Goal: Transaction & Acquisition: Purchase product/service

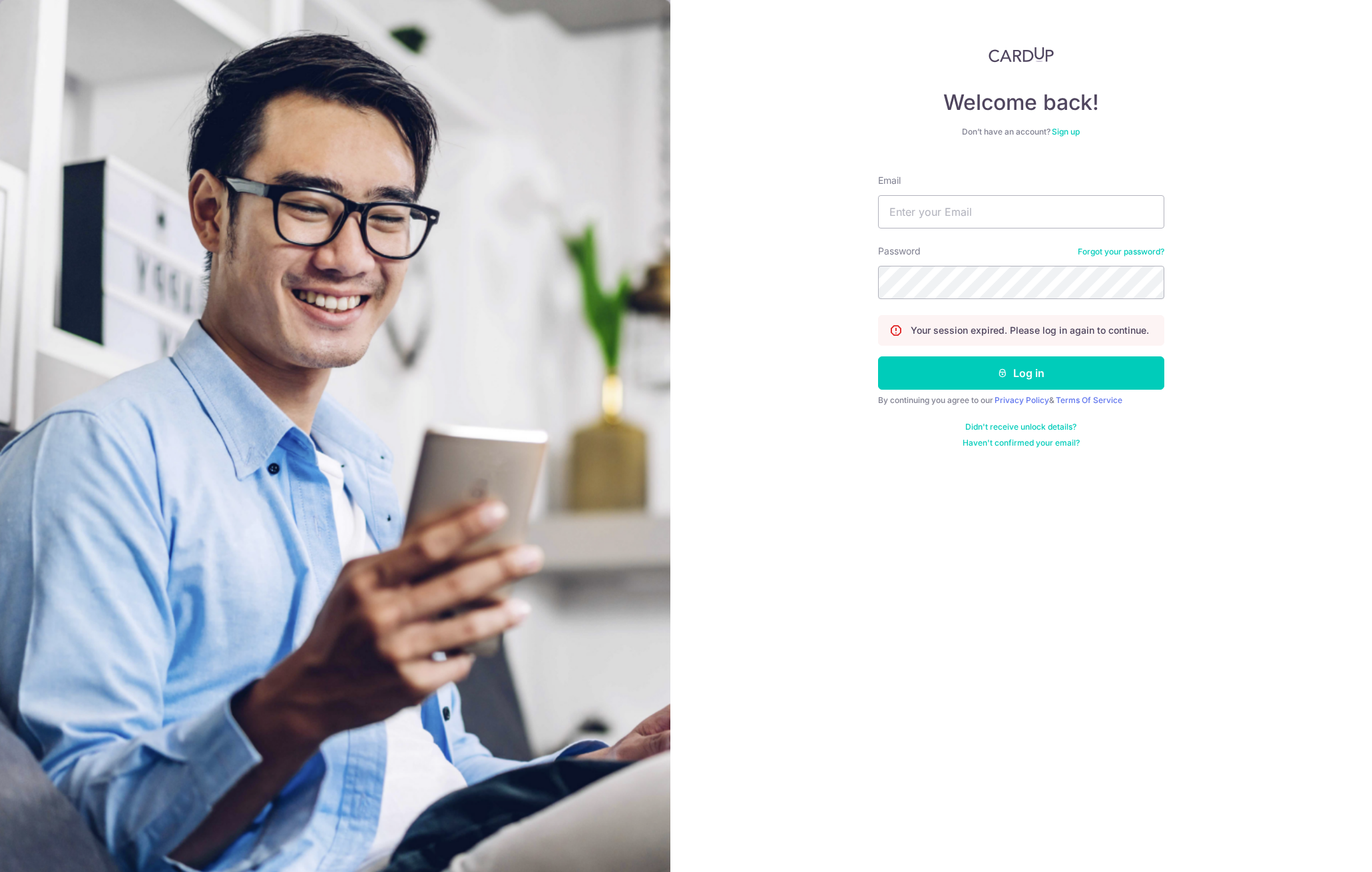
click at [898, 201] on input "Email" at bounding box center [1021, 212] width 286 height 33
type input "hadyantosuryadi@yahoo.com"
click at [878, 356] on button "Log in" at bounding box center [1021, 373] width 286 height 33
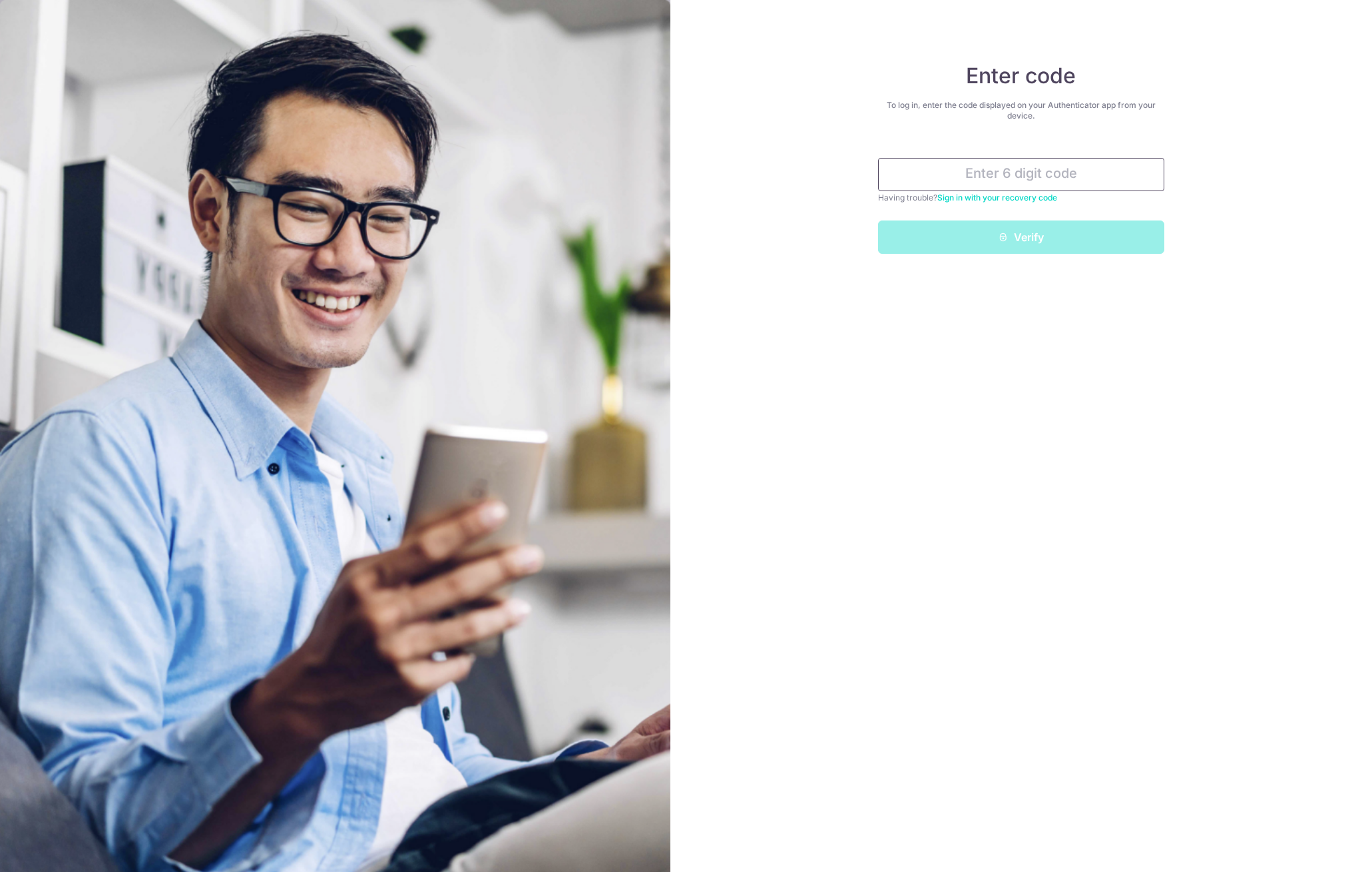
click at [950, 161] on input "text" at bounding box center [1021, 174] width 286 height 33
type input "607668"
click at [971, 238] on button "Verify" at bounding box center [1021, 237] width 286 height 33
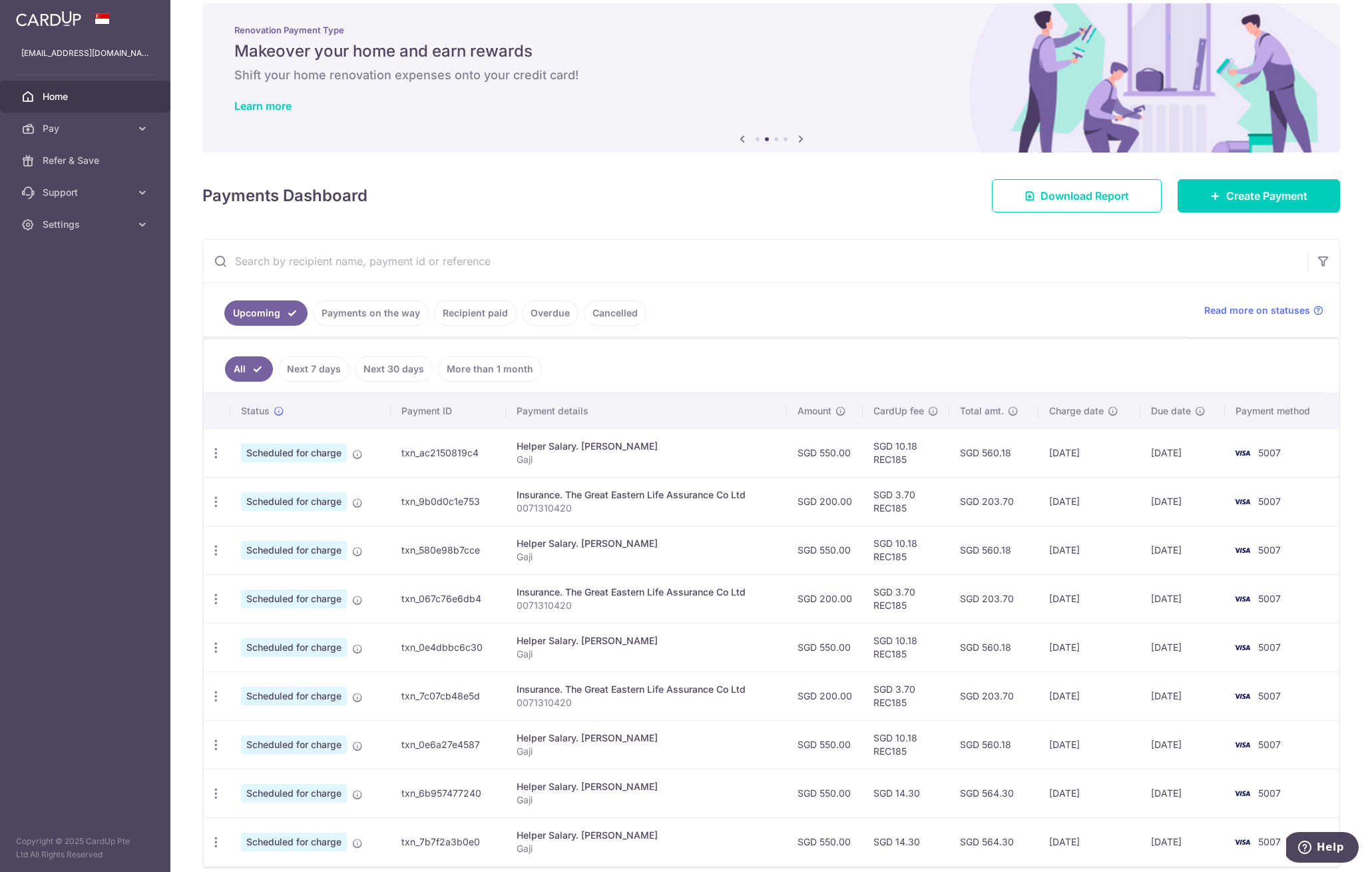
scroll to position [77, 0]
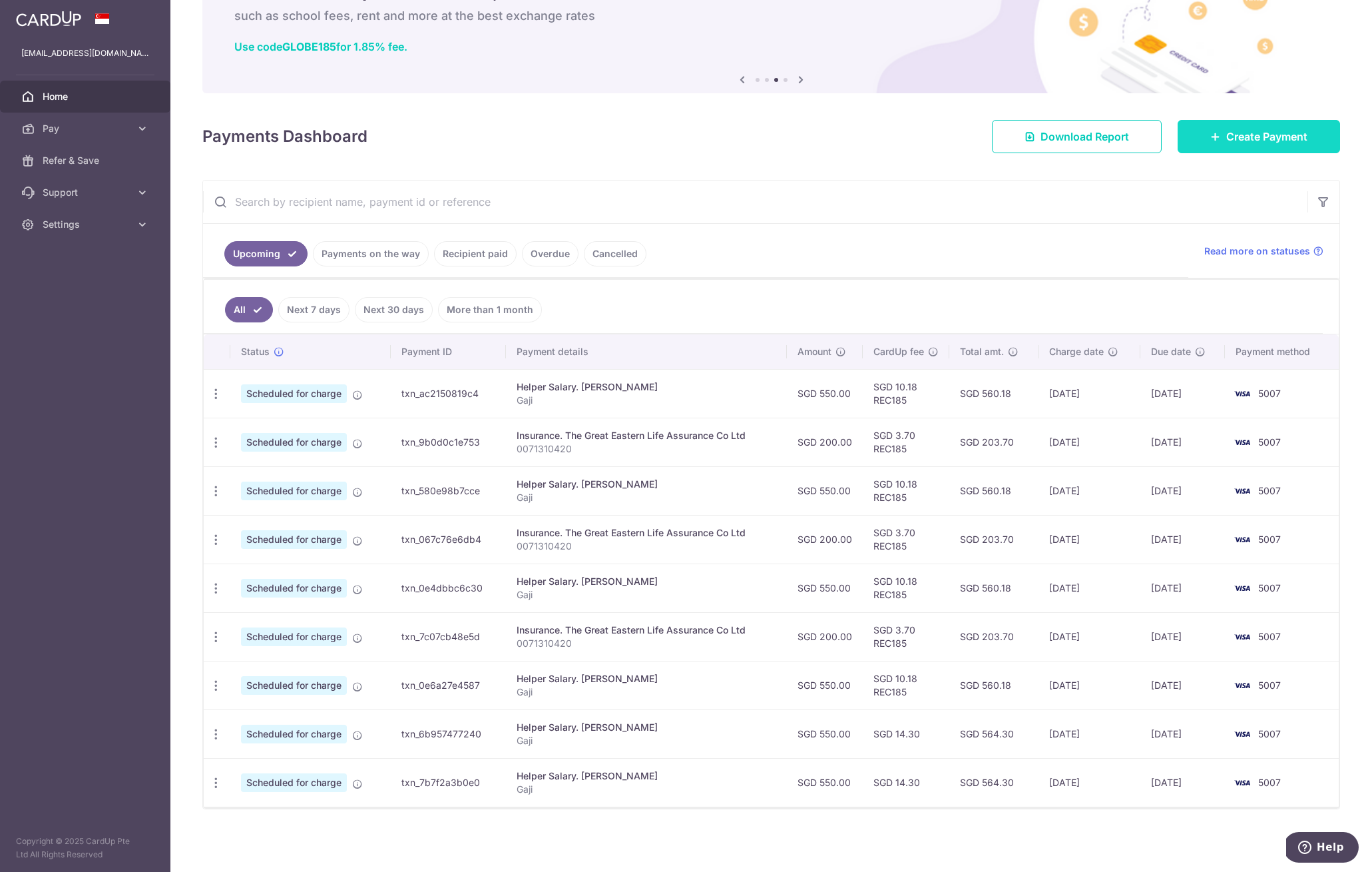
click at [1262, 138] on span "Create Payment" at bounding box center [1267, 136] width 82 height 16
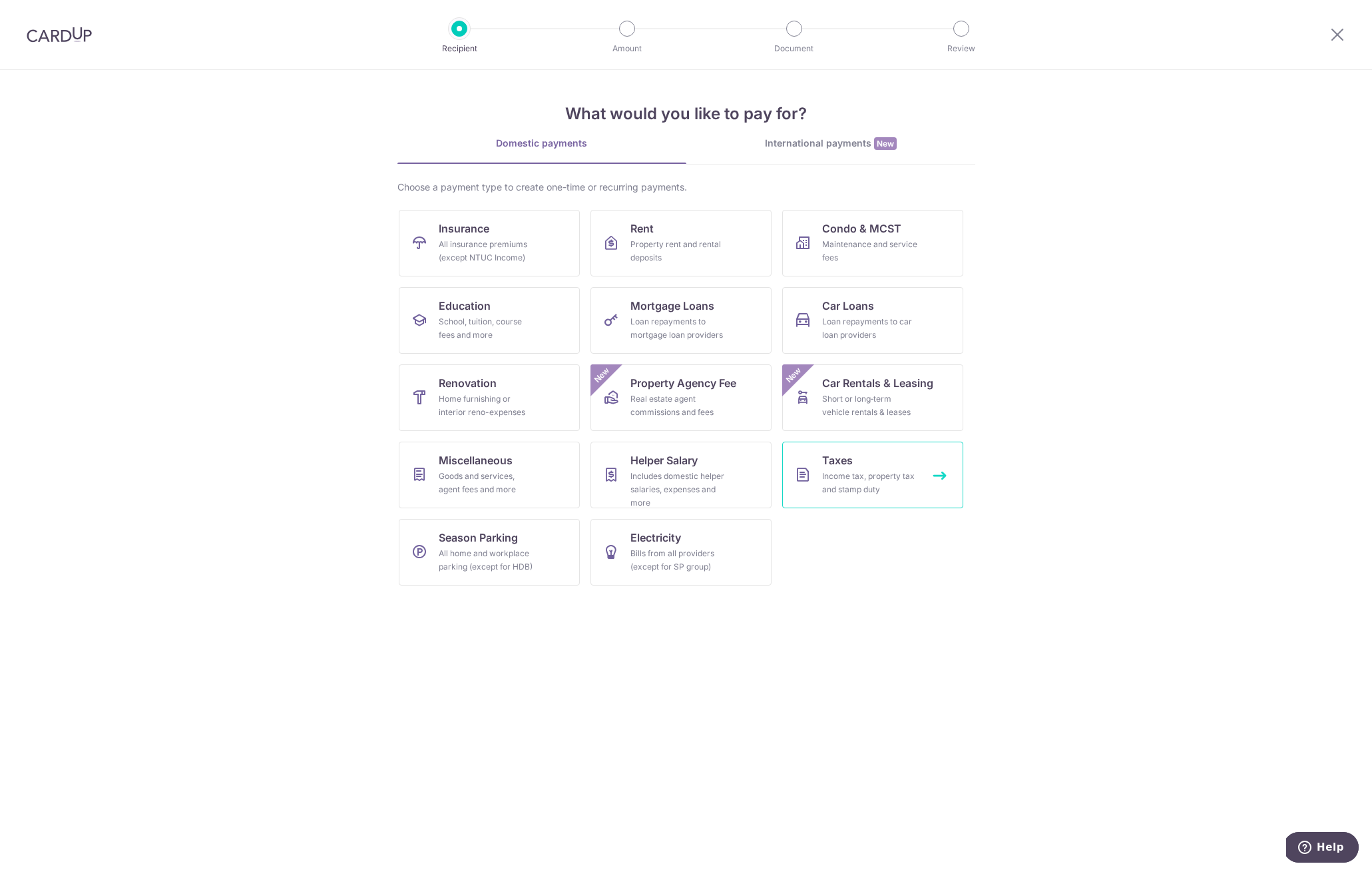
click at [814, 469] on link "Taxes Income tax, property tax and stamp duty" at bounding box center [873, 475] width 181 height 67
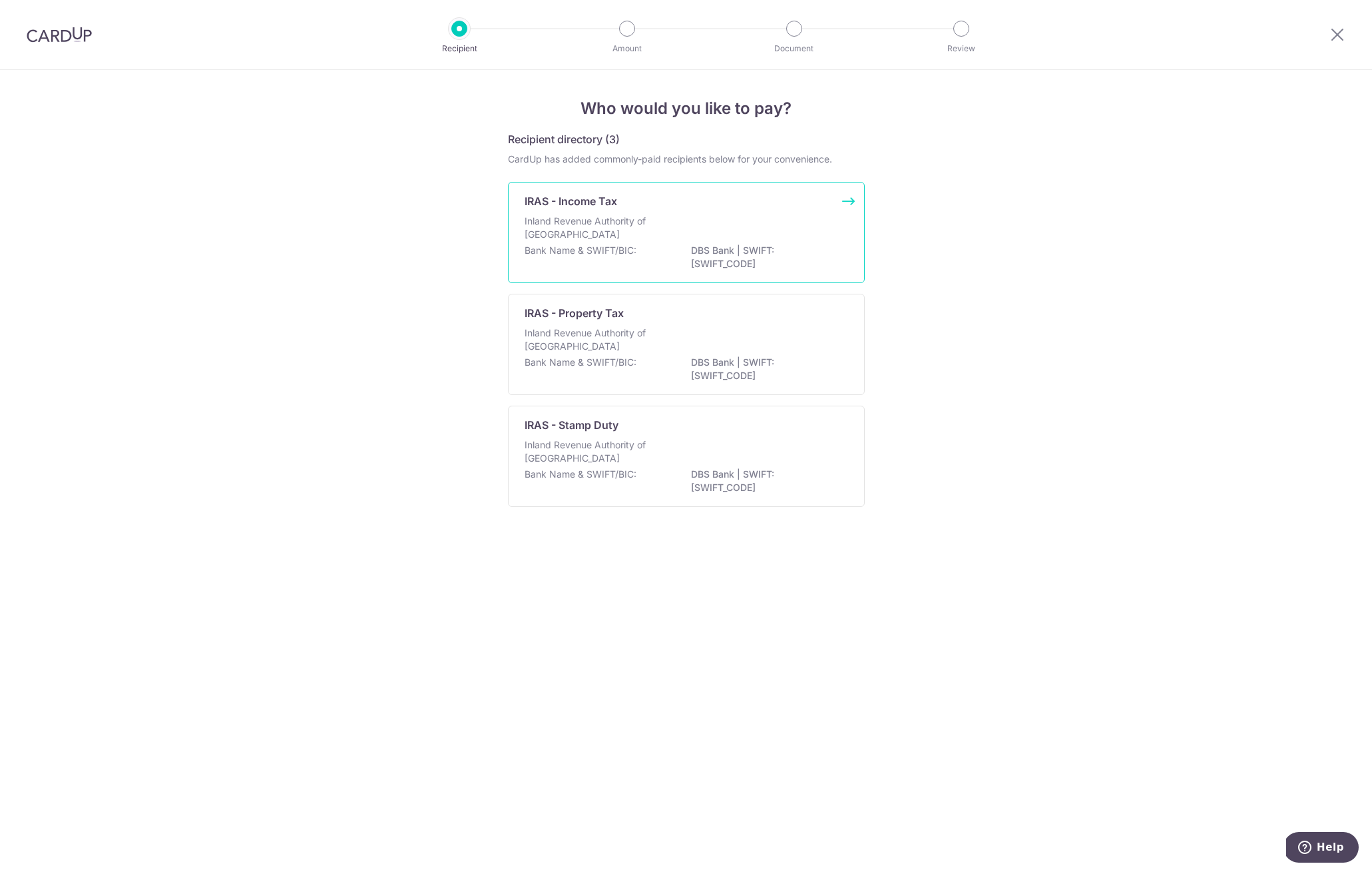
click at [689, 269] on div "Bank Name & SWIFT/BIC: DBS Bank | SWIFT: DBSSSGSGXXX" at bounding box center [686, 258] width 323 height 28
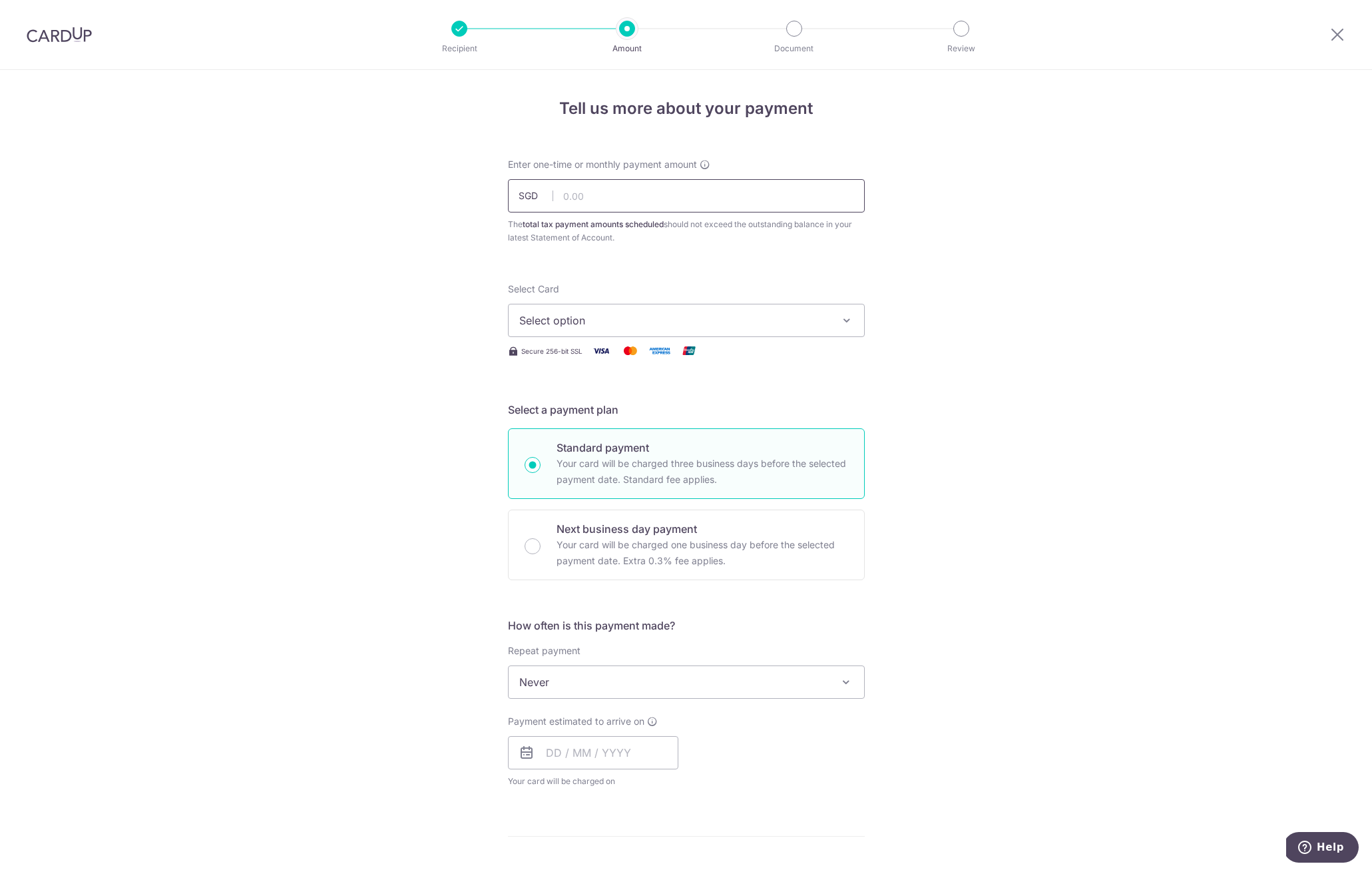
click at [581, 199] on input "text" at bounding box center [686, 196] width 357 height 33
click at [36, 42] on img at bounding box center [59, 34] width 65 height 16
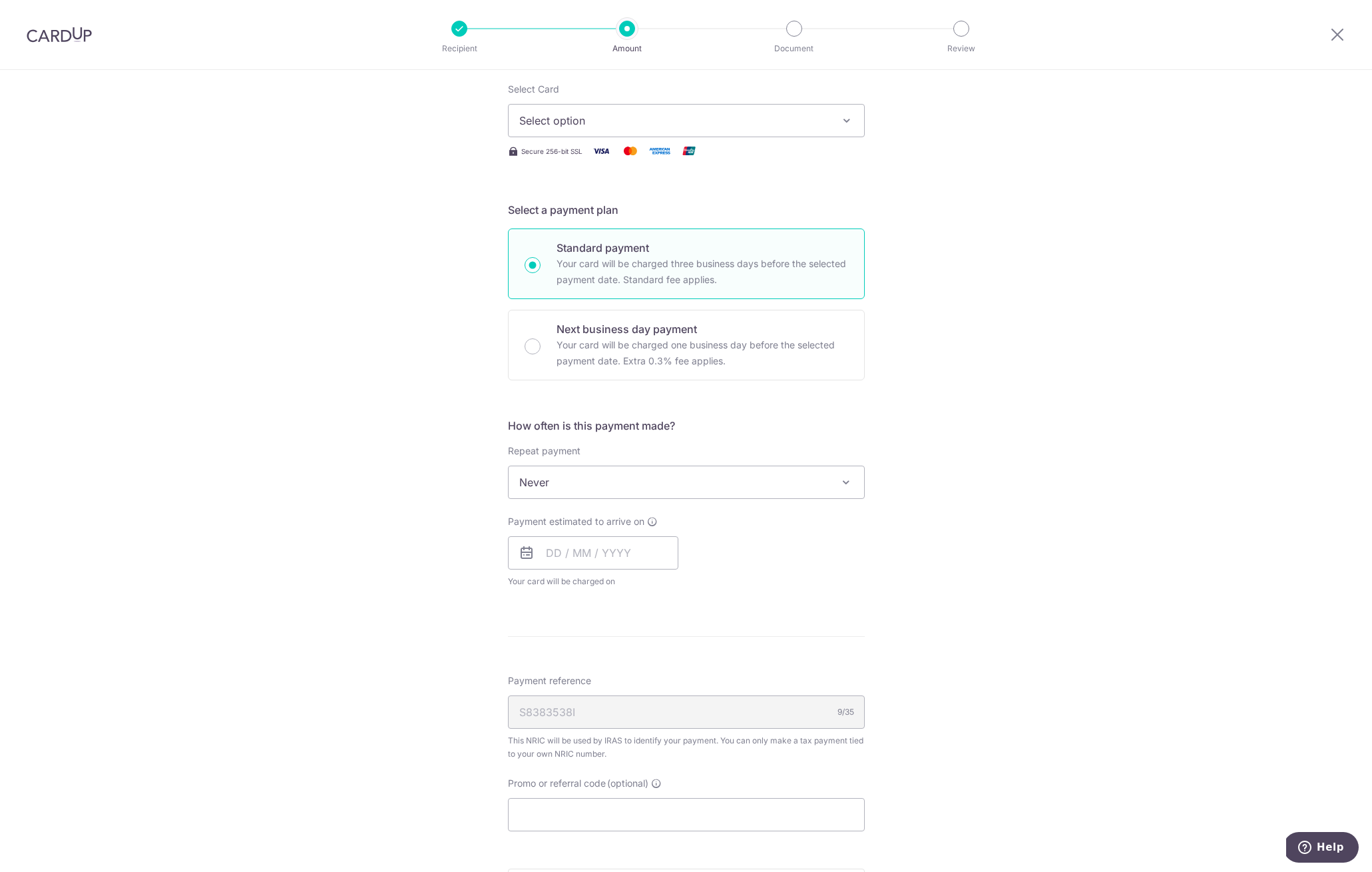
scroll to position [201, 0]
click at [607, 813] on input "Promo or referral code (optional)" at bounding box center [686, 814] width 357 height 33
paste input "MCTAX25"
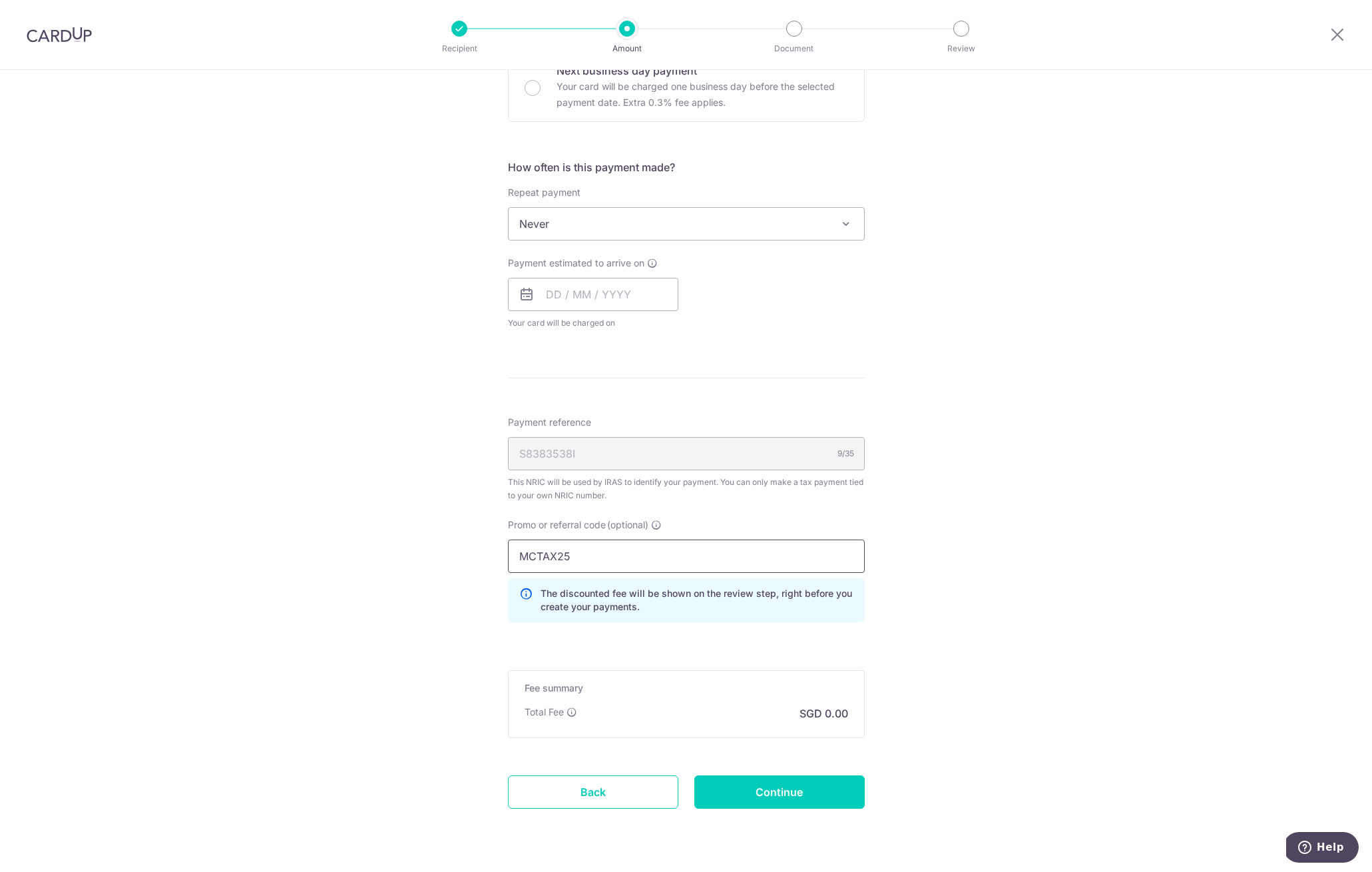
scroll to position [38, 0]
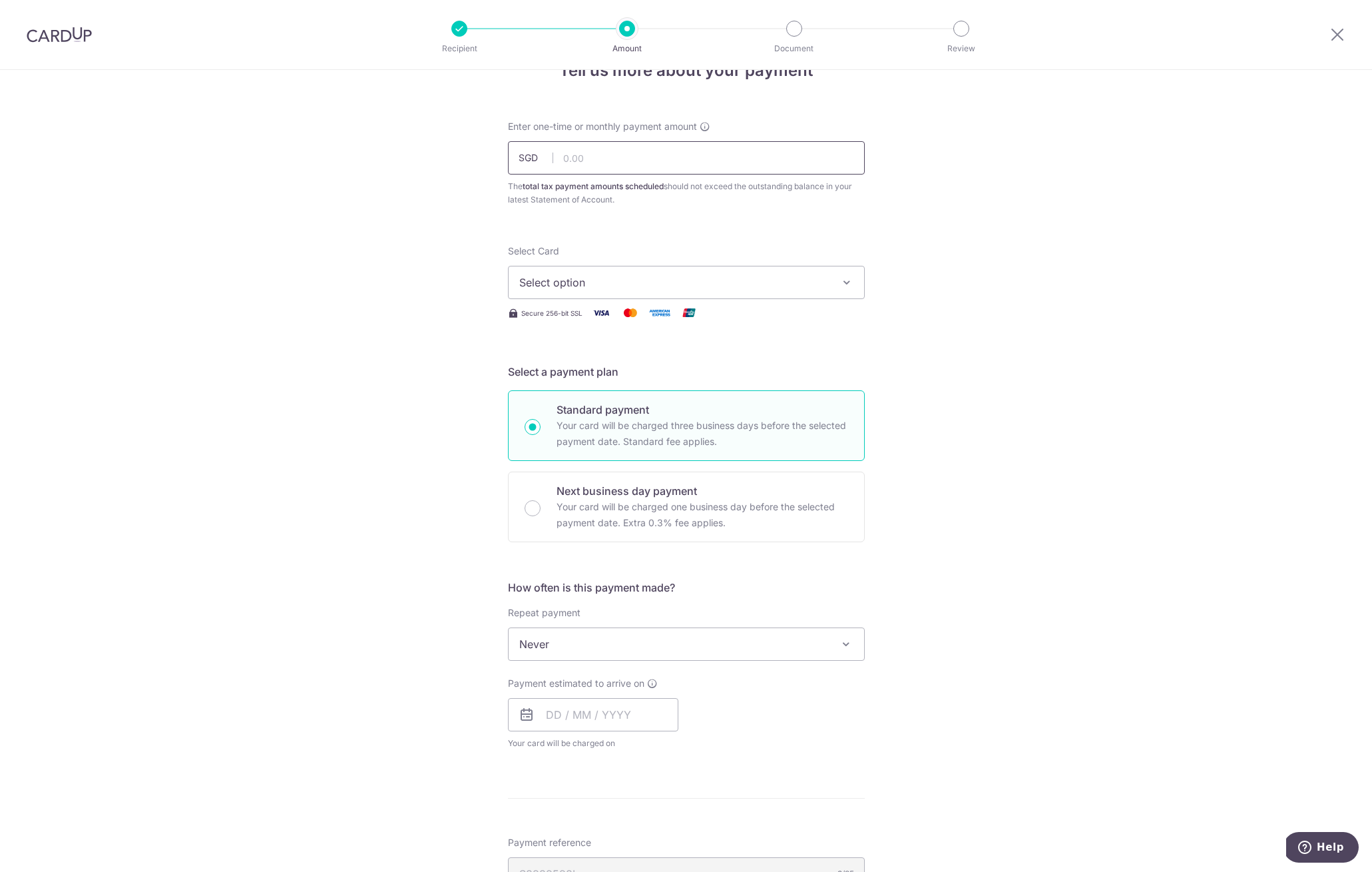
type input "MCTAX25"
click at [606, 164] on input "text" at bounding box center [686, 158] width 357 height 33
type input "1,000.00"
click at [1086, 251] on div "Tell us more about your payment Enter one-time or monthly payment amount SGD 1,…" at bounding box center [686, 680] width 1372 height 1296
click at [783, 298] on button "Select option" at bounding box center [686, 282] width 357 height 33
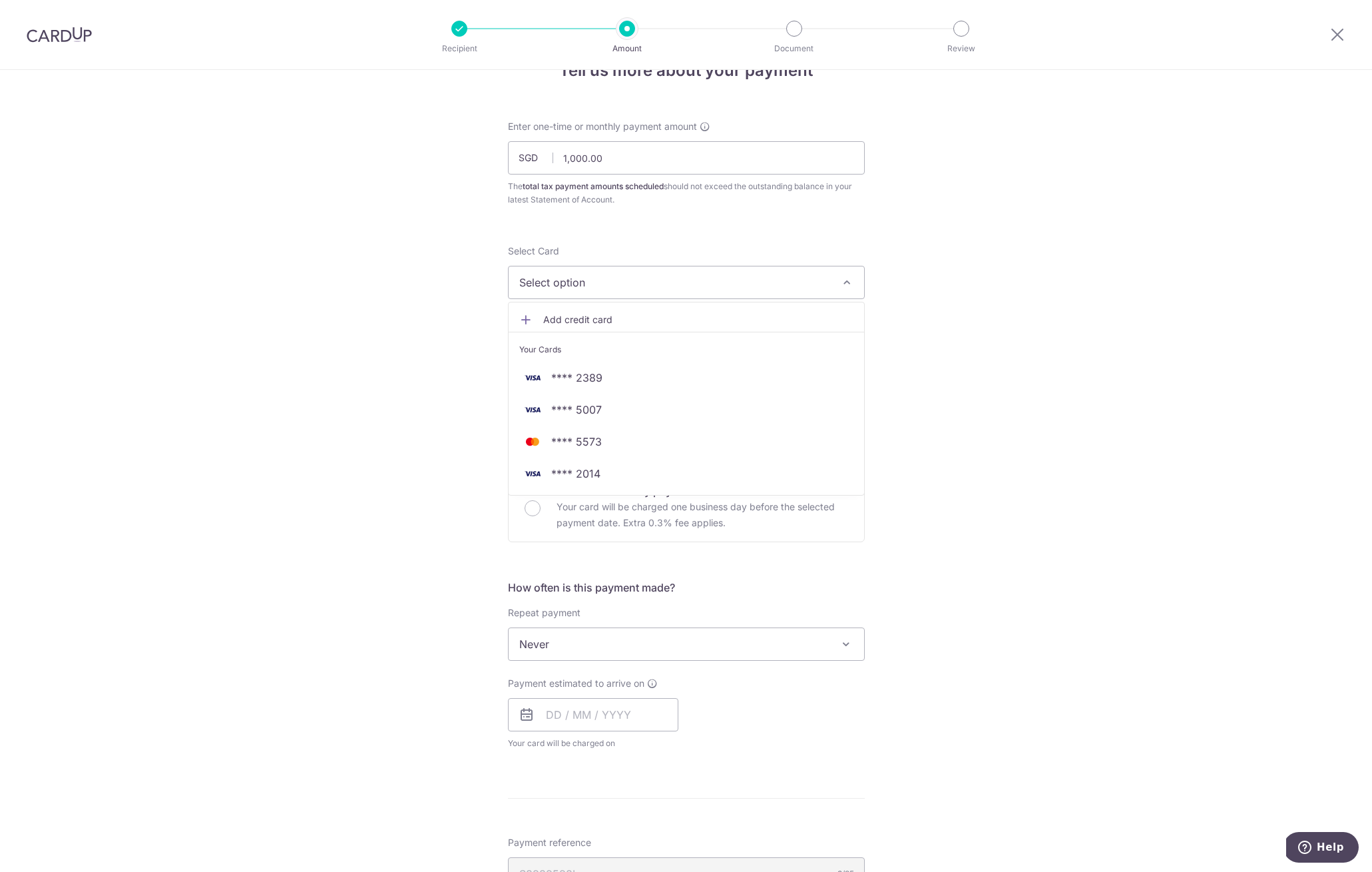
click at [585, 321] on span "Add credit card" at bounding box center [698, 319] width 310 height 13
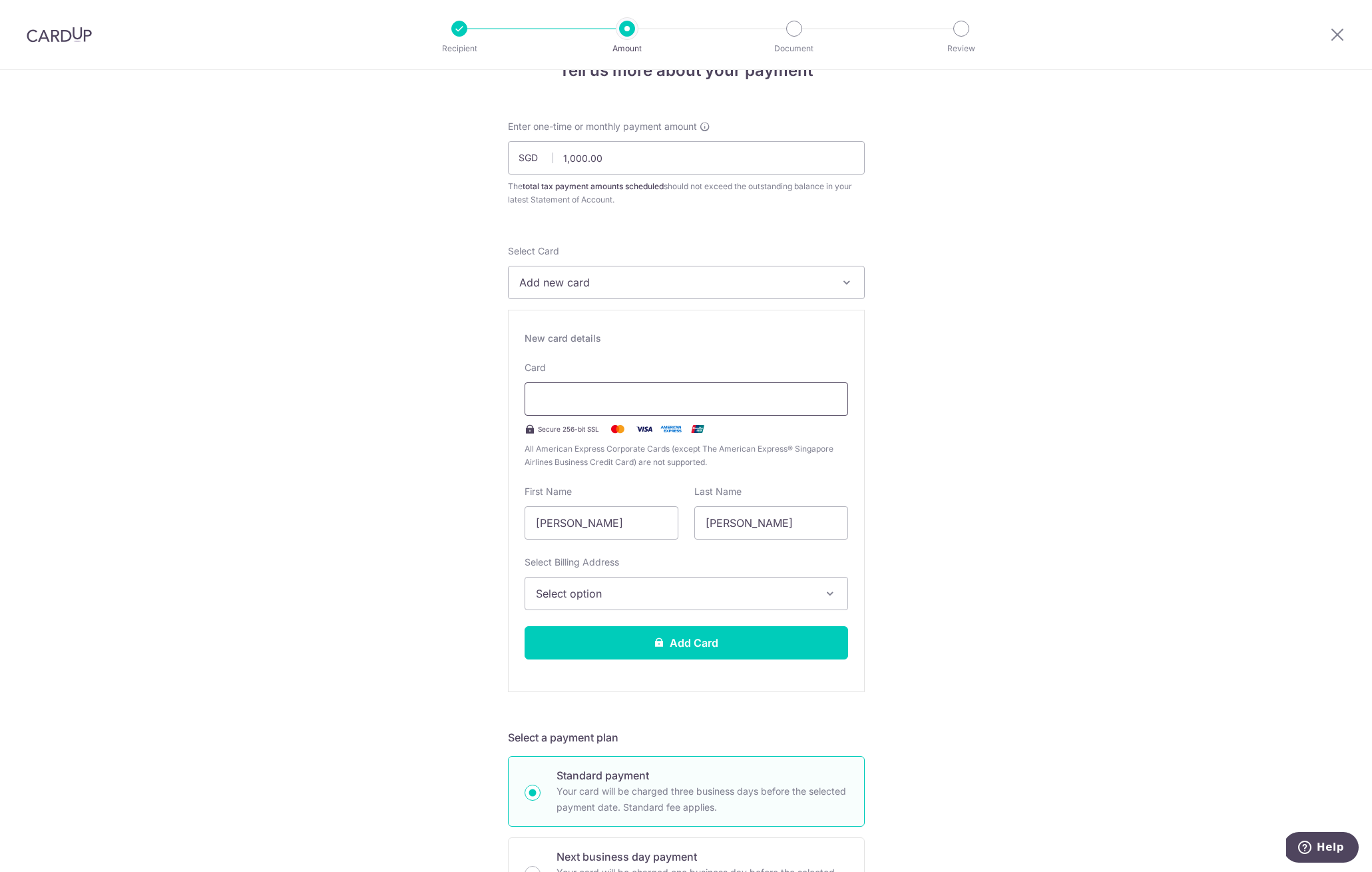
click at [629, 388] on div at bounding box center [686, 399] width 323 height 33
click at [509, 581] on div "New card details Card Secure 256-bit SSL All American Express Corporate Cards (…" at bounding box center [686, 500] width 357 height 382
click at [799, 527] on input "Isnadi" at bounding box center [771, 523] width 154 height 33
drag, startPoint x: 646, startPoint y: 531, endPoint x: 667, endPoint y: 527, distance: 21.4
click at [646, 530] on input "Hadyanto Suryadi" at bounding box center [601, 523] width 154 height 33
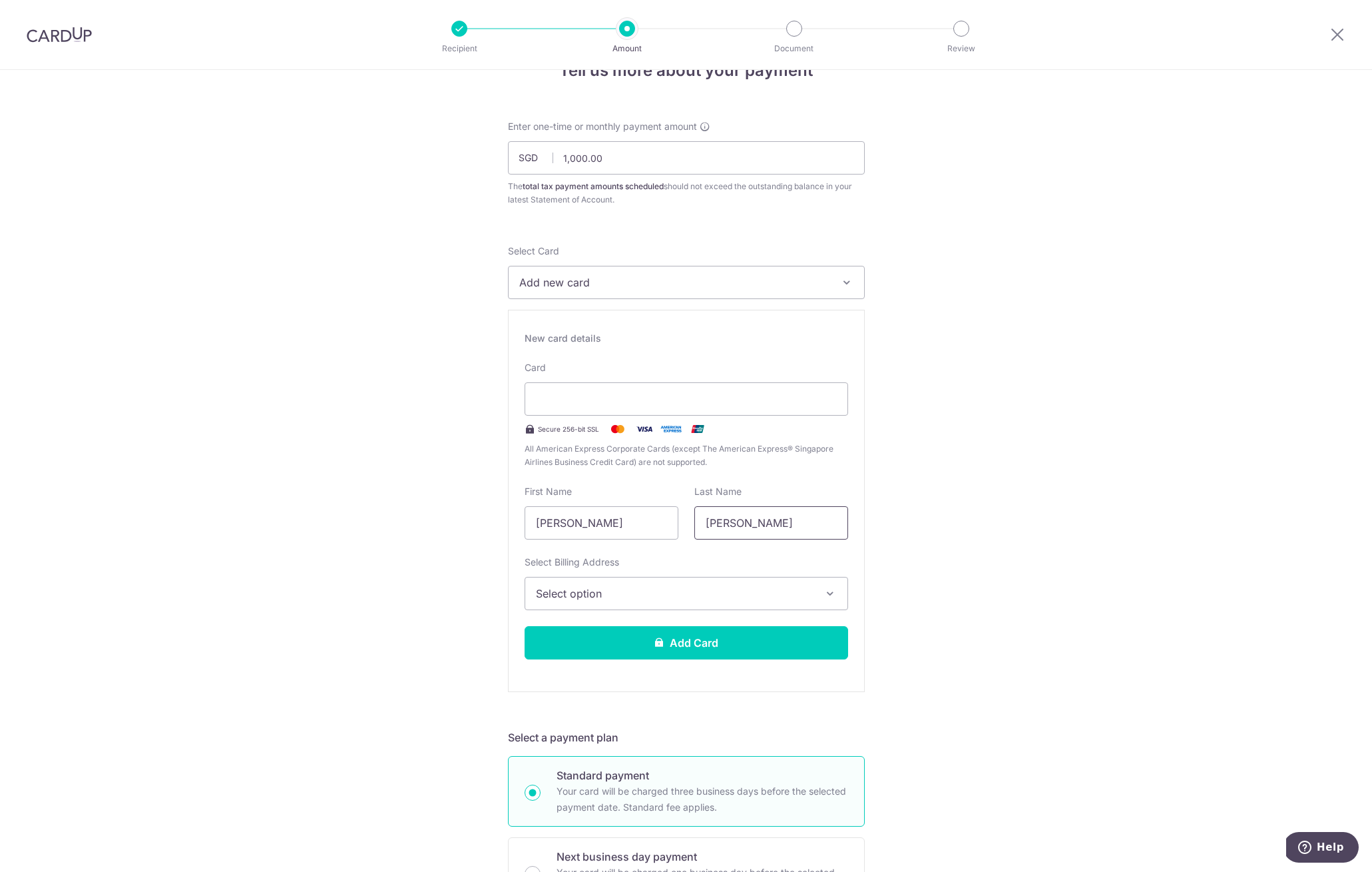
drag, startPoint x: 737, startPoint y: 522, endPoint x: 691, endPoint y: 517, distance: 46.3
click at [695, 517] on input "Isnadi" at bounding box center [771, 523] width 154 height 33
type input "Suryadi"
click at [610, 519] on input "Hadyanto" at bounding box center [601, 523] width 154 height 33
type input "Hadyanto"
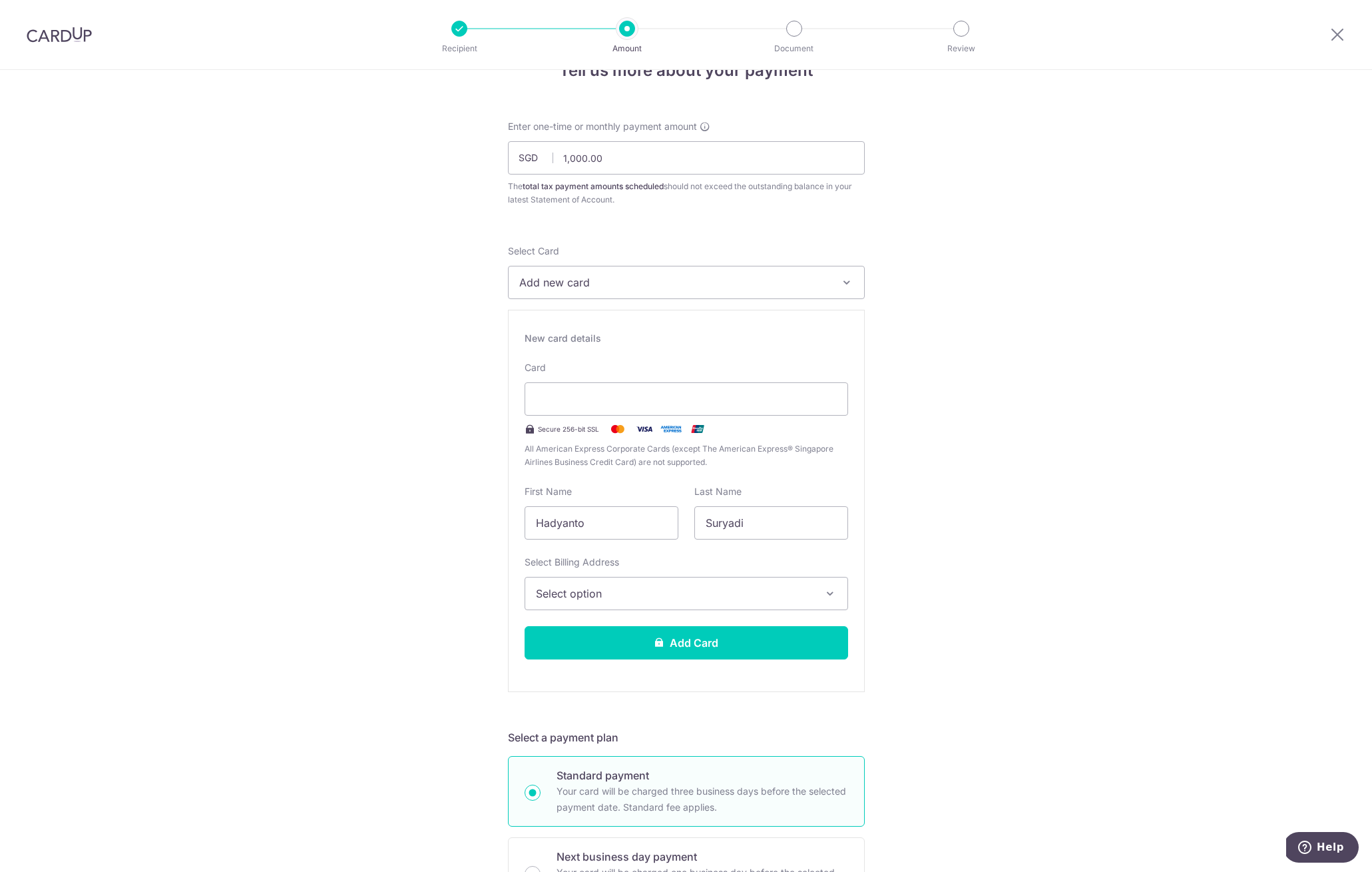
click at [622, 600] on span "Select option" at bounding box center [674, 593] width 277 height 16
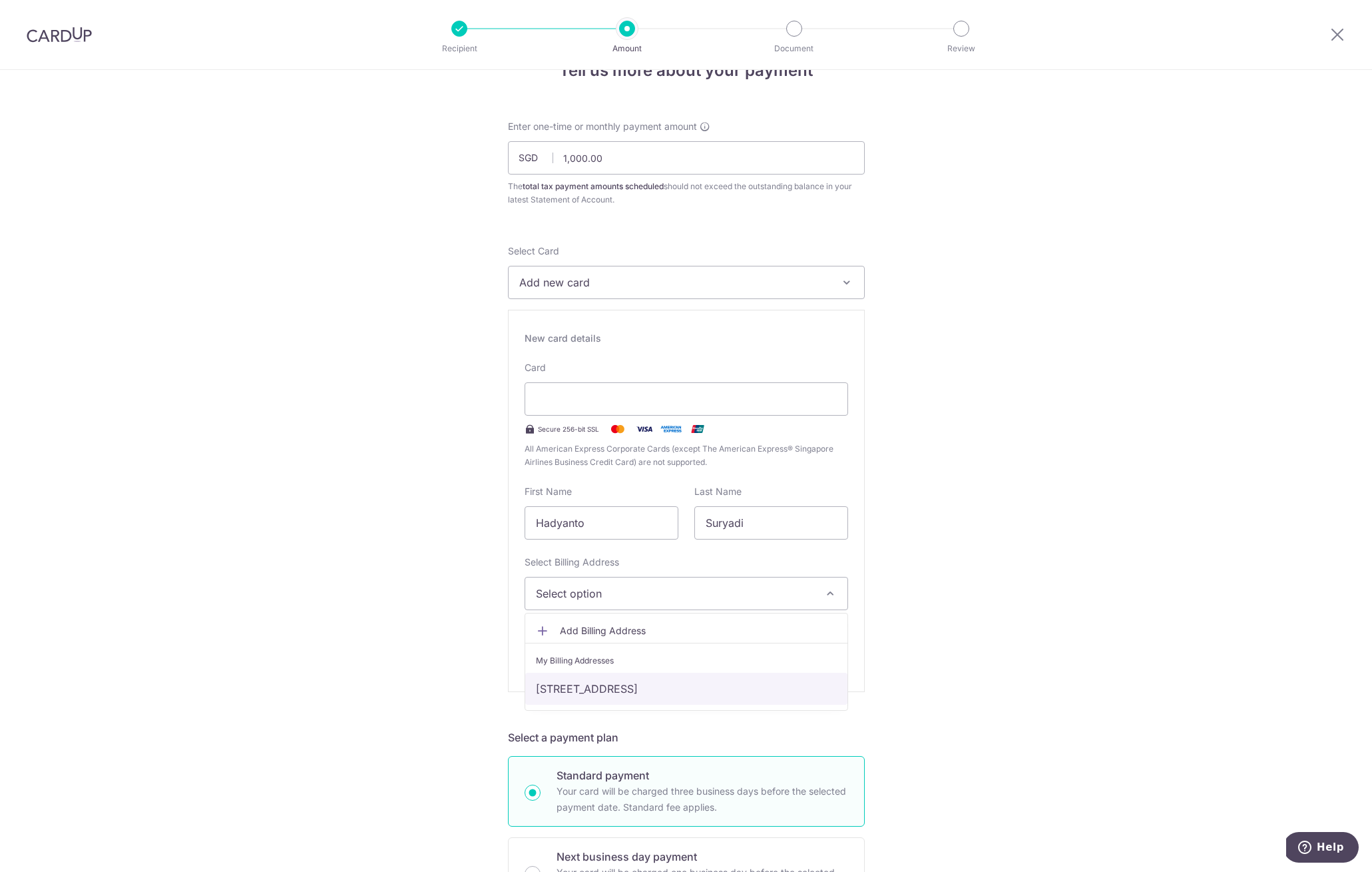
click at [631, 686] on link "200D Sengkang East Road,#03-38, Singapore, Singapore, Singapore-544200" at bounding box center [686, 689] width 322 height 32
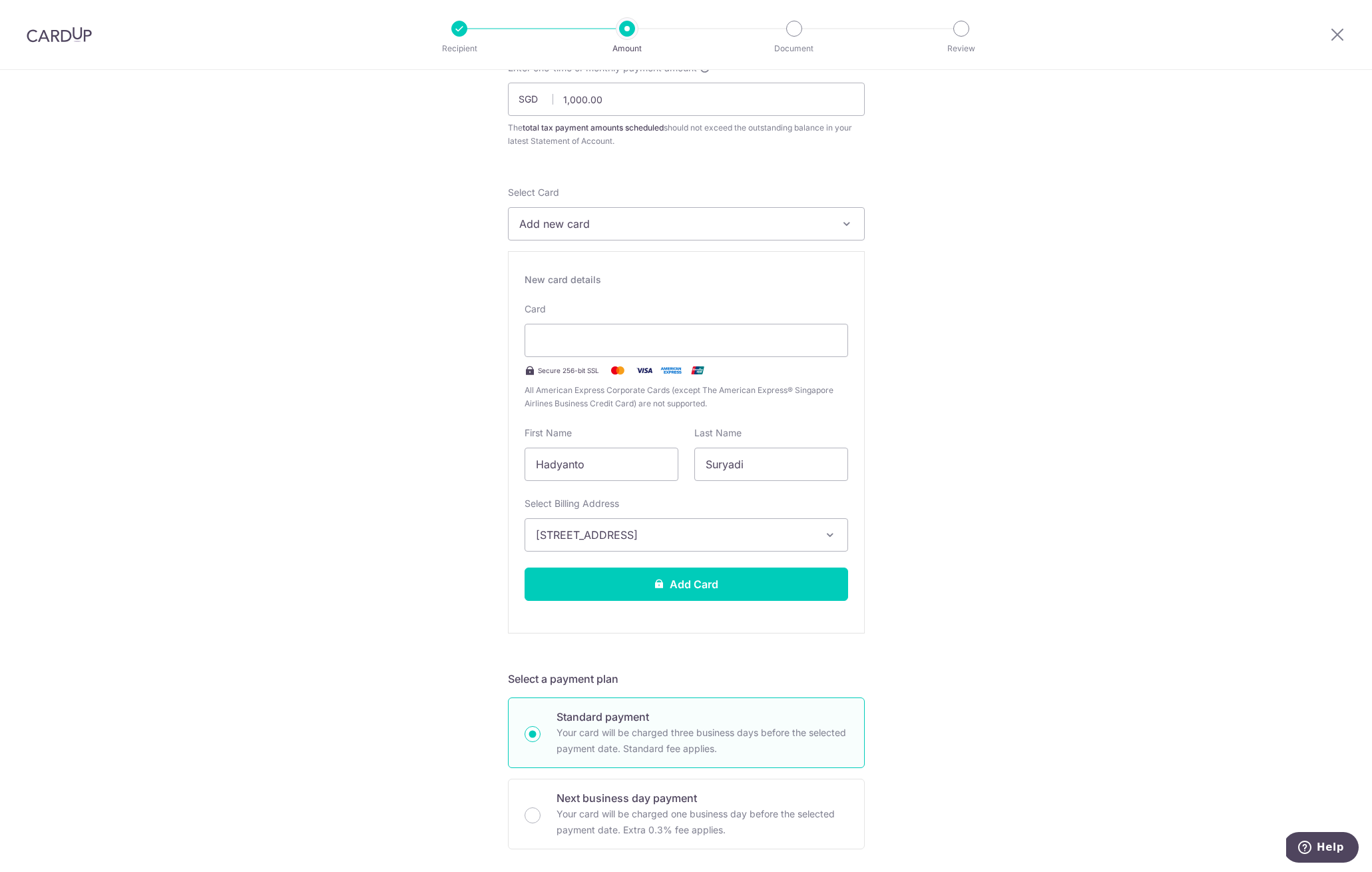
scroll to position [153, 0]
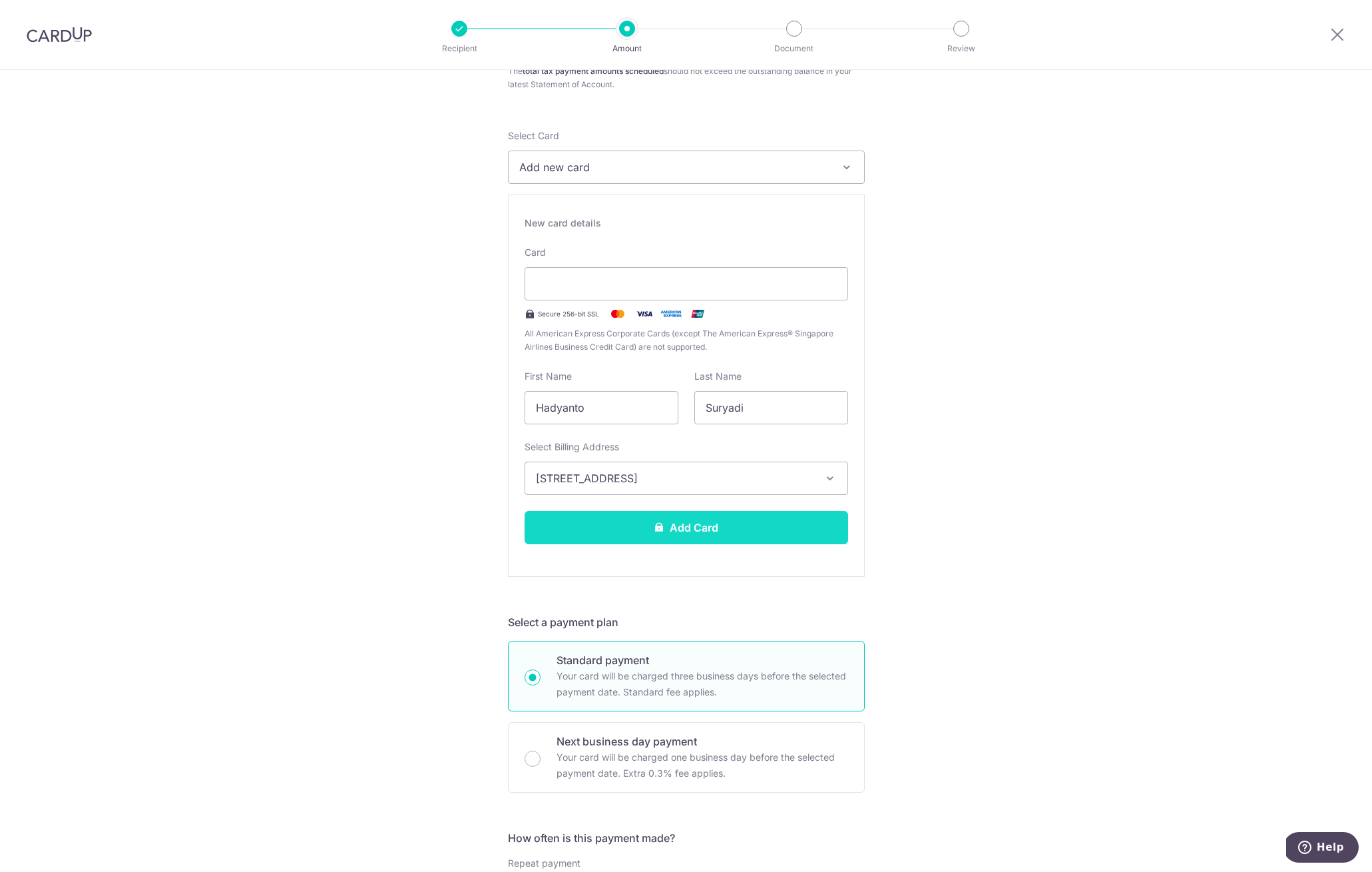
click at [665, 533] on button "Add Card" at bounding box center [686, 528] width 323 height 33
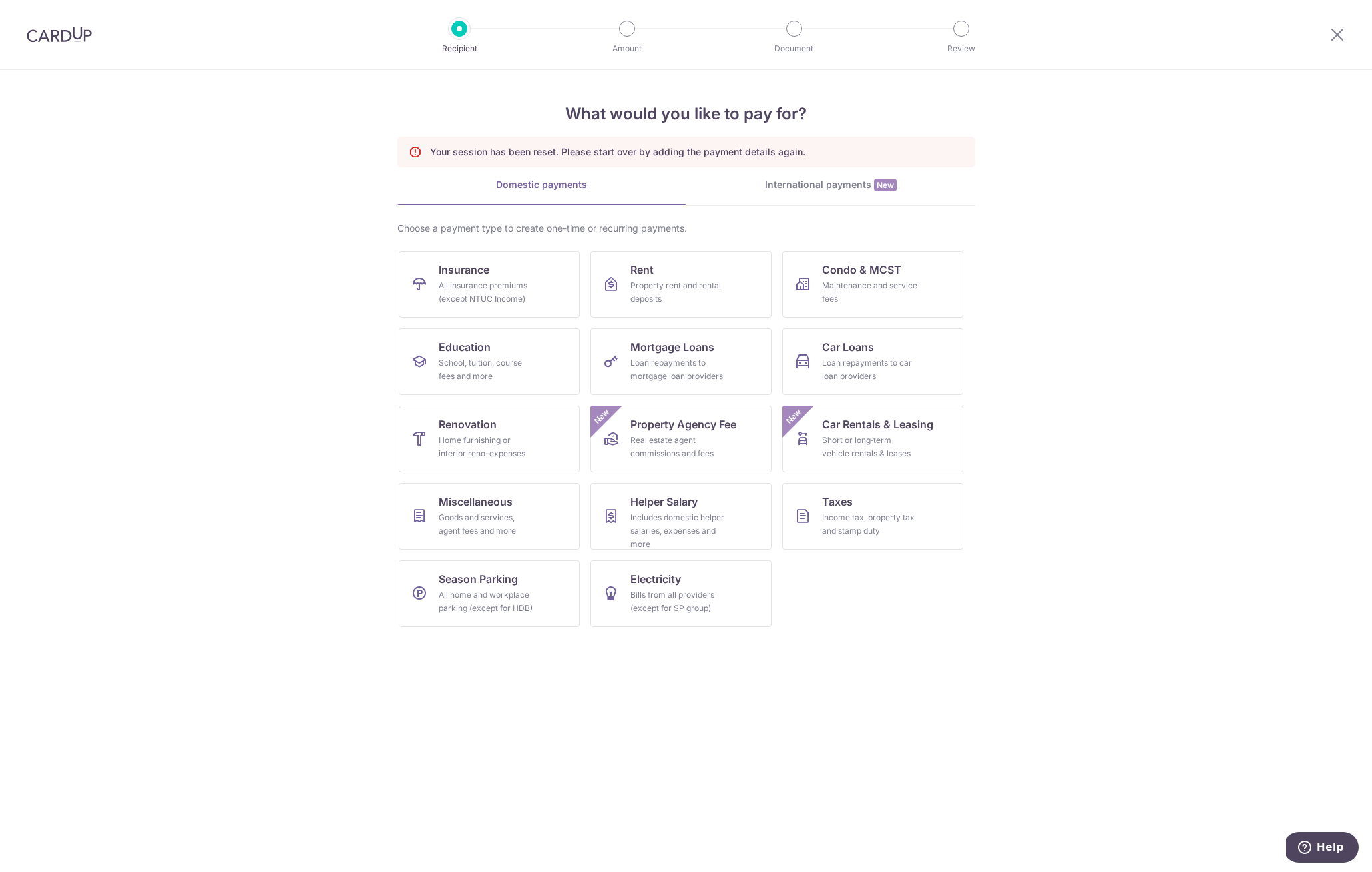
click at [75, 45] on div at bounding box center [59, 34] width 118 height 69
click at [77, 38] on img at bounding box center [59, 34] width 65 height 16
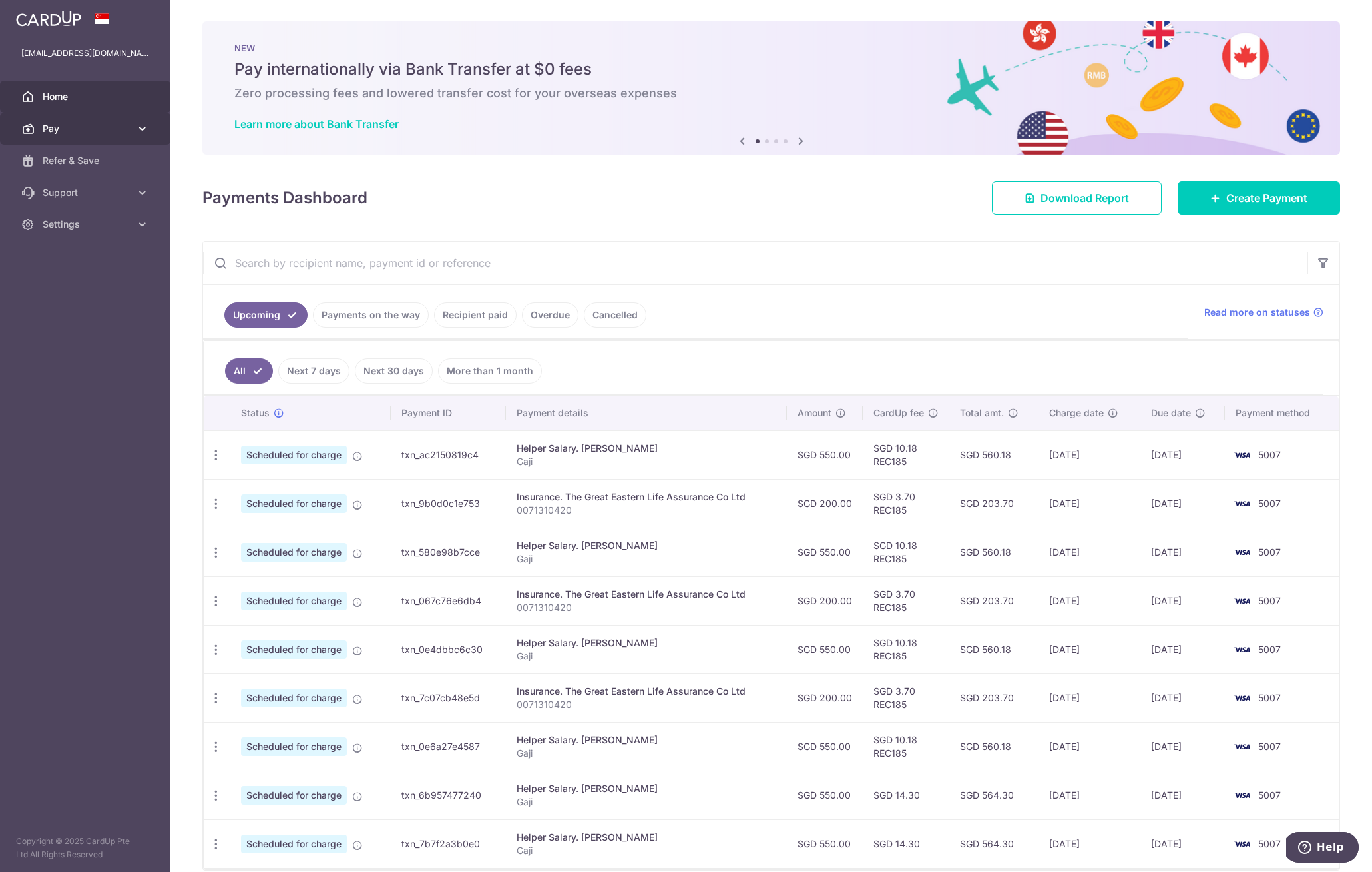
click at [128, 137] on link "Pay" at bounding box center [85, 128] width 171 height 32
click at [110, 167] on link "Payments" at bounding box center [85, 160] width 171 height 32
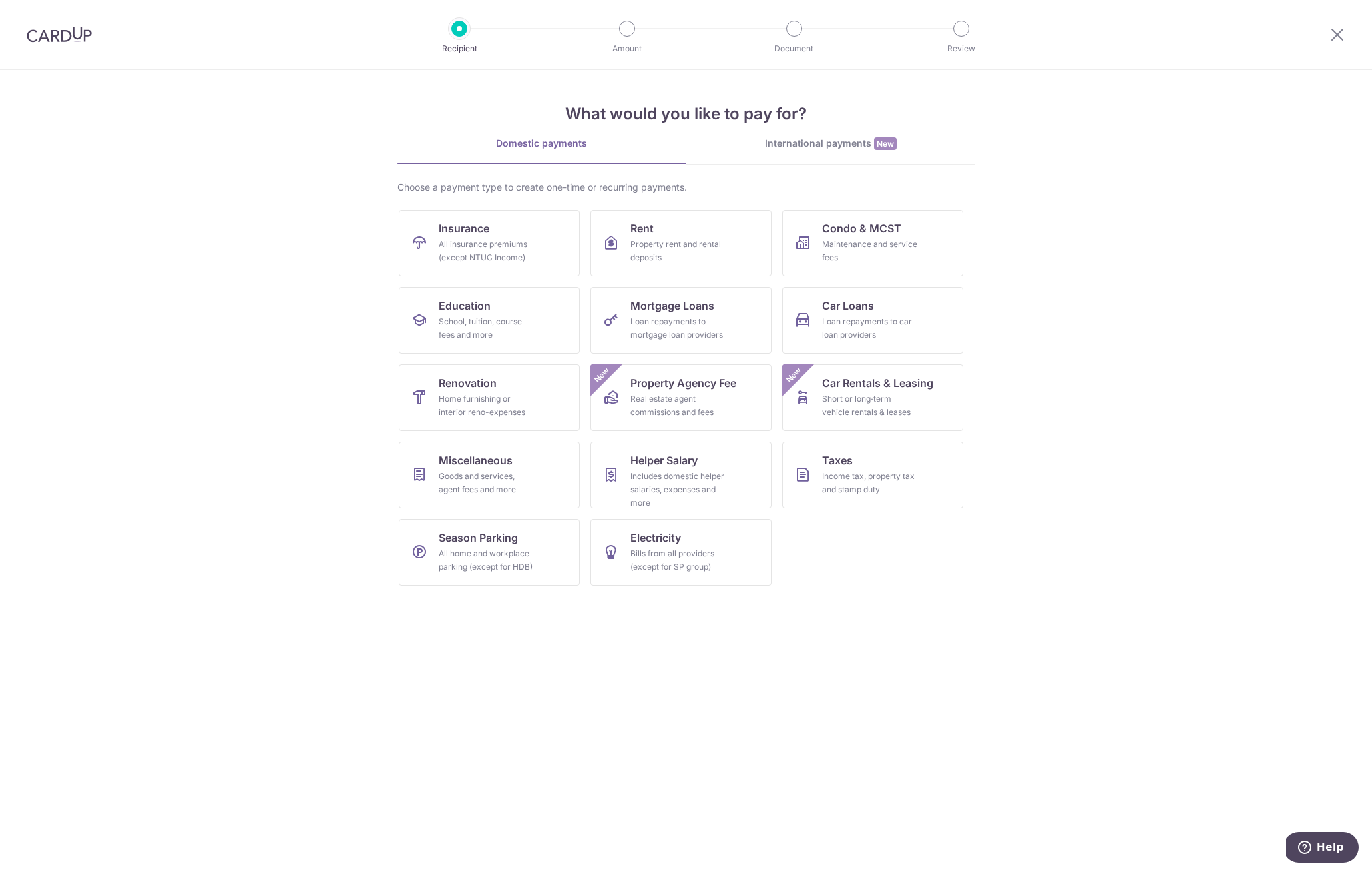
click at [88, 34] on img at bounding box center [59, 34] width 65 height 16
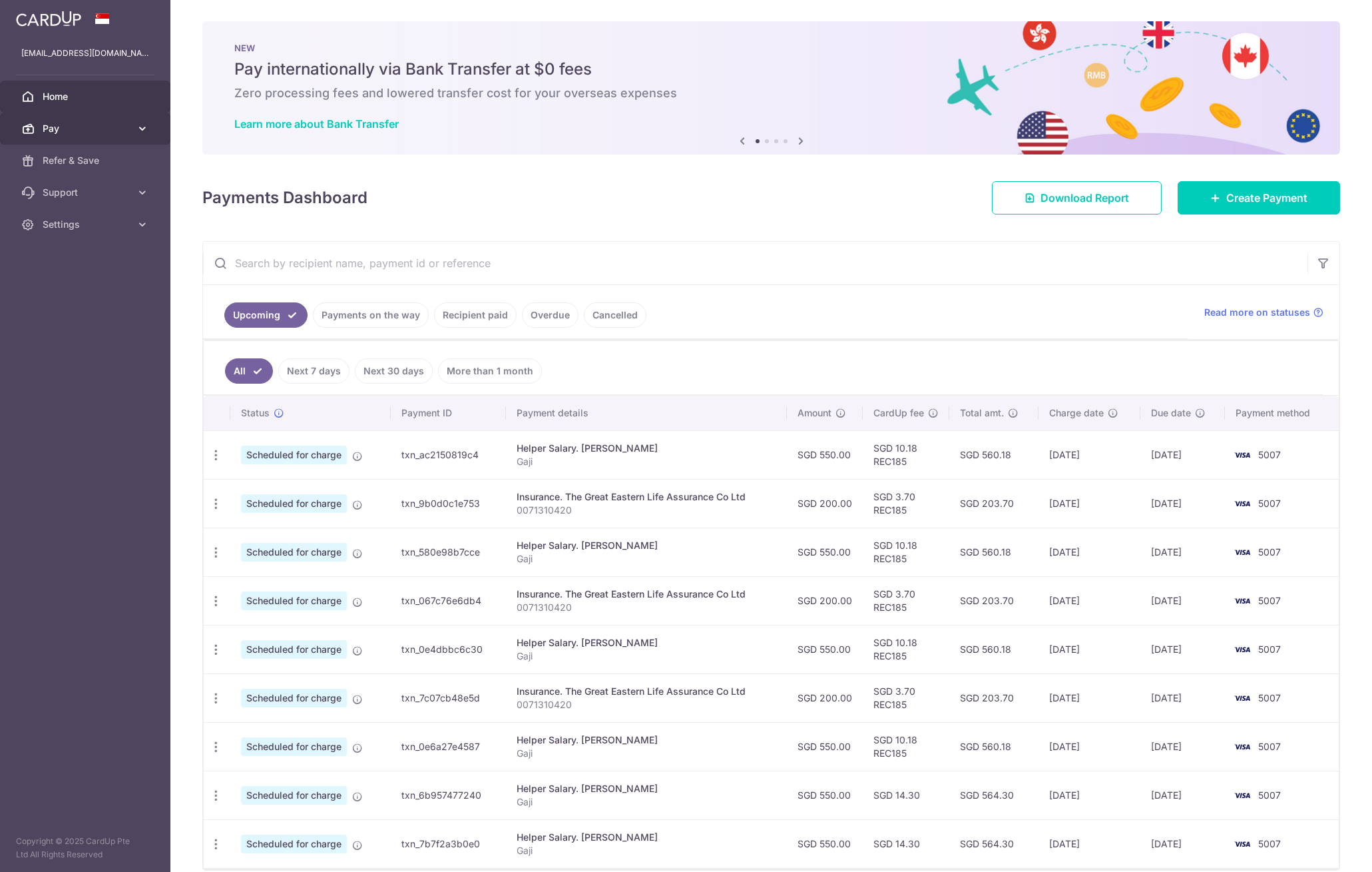
click at [110, 126] on span "Pay" at bounding box center [86, 128] width 88 height 13
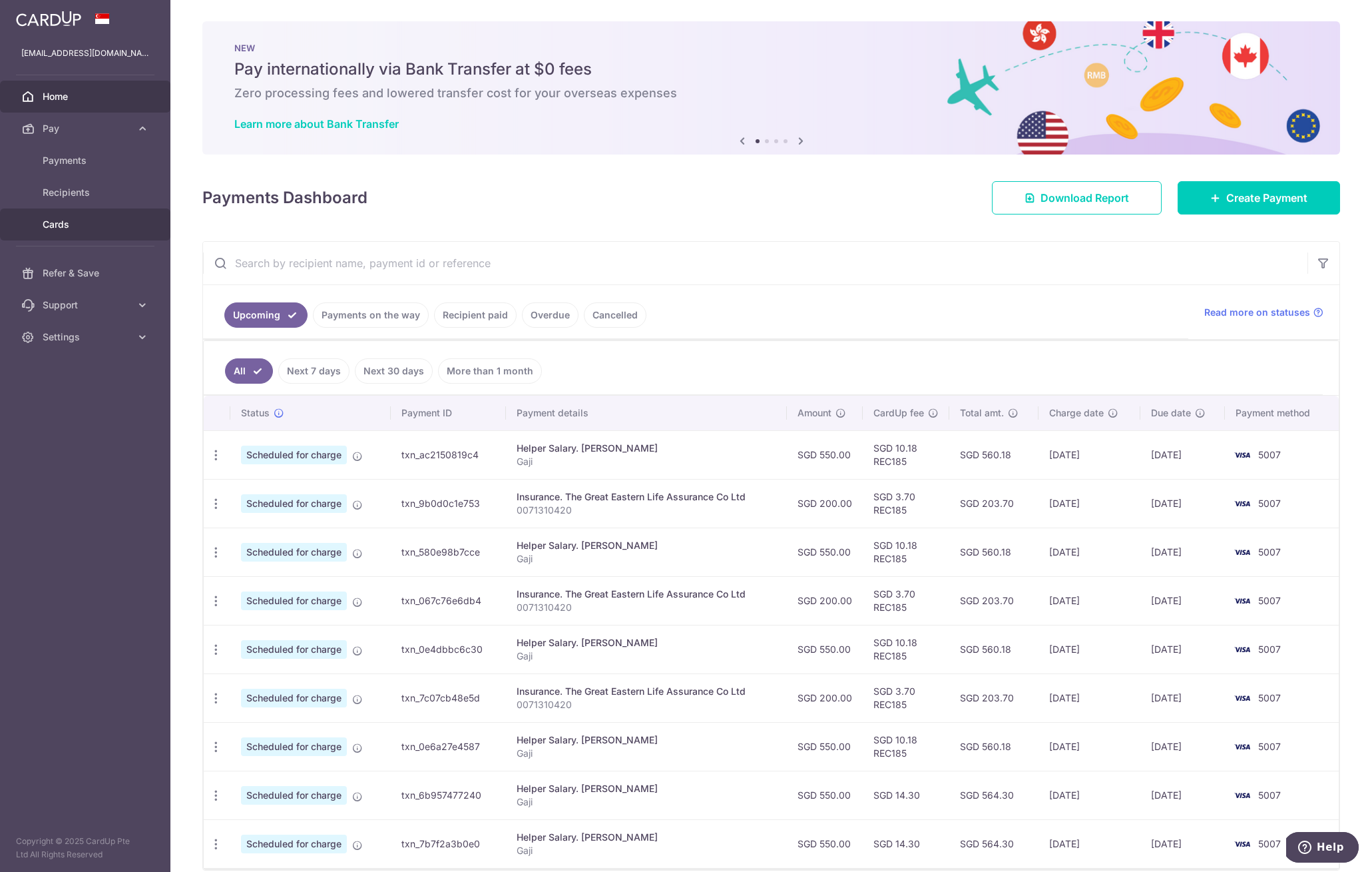
click at [61, 222] on span "Cards" at bounding box center [86, 224] width 88 height 13
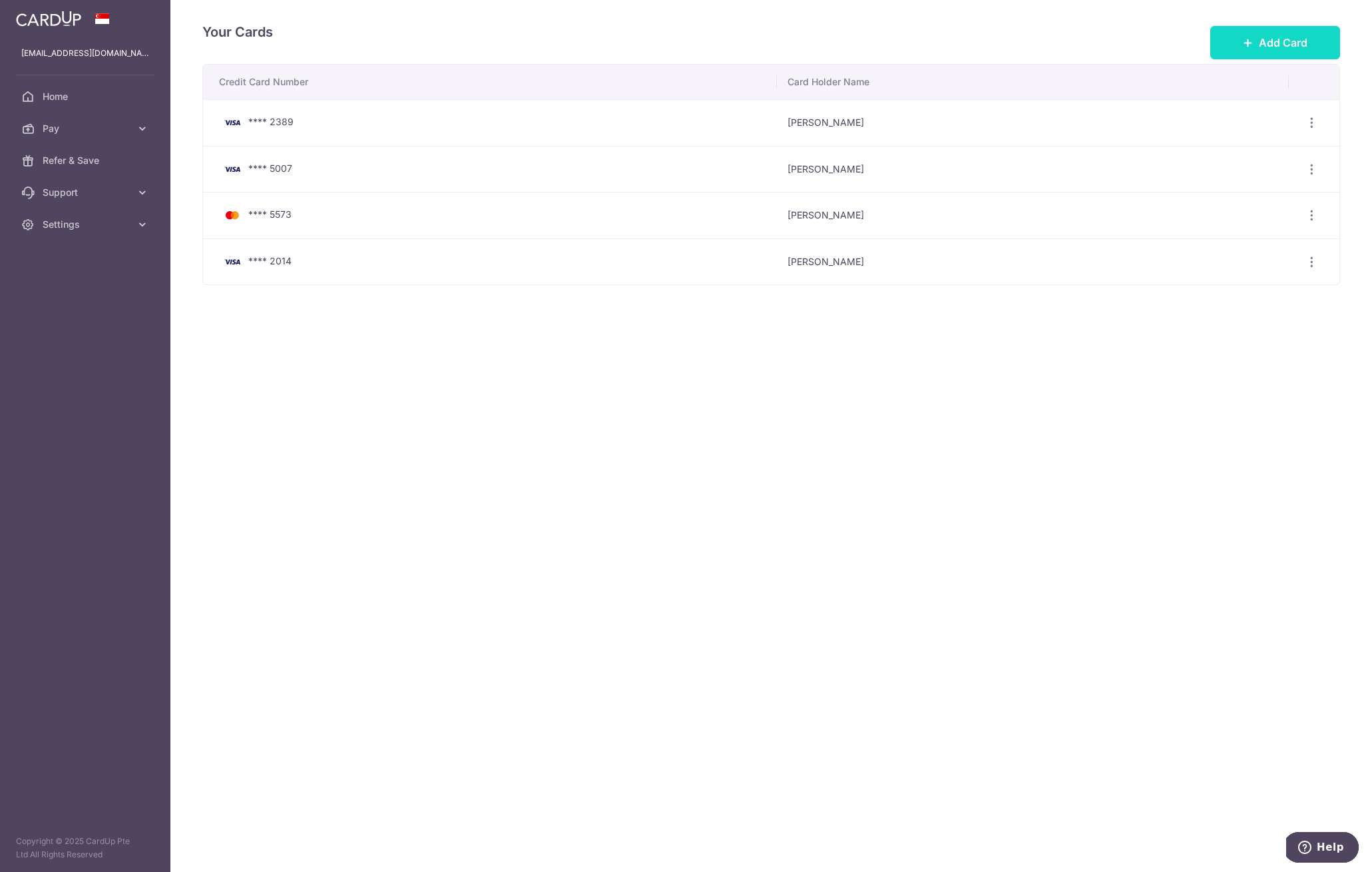
click at [1277, 26] on button "Add Card" at bounding box center [1275, 43] width 130 height 33
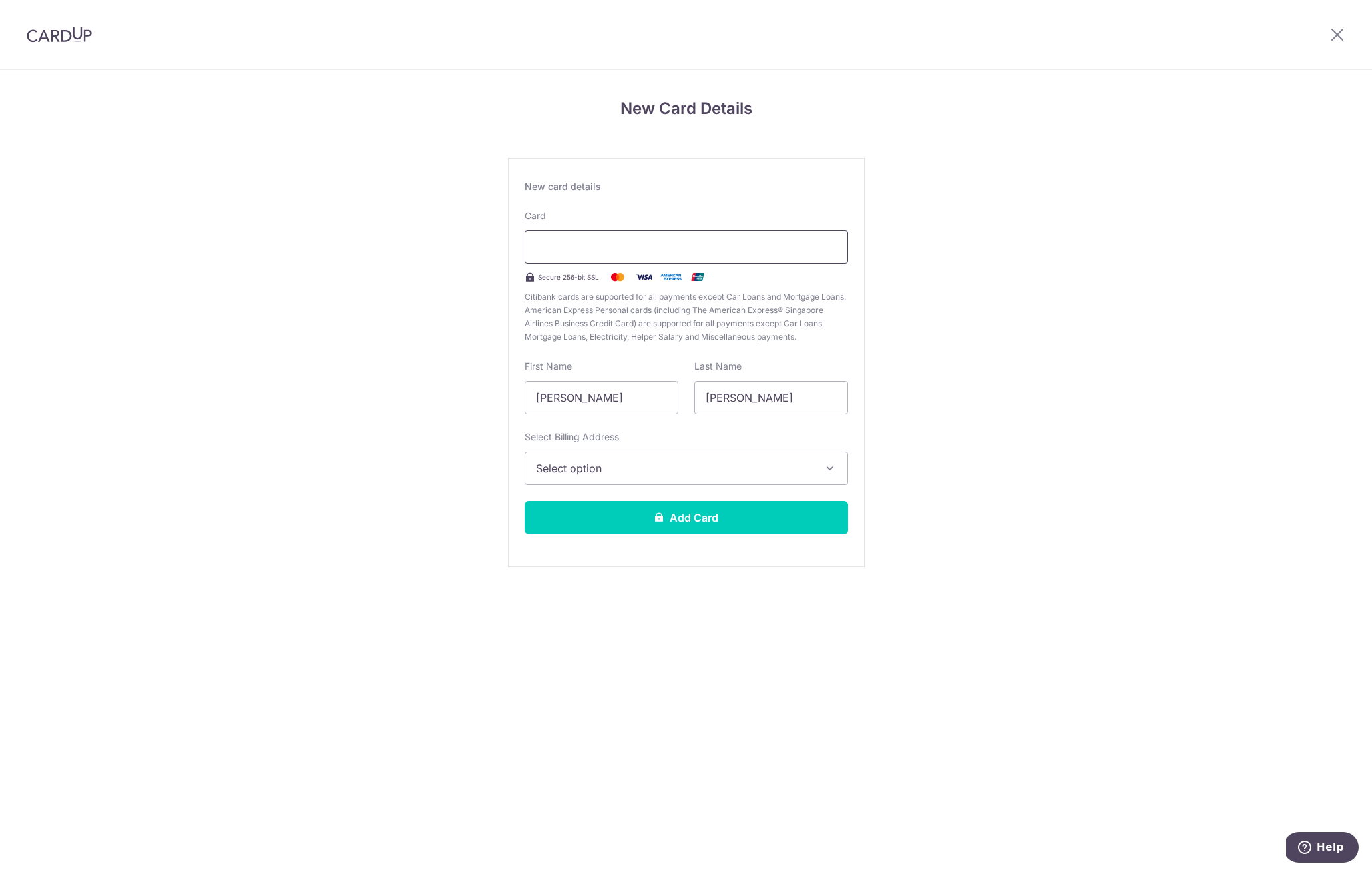
click at [600, 234] on div at bounding box center [686, 247] width 323 height 33
click at [620, 401] on input "[PERSON_NAME]" at bounding box center [601, 398] width 154 height 33
drag, startPoint x: 587, startPoint y: 399, endPoint x: 655, endPoint y: 404, distance: 68.2
click at [655, 405] on input "[PERSON_NAME]" at bounding box center [601, 398] width 154 height 33
type input "Hadyanto"
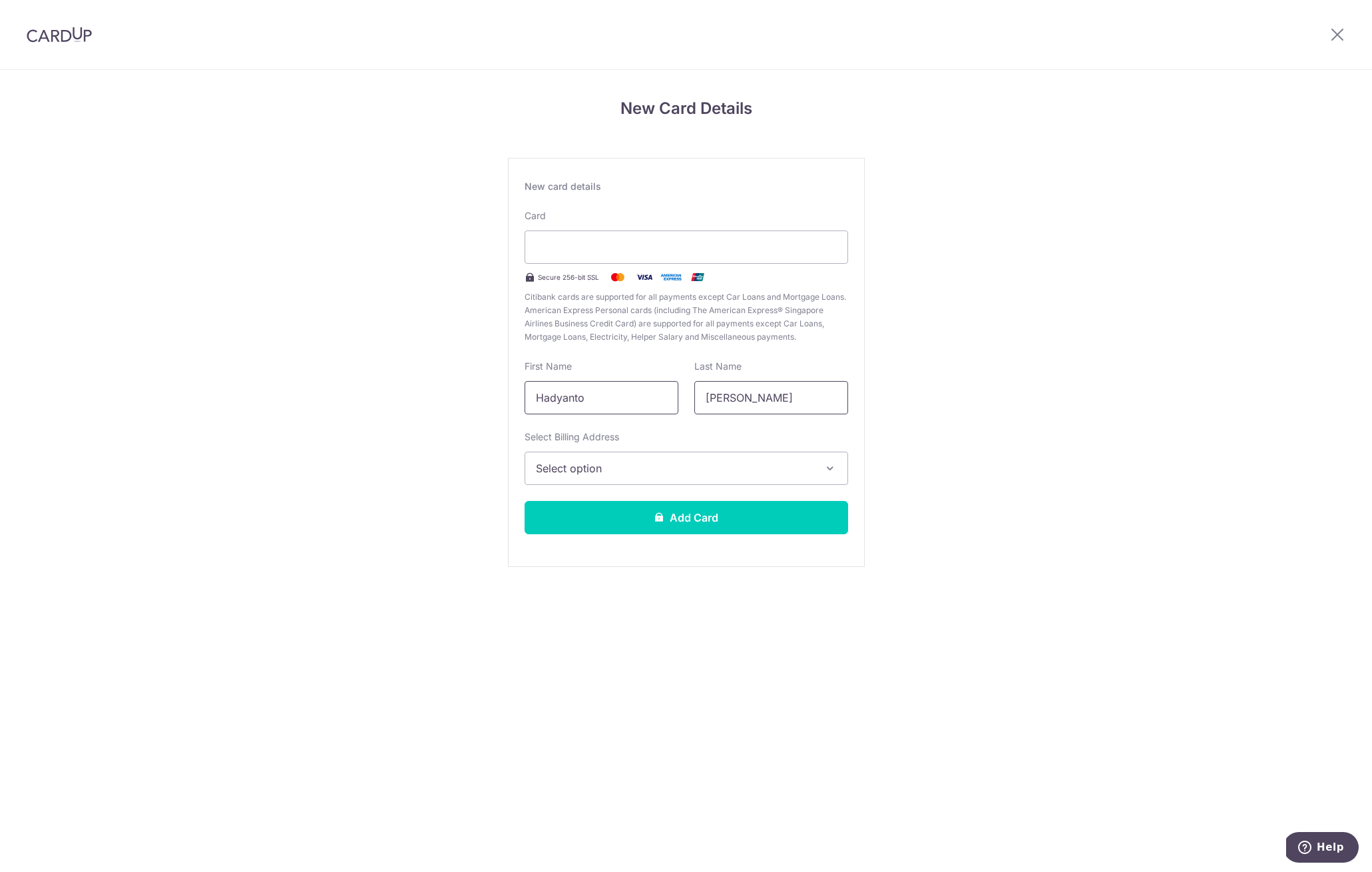
paste input "[PERSON_NAME]"
type input "Suryadi"
click at [652, 467] on span "Select option" at bounding box center [674, 468] width 277 height 16
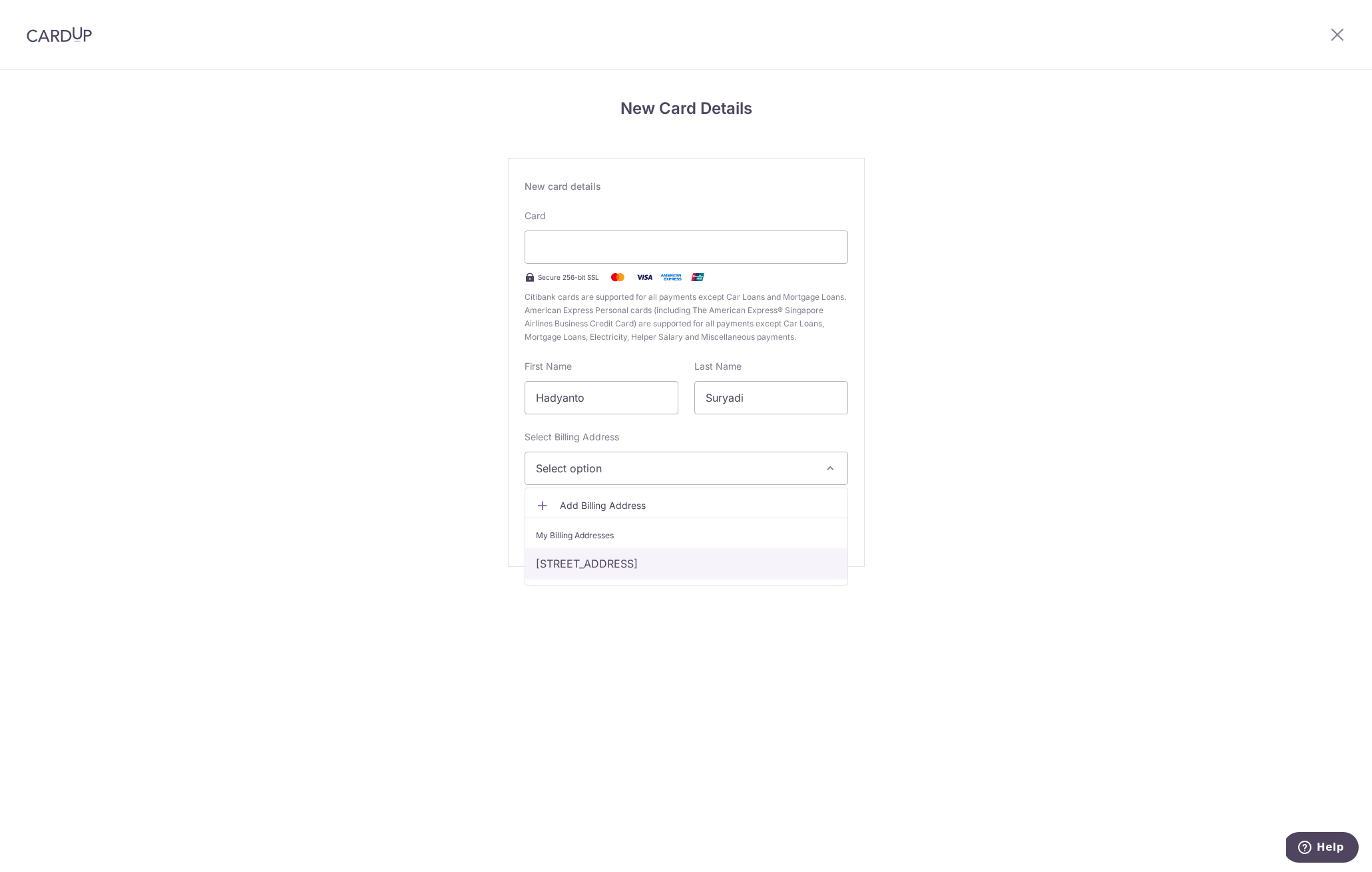
click at [663, 567] on link "[STREET_ADDRESS]" at bounding box center [686, 563] width 322 height 32
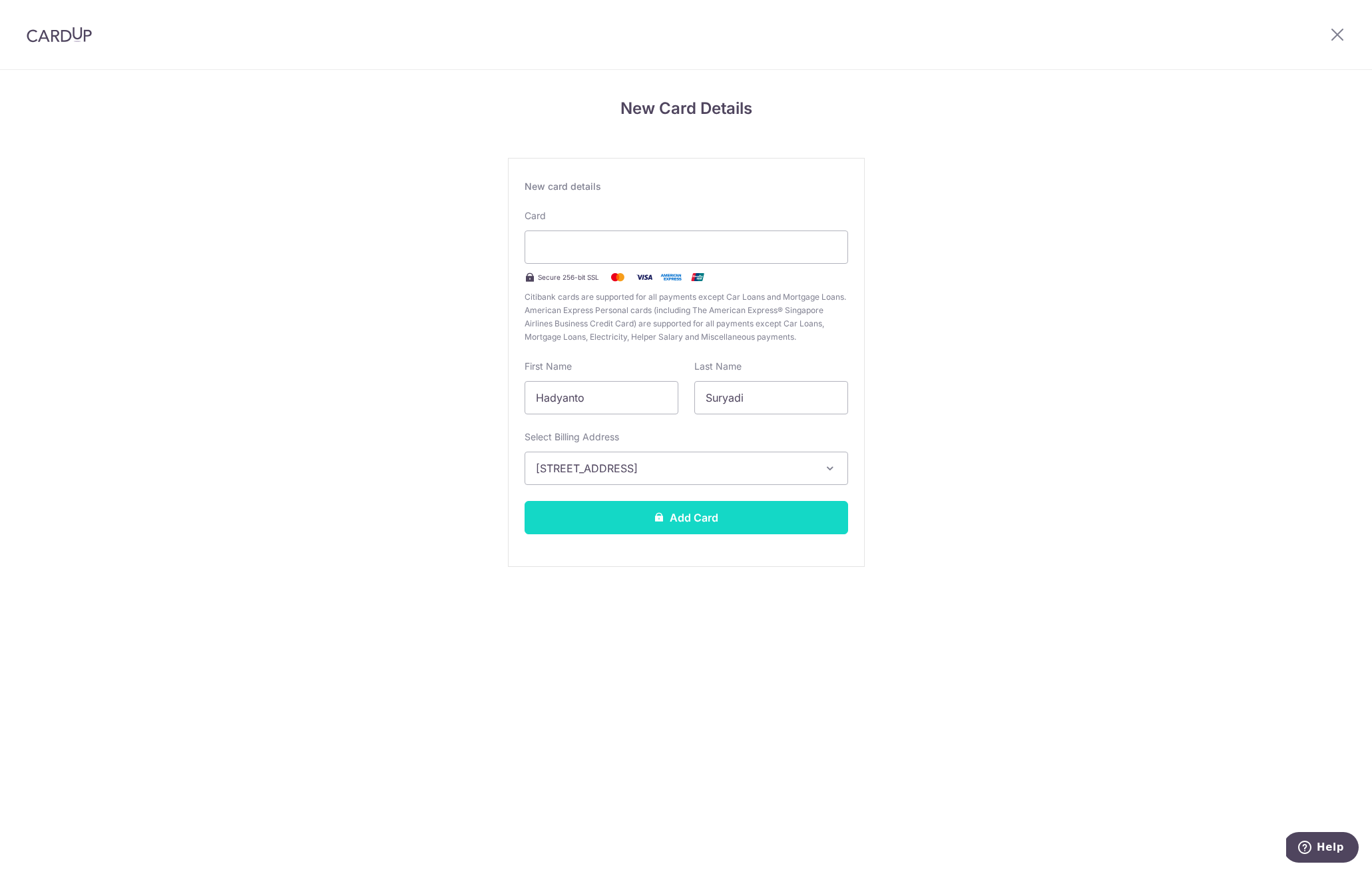
click at [672, 526] on button "Add Card" at bounding box center [686, 517] width 323 height 33
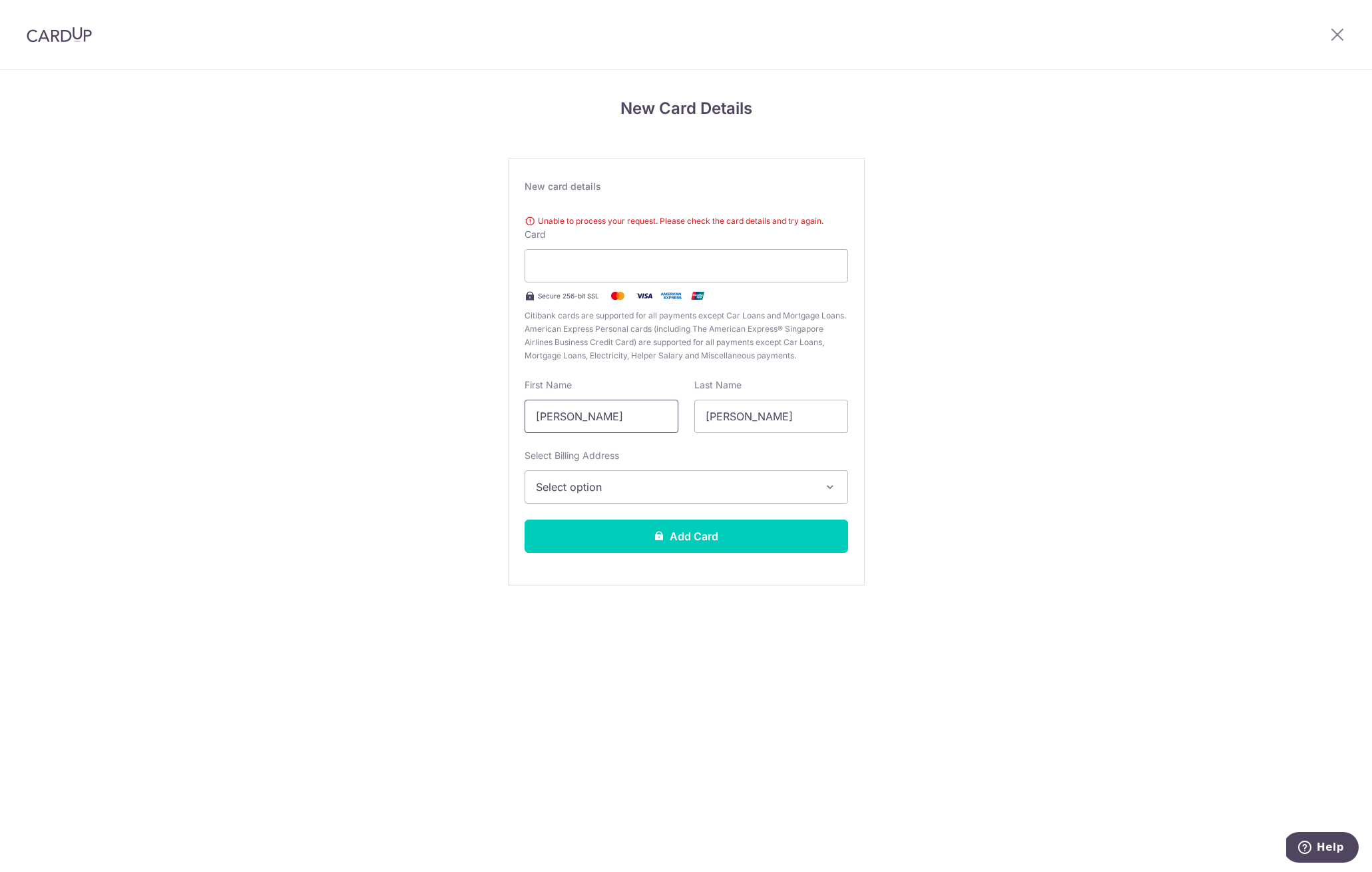
click at [606, 419] on input "Hadyanto Suryadi" at bounding box center [601, 416] width 154 height 33
type input "Hadyanto"
paste input "Sury"
type input "Suryadi"
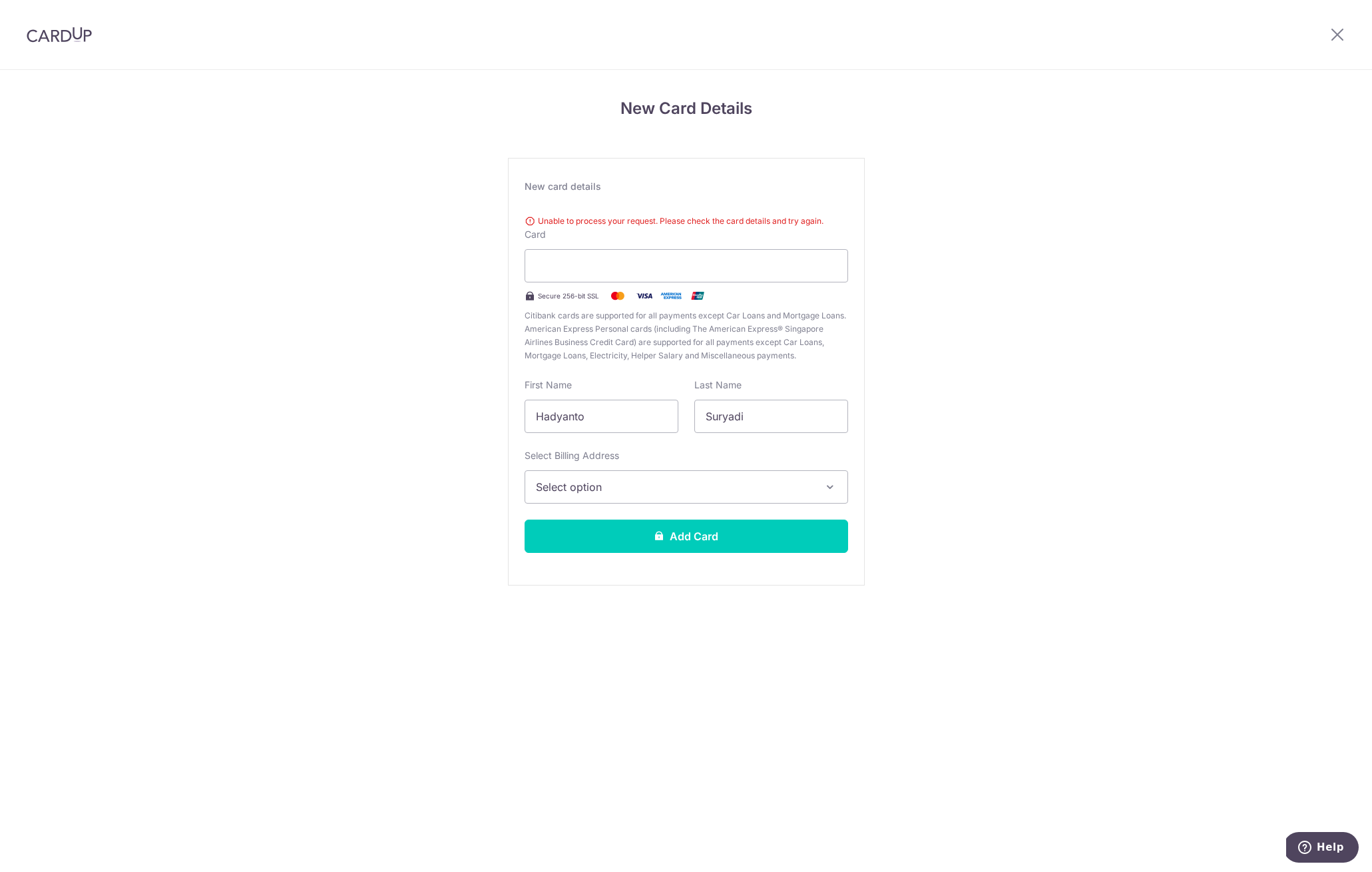
click at [617, 488] on span "Select option" at bounding box center [674, 487] width 277 height 16
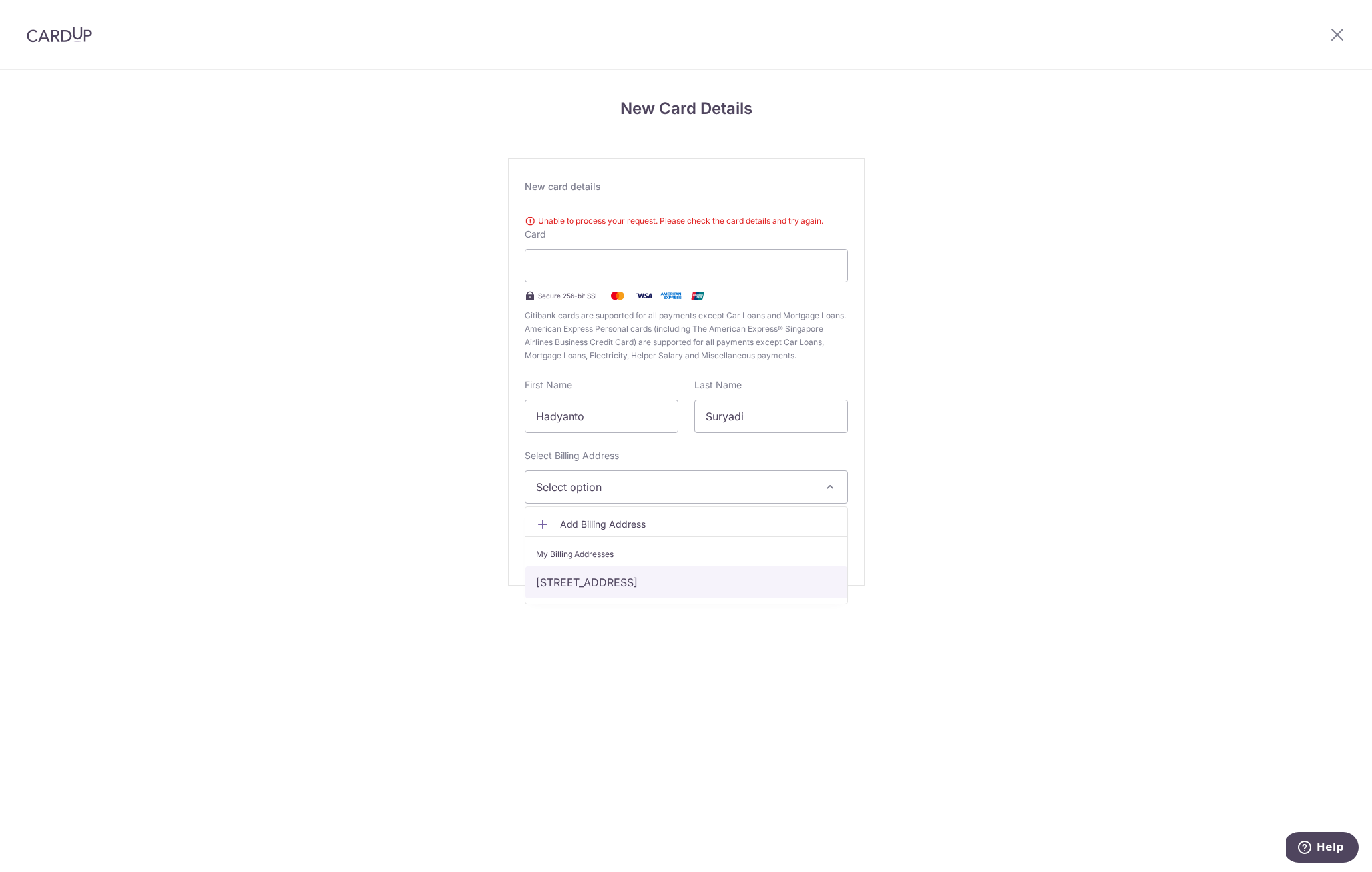
click at [638, 586] on link "[STREET_ADDRESS]" at bounding box center [686, 582] width 322 height 32
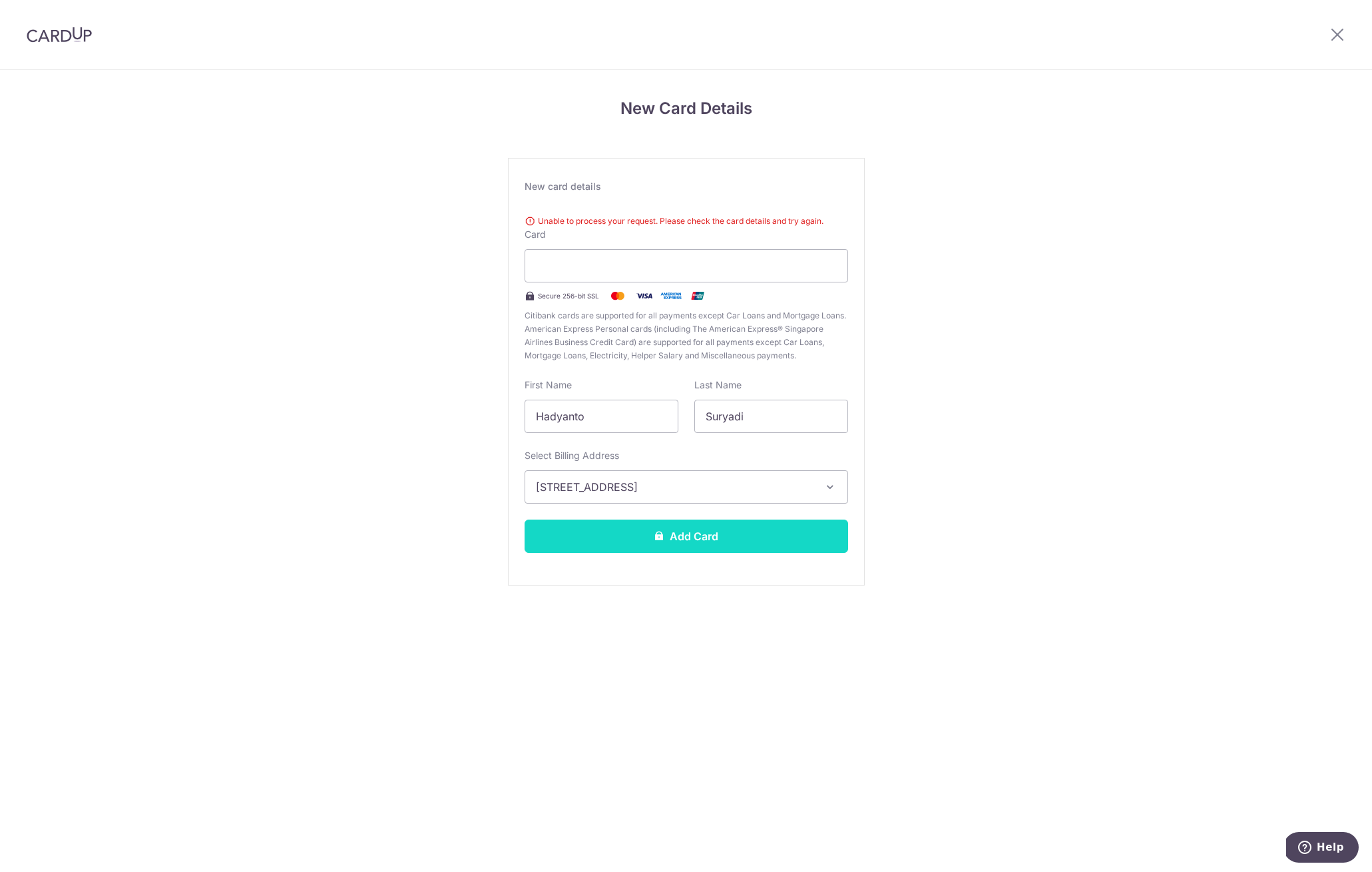
click at [759, 526] on button "Add Card" at bounding box center [686, 536] width 323 height 33
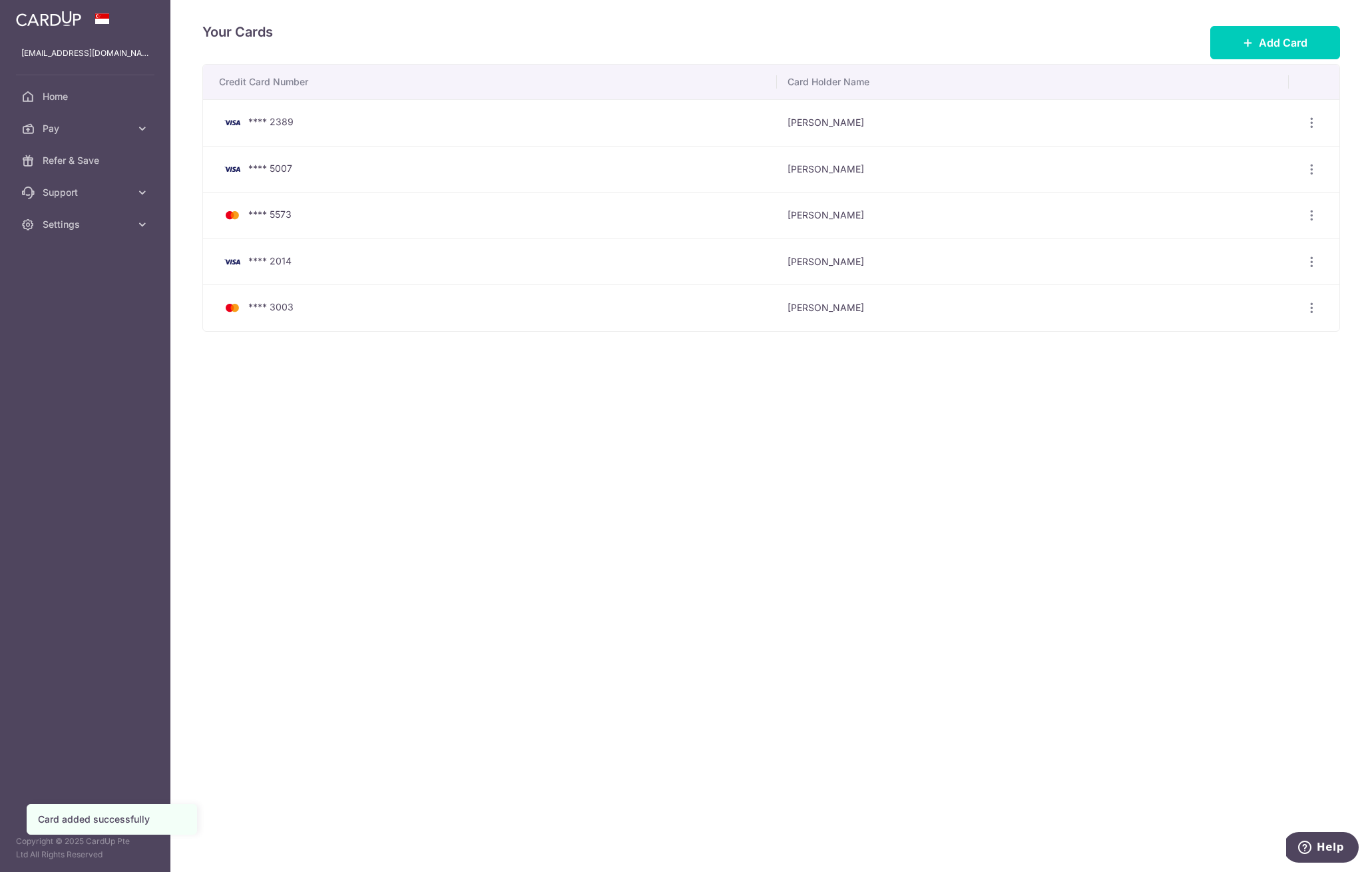
click at [647, 494] on div "Your Cards Add Card Credit Card Number Card Holder Name **** 2389 Hadyanto Sury…" at bounding box center [771, 436] width 1202 height 872
click at [107, 136] on link "Pay" at bounding box center [85, 128] width 171 height 32
click at [109, 163] on span "Payments" at bounding box center [86, 160] width 88 height 13
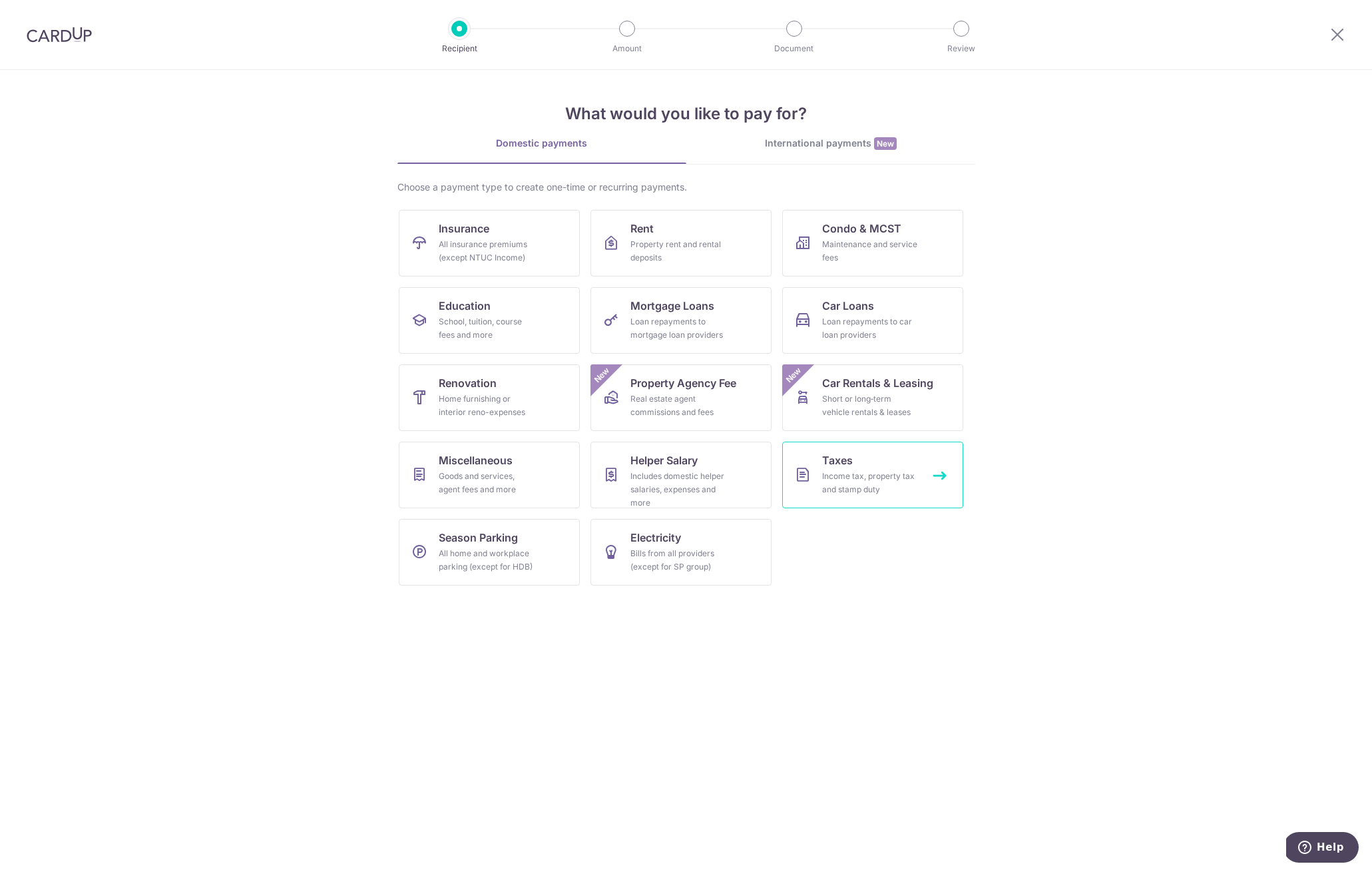
click at [839, 441] on link "Taxes Income tax, property tax and stamp duty" at bounding box center [873, 475] width 181 height 67
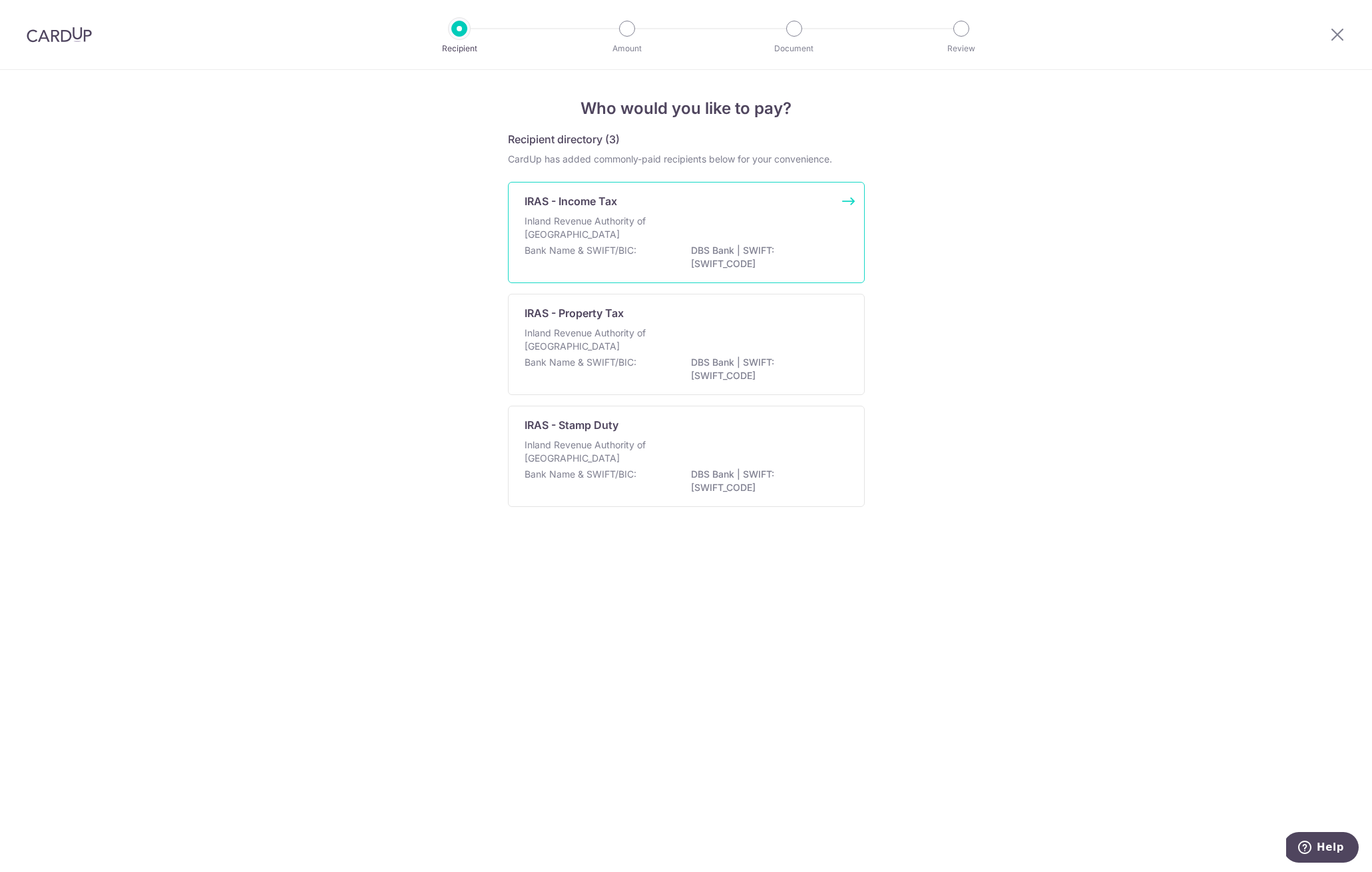
click at [592, 220] on p "Inland Revenue Authority of [GEOGRAPHIC_DATA]" at bounding box center [595, 228] width 141 height 26
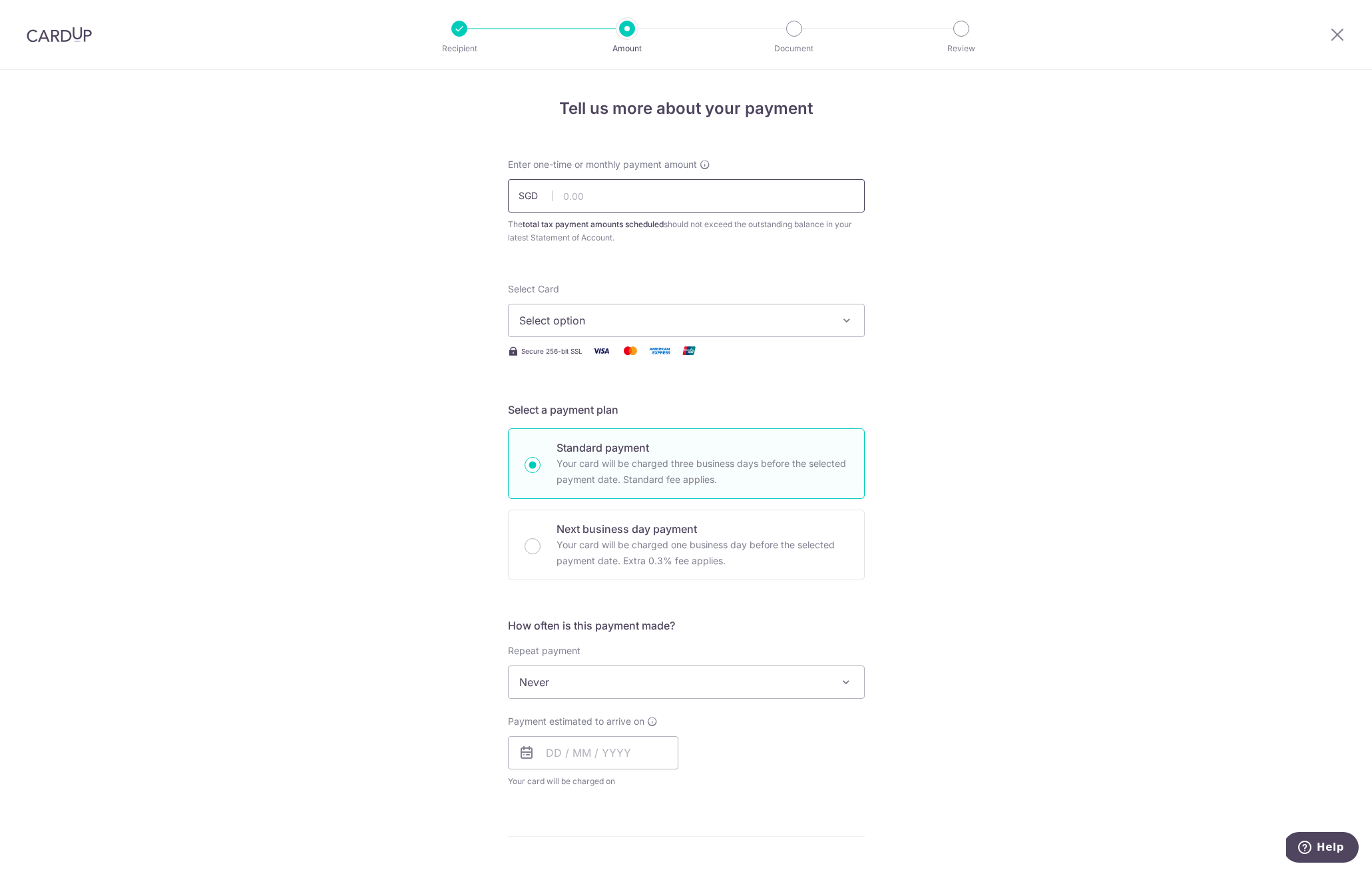
click at [613, 204] on input "text" at bounding box center [686, 196] width 357 height 33
type input "1,000.00"
click at [584, 315] on span "Select option" at bounding box center [674, 320] width 310 height 16
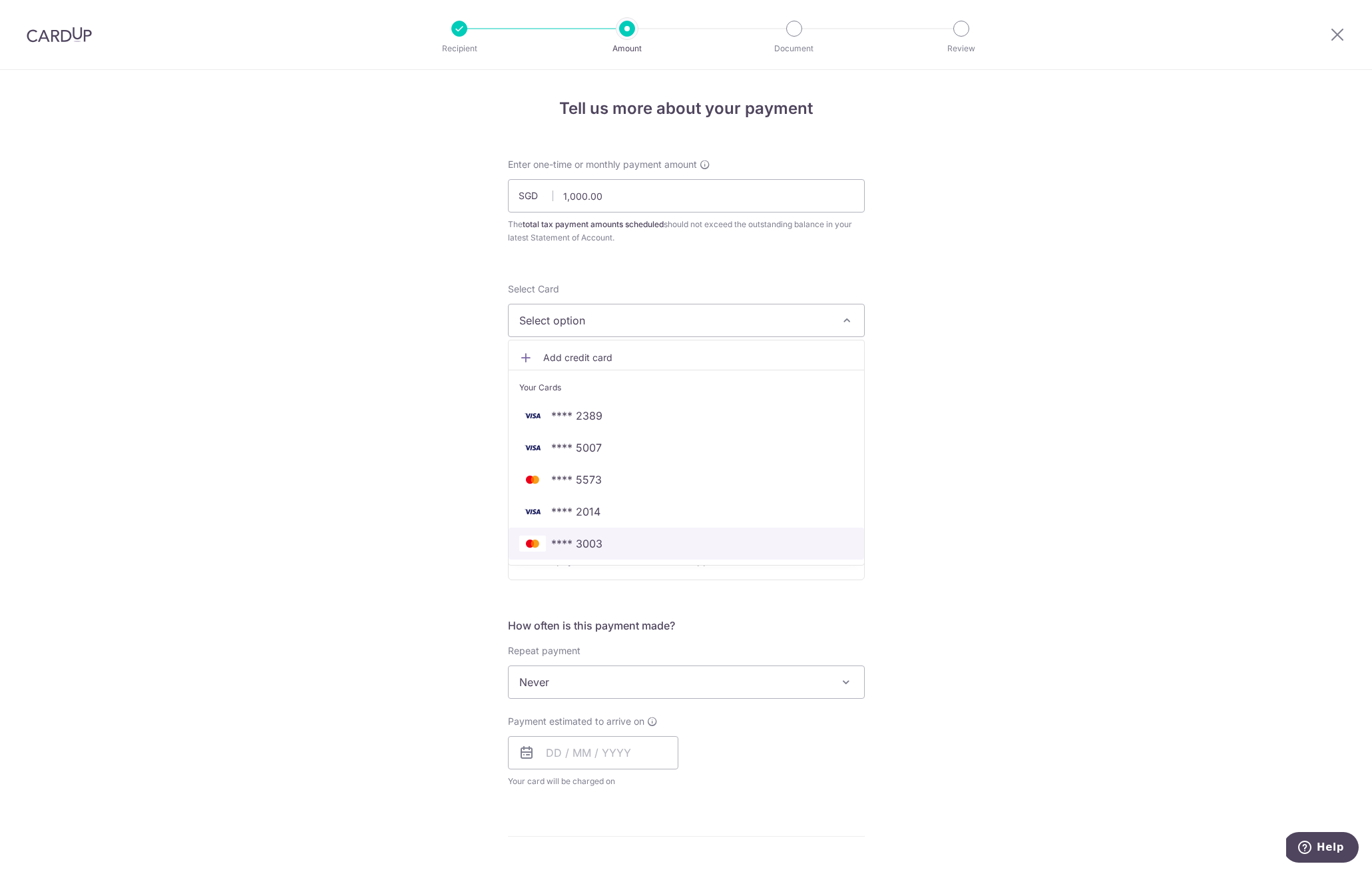
click at [617, 544] on span "**** 3003" at bounding box center [686, 543] width 334 height 16
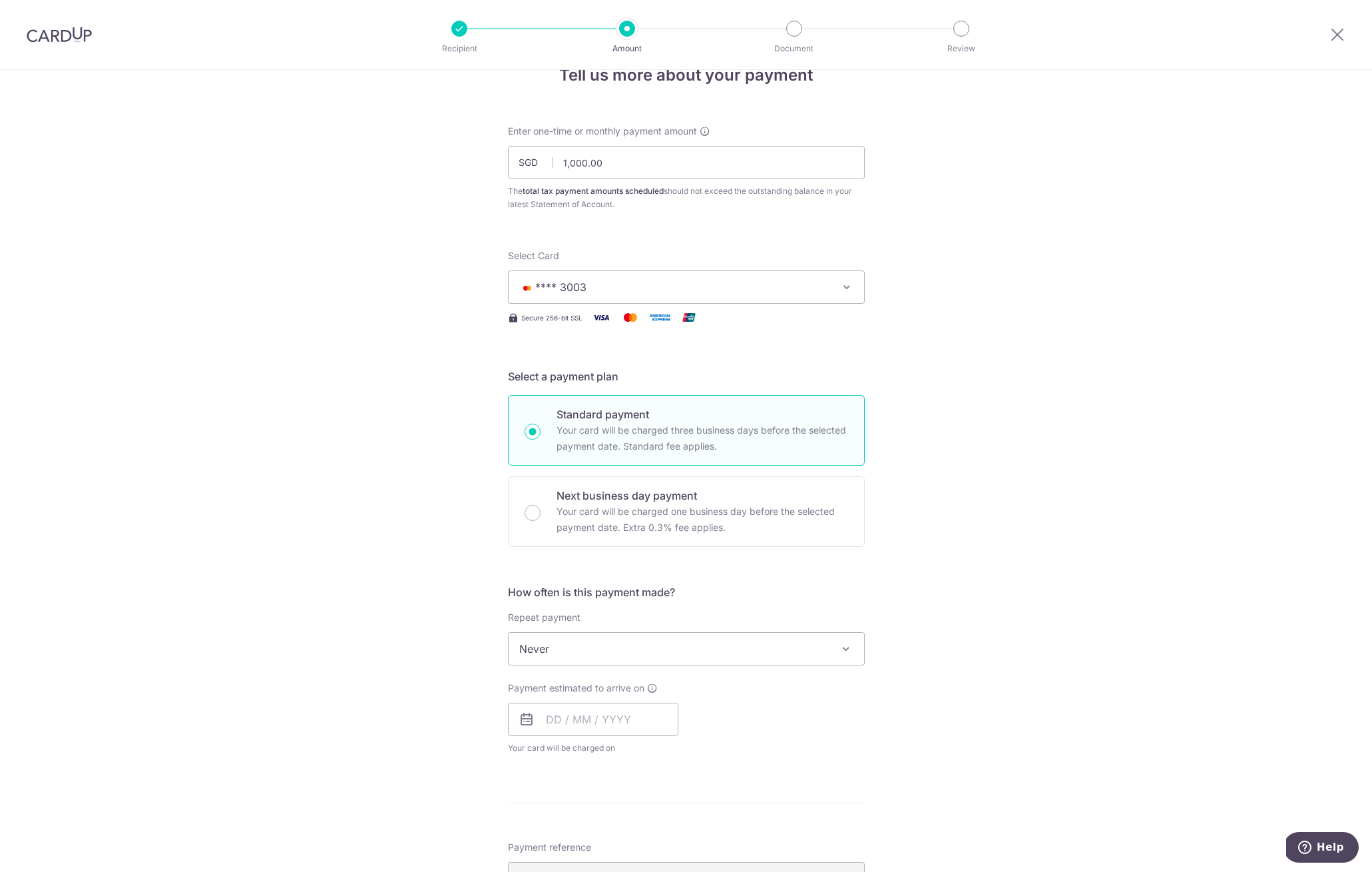
scroll to position [125, 0]
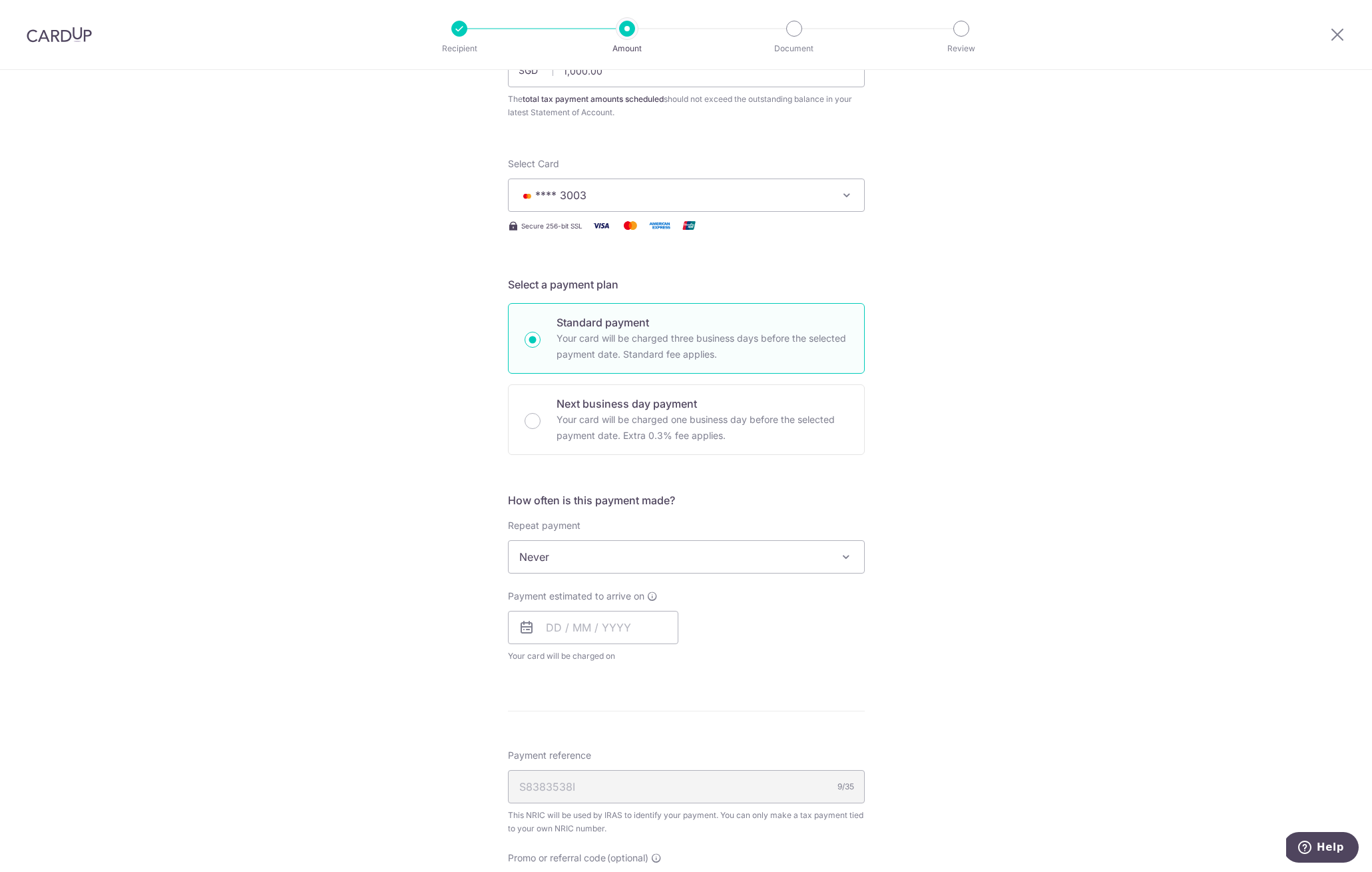
click at [608, 562] on span "Never" at bounding box center [686, 557] width 355 height 32
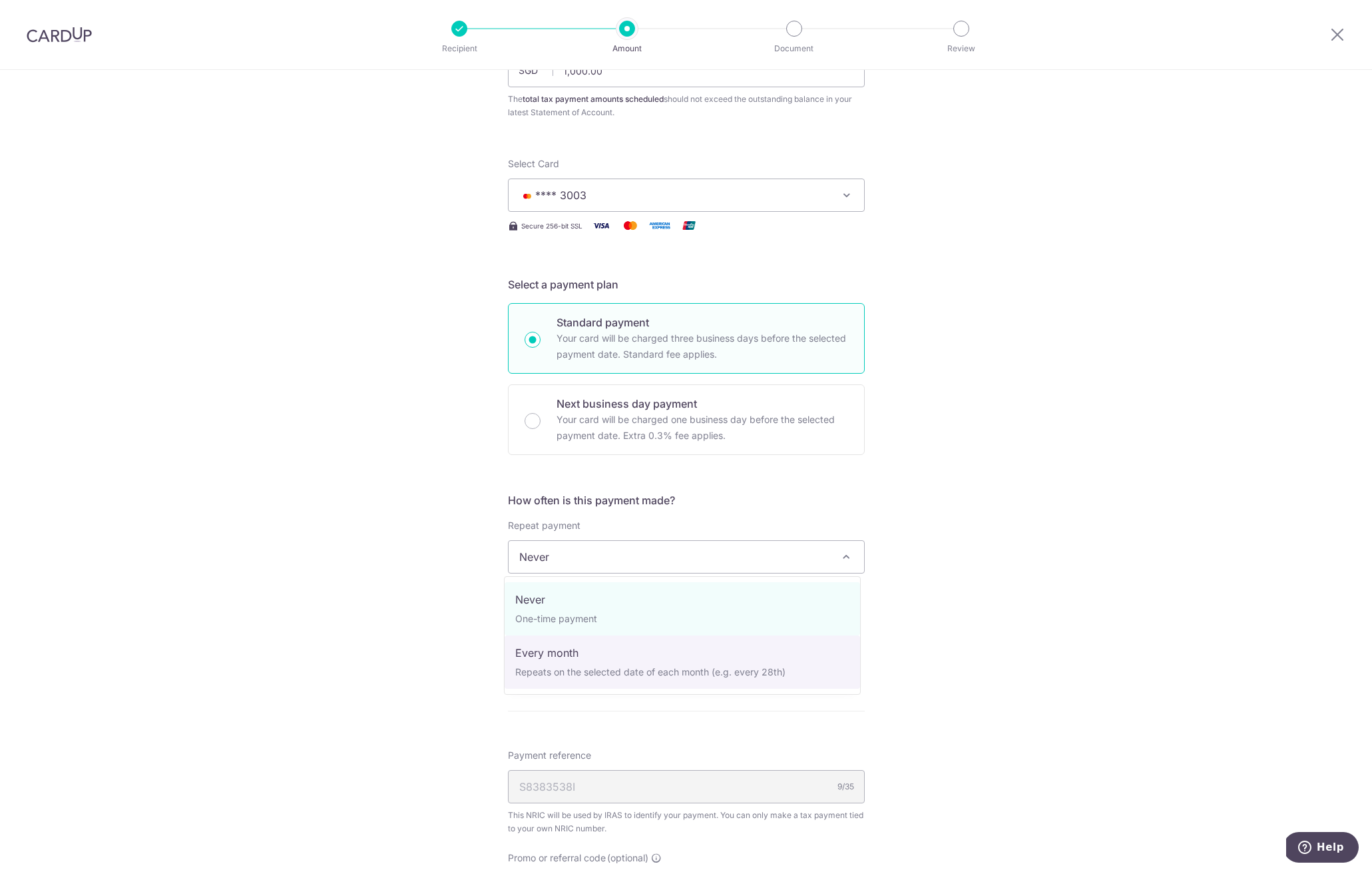
select select "3"
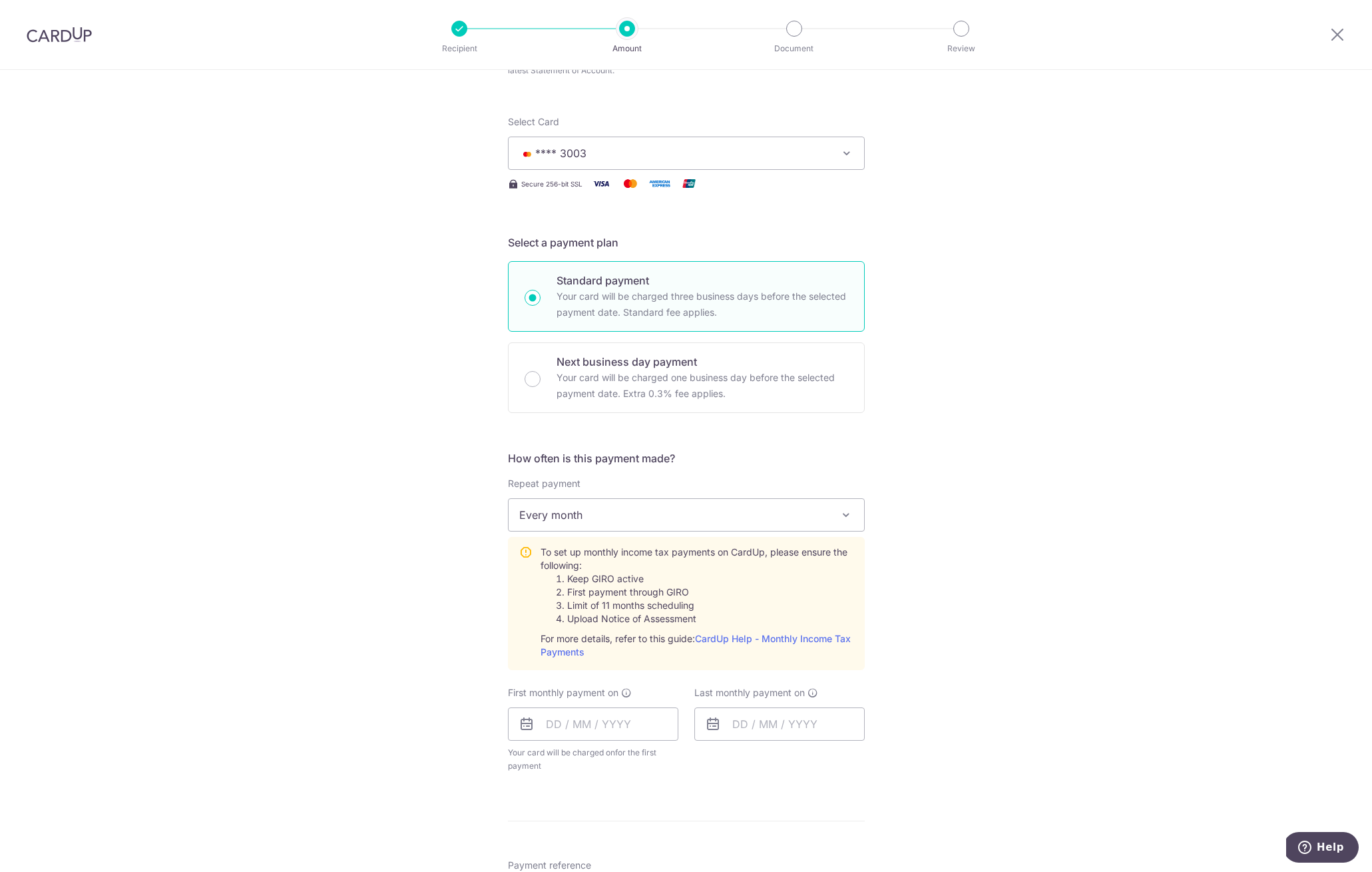
scroll to position [222, 0]
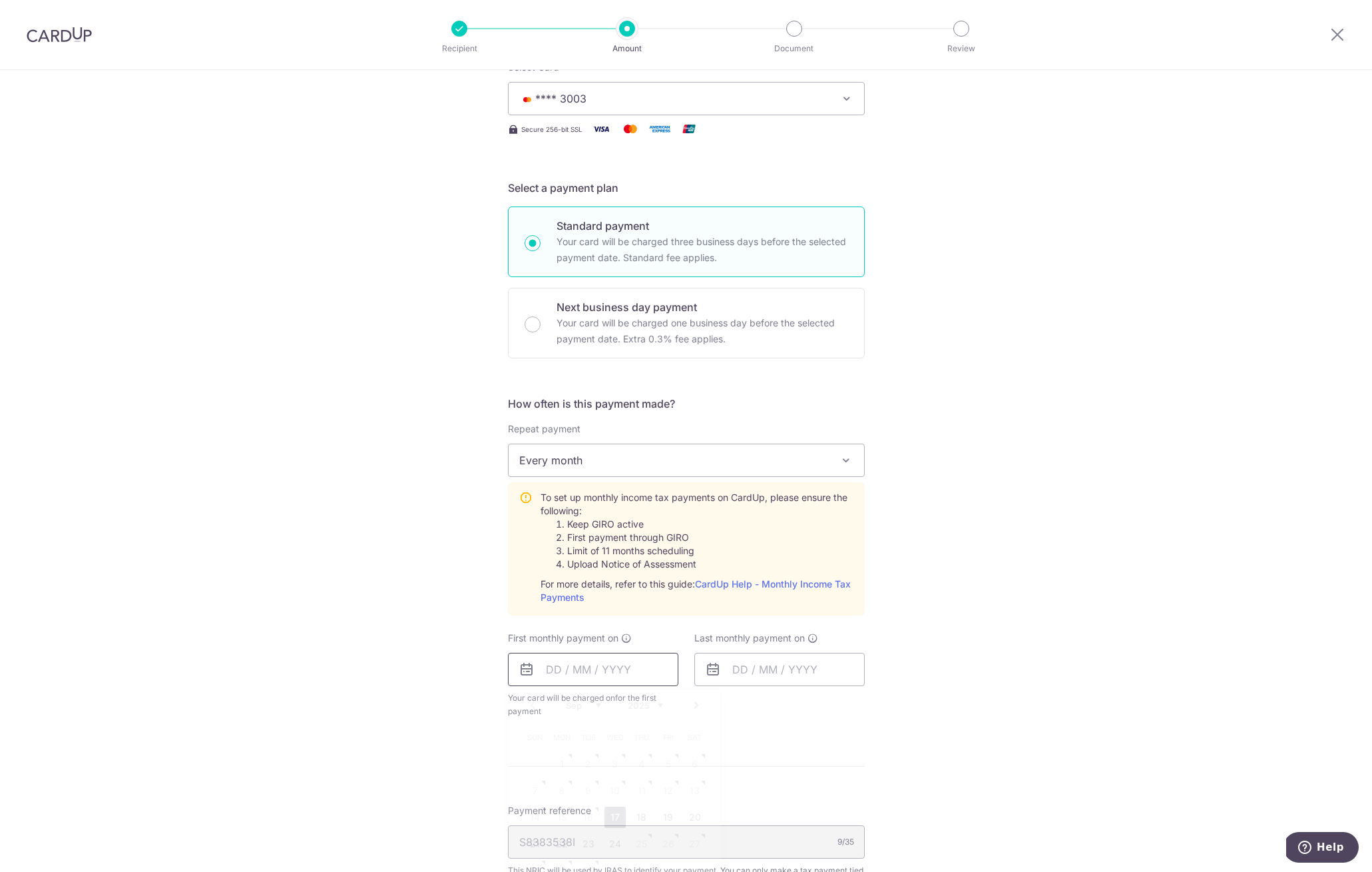
click at [625, 671] on input "text" at bounding box center [593, 669] width 171 height 33
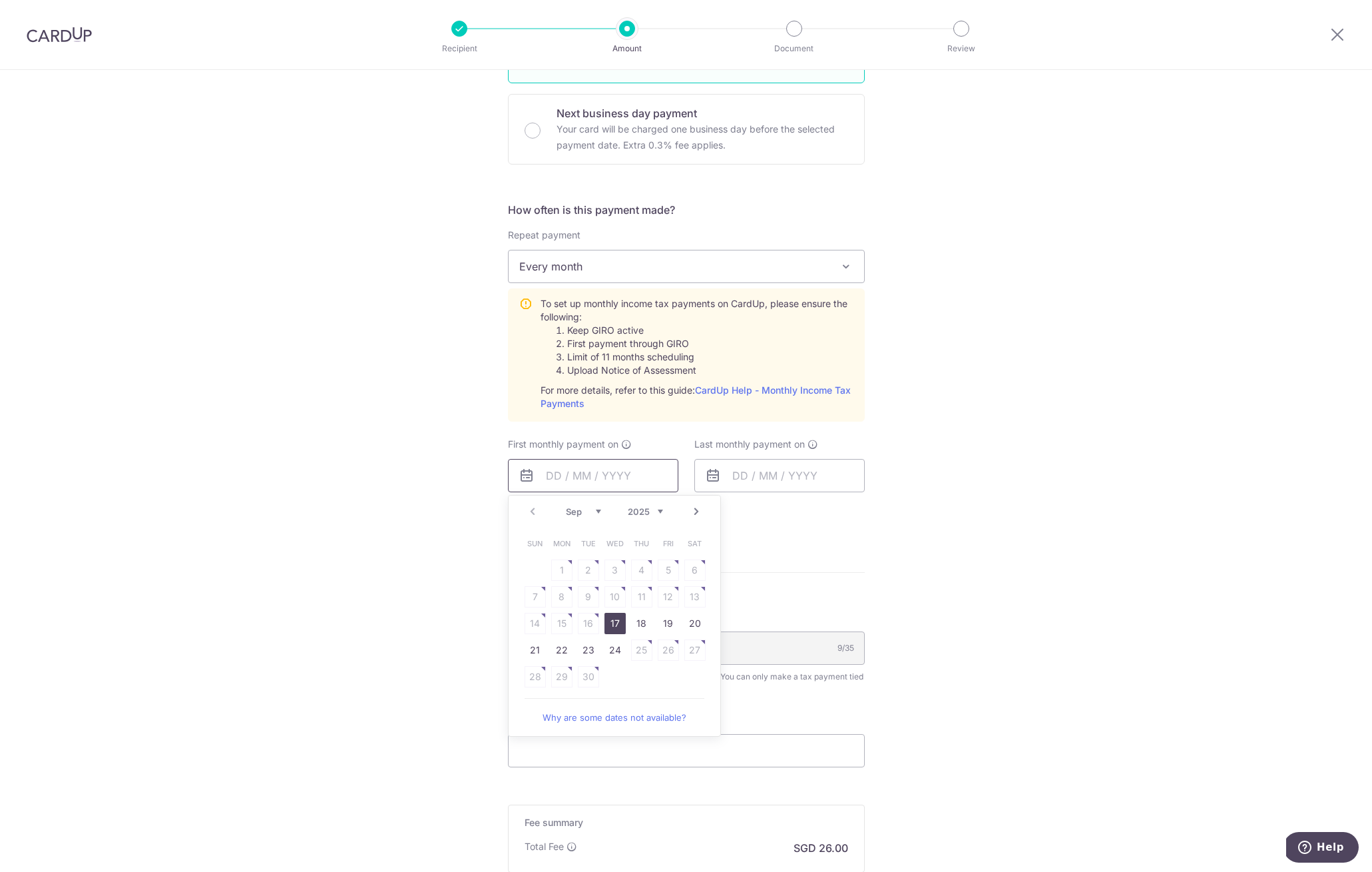
scroll to position [475, 0]
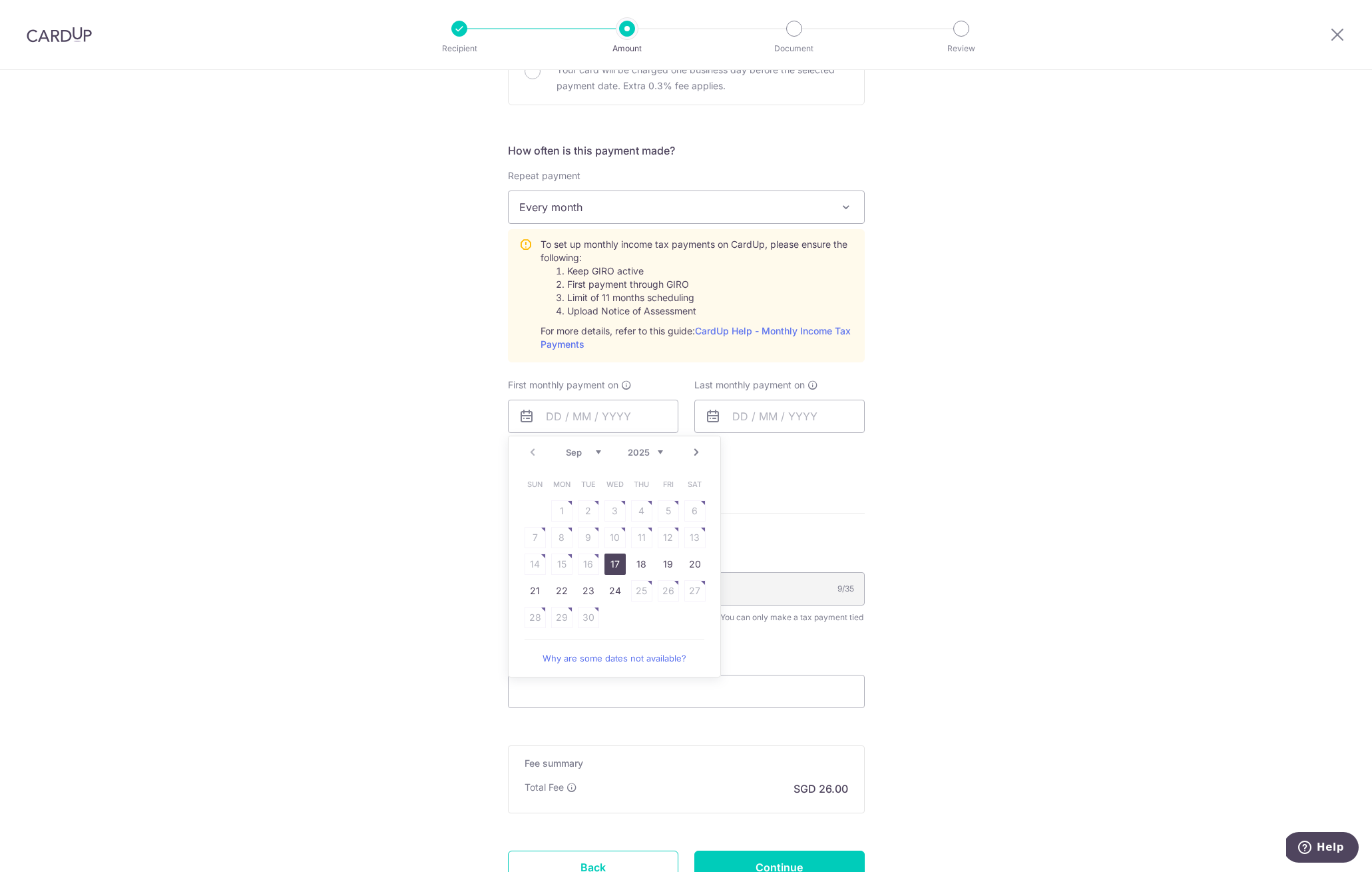
click at [617, 561] on link "17" at bounding box center [615, 564] width 22 height 22
type input "[DATE]"
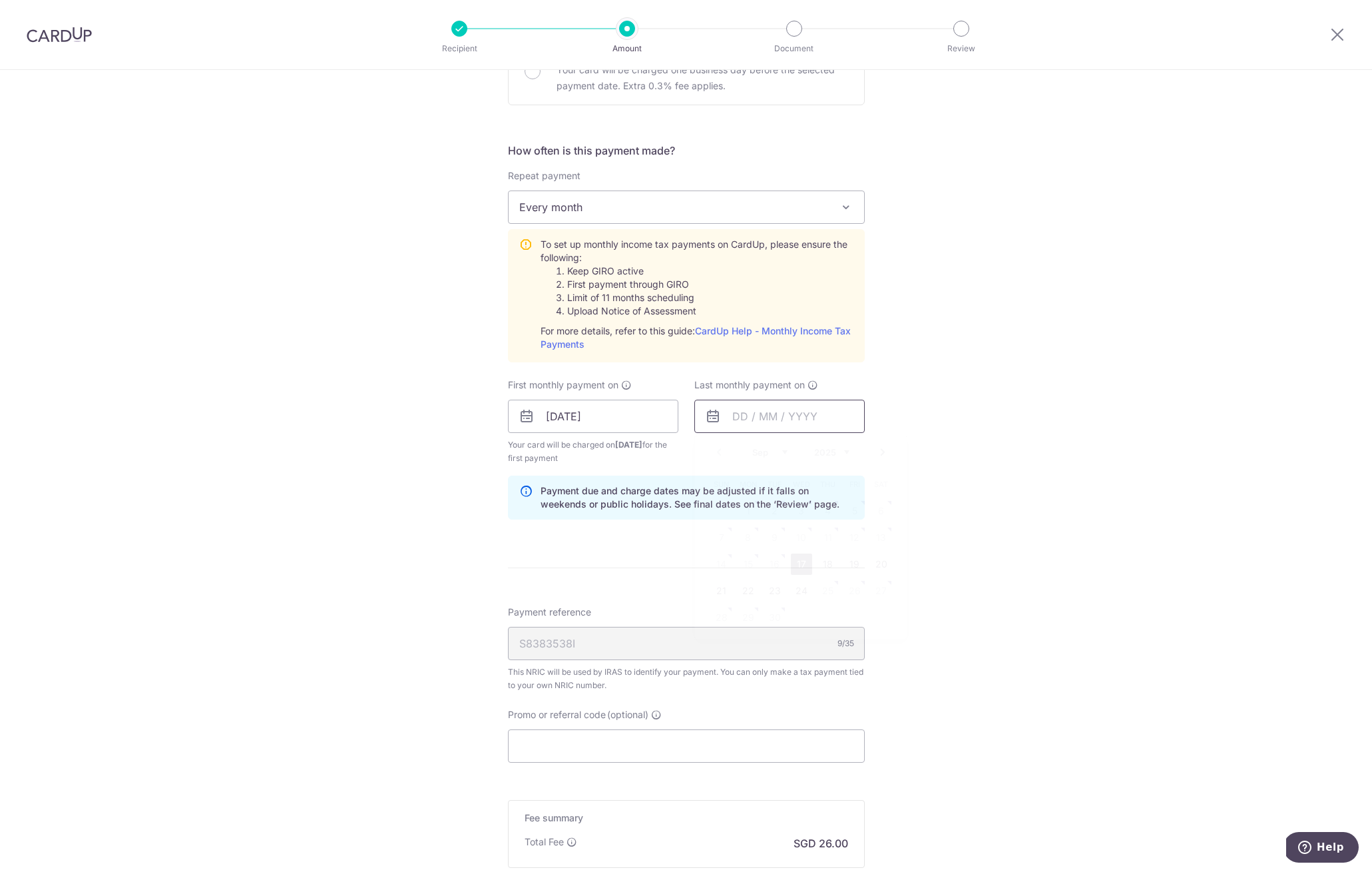
click at [773, 424] on input "text" at bounding box center [780, 416] width 171 height 33
click at [876, 452] on link "Next" at bounding box center [882, 452] width 16 height 16
click at [876, 452] on link "Next" at bounding box center [882, 452] width 16 height 16
click at [741, 614] on link "24" at bounding box center [748, 617] width 22 height 22
type input "[DATE]"
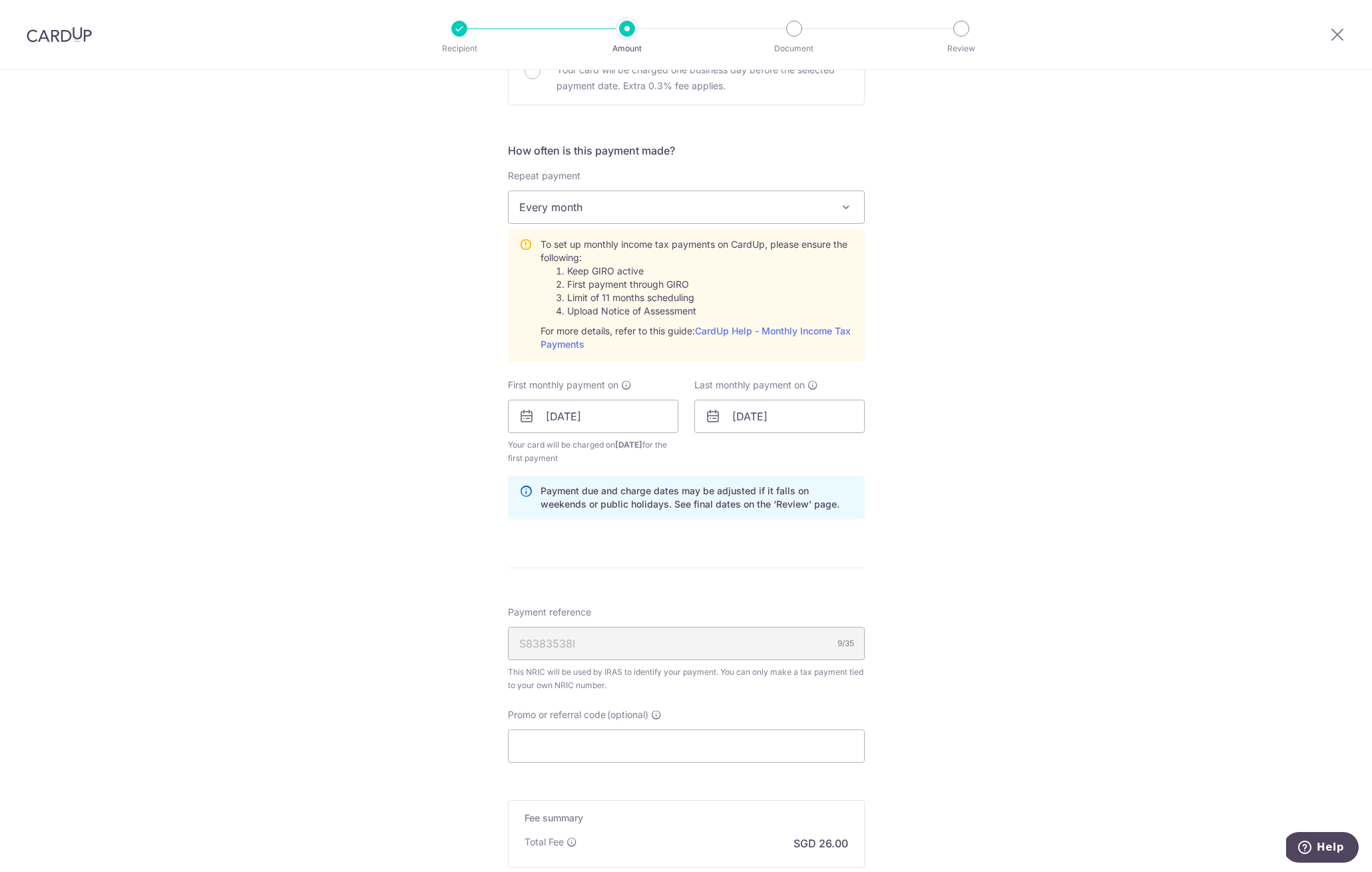
click at [652, 595] on form "Enter one-time or monthly payment amount SGD 1,000.00 1000.00 The total tax pay…" at bounding box center [686, 329] width 357 height 1292
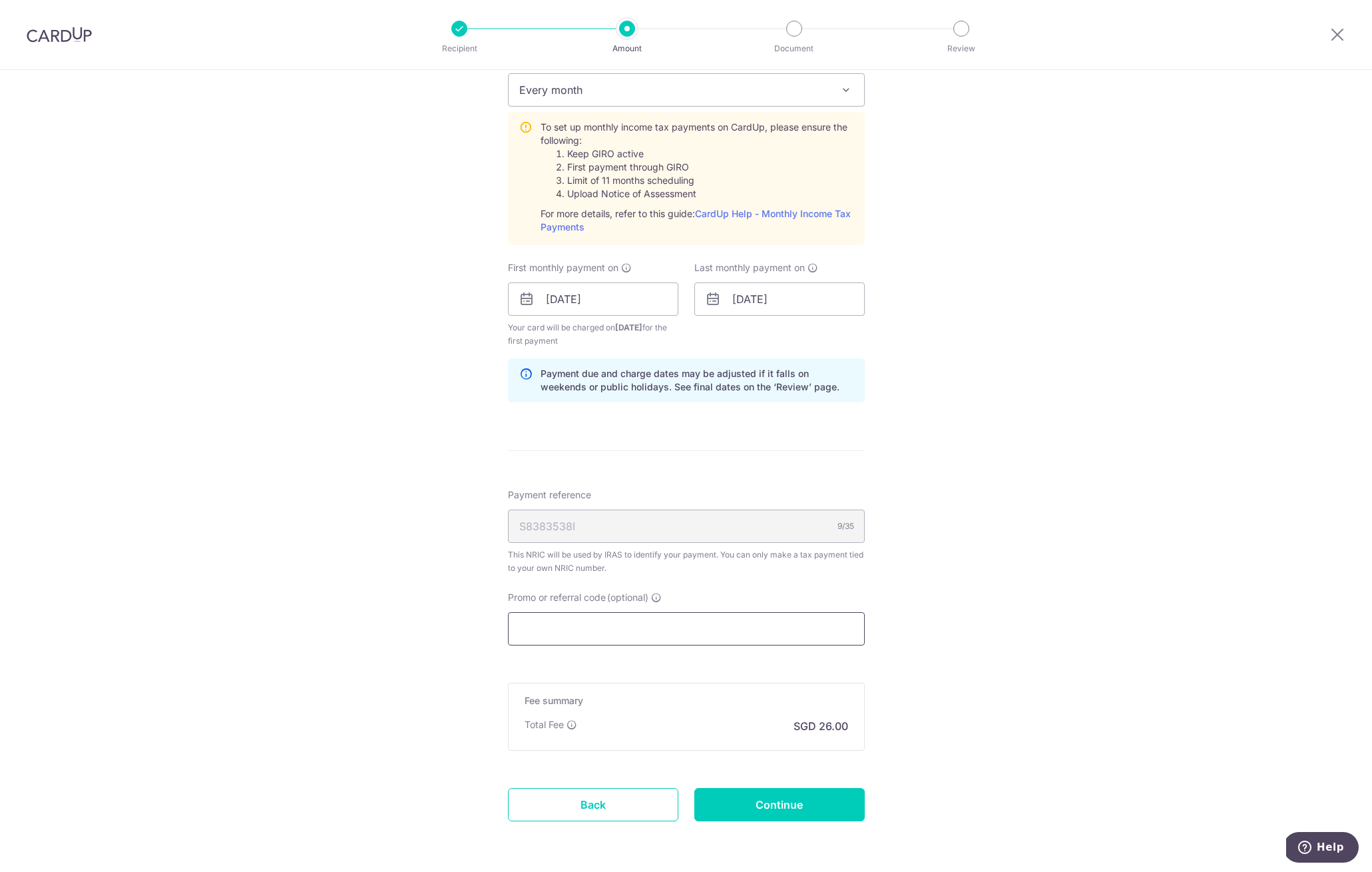
scroll to position [593, 0]
click at [590, 622] on input "Promo or referral code (optional)" at bounding box center [686, 627] width 357 height 33
paste input "MCTAX25"
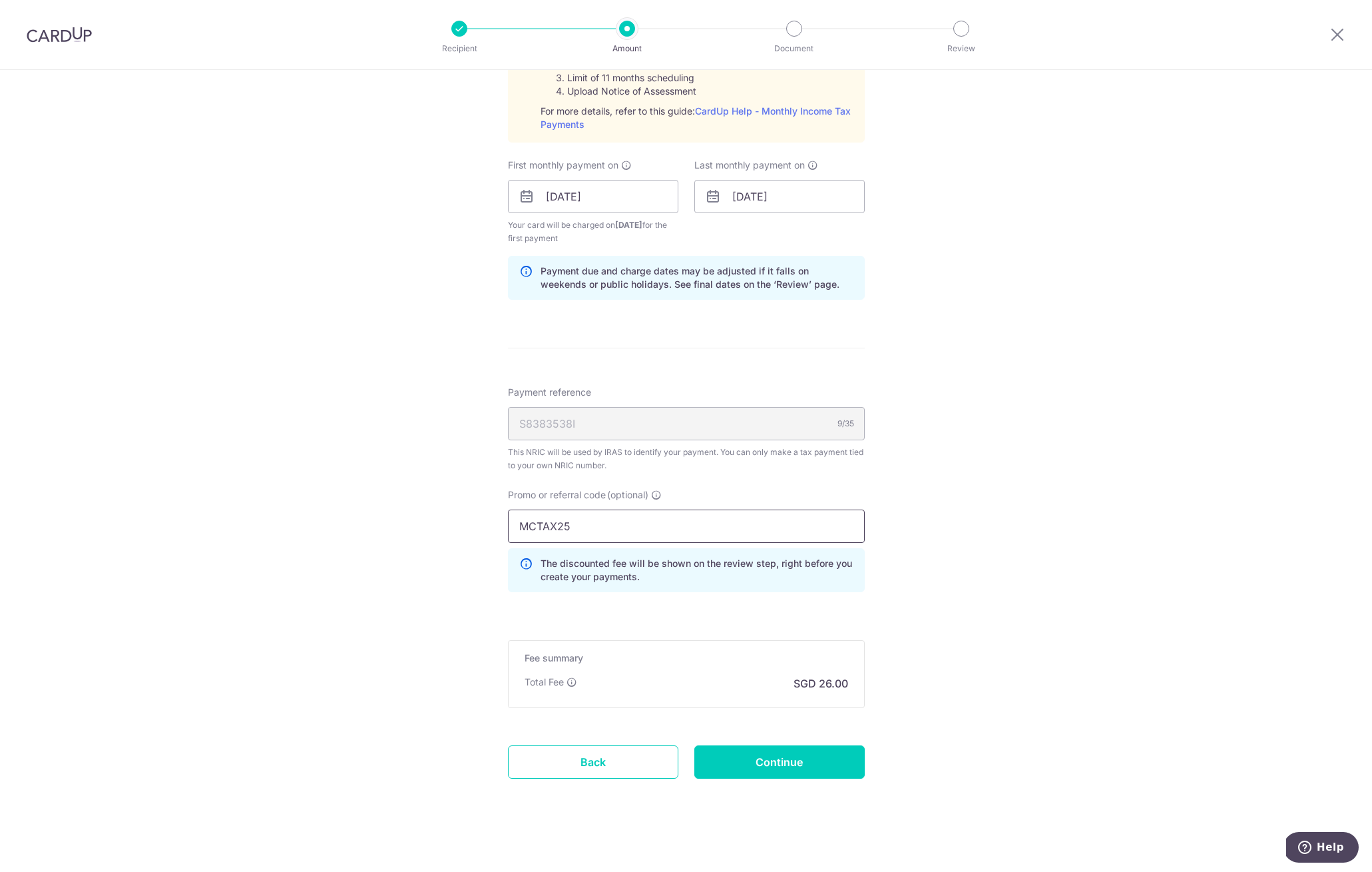
scroll to position [701, 0]
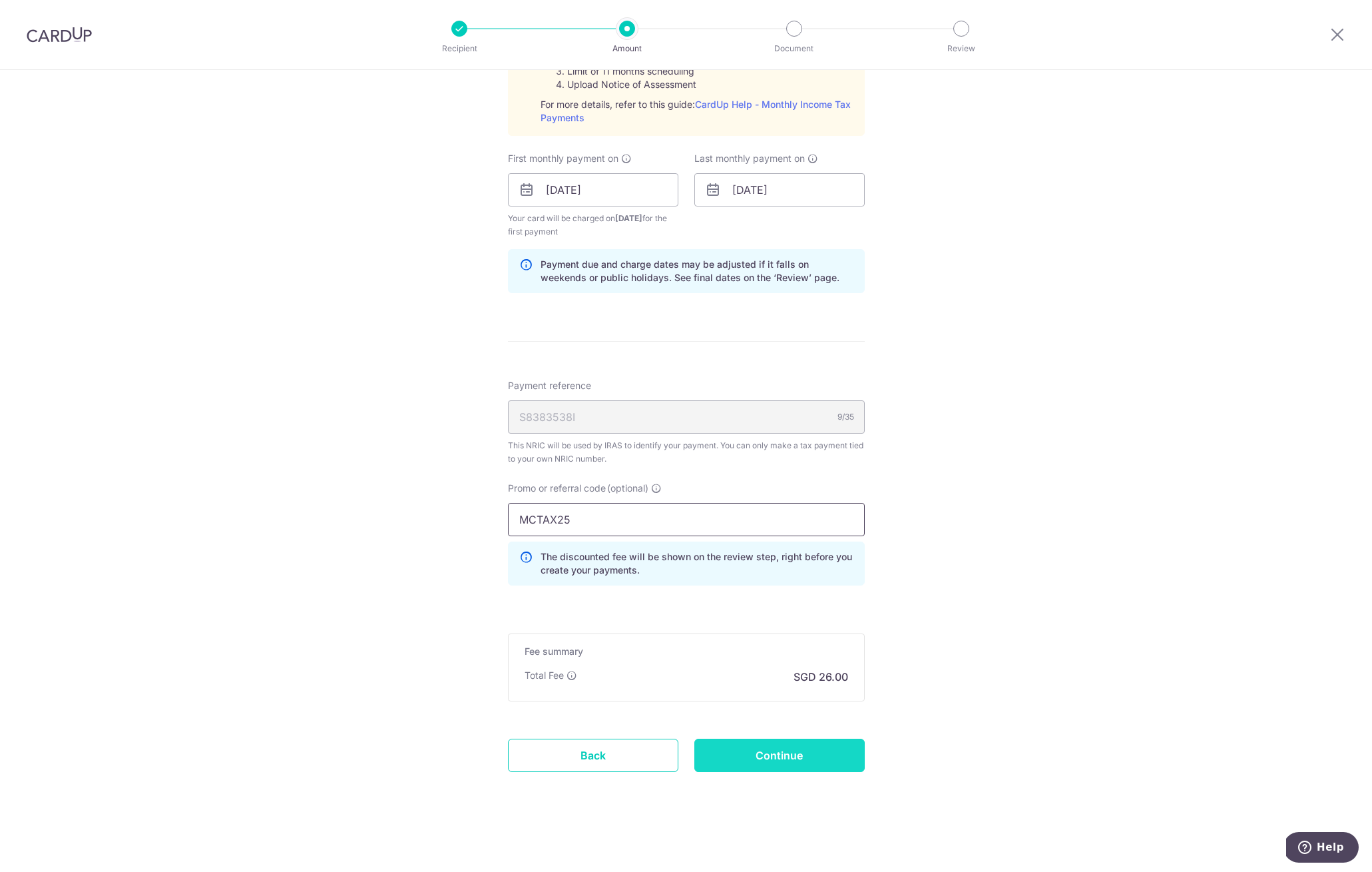
type input "MCTAX25"
click at [739, 761] on input "Continue" at bounding box center [780, 756] width 171 height 33
type input "Create Schedule"
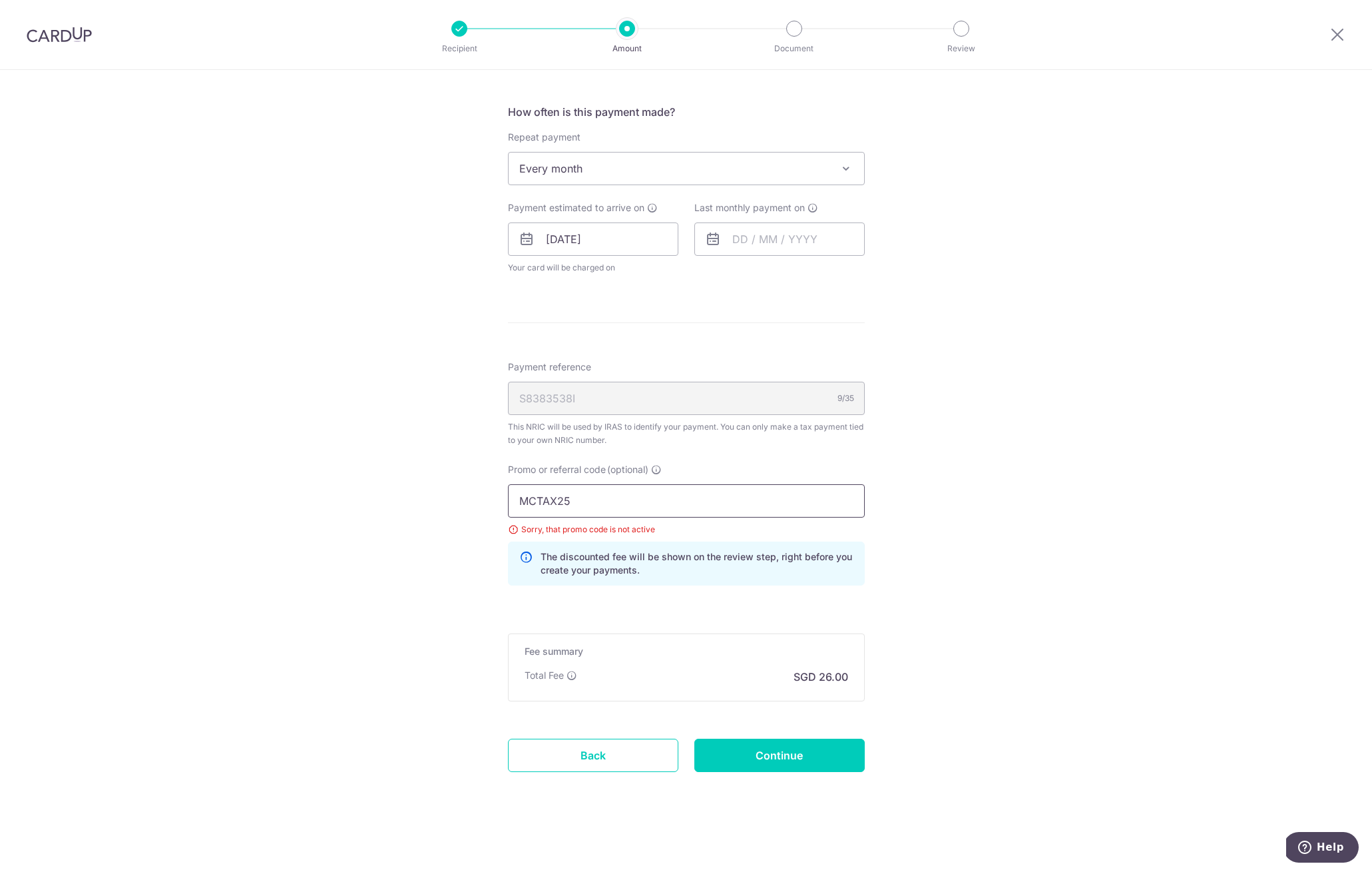
drag, startPoint x: 578, startPoint y: 498, endPoint x: 495, endPoint y: 494, distance: 83.1
click at [500, 494] on div "Promo or referral code (optional) MCTAX25 Sorry, that promo code is not active …" at bounding box center [686, 529] width 373 height 133
paste input "OFF2"
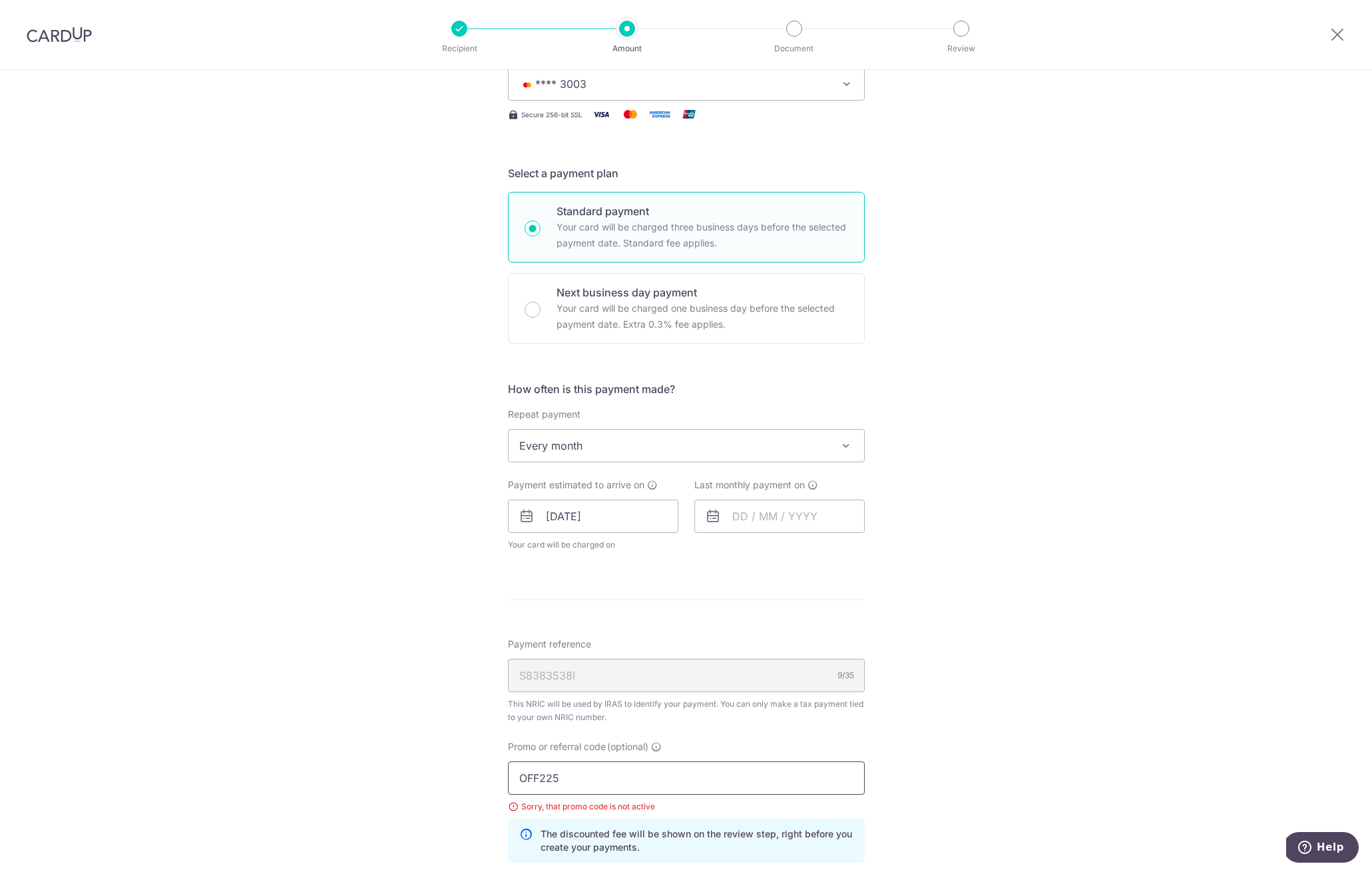
scroll to position [399, 0]
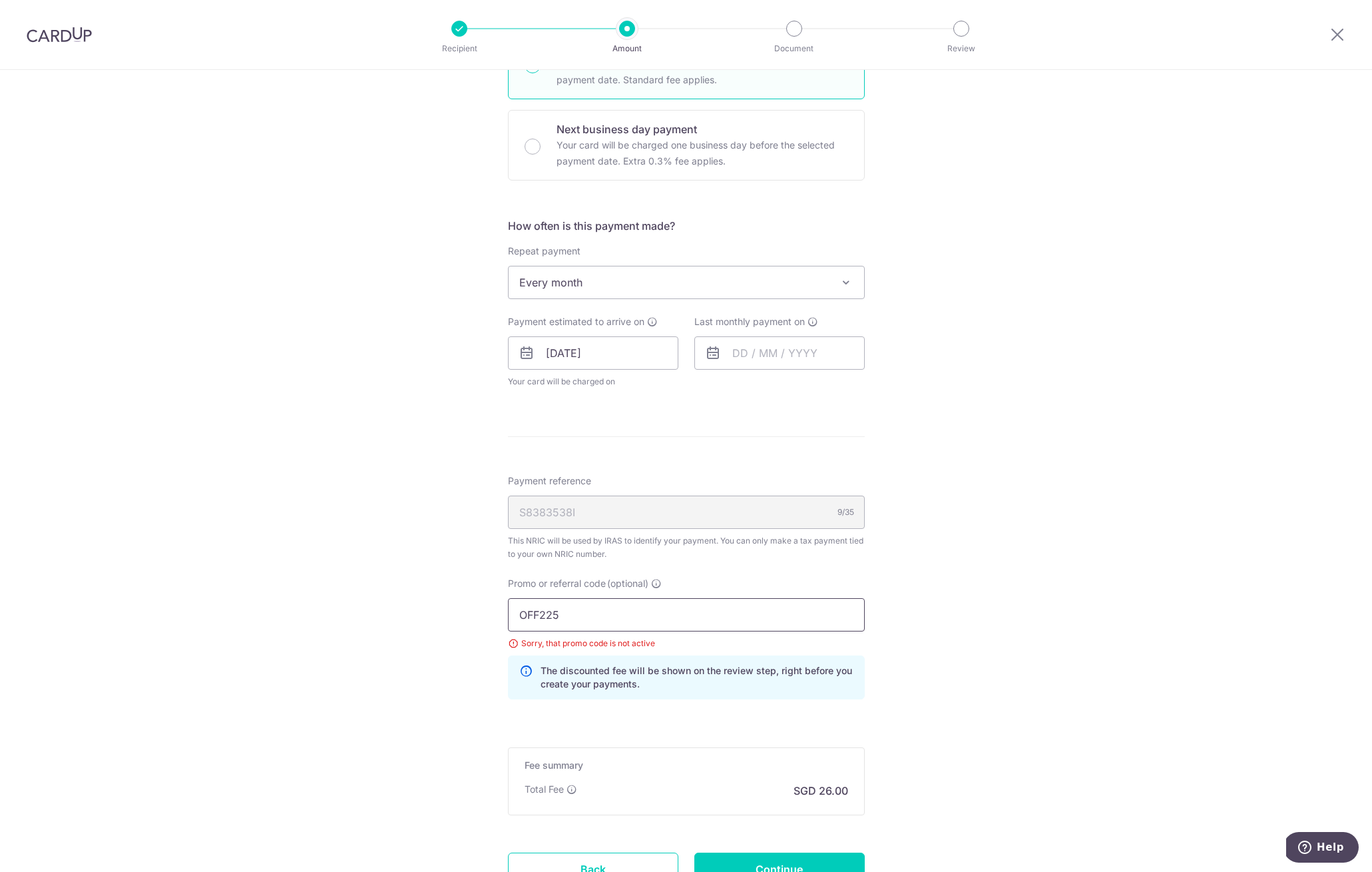
type input "OFF225"
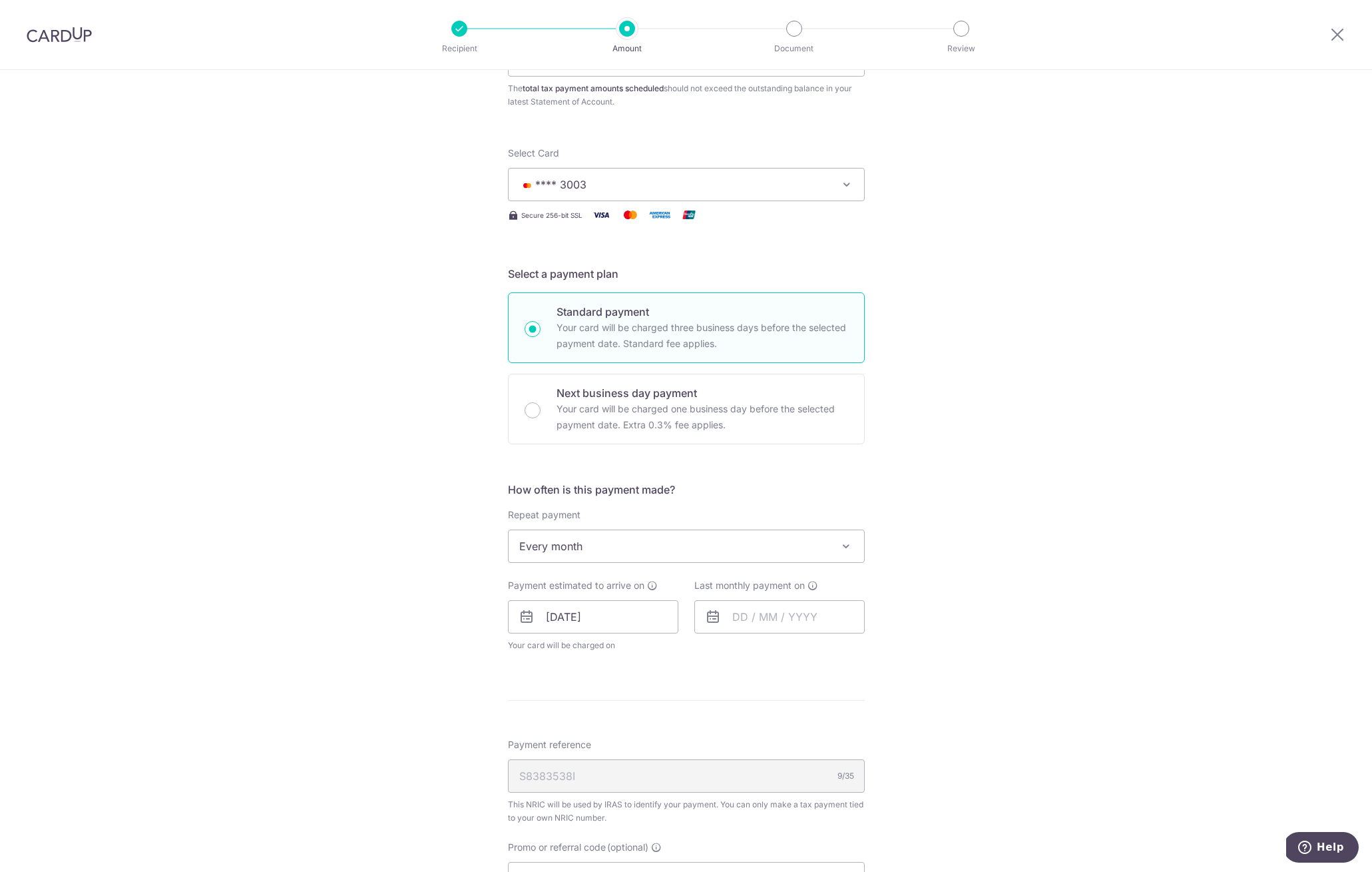
scroll to position [0, 0]
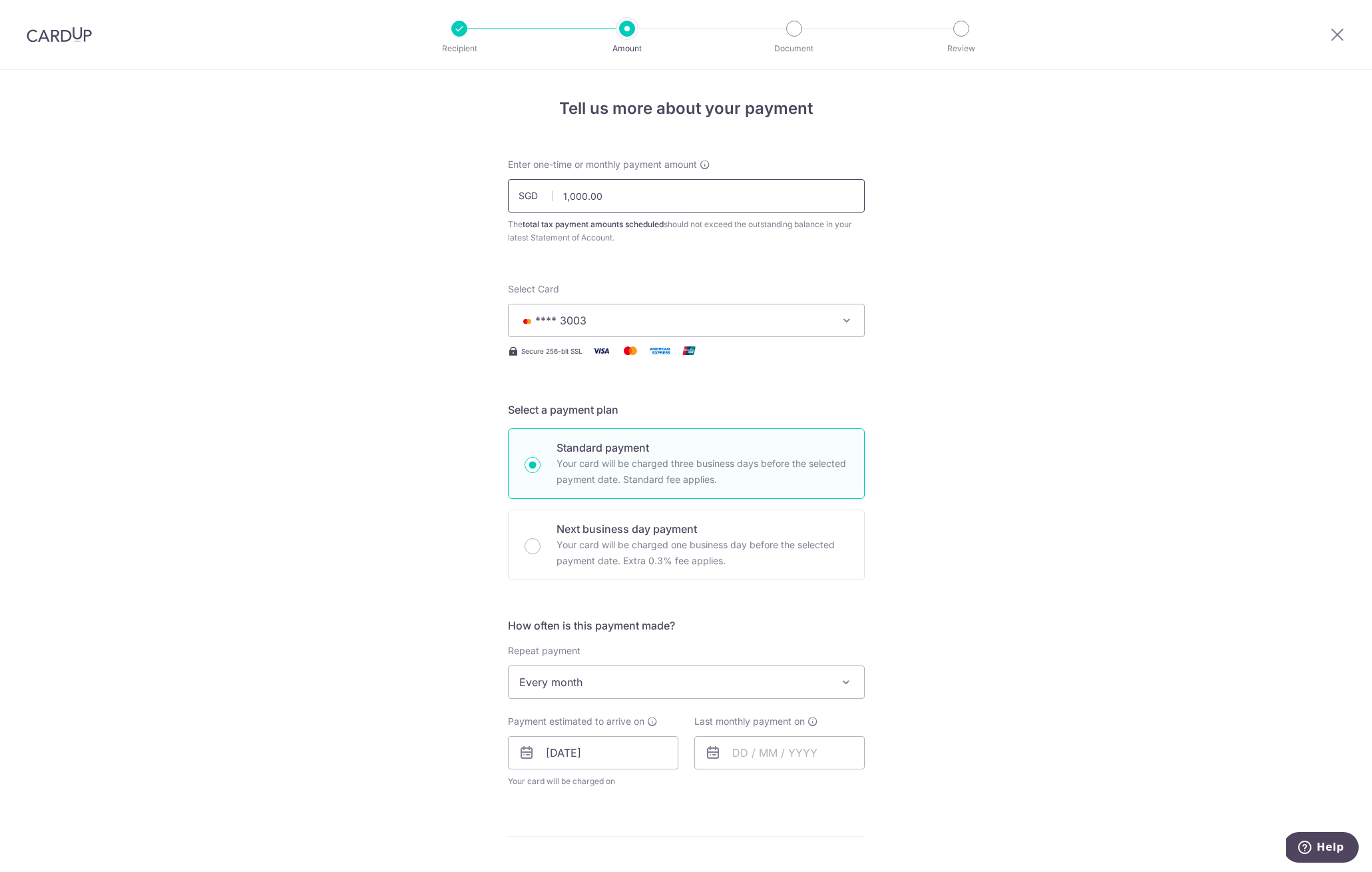
click at [576, 199] on input "1,000.00" at bounding box center [686, 196] width 357 height 33
click at [577, 200] on input "1,000.00" at bounding box center [686, 196] width 357 height 33
type input "978"
type input "978.00"
click at [411, 443] on div "Tell us more about your payment Enter one-time or monthly payment amount SGD 97…" at bounding box center [686, 727] width 1372 height 1315
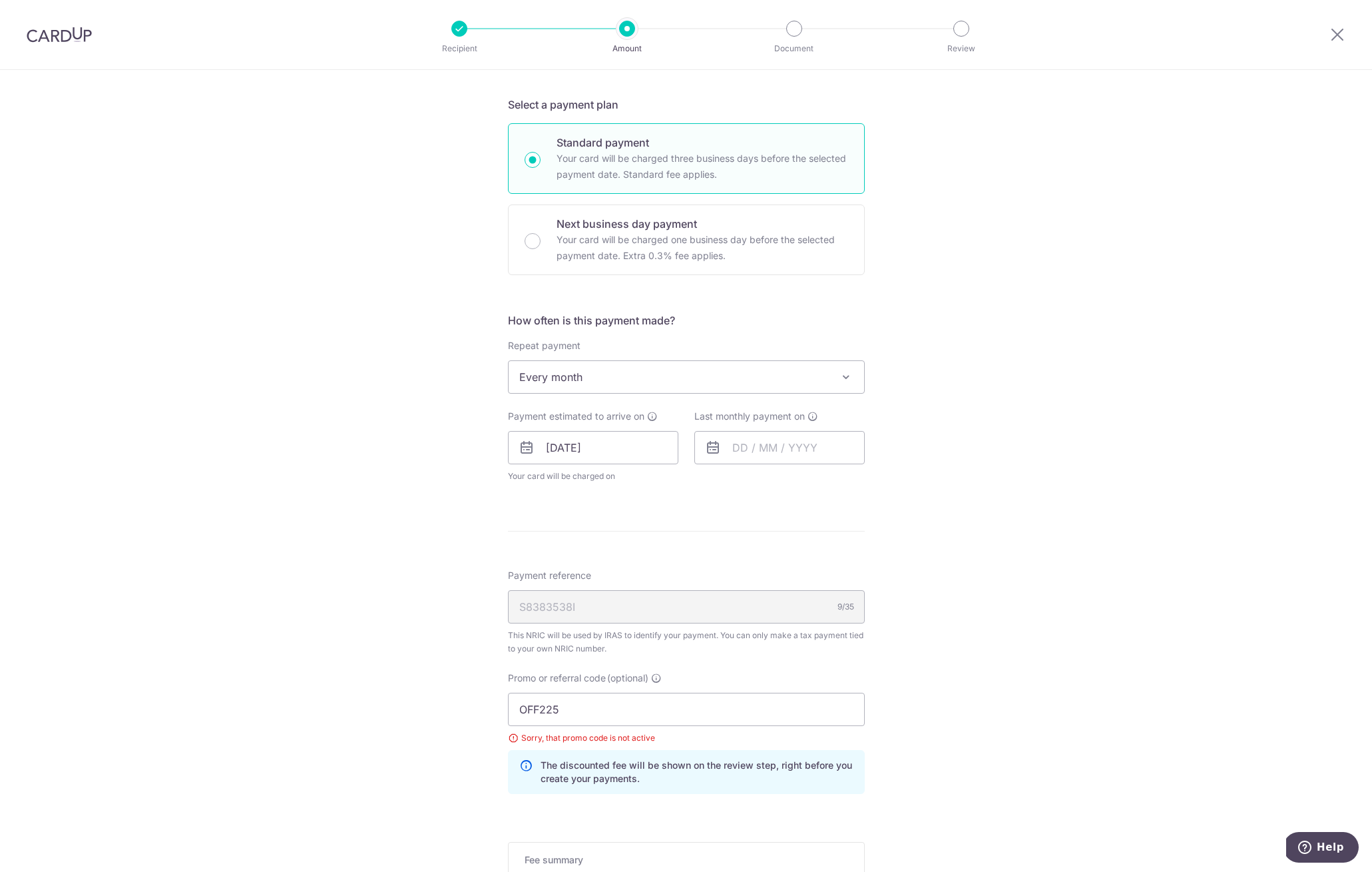
scroll to position [451, 0]
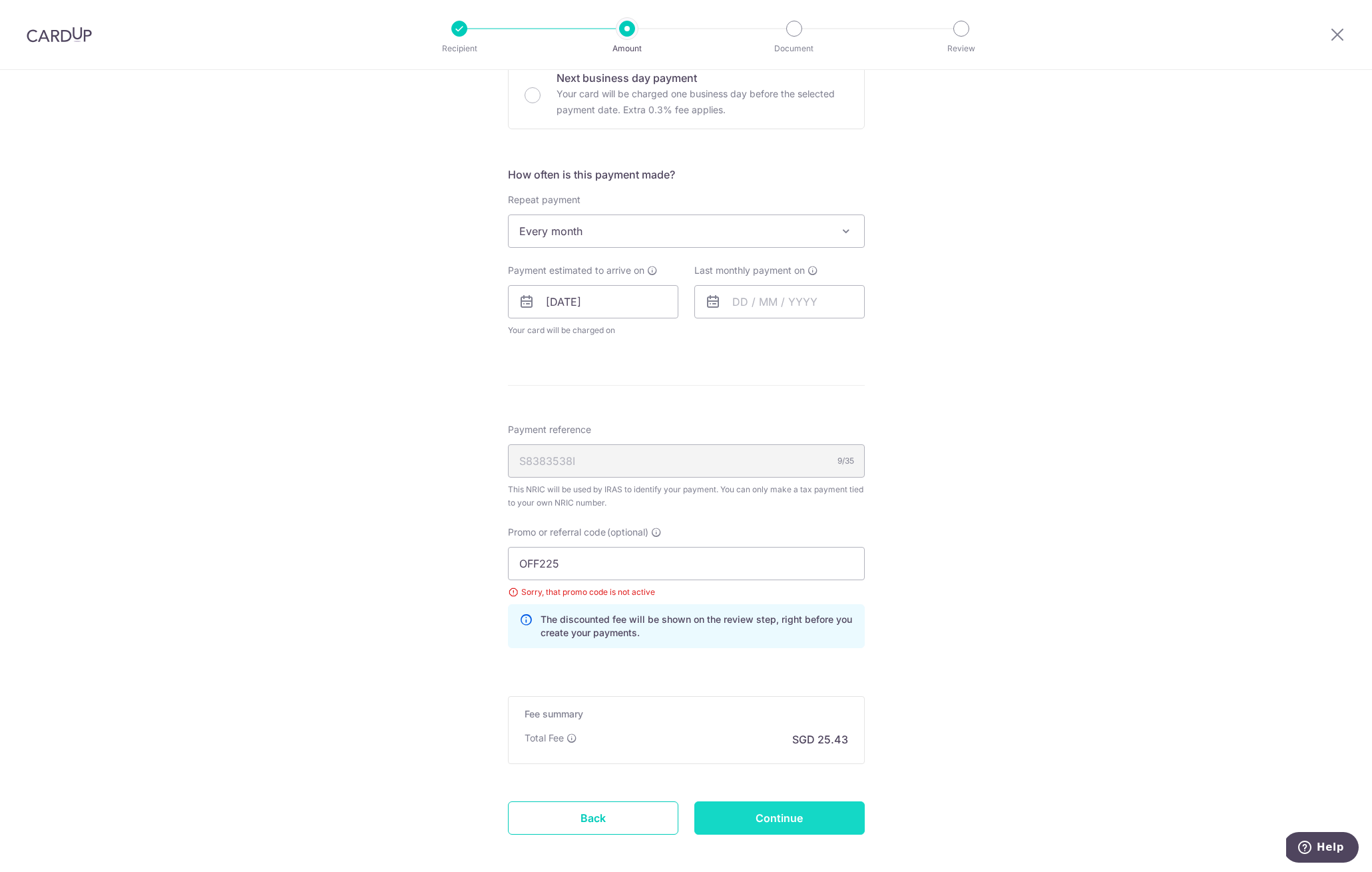
click at [745, 820] on input "Continue" at bounding box center [780, 818] width 171 height 33
type input "Update Schedule"
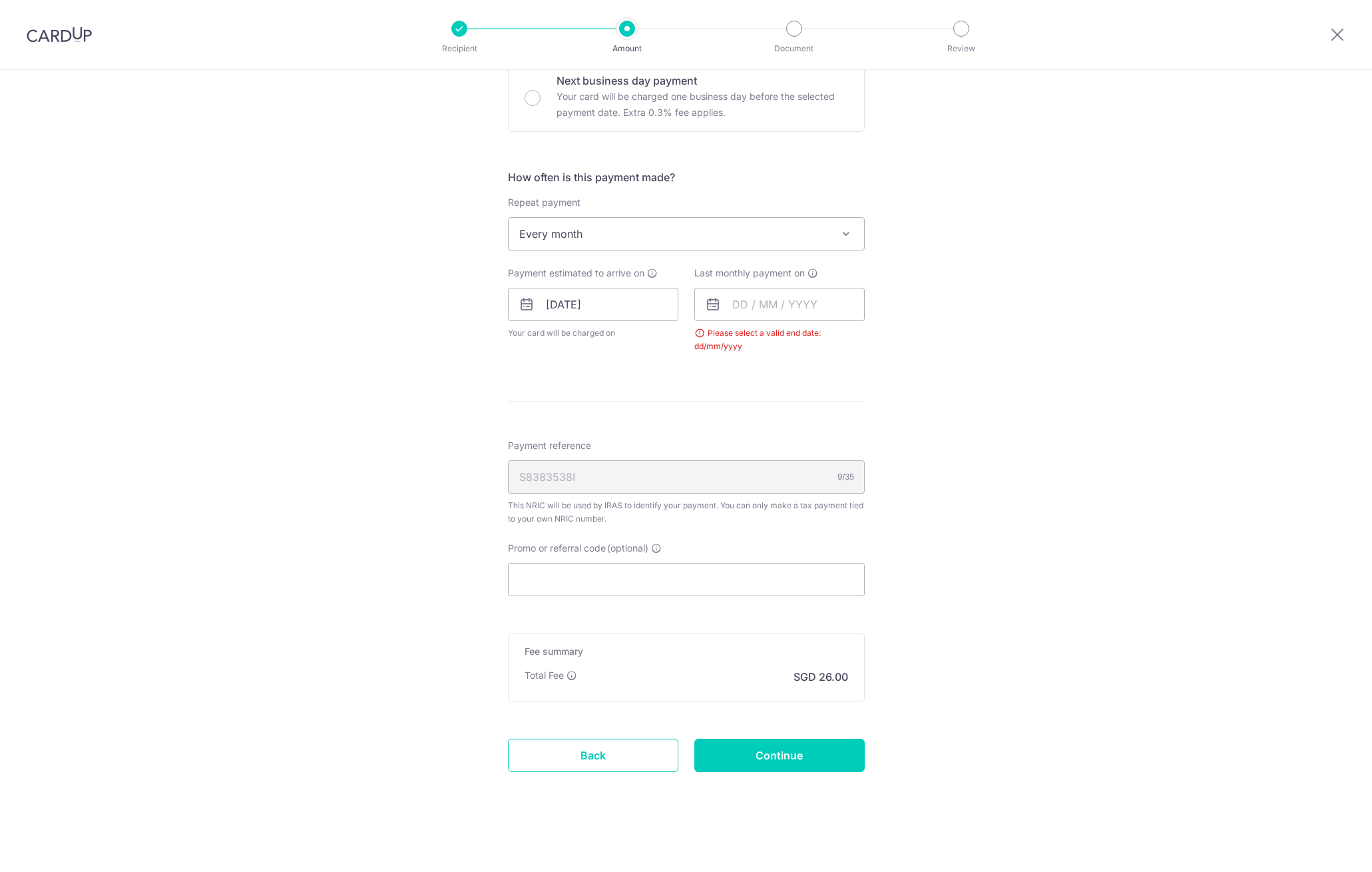
scroll to position [192, 0]
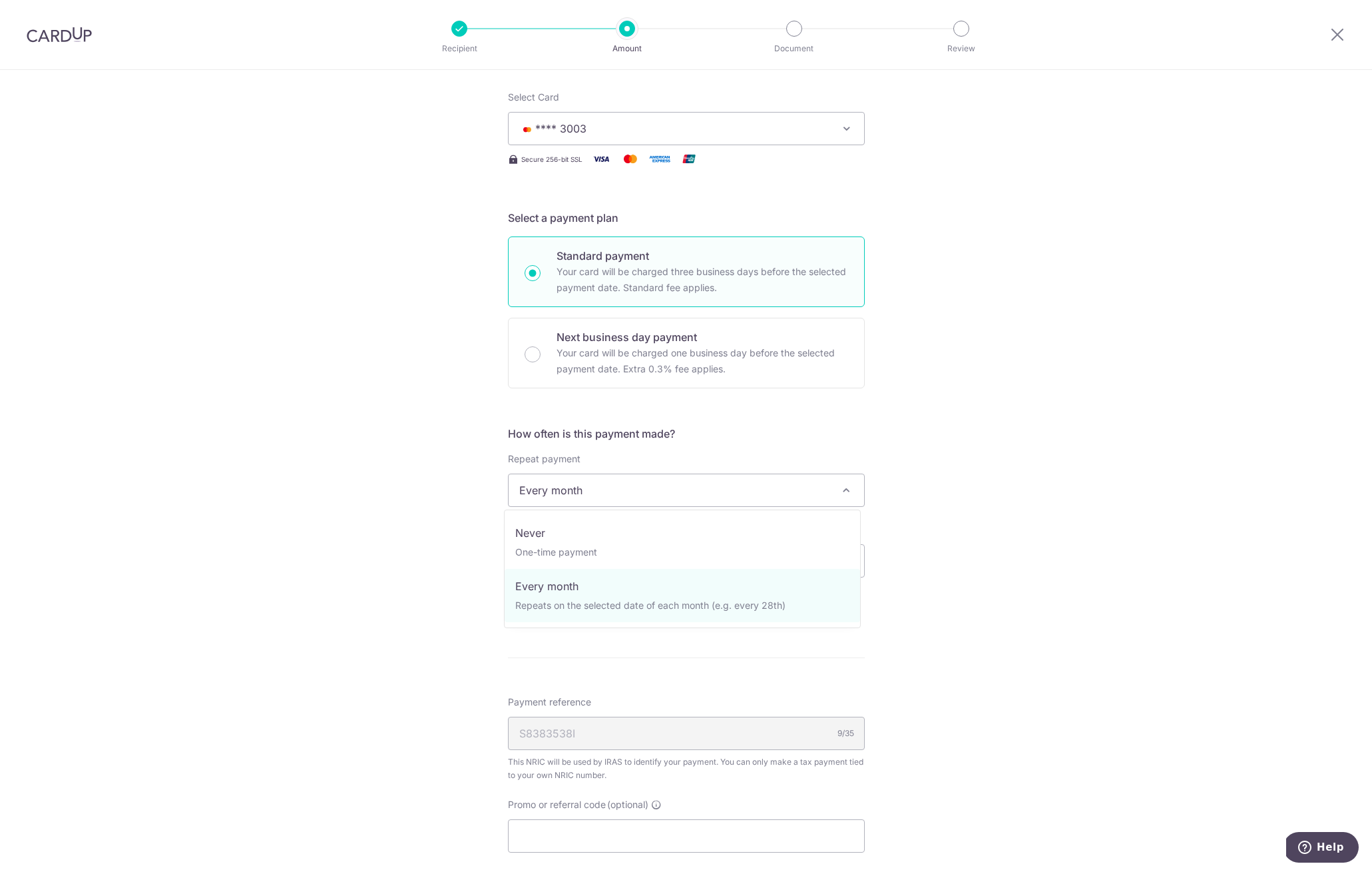
click at [654, 484] on span "Every month" at bounding box center [686, 490] width 355 height 32
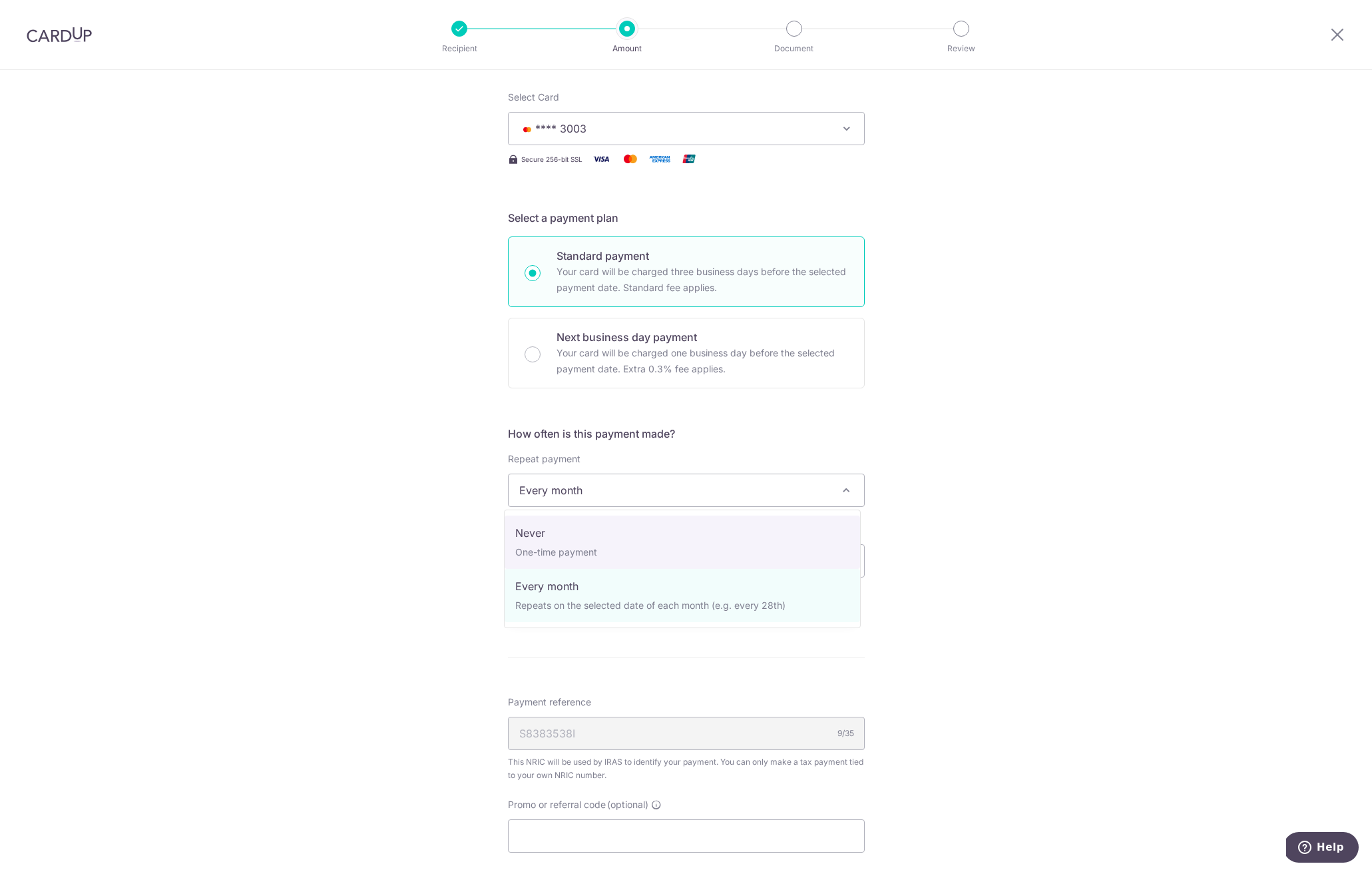
select select "1"
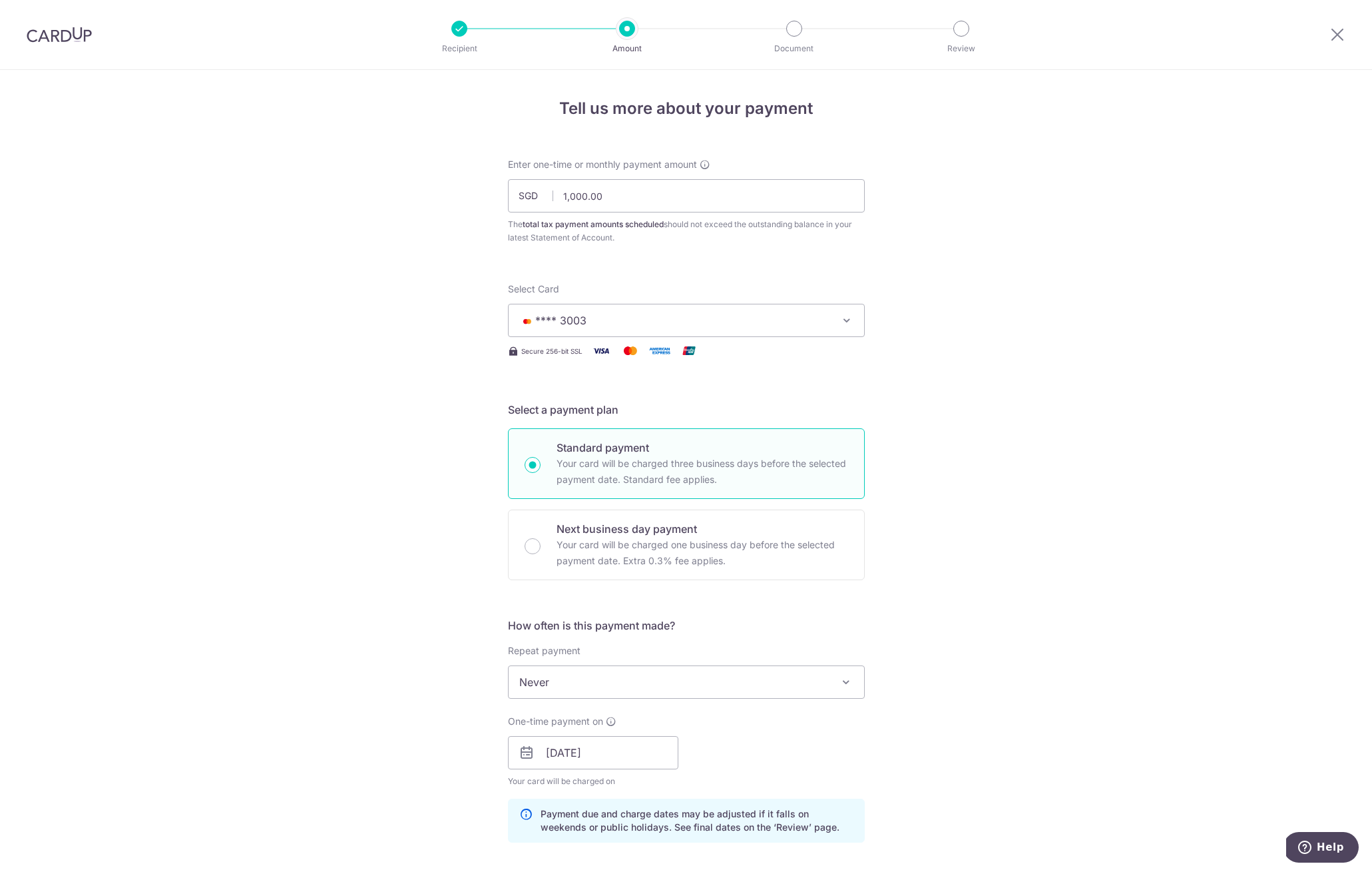
scroll to position [407, 0]
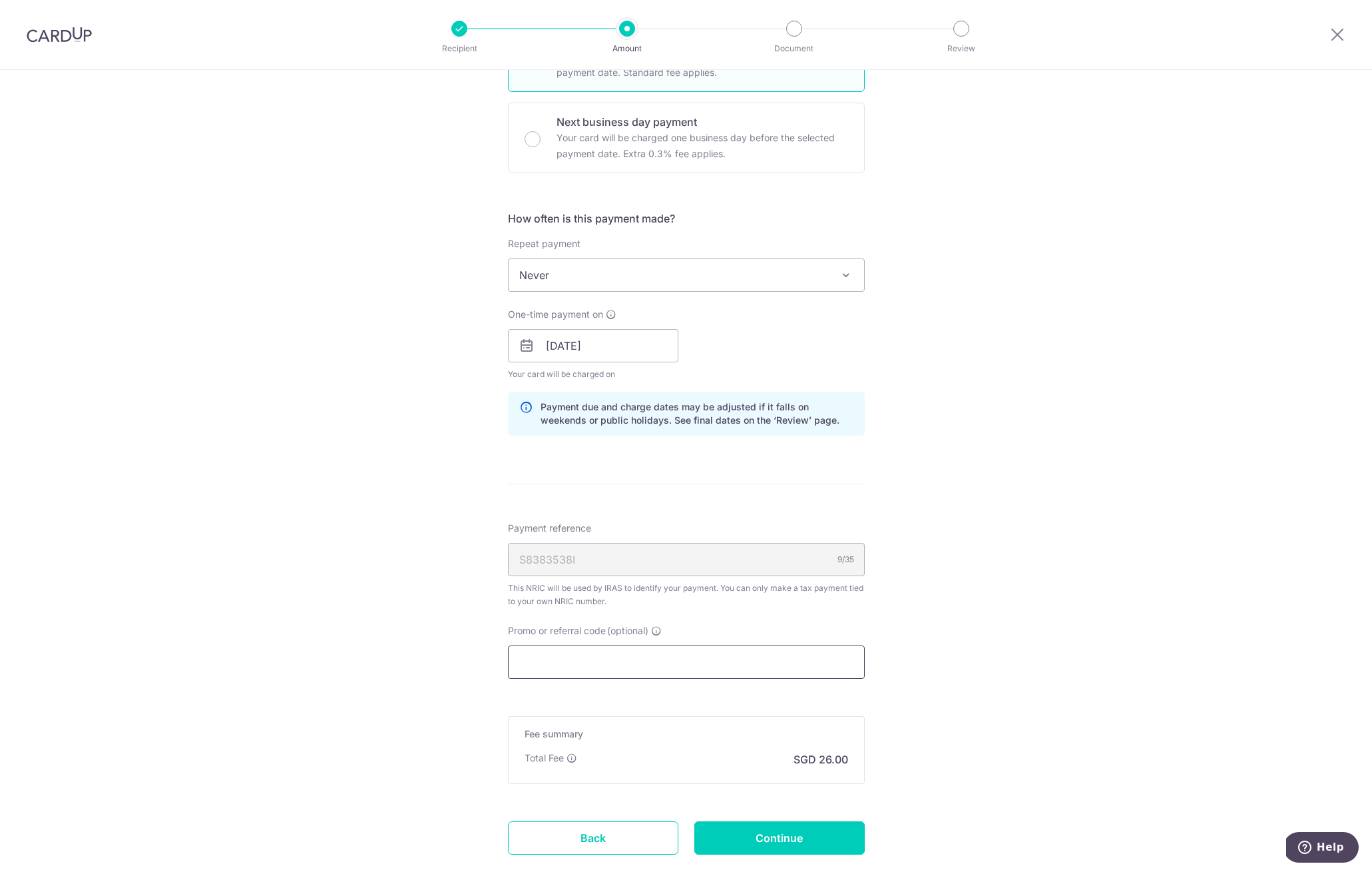
click at [633, 659] on input "Promo or referral code (optional)" at bounding box center [686, 662] width 357 height 33
paste input "OFF225"
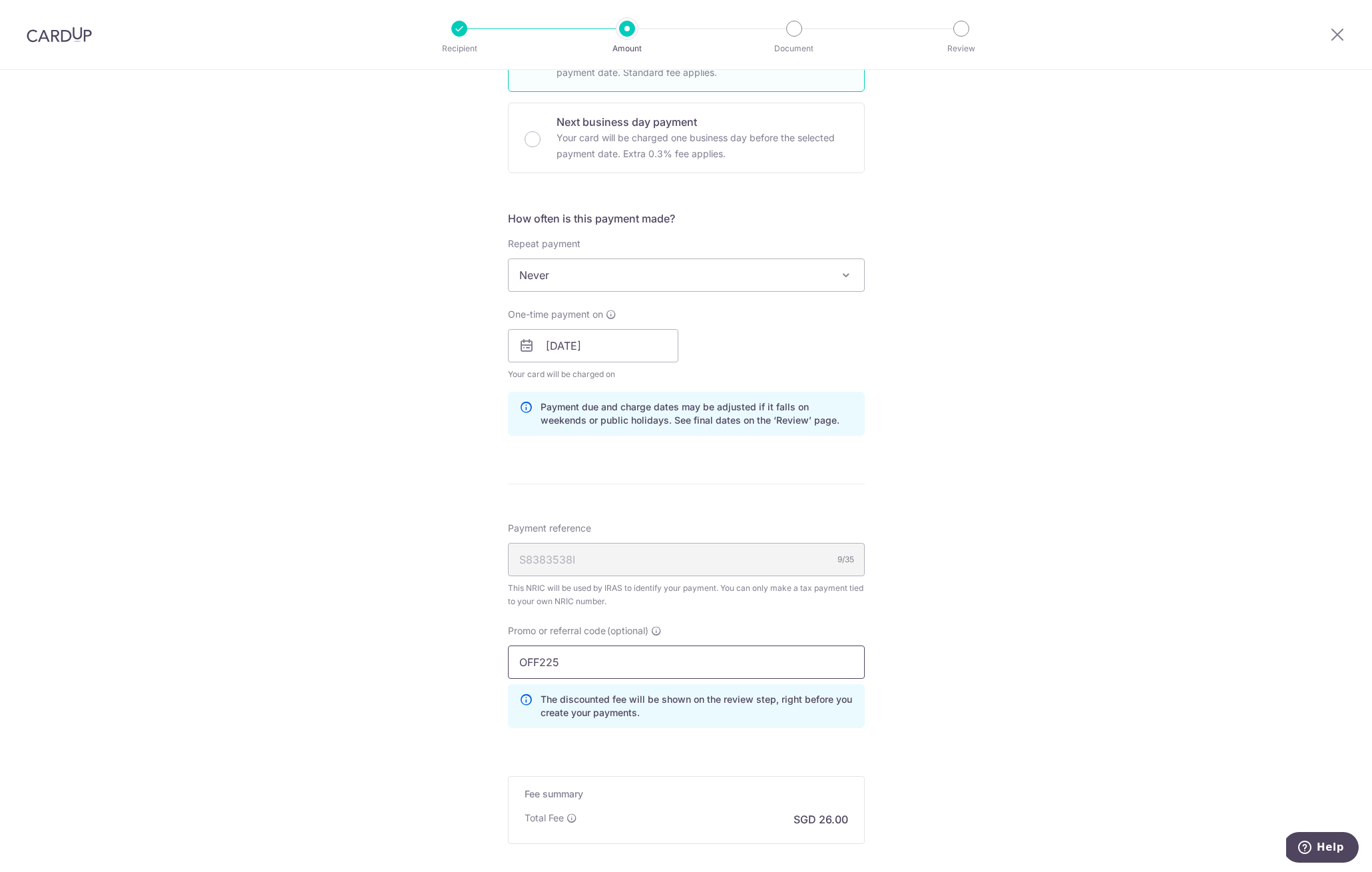
type input "OFF225"
click at [941, 665] on div "Tell us more about your payment Enter one-time or monthly payment amount SGD 1,…" at bounding box center [686, 339] width 1372 height 1352
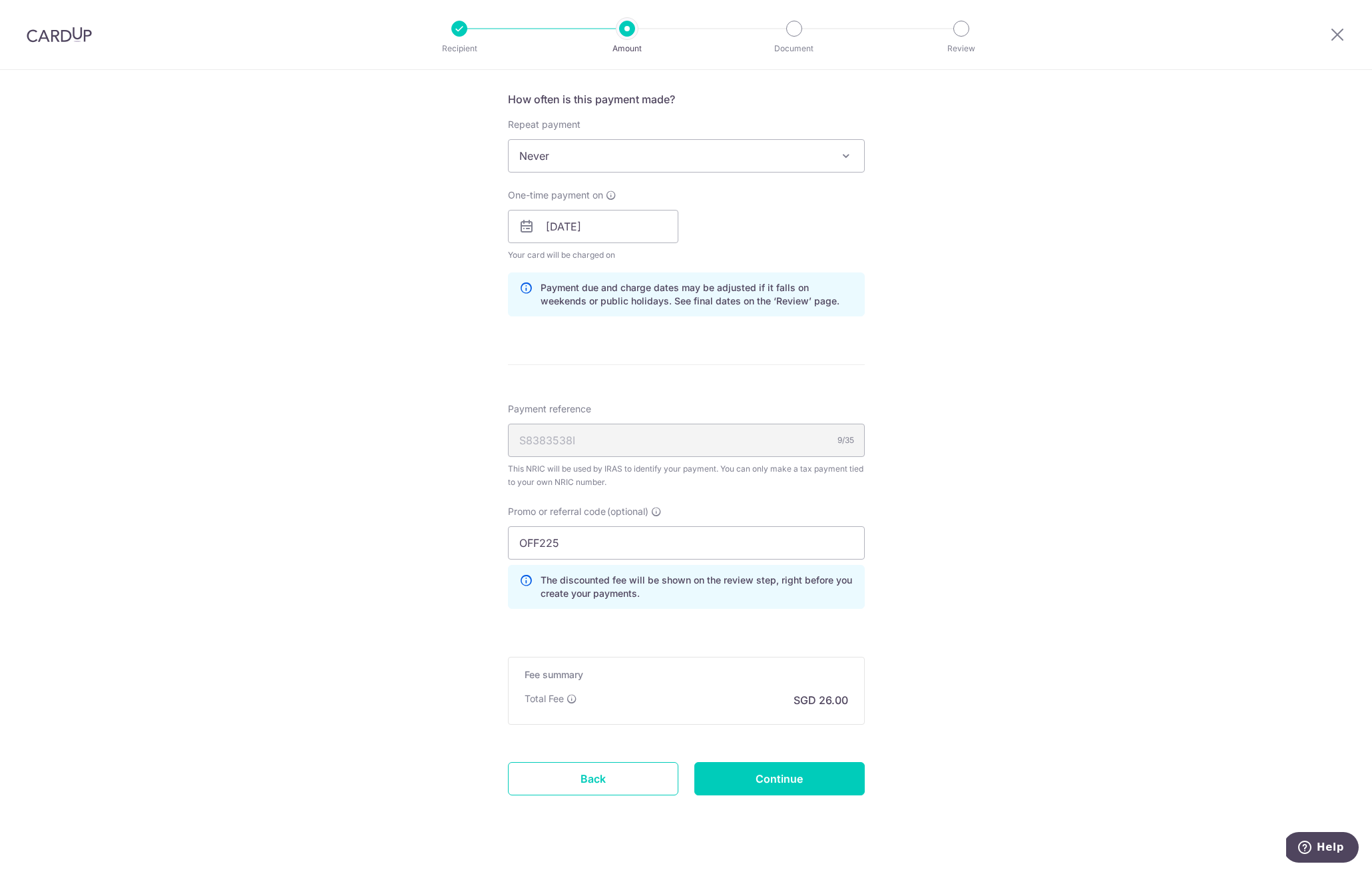
scroll to position [549, 0]
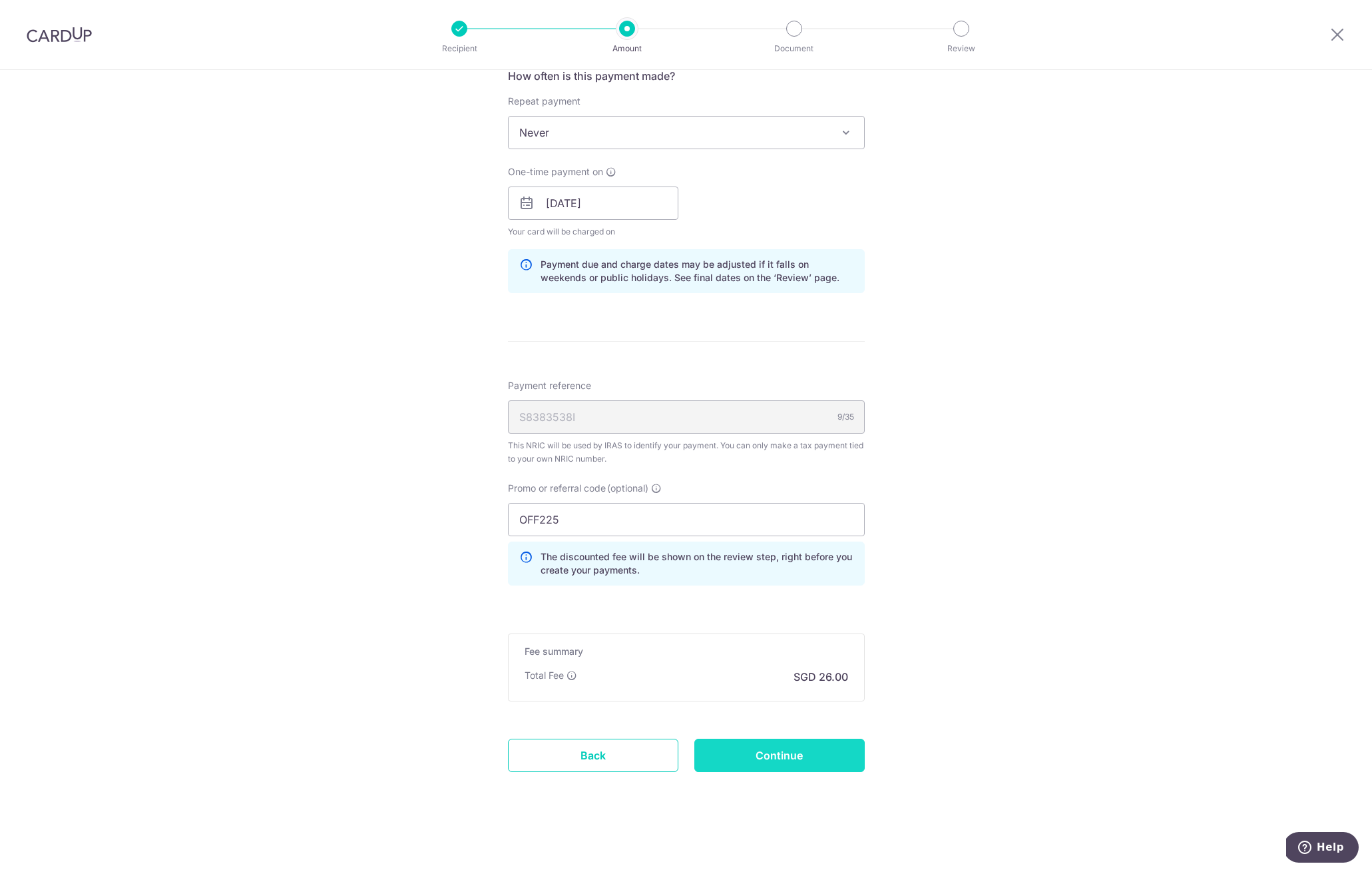
click at [820, 742] on input "Continue" at bounding box center [780, 756] width 171 height 33
type input "Update Schedule"
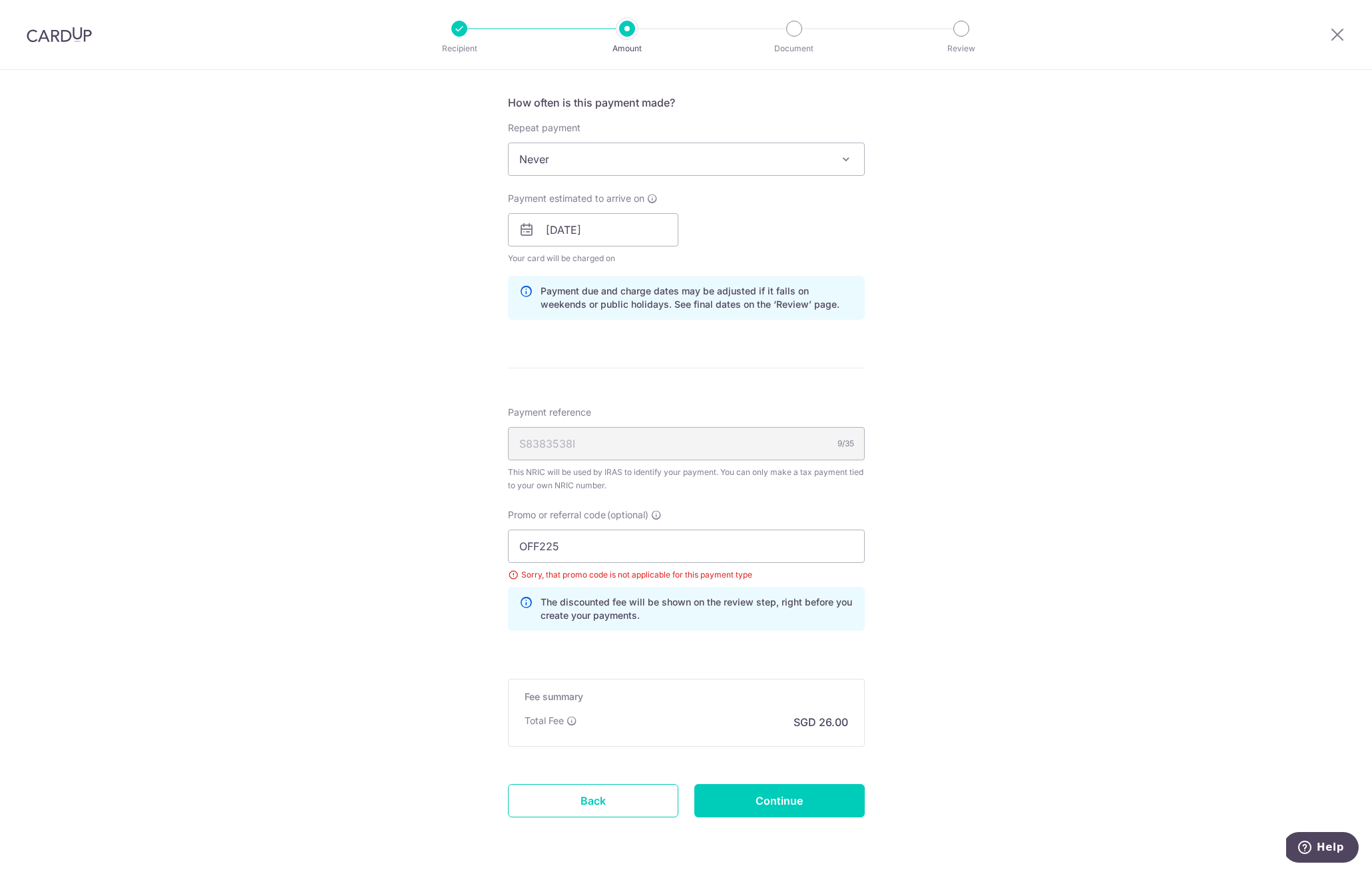
scroll to position [568, 0]
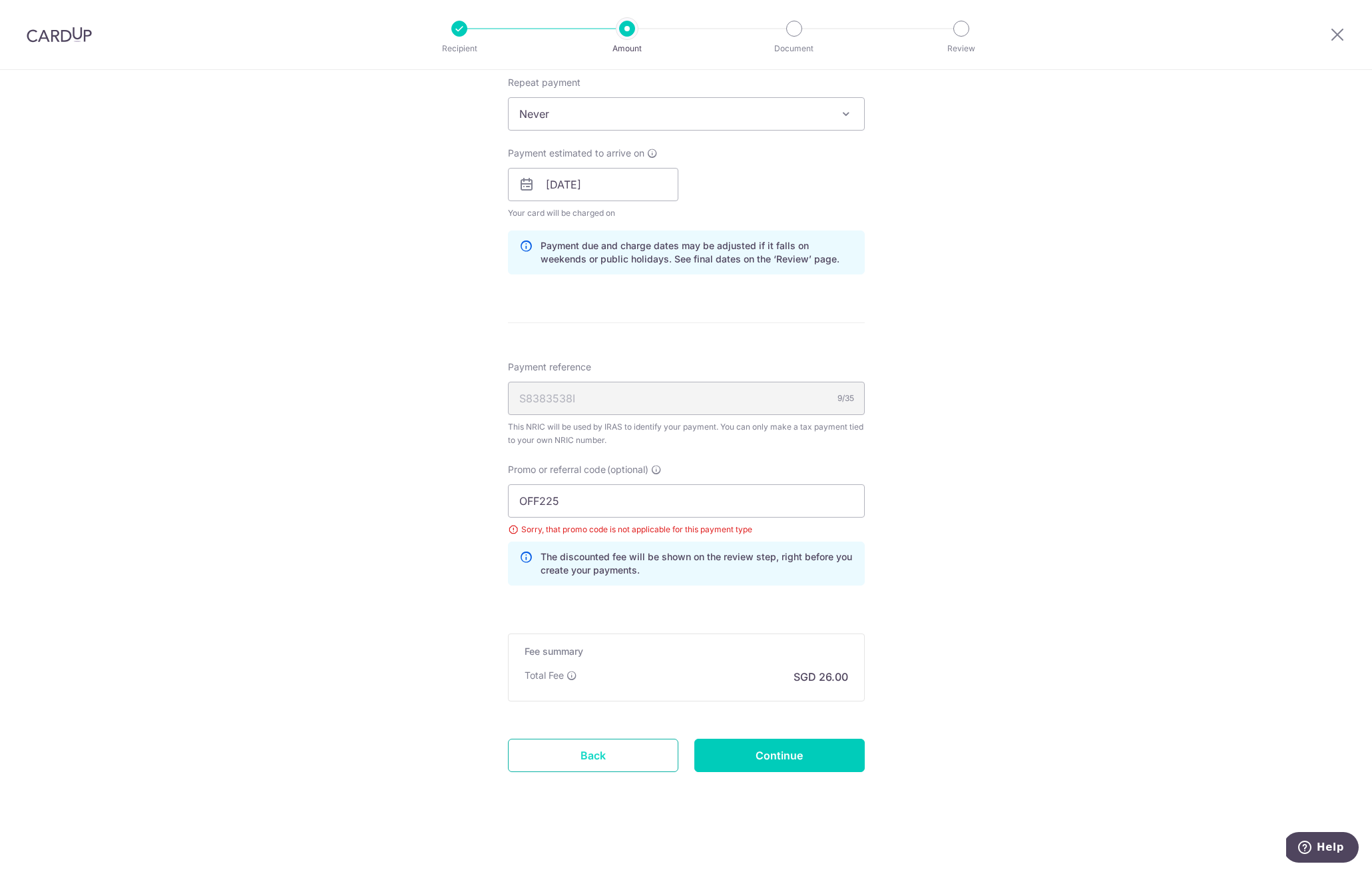
click at [596, 762] on link "Back" at bounding box center [593, 756] width 171 height 33
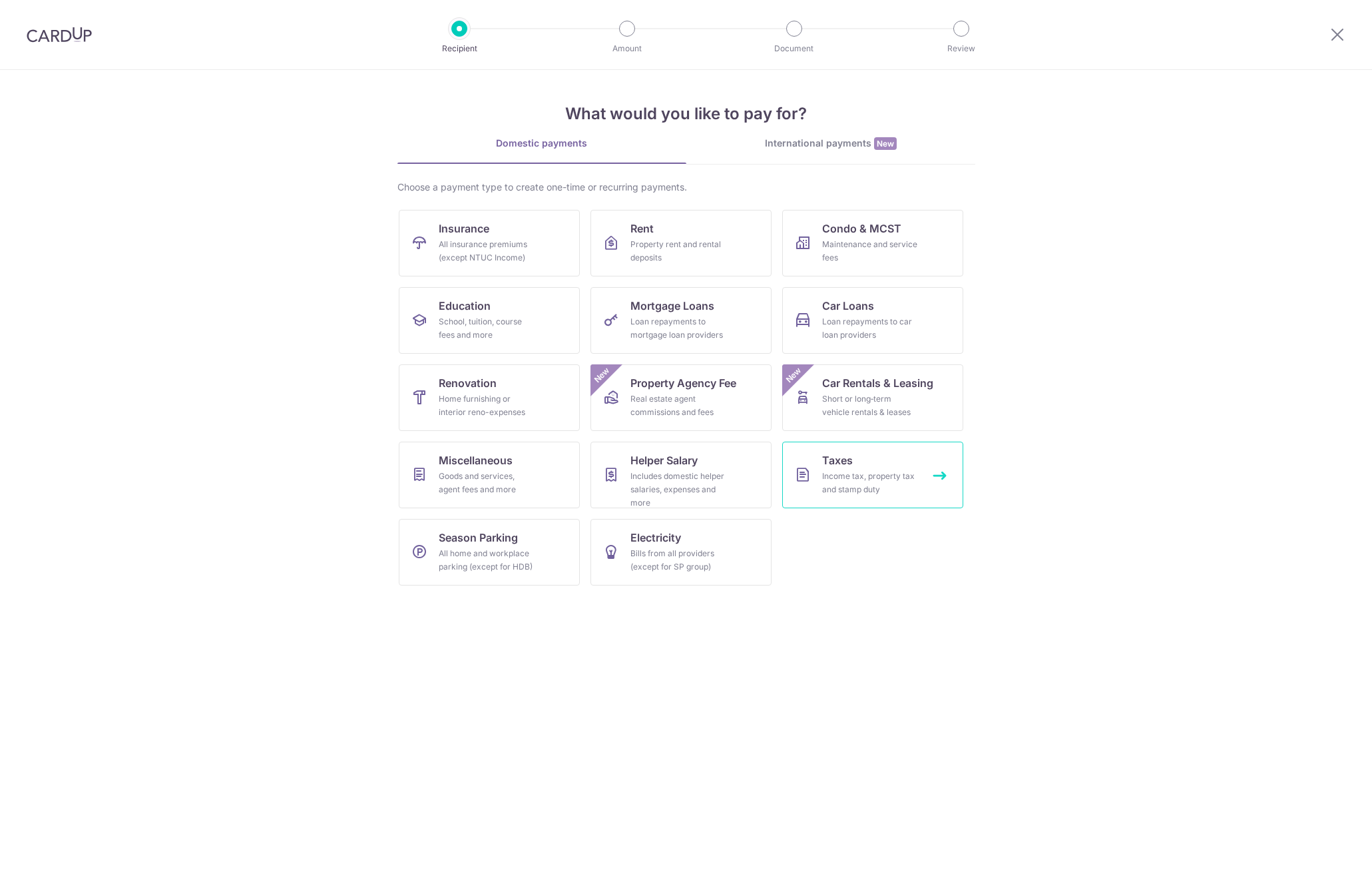
click at [817, 477] on link "Taxes Income tax, property tax and stamp duty" at bounding box center [873, 475] width 181 height 67
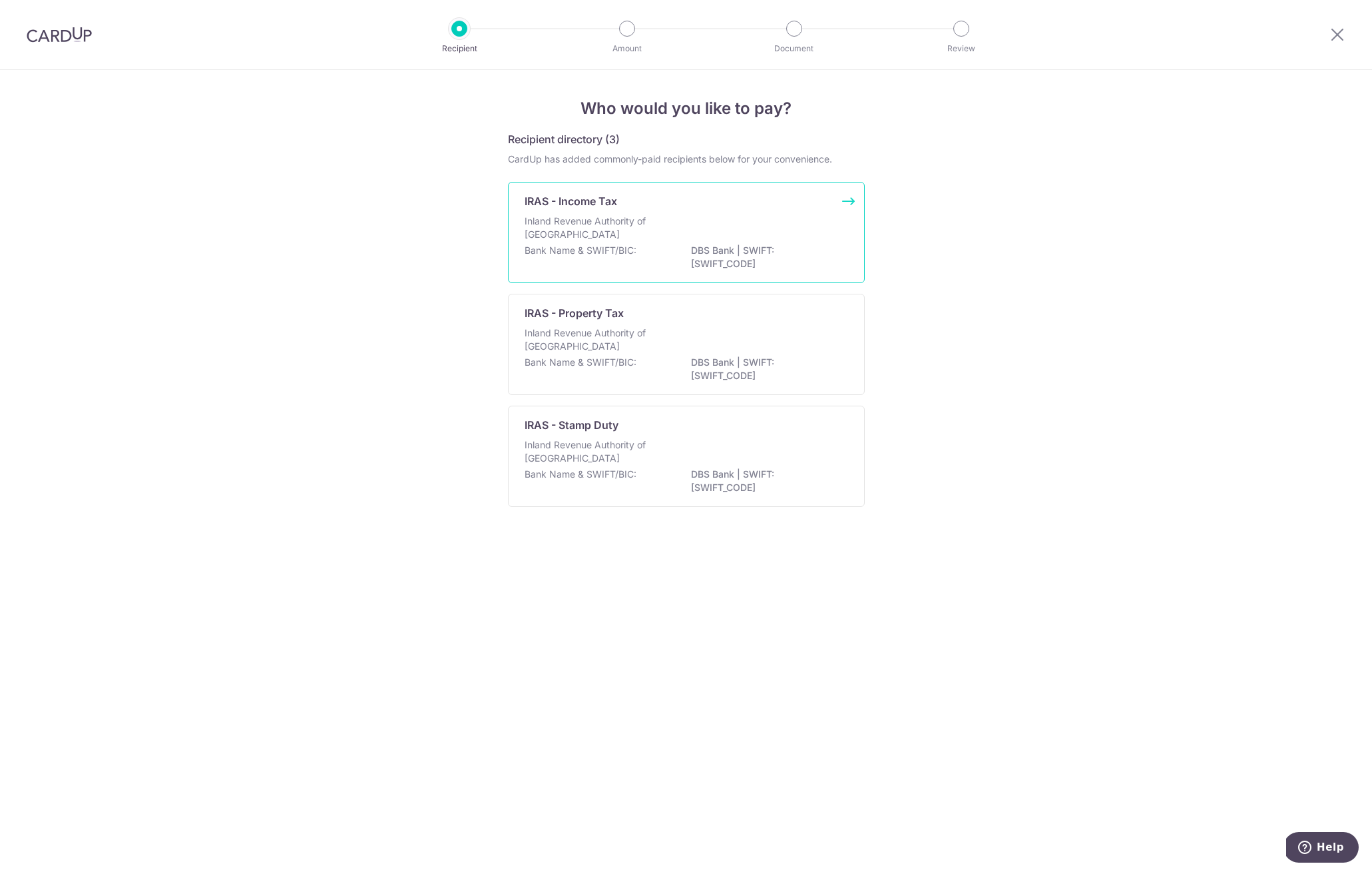
click at [640, 263] on div "Bank Name & SWIFT/BIC: DBS Bank | SWIFT: DBSSSGSGXXX" at bounding box center [686, 258] width 323 height 28
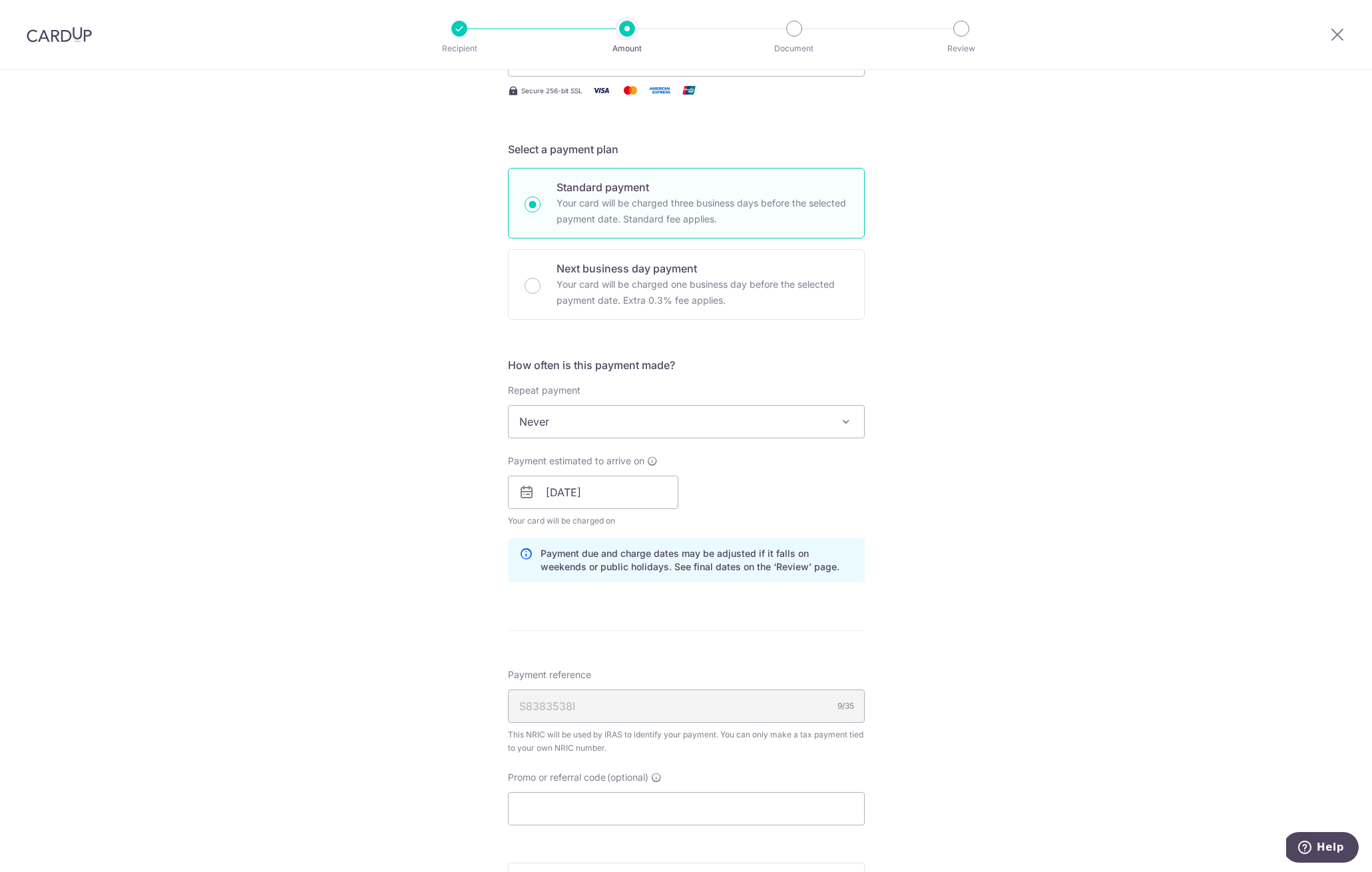
scroll to position [489, 0]
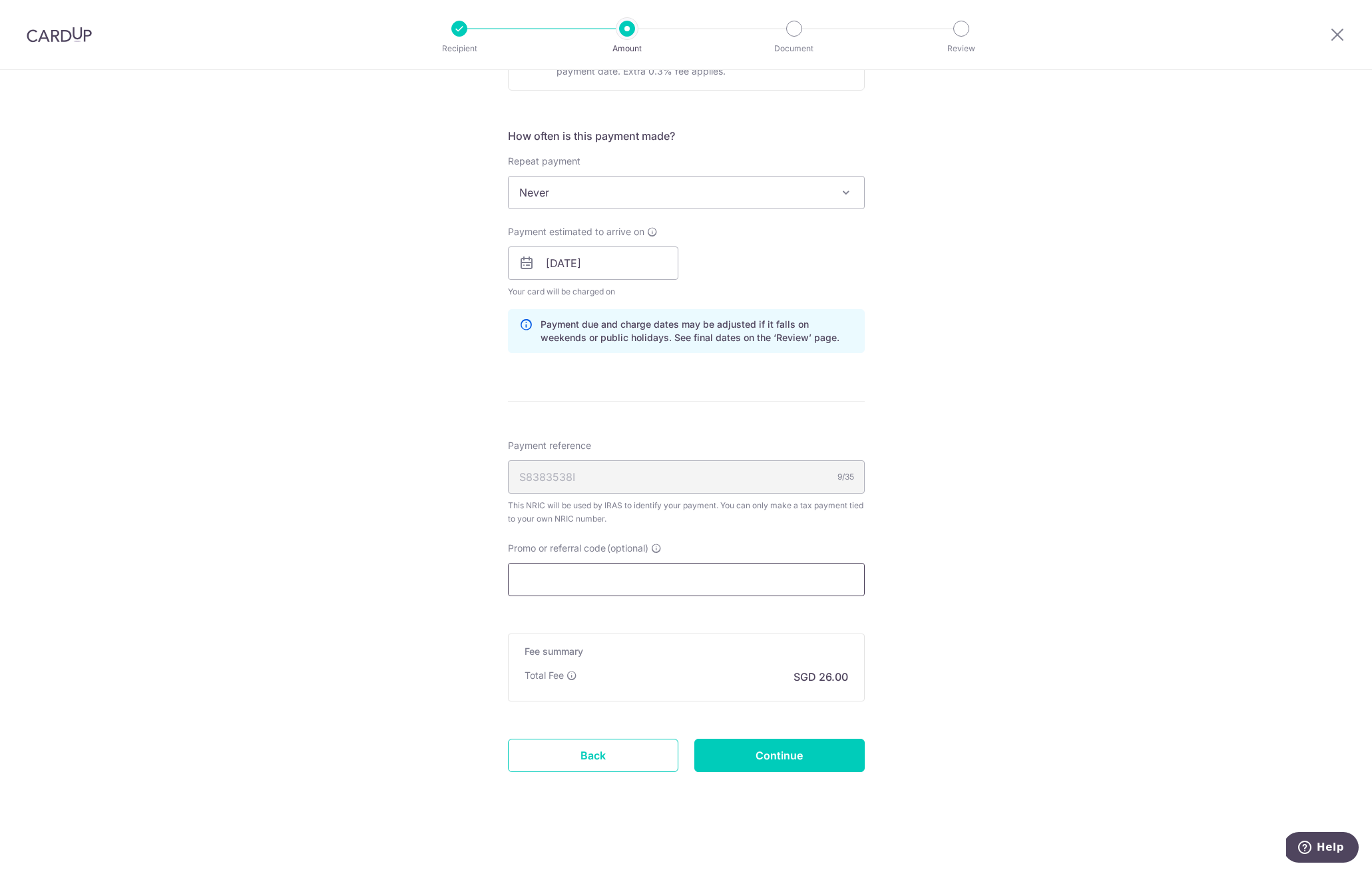
click at [651, 579] on input "Promo or referral code (optional)" at bounding box center [686, 579] width 357 height 33
paste input "OFF225"
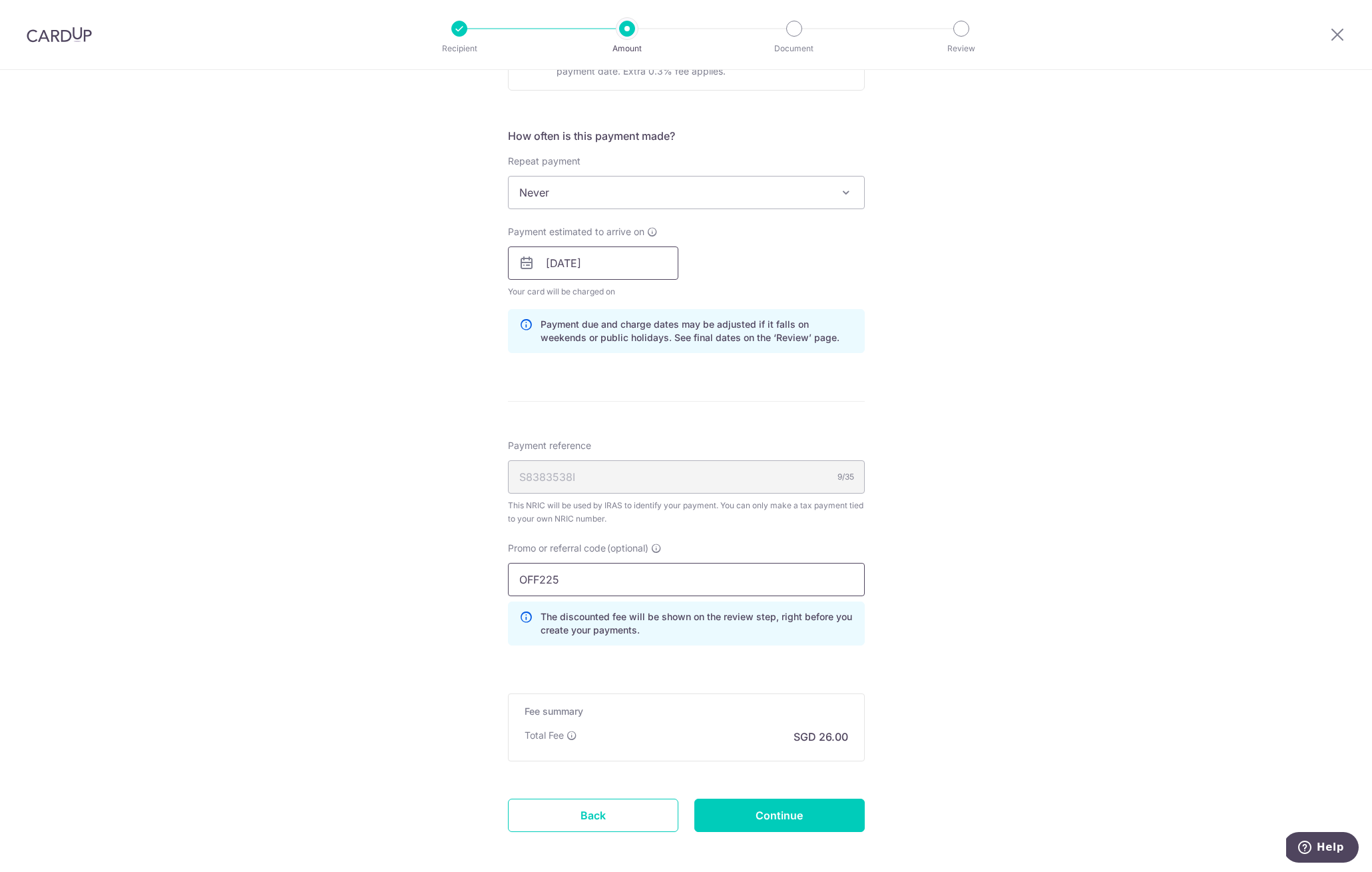
type input "OFF225"
click at [624, 275] on input "[DATE]" at bounding box center [593, 263] width 171 height 33
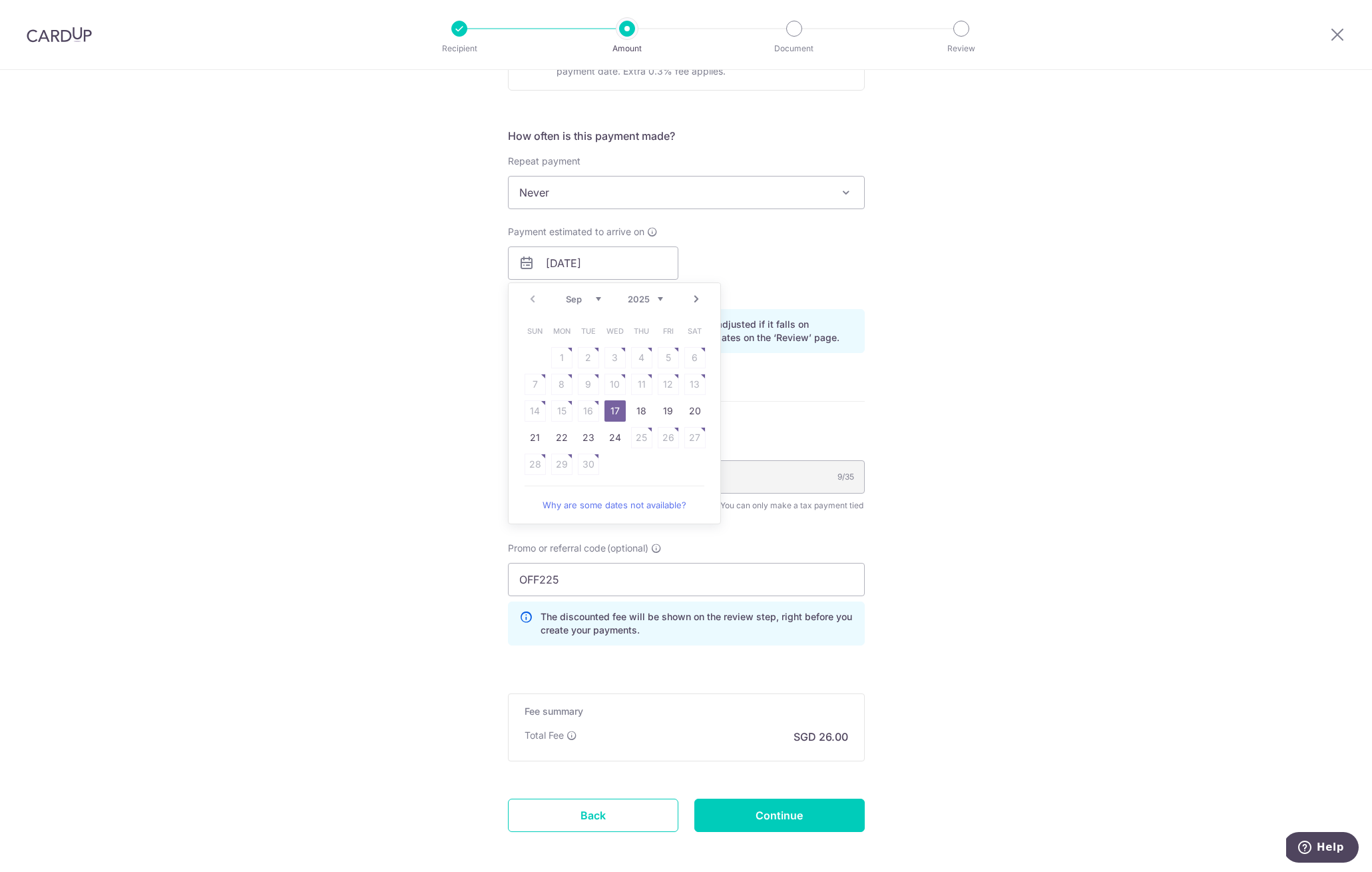
click at [615, 411] on link "17" at bounding box center [615, 411] width 22 height 22
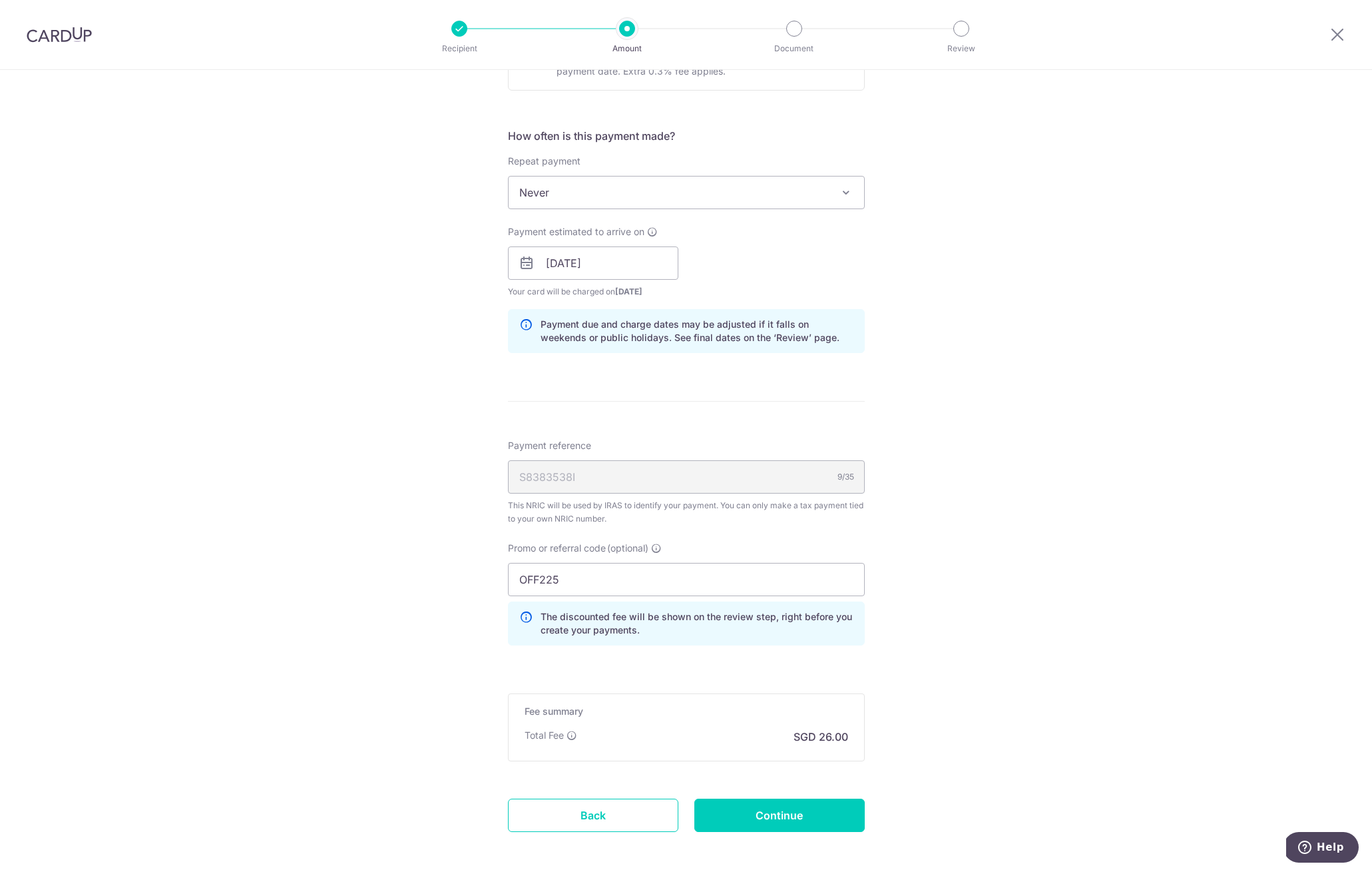
click at [877, 422] on div "Tell us more about your payment Enter one-time or monthly payment amount SGD 1,…" at bounding box center [686, 256] width 1372 height 1352
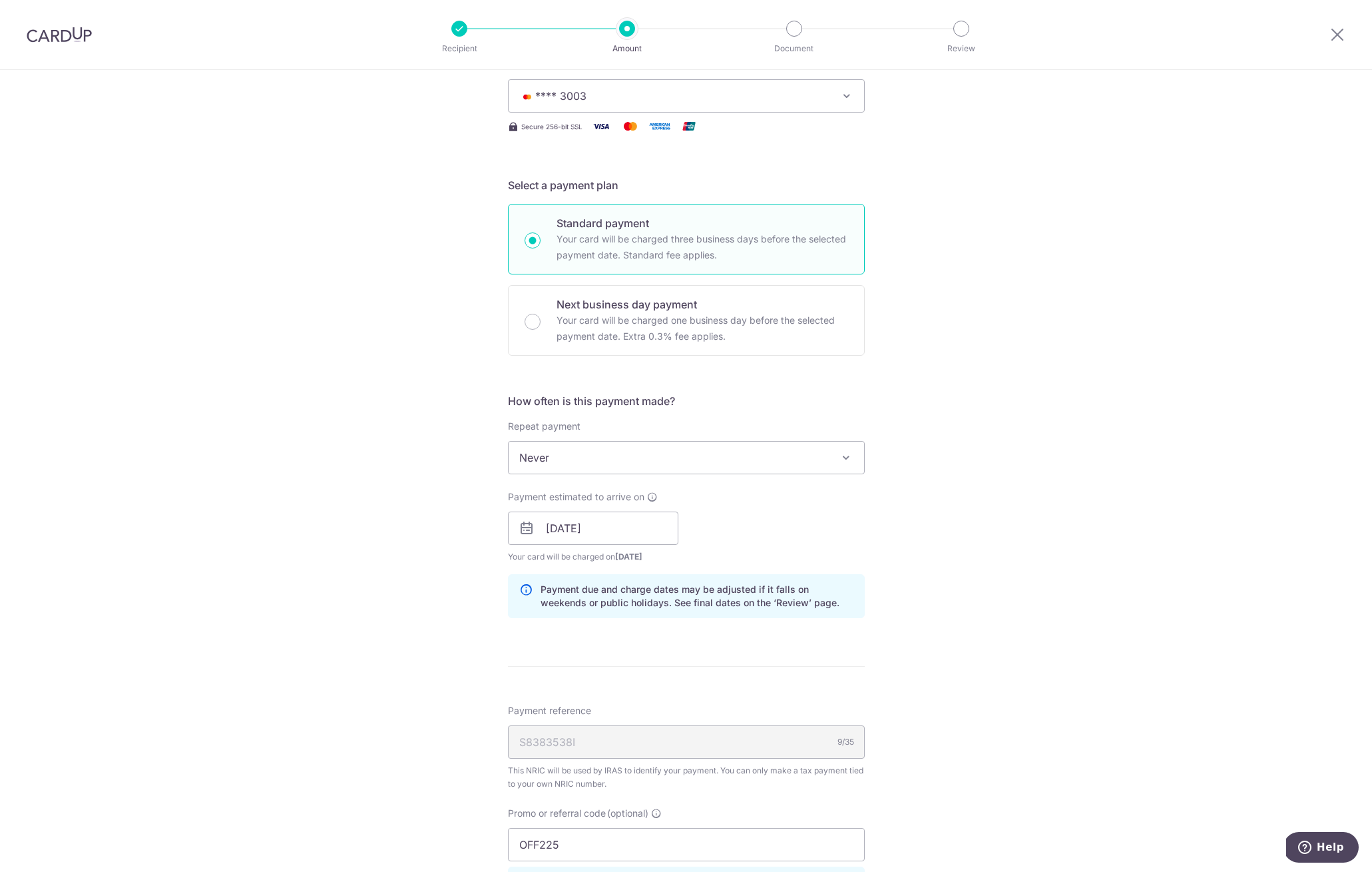
scroll to position [0, 0]
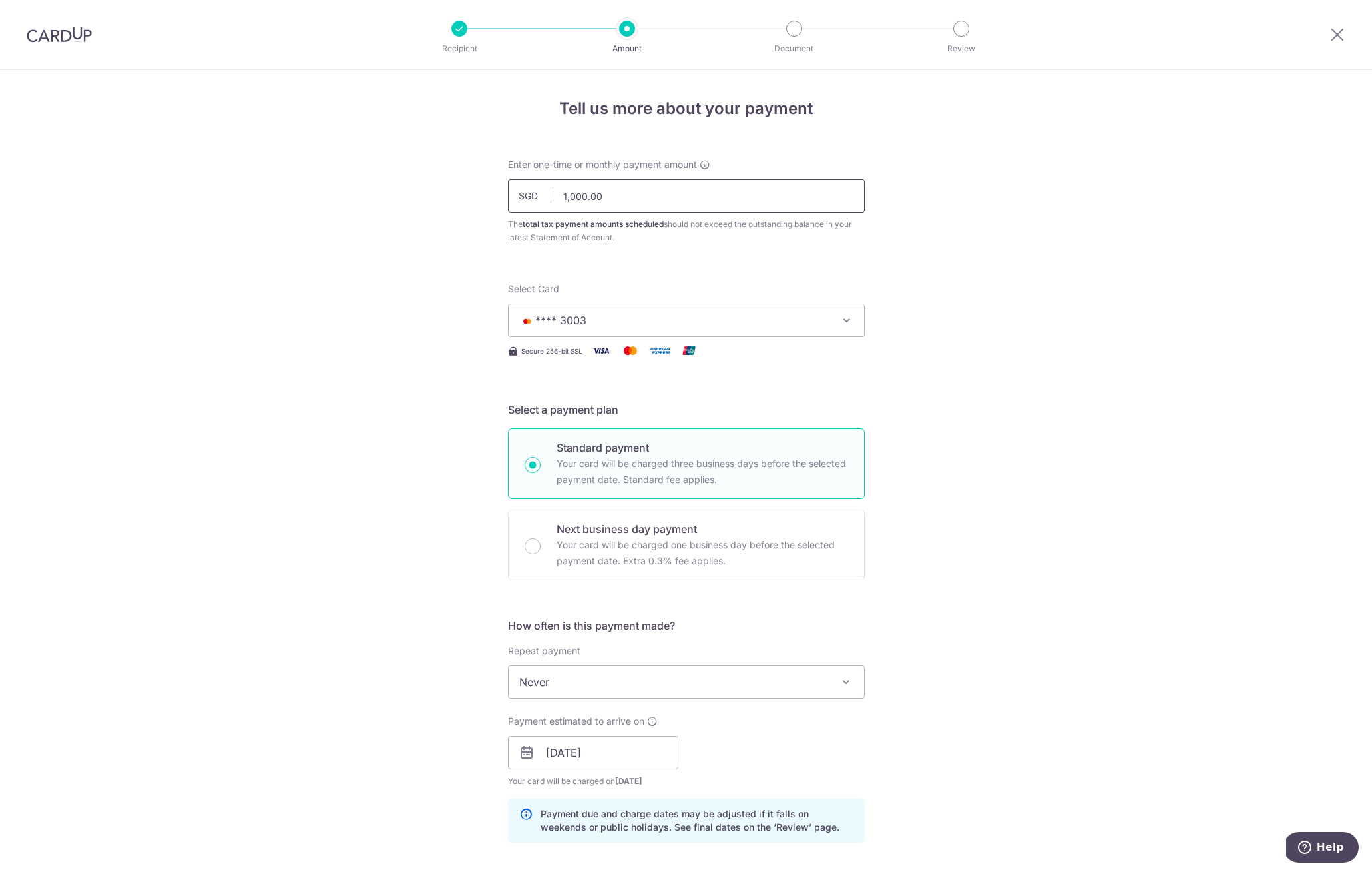
drag, startPoint x: 613, startPoint y: 194, endPoint x: 454, endPoint y: 190, distance: 159.1
click at [454, 190] on div "Tell us more about your payment Enter one-time or monthly payment amount SGD 1,…" at bounding box center [686, 745] width 1372 height 1352
click at [953, 346] on div "Tell us more about your payment Enter one-time or monthly payment amount SGD 97…" at bounding box center [686, 745] width 1372 height 1352
type input "978.00"
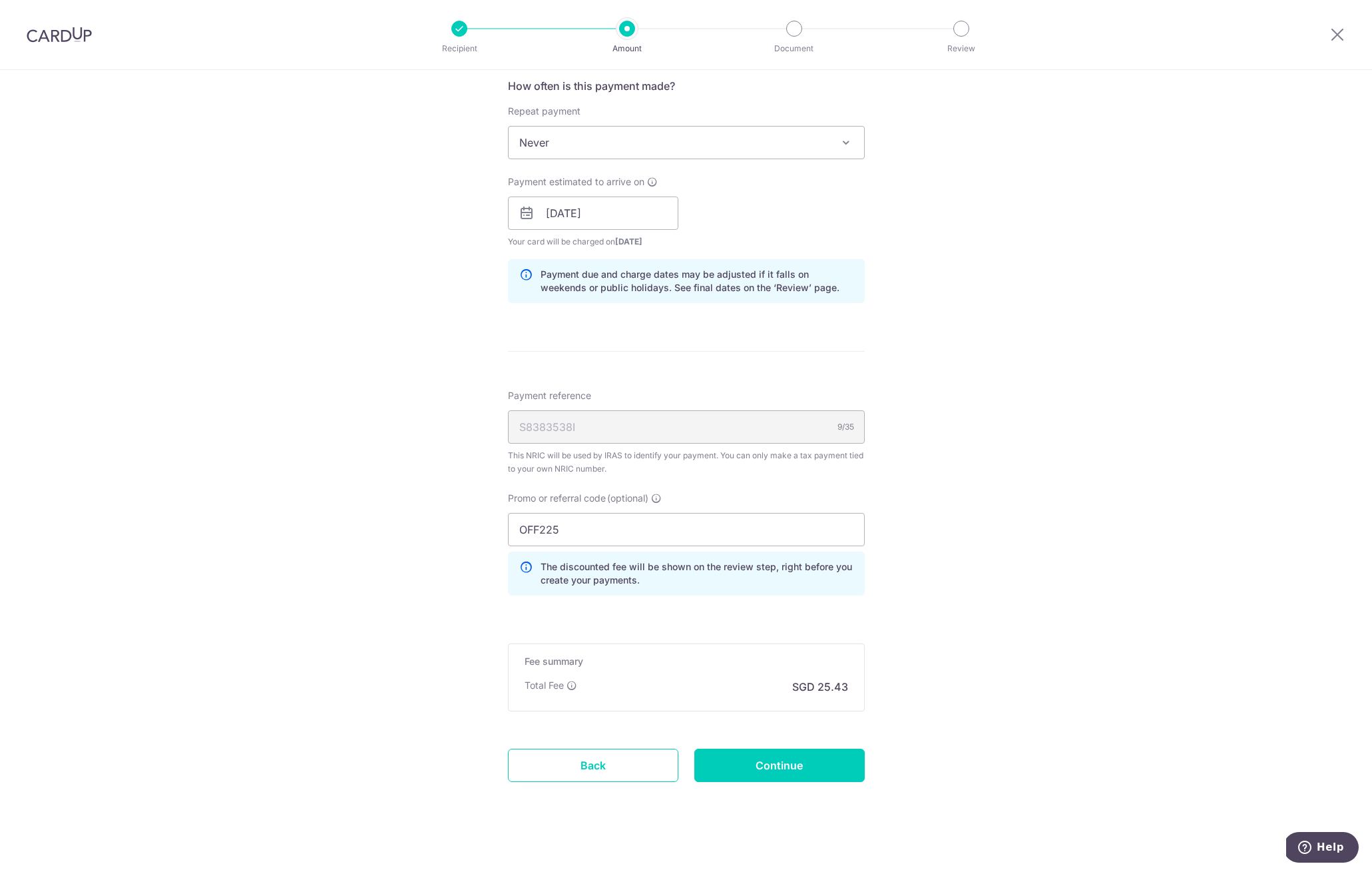
scroll to position [549, 0]
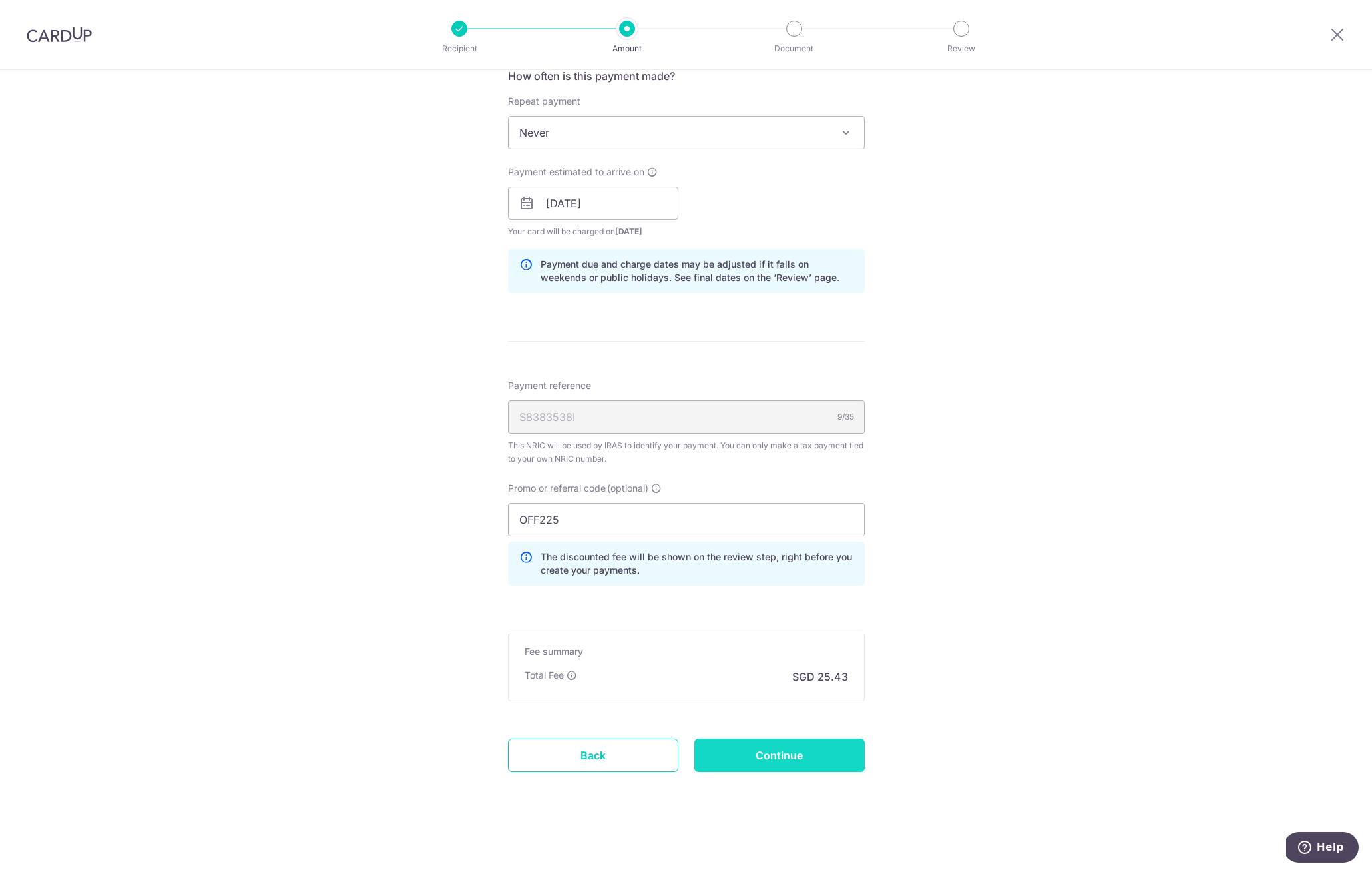
click at [814, 756] on input "Continue" at bounding box center [780, 756] width 171 height 33
type input "Update Schedule"
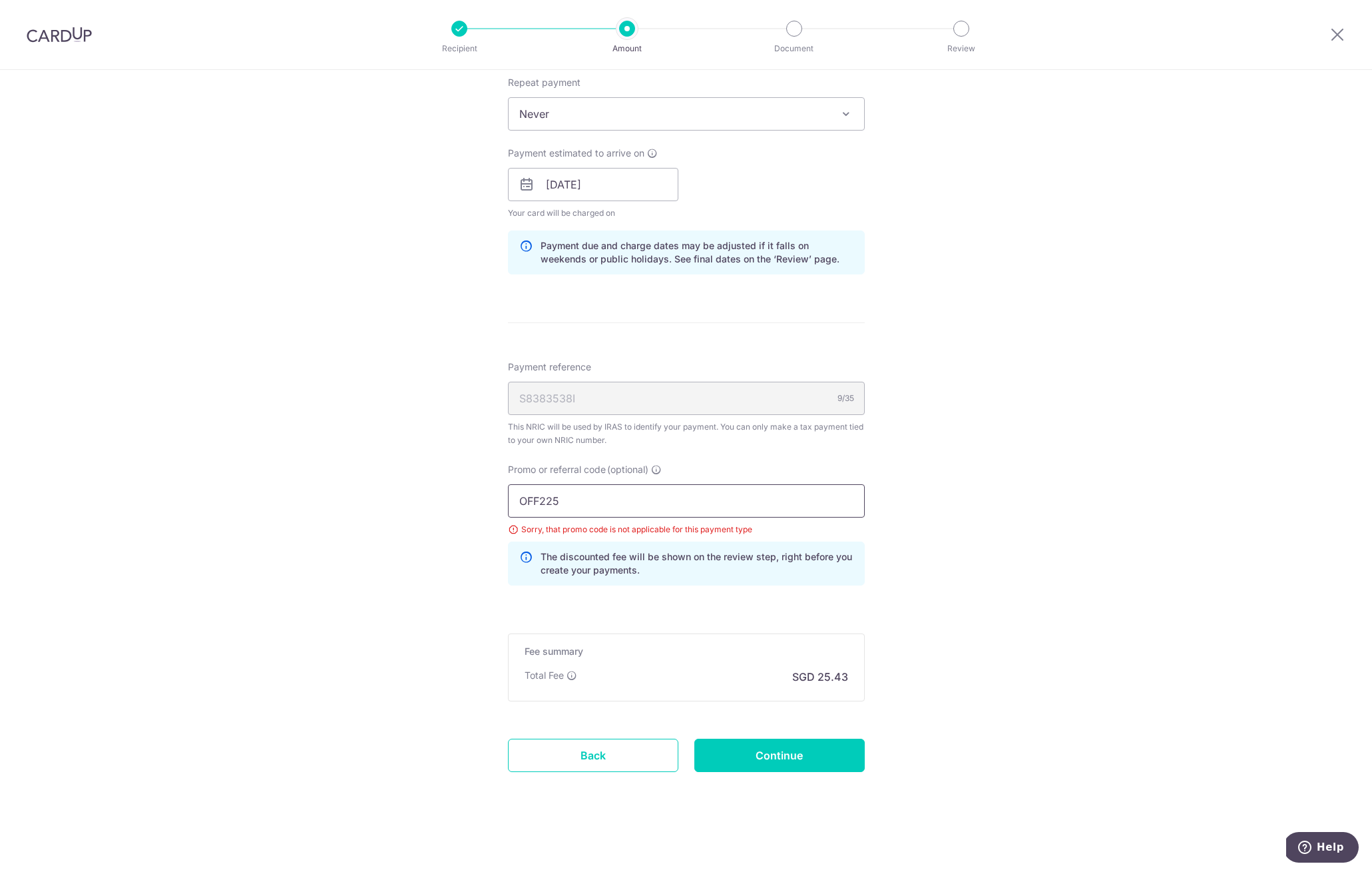
drag, startPoint x: 693, startPoint y: 503, endPoint x: 435, endPoint y: 492, distance: 258.2
click at [435, 492] on div "Tell us more about your payment Enter one-time or monthly payment amount SGD 97…" at bounding box center [686, 186] width 1372 height 1370
click at [576, 509] on input "OFF225" at bounding box center [686, 501] width 357 height 33
paste input "REC18"
type input "REC185"
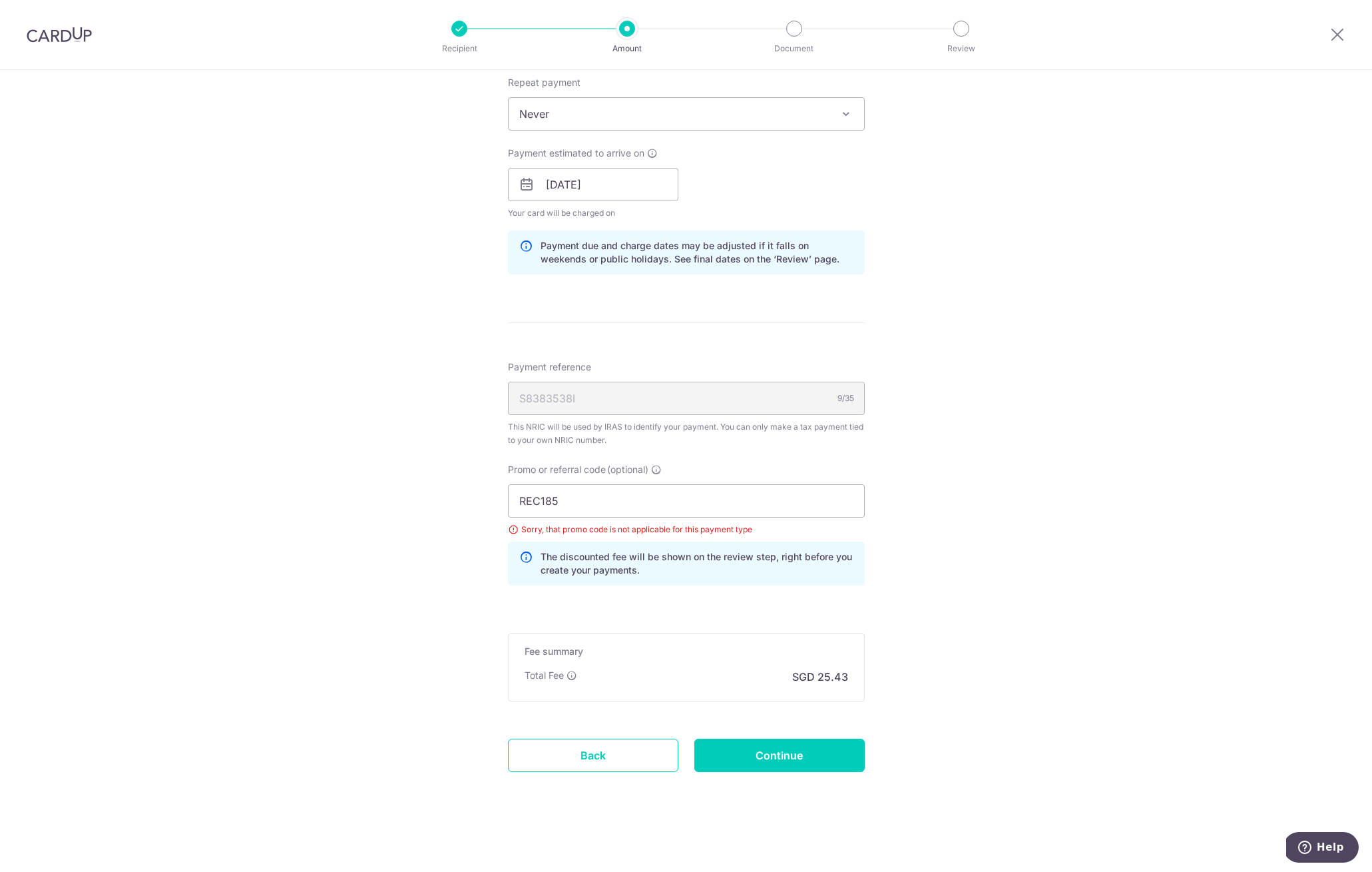
click at [612, 117] on span "Never" at bounding box center [686, 114] width 355 height 32
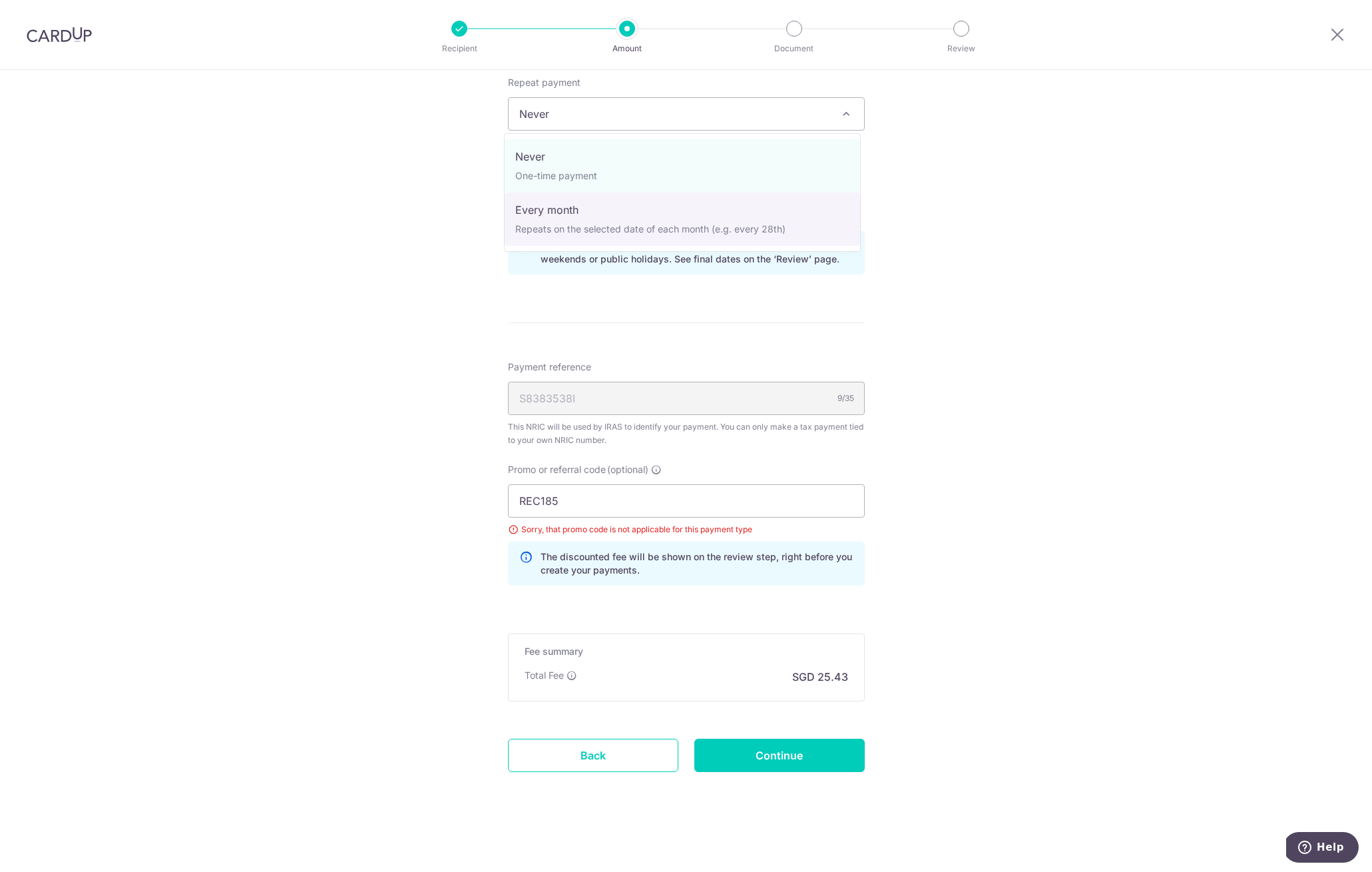
select select "3"
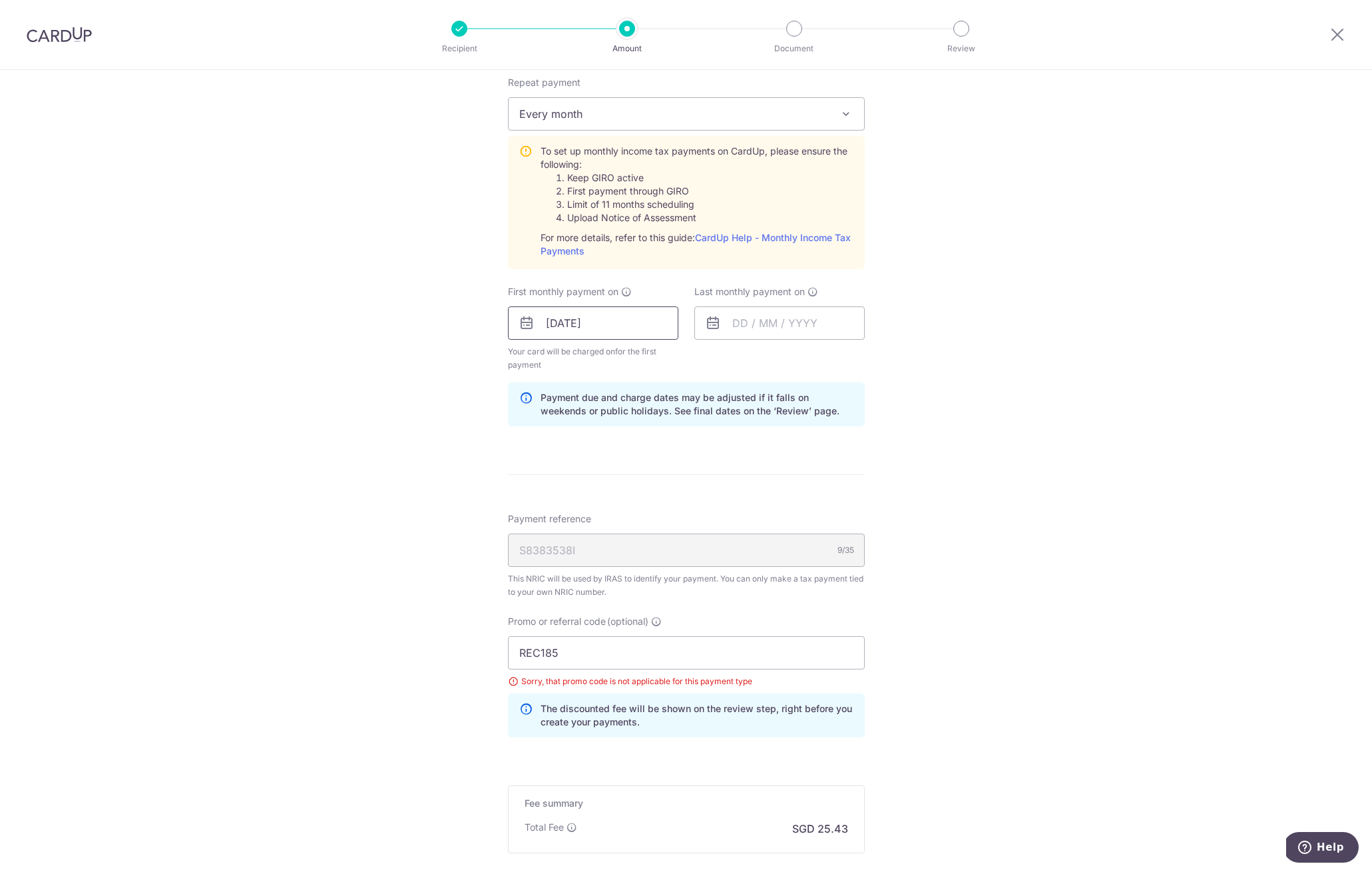
click at [650, 323] on input "[DATE]" at bounding box center [593, 323] width 171 height 33
click at [717, 325] on input "text" at bounding box center [780, 323] width 171 height 33
click at [882, 359] on link "Next" at bounding box center [882, 359] width 16 height 16
click at [738, 524] on link "27" at bounding box center [748, 524] width 22 height 22
click at [723, 505] on form "Enter one-time or monthly payment amount SGD 978.00 978.00 The total tax paymen…" at bounding box center [686, 275] width 357 height 1371
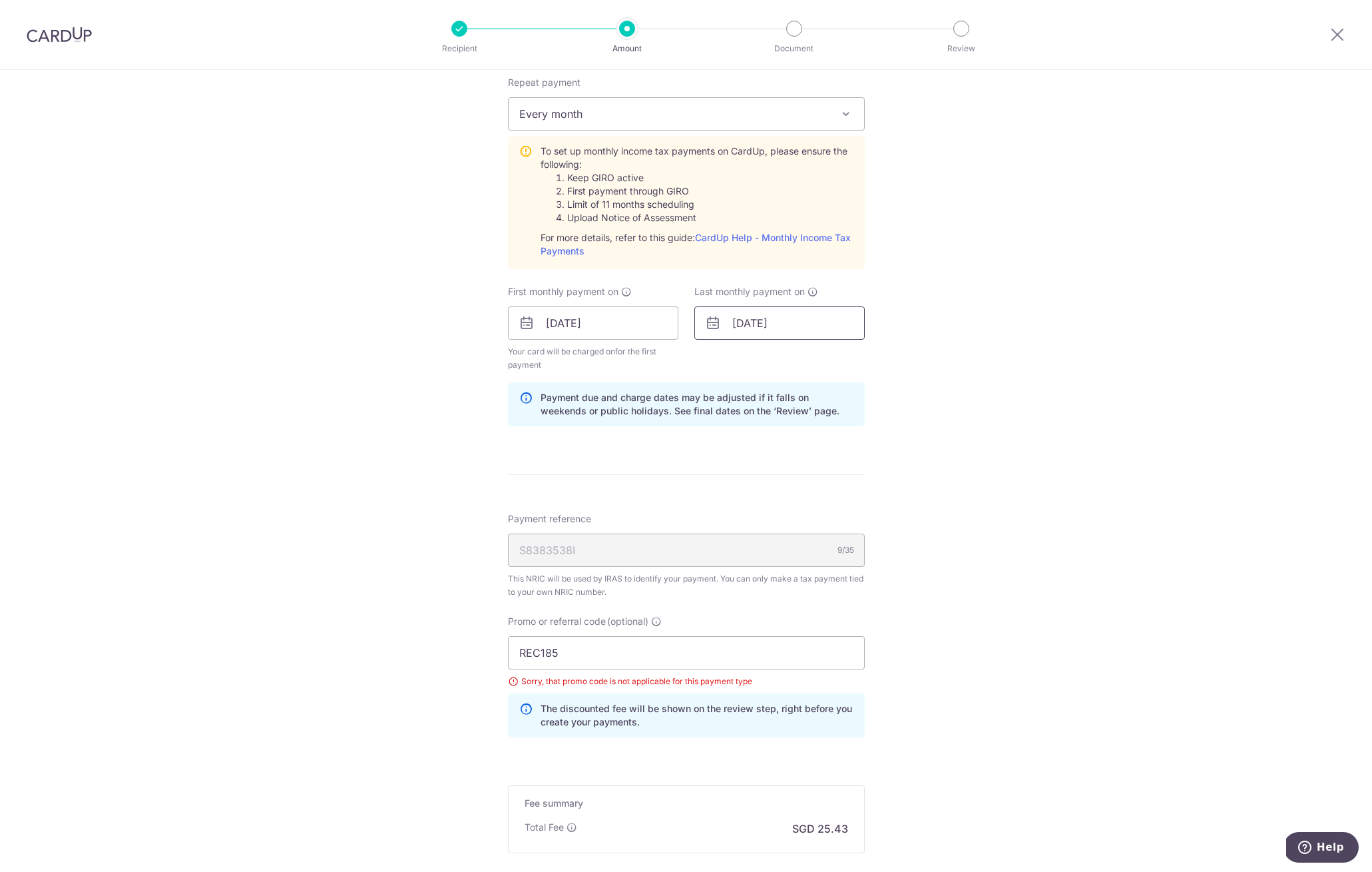
click at [819, 316] on input "27/10/2025" at bounding box center [780, 323] width 171 height 33
click at [880, 361] on link "Next" at bounding box center [882, 359] width 16 height 16
click at [715, 366] on link "Prev" at bounding box center [718, 359] width 16 height 16
click at [742, 525] on link "24" at bounding box center [748, 524] width 22 height 22
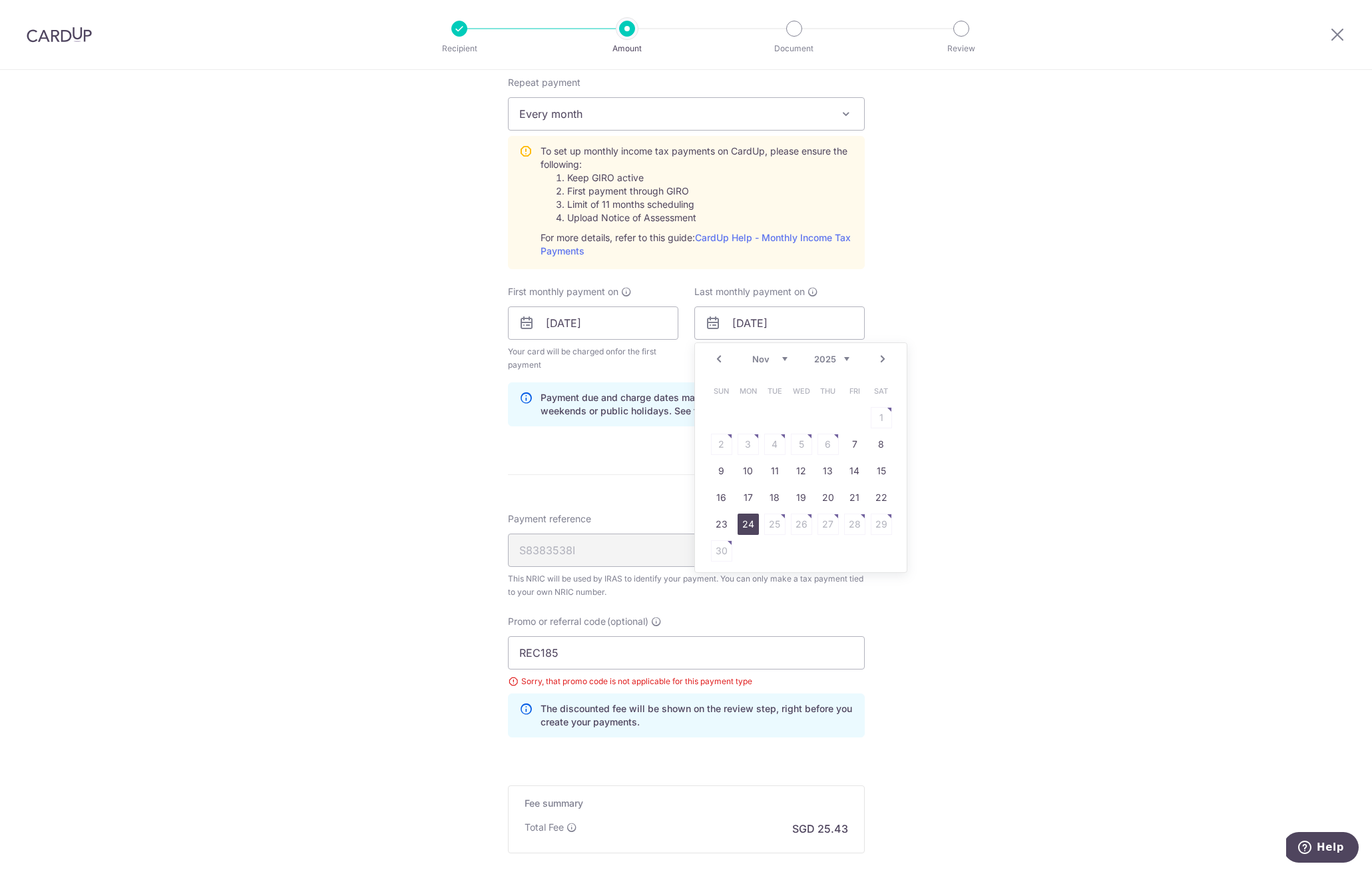
type input "[DATE]"
click at [672, 494] on form "Enter one-time or monthly payment amount SGD 978.00 978.00 The total tax paymen…" at bounding box center [686, 275] width 357 height 1371
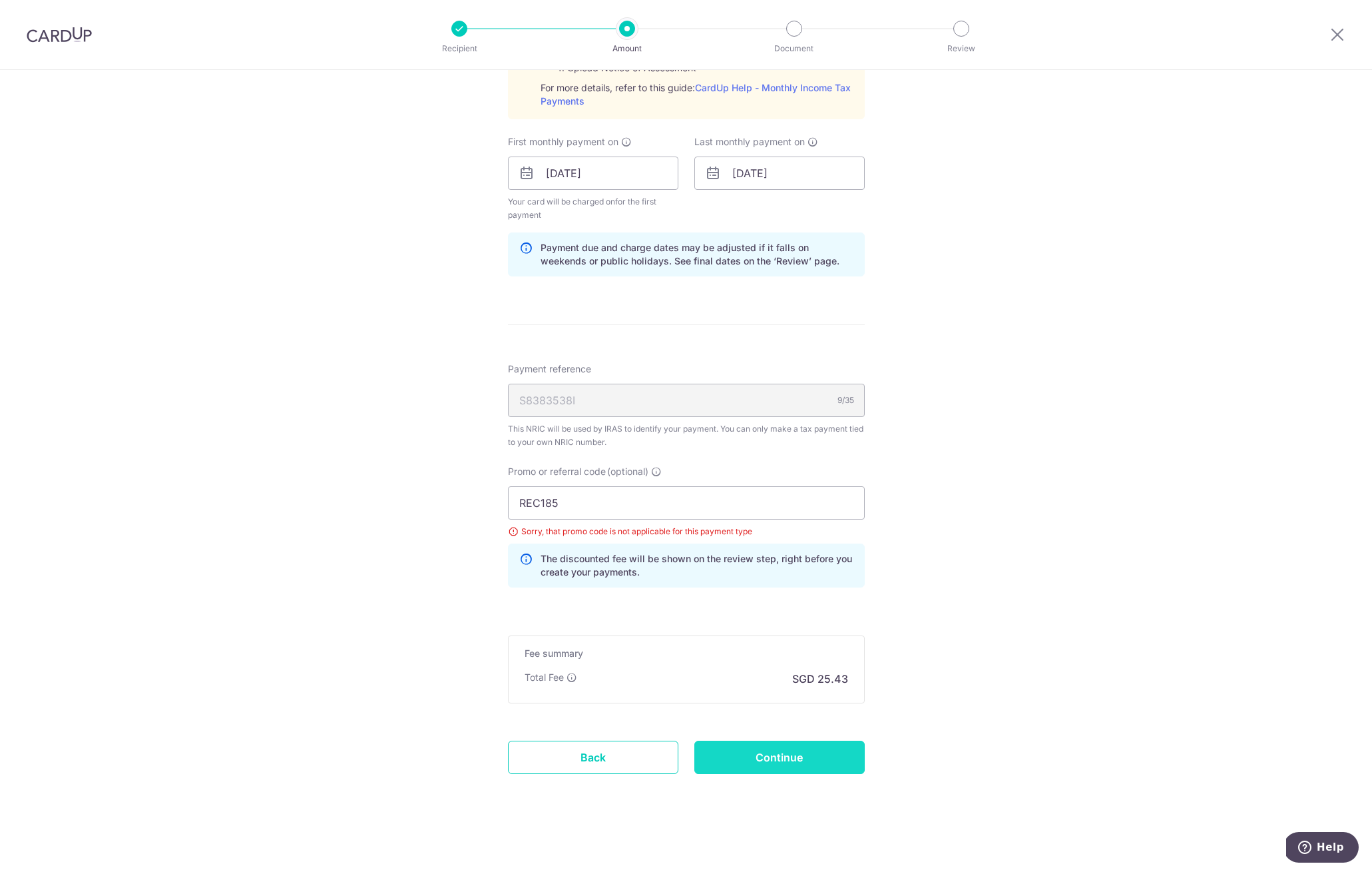
scroll to position [720, 0]
click at [731, 743] on input "Continue" at bounding box center [780, 756] width 171 height 33
type input "Update Schedule"
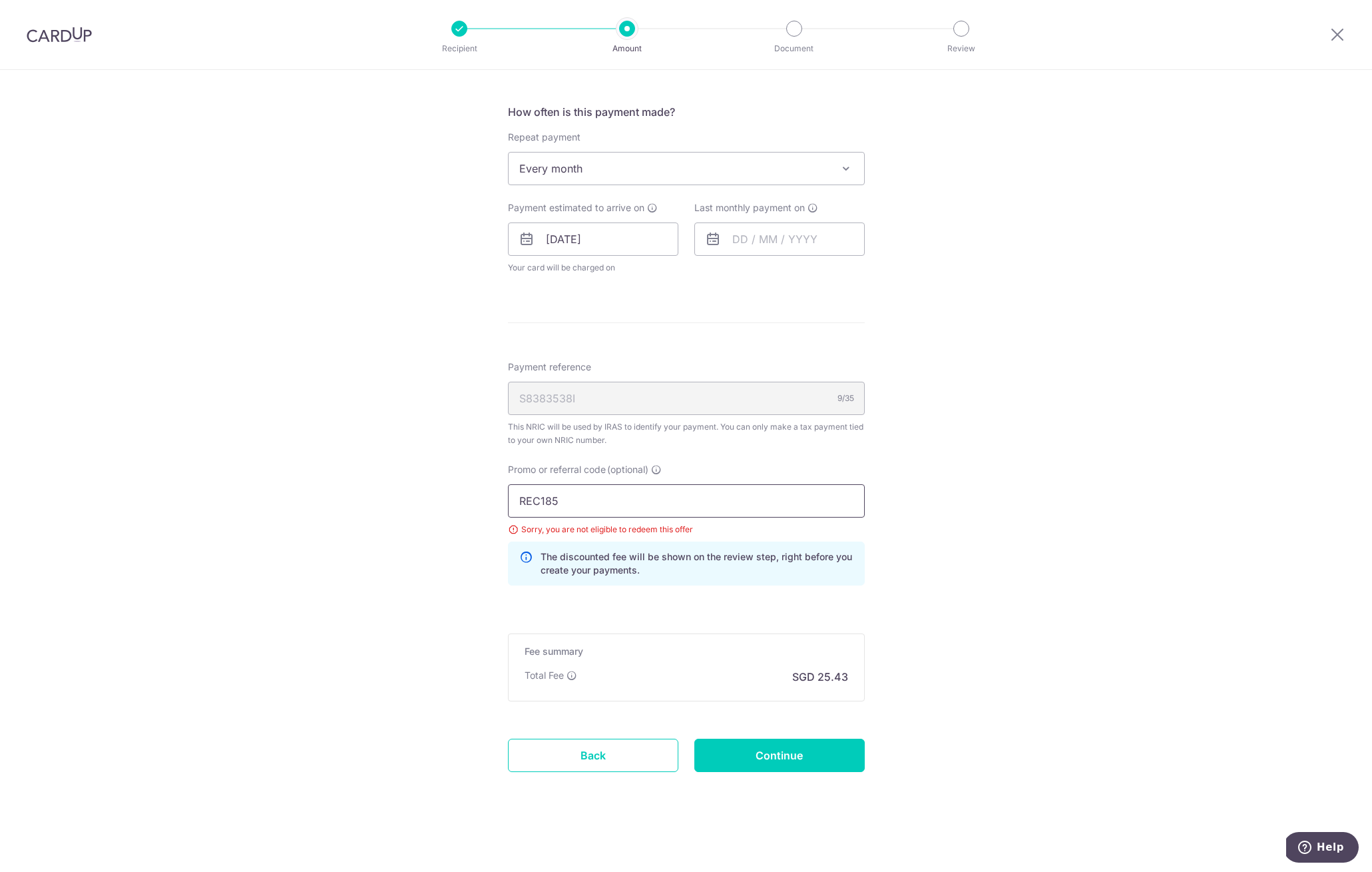
drag, startPoint x: 631, startPoint y: 504, endPoint x: 324, endPoint y: 484, distance: 307.7
click at [324, 484] on div "Tell us more about your payment Enter one-time or monthly payment amount SGD 97…" at bounding box center [686, 214] width 1372 height 1315
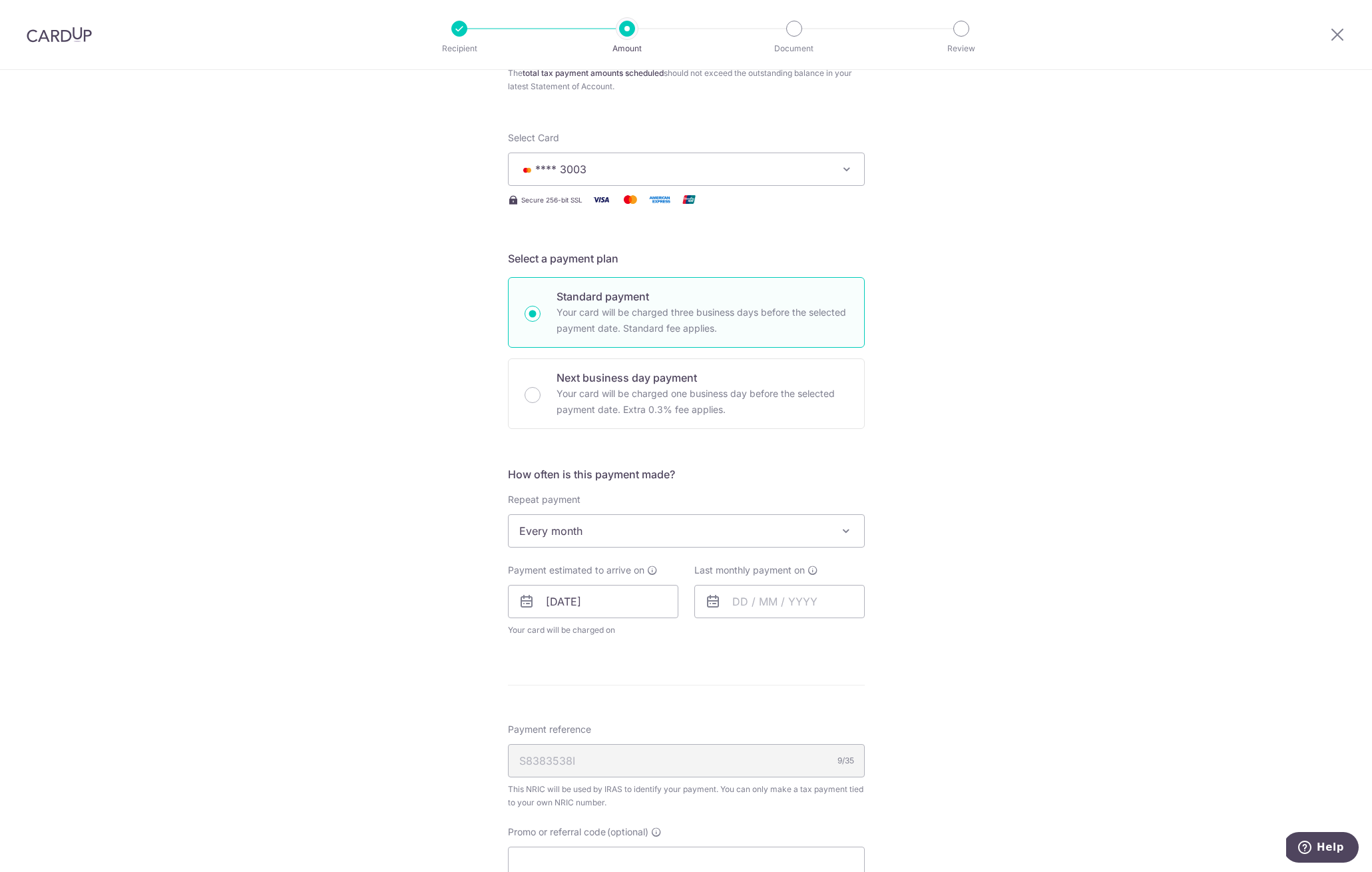
scroll to position [7, 0]
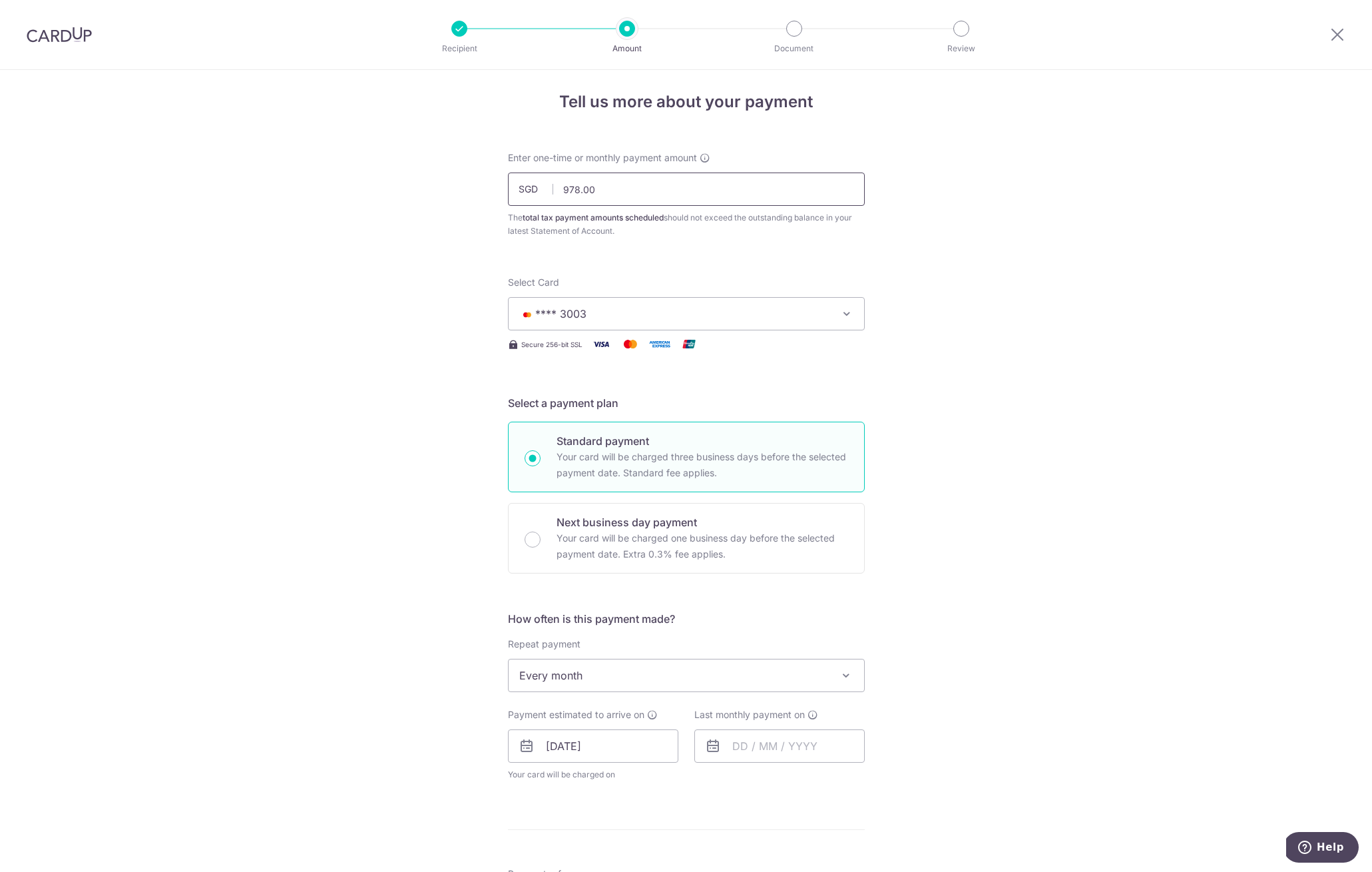
click at [593, 187] on input "978.00" at bounding box center [686, 189] width 357 height 33
type input "974.00"
click at [1121, 465] on div "Tell us more about your payment Enter one-time or monthly payment amount SGD 97…" at bounding box center [686, 691] width 1372 height 1255
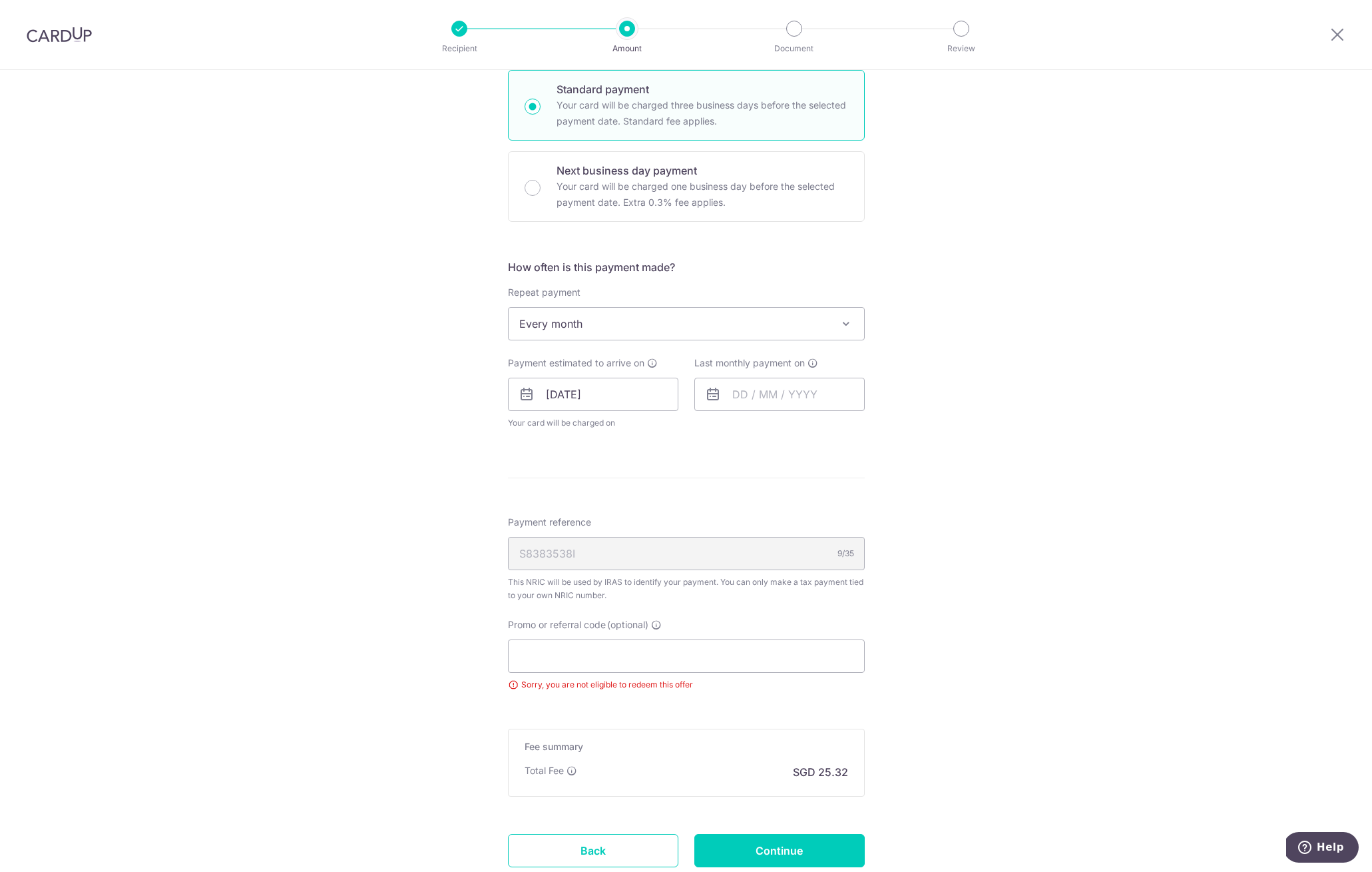
scroll to position [454, 0]
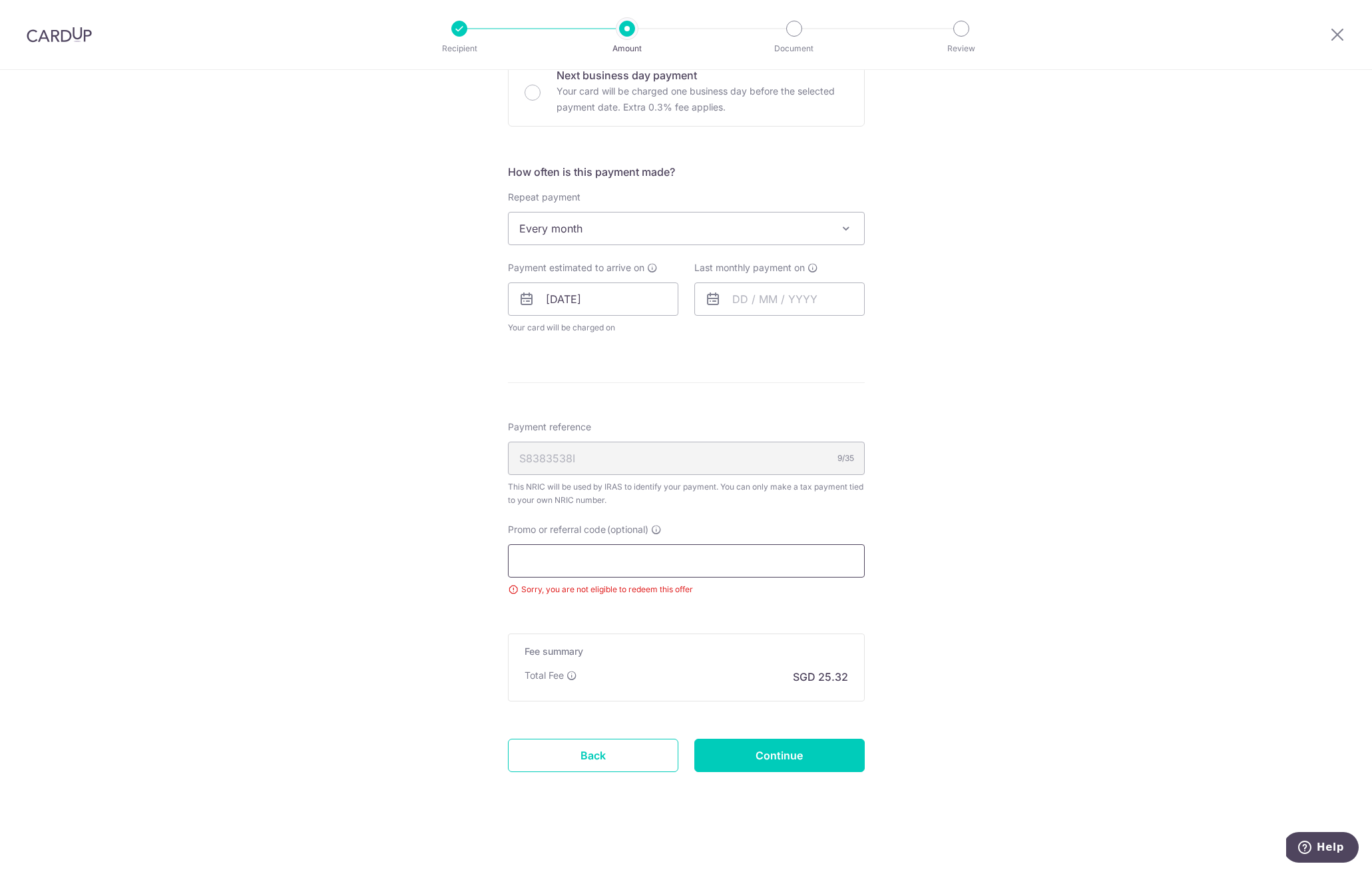
click at [778, 560] on input "Promo or referral code (optional)" at bounding box center [686, 561] width 357 height 33
click at [792, 766] on input "Continue" at bounding box center [780, 756] width 171 height 33
type input "Update Schedule"
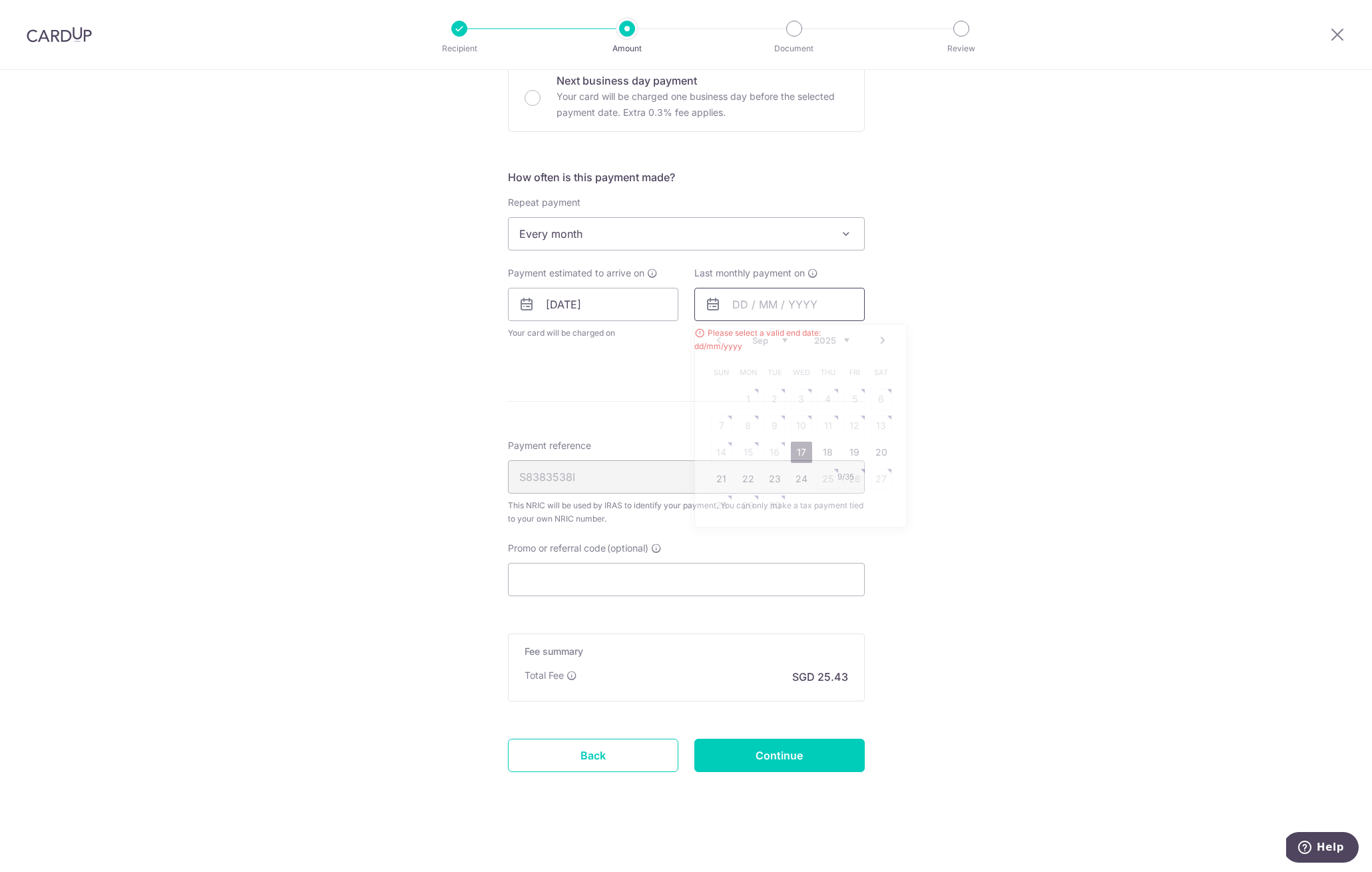
click at [769, 303] on input "text" at bounding box center [780, 305] width 171 height 33
click at [874, 341] on link "Next" at bounding box center [882, 340] width 16 height 16
click at [743, 505] on link "24" at bounding box center [748, 505] width 22 height 22
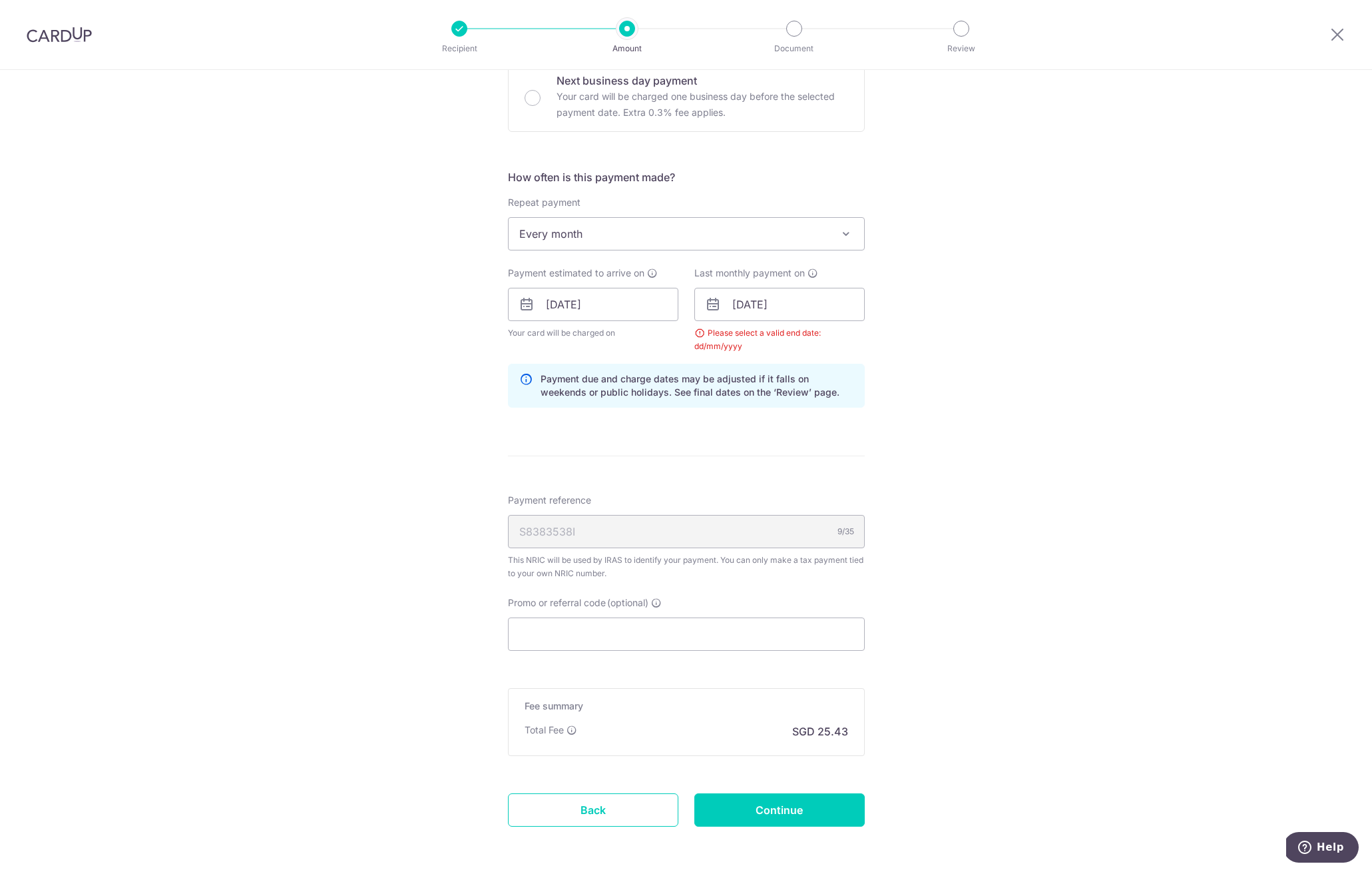
click at [1011, 486] on div "Tell us more about your payment Enter one-time or monthly payment amount SGD 97…" at bounding box center [686, 274] width 1372 height 1305
click at [829, 312] on input "24/11/2025" at bounding box center [780, 305] width 171 height 33
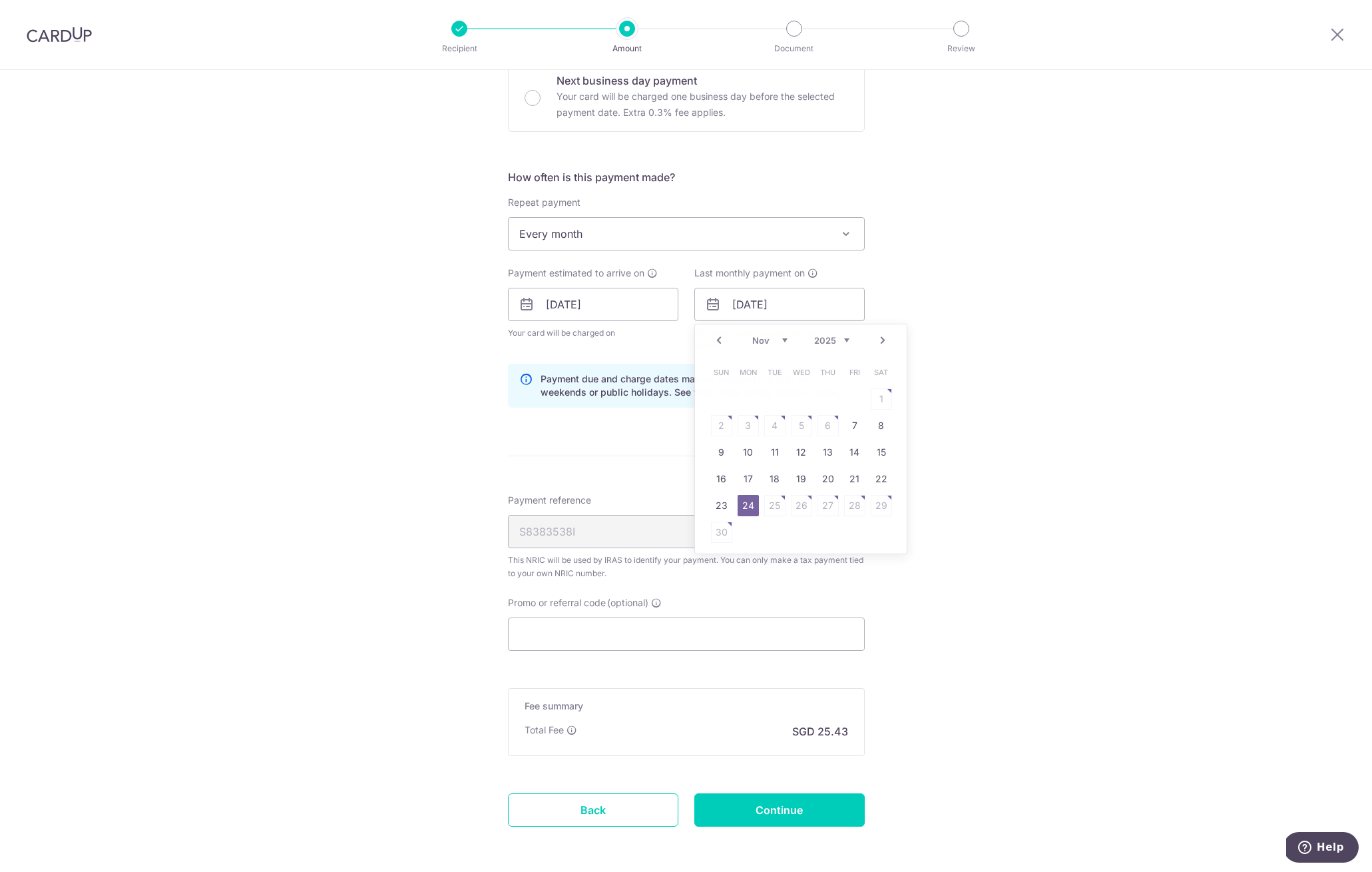
click at [1023, 438] on div "Tell us more about your payment Enter one-time or monthly payment amount SGD 97…" at bounding box center [686, 274] width 1372 height 1305
click at [817, 317] on input "24/11/2025" at bounding box center [780, 305] width 171 height 33
click at [884, 338] on link "Next" at bounding box center [882, 340] width 16 height 16
click at [829, 479] on link "25" at bounding box center [828, 479] width 22 height 22
type input "25/12/2025"
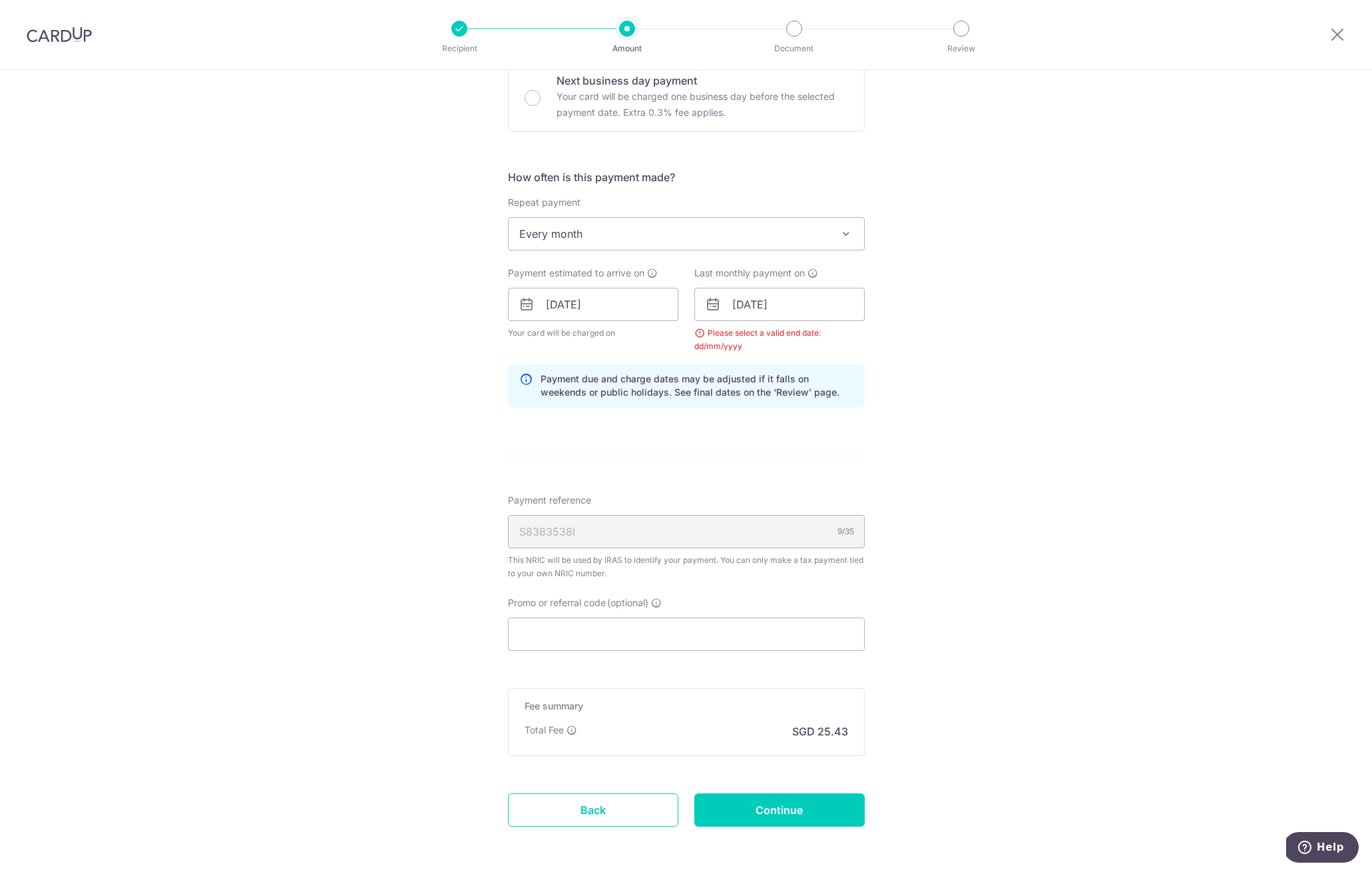
click at [971, 434] on div "Tell us more about your payment Enter one-time or monthly payment amount SGD 97…" at bounding box center [686, 274] width 1372 height 1305
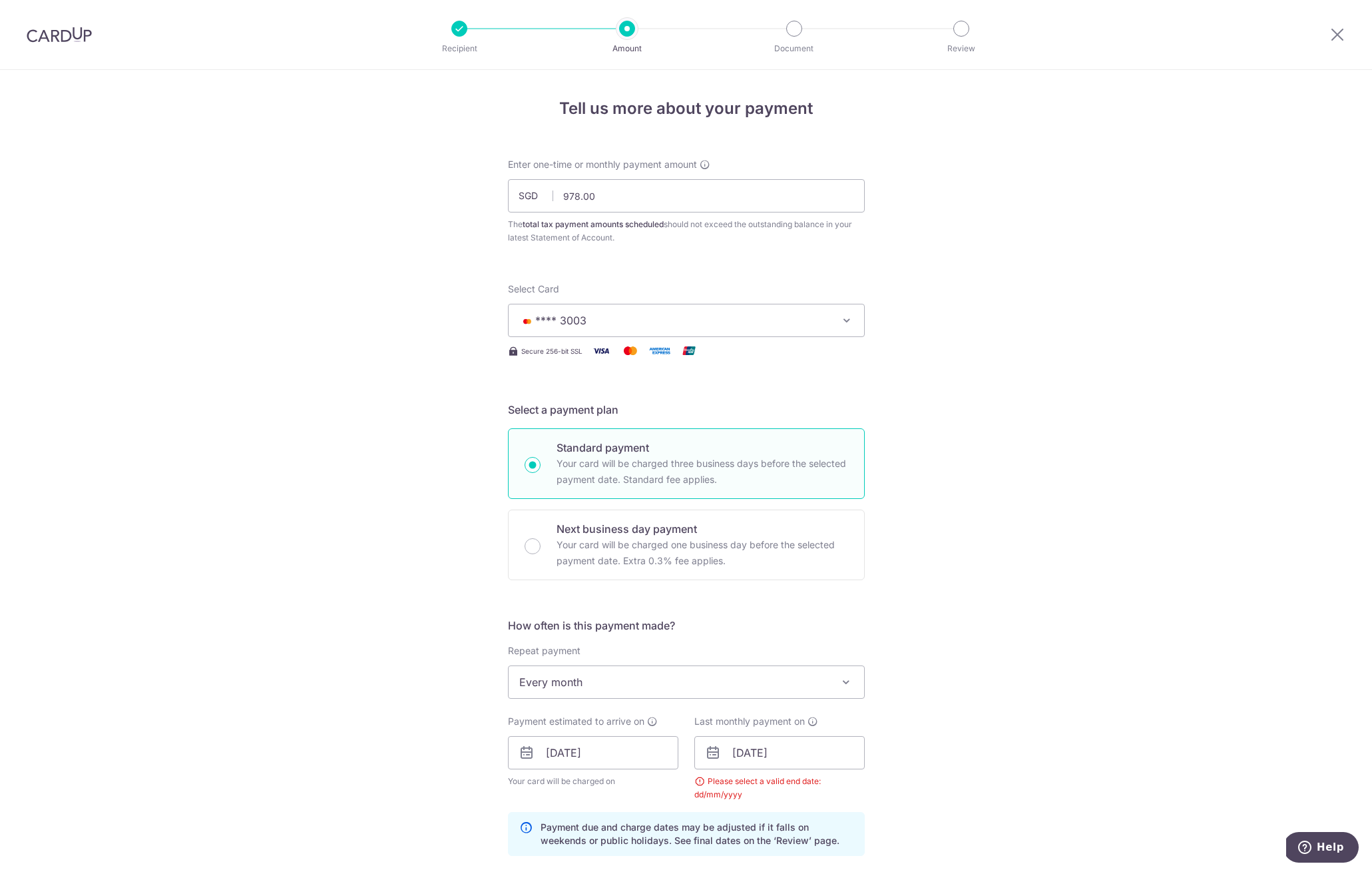
scroll to position [503, 0]
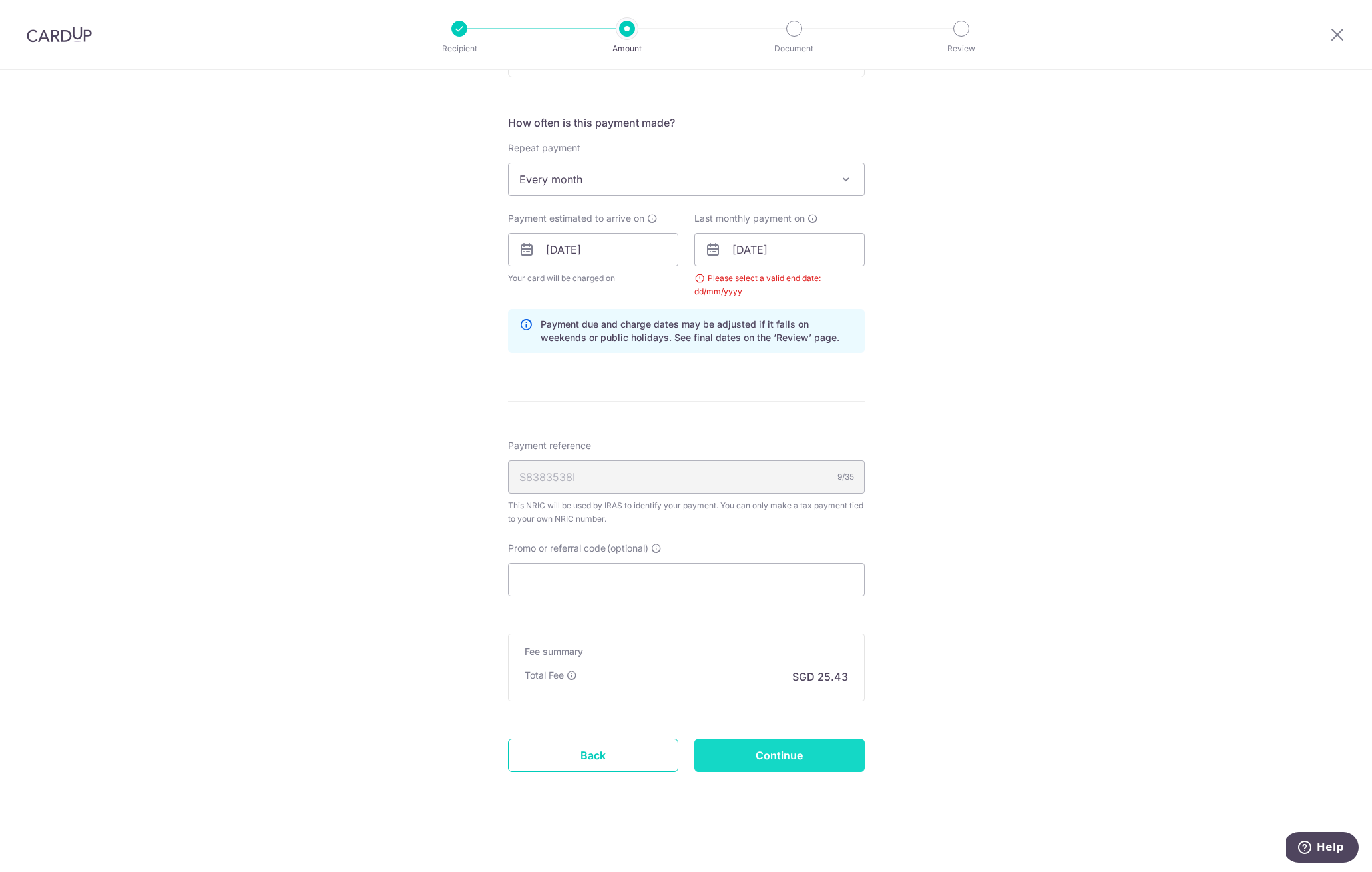
click at [822, 747] on input "Continue" at bounding box center [780, 756] width 171 height 33
type input "Update Schedule"
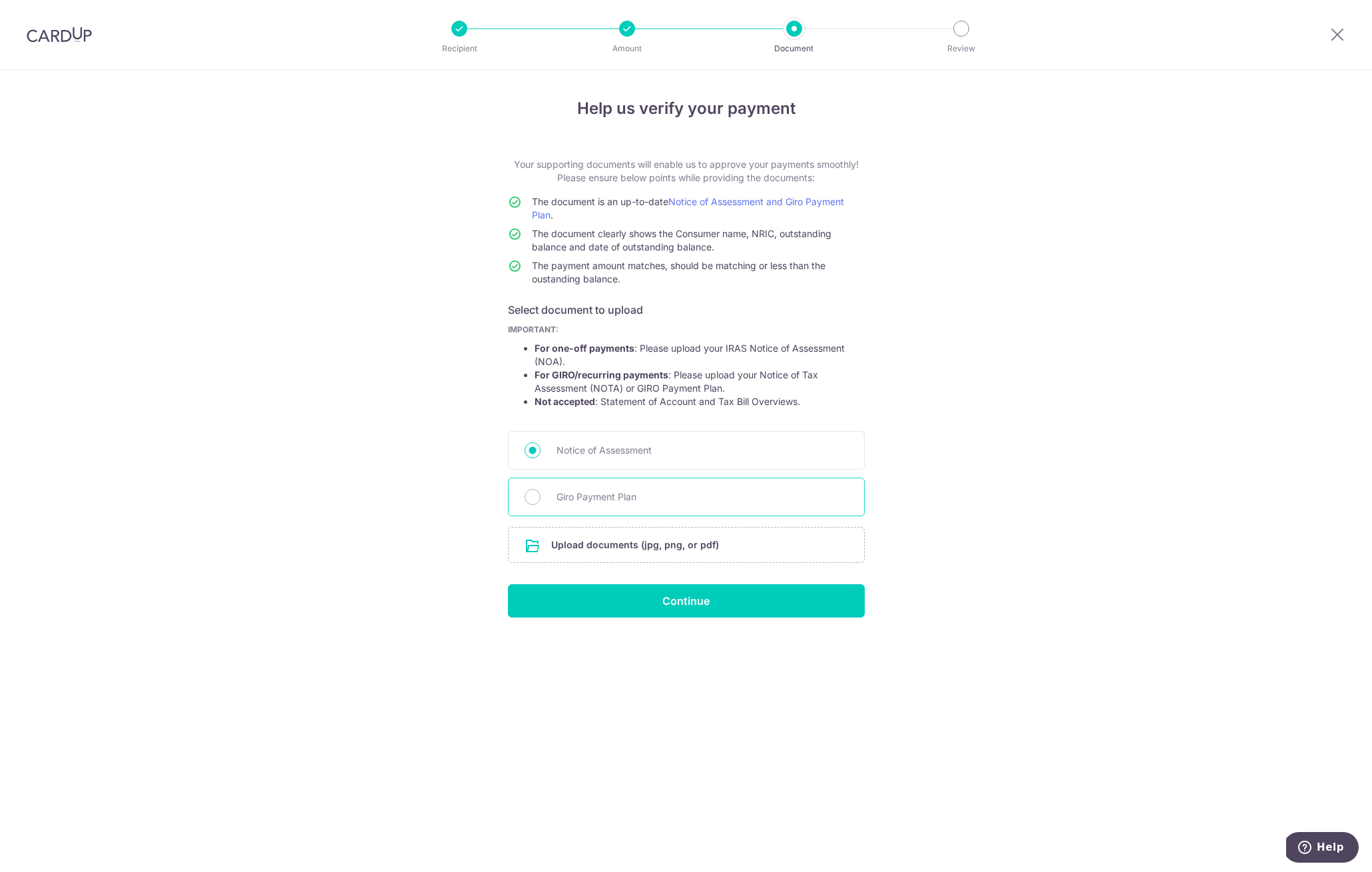
click at [642, 501] on span "Giro Payment Plan" at bounding box center [702, 496] width 291 height 16
click at [541, 501] on input "Giro Payment Plan" at bounding box center [532, 496] width 16 height 16
radio input "true"
click at [641, 545] on input "file" at bounding box center [686, 545] width 355 height 35
click at [651, 541] on input "file" at bounding box center [686, 545] width 355 height 35
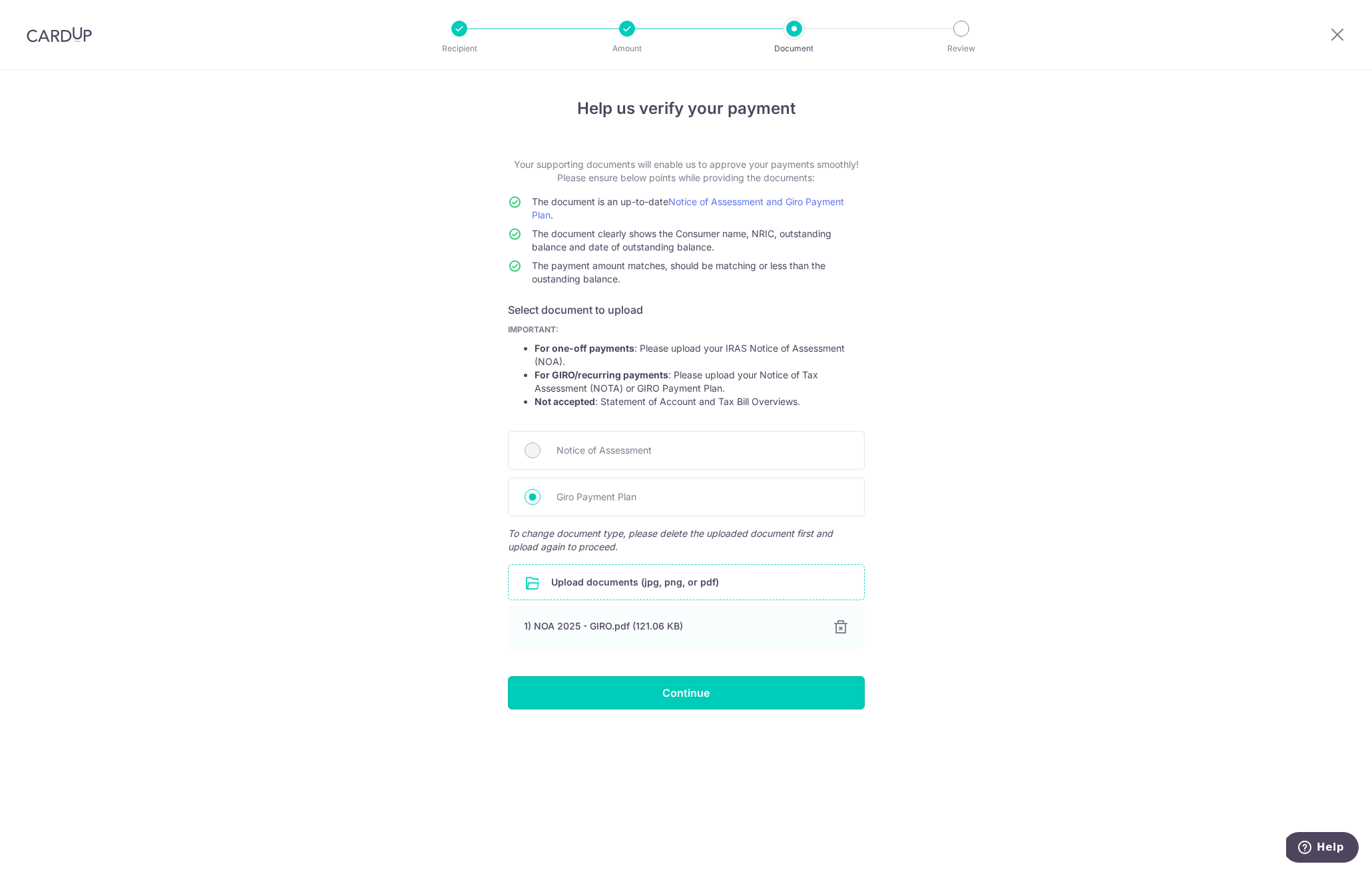
drag, startPoint x: 668, startPoint y: 691, endPoint x: 696, endPoint y: 692, distance: 28.0
click at [669, 691] on input "Continue" at bounding box center [686, 693] width 357 height 33
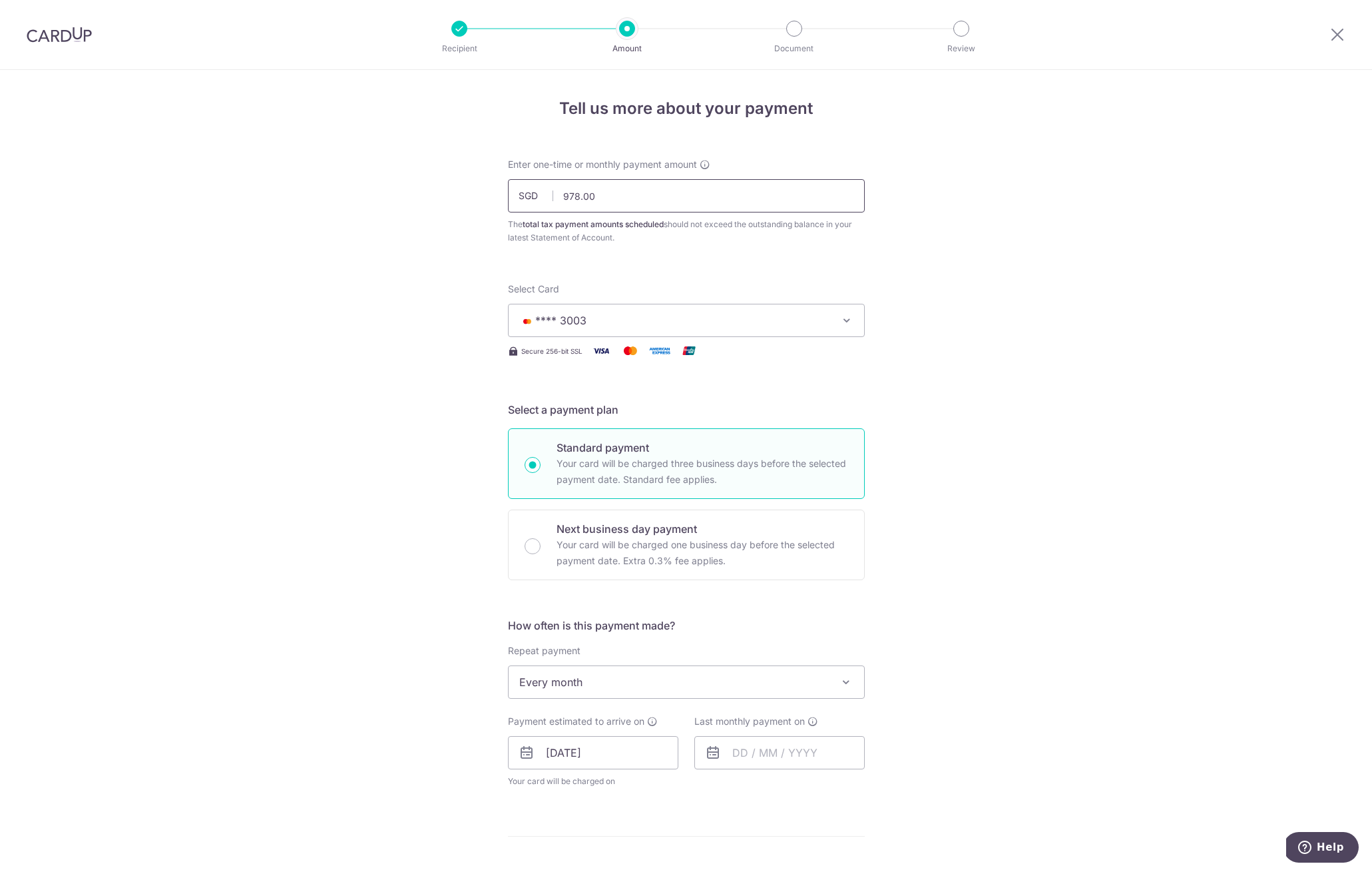
click at [575, 196] on input "978.00" at bounding box center [686, 196] width 357 height 33
type input "974.00"
click at [961, 312] on div "Tell us more about your payment Enter one-time or monthly payment amount SGD 97…" at bounding box center [686, 688] width 1372 height 1237
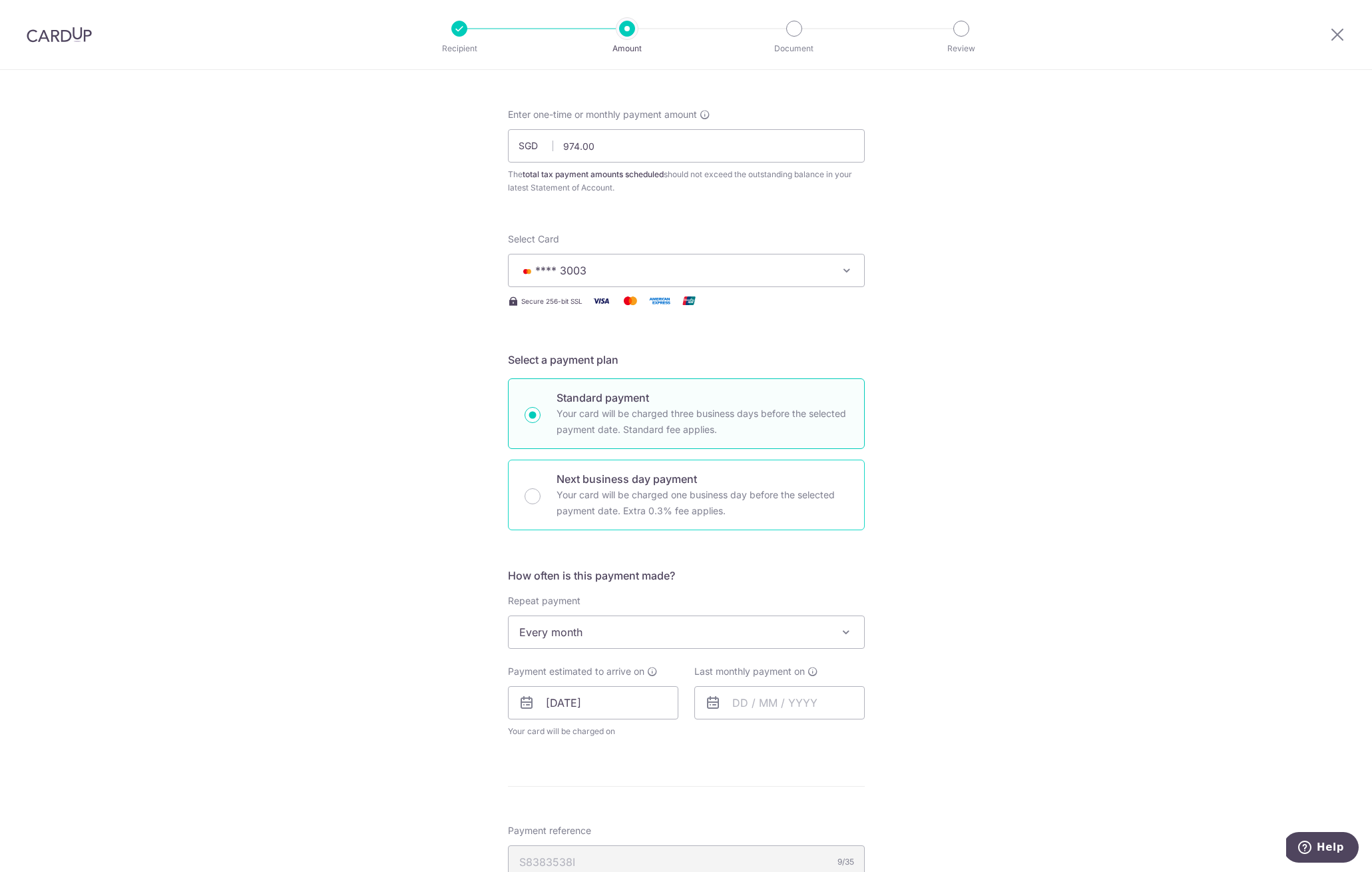
scroll to position [109, 0]
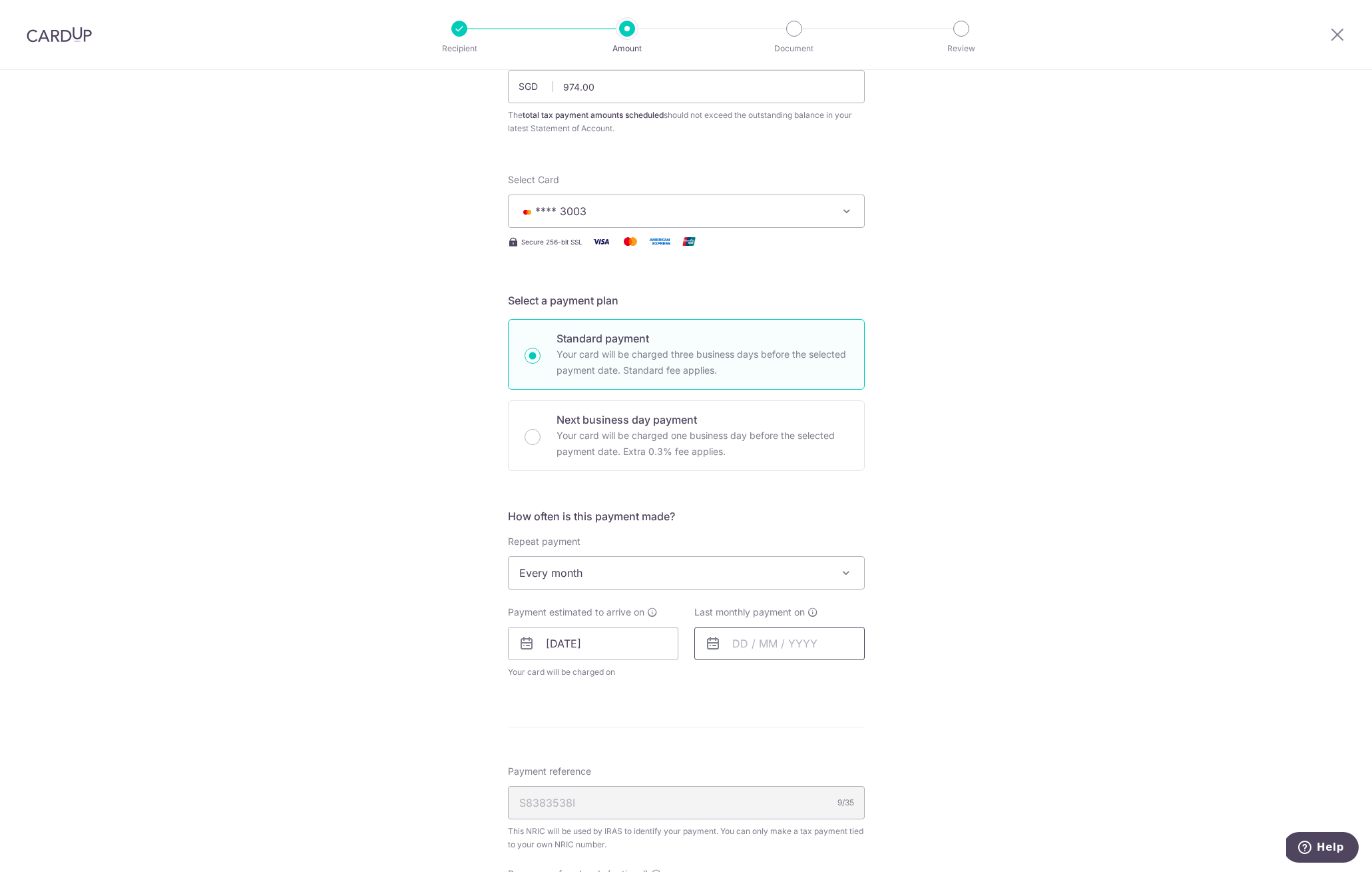
click at [739, 641] on input "text" at bounding box center [780, 643] width 171 height 33
click at [874, 682] on link "Next" at bounding box center [882, 679] width 16 height 16
drag, startPoint x: 748, startPoint y: 842, endPoint x: 858, endPoint y: 755, distance: 140.2
click at [748, 842] on link "24" at bounding box center [748, 844] width 22 height 22
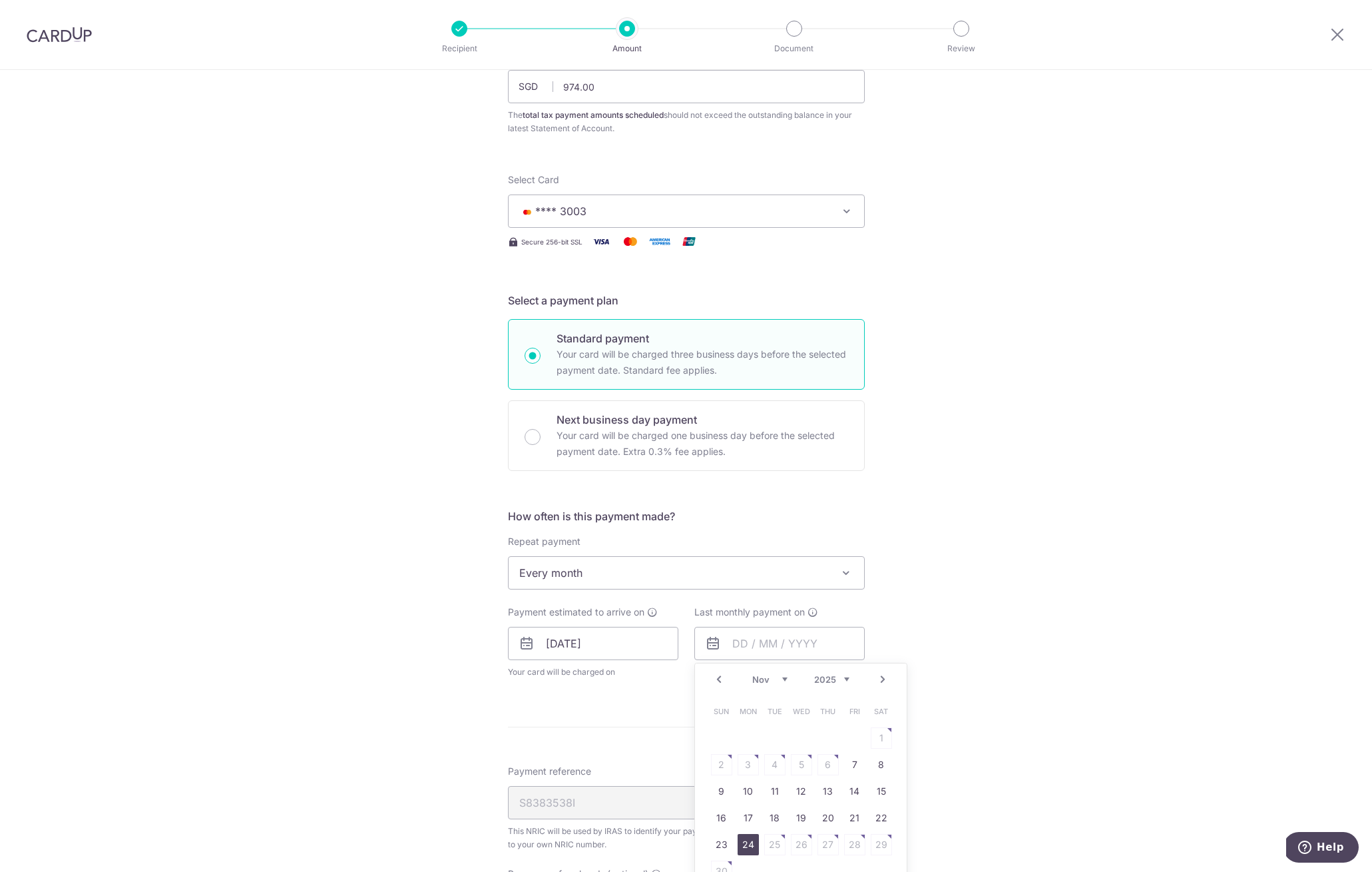
type input "24/11/2025"
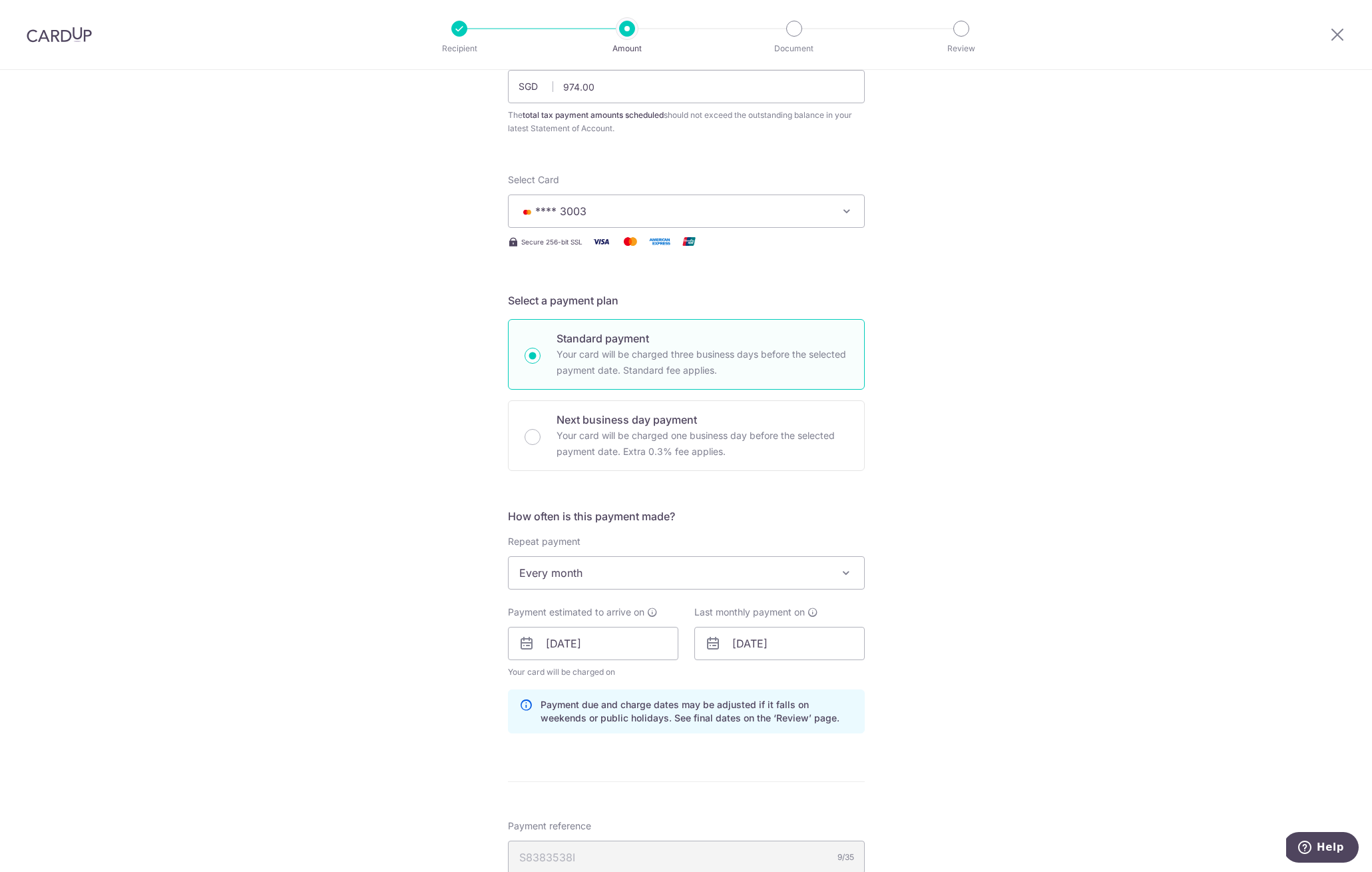
click at [1017, 631] on div "Tell us more about your payment Enter one-time or monthly payment amount SGD 97…" at bounding box center [686, 606] width 1372 height 1292
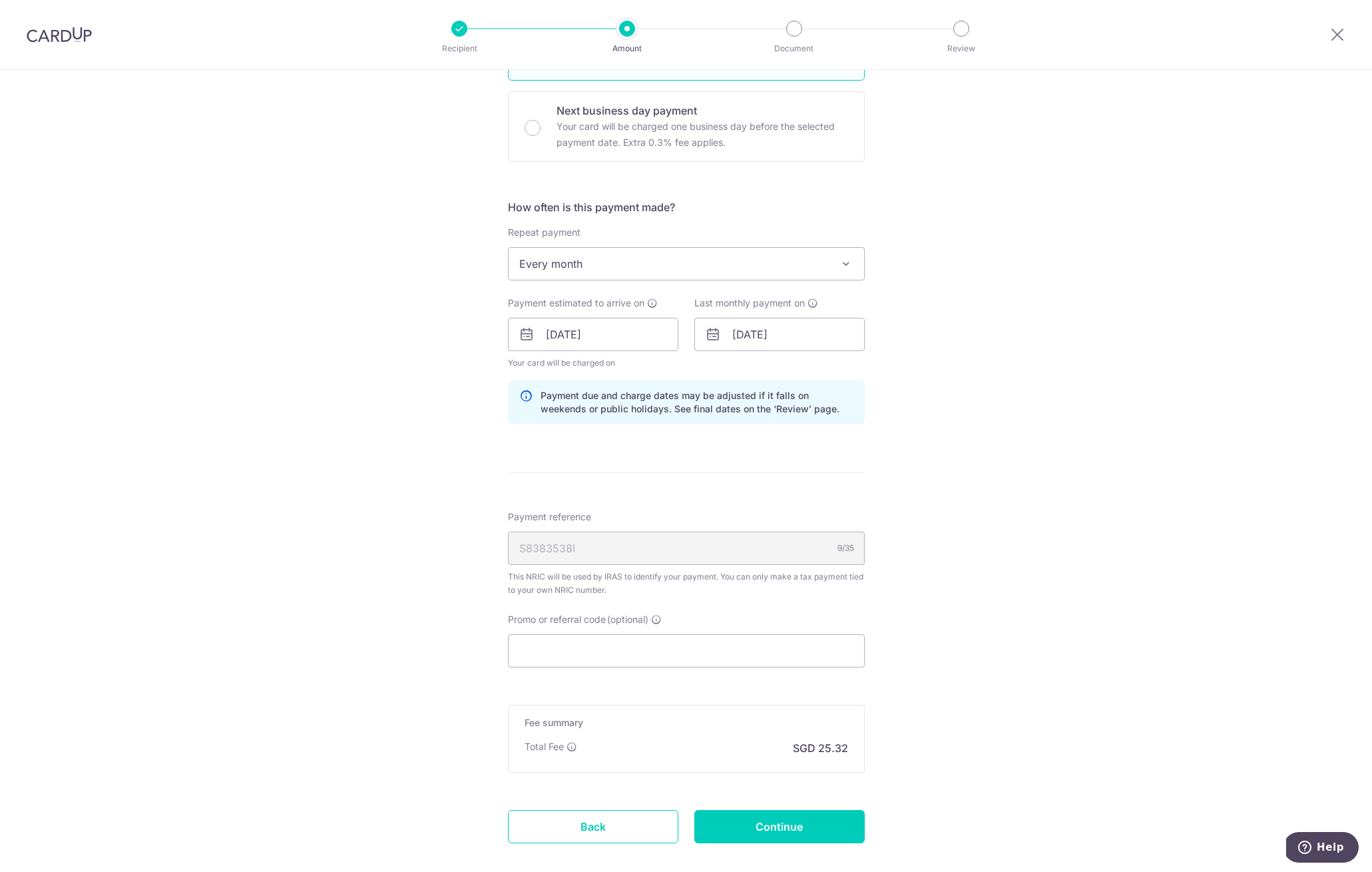
scroll to position [489, 0]
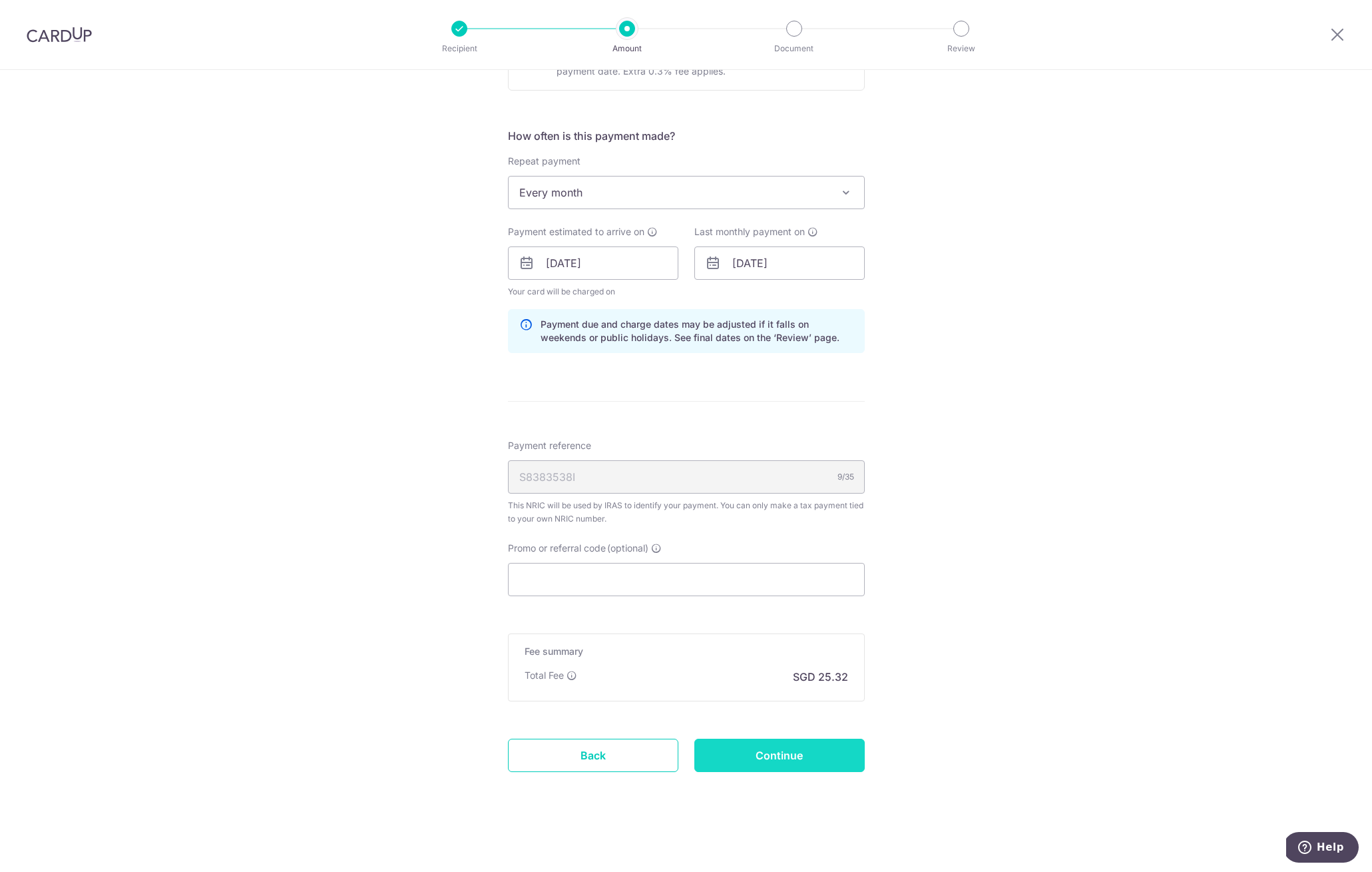
click at [767, 763] on input "Continue" at bounding box center [780, 756] width 171 height 33
type input "Update Schedule"
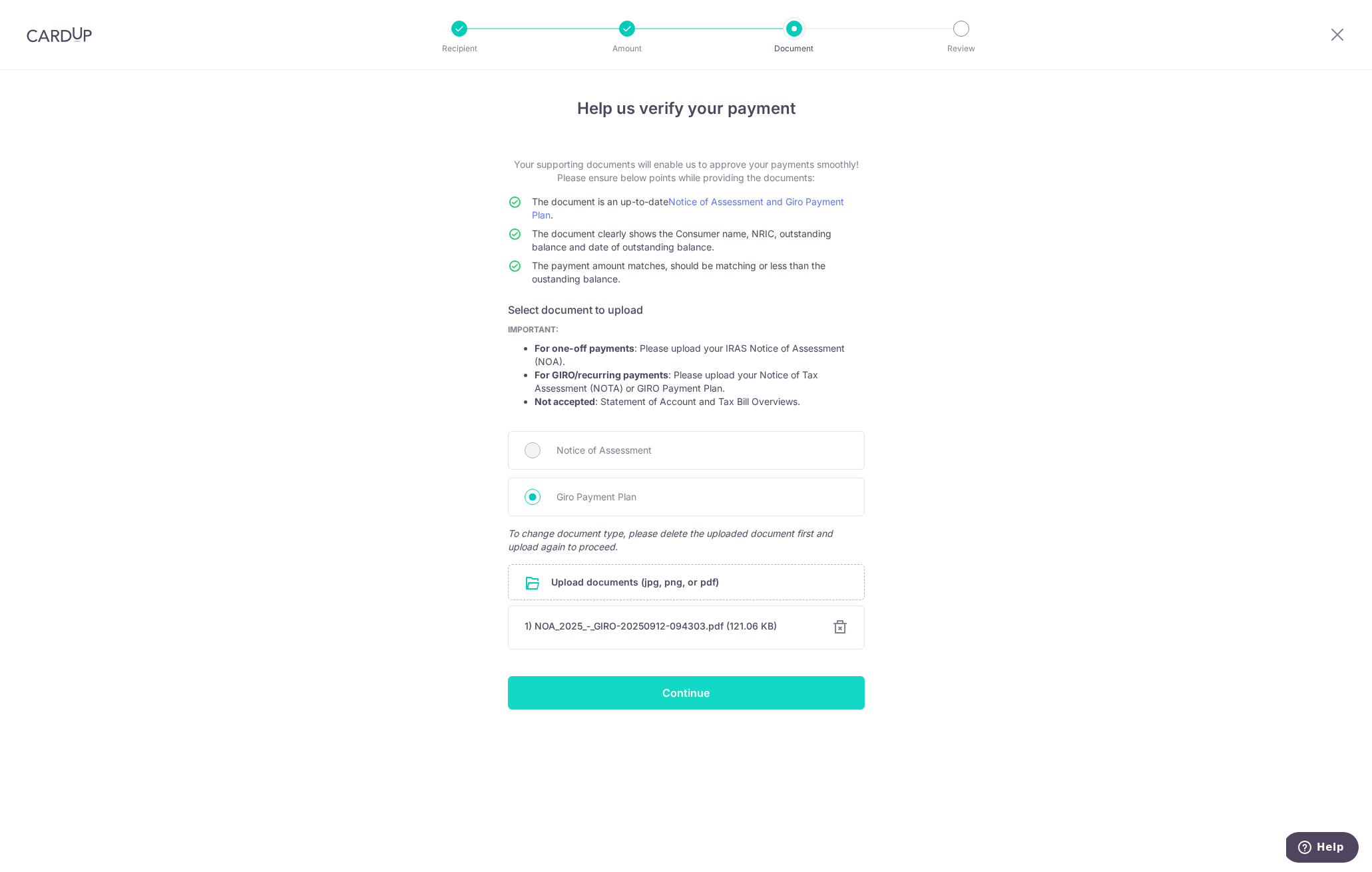
click at [673, 696] on input "Continue" at bounding box center [686, 693] width 357 height 33
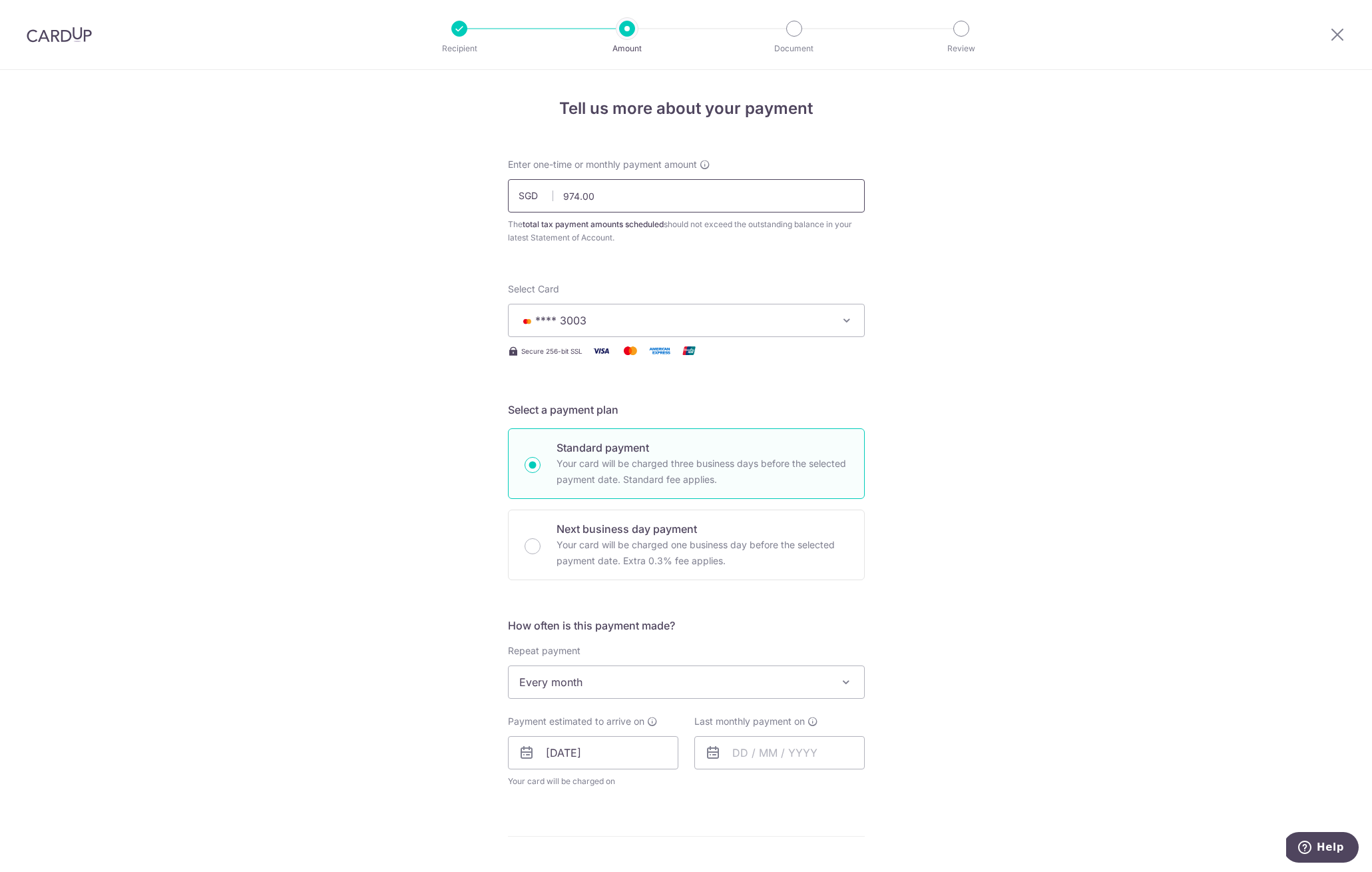
click at [692, 197] on input "974.00" at bounding box center [686, 196] width 357 height 33
type input "974.66"
click at [549, 332] on button "**** 3003" at bounding box center [686, 321] width 357 height 33
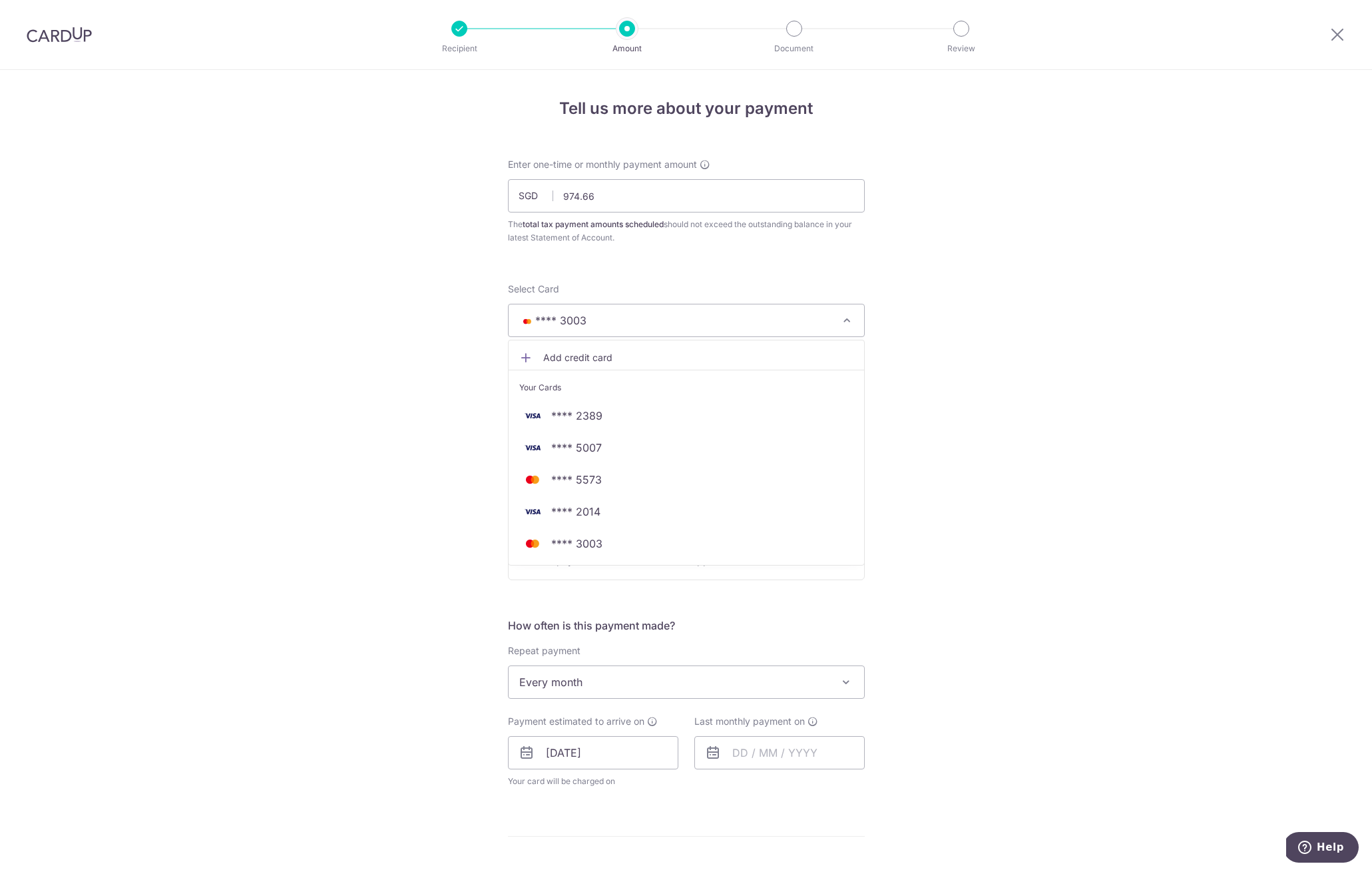
click at [444, 362] on div "Tell us more about your payment Enter one-time or monthly payment amount SGD 97…" at bounding box center [686, 688] width 1372 height 1237
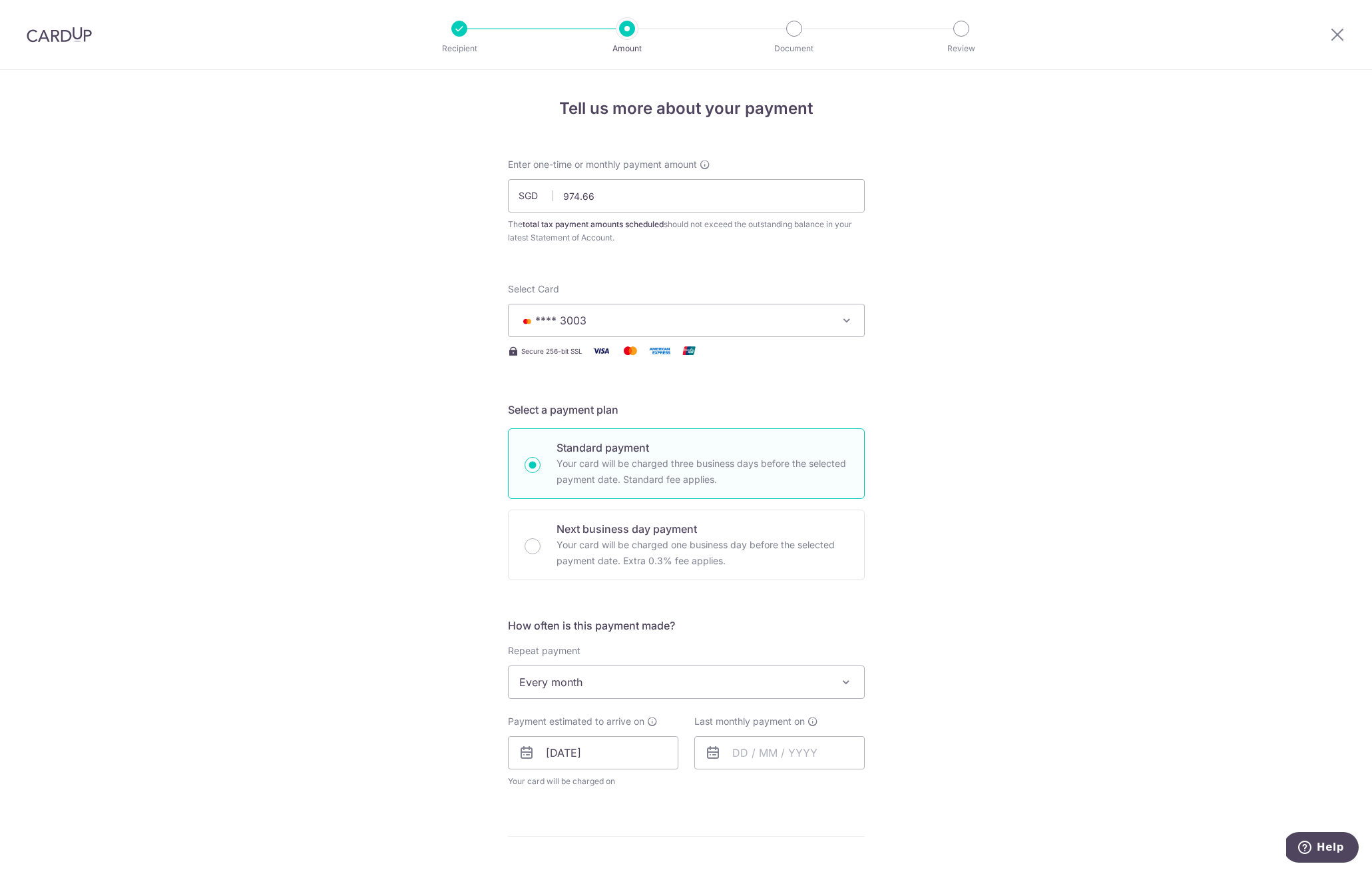
scroll to position [263, 0]
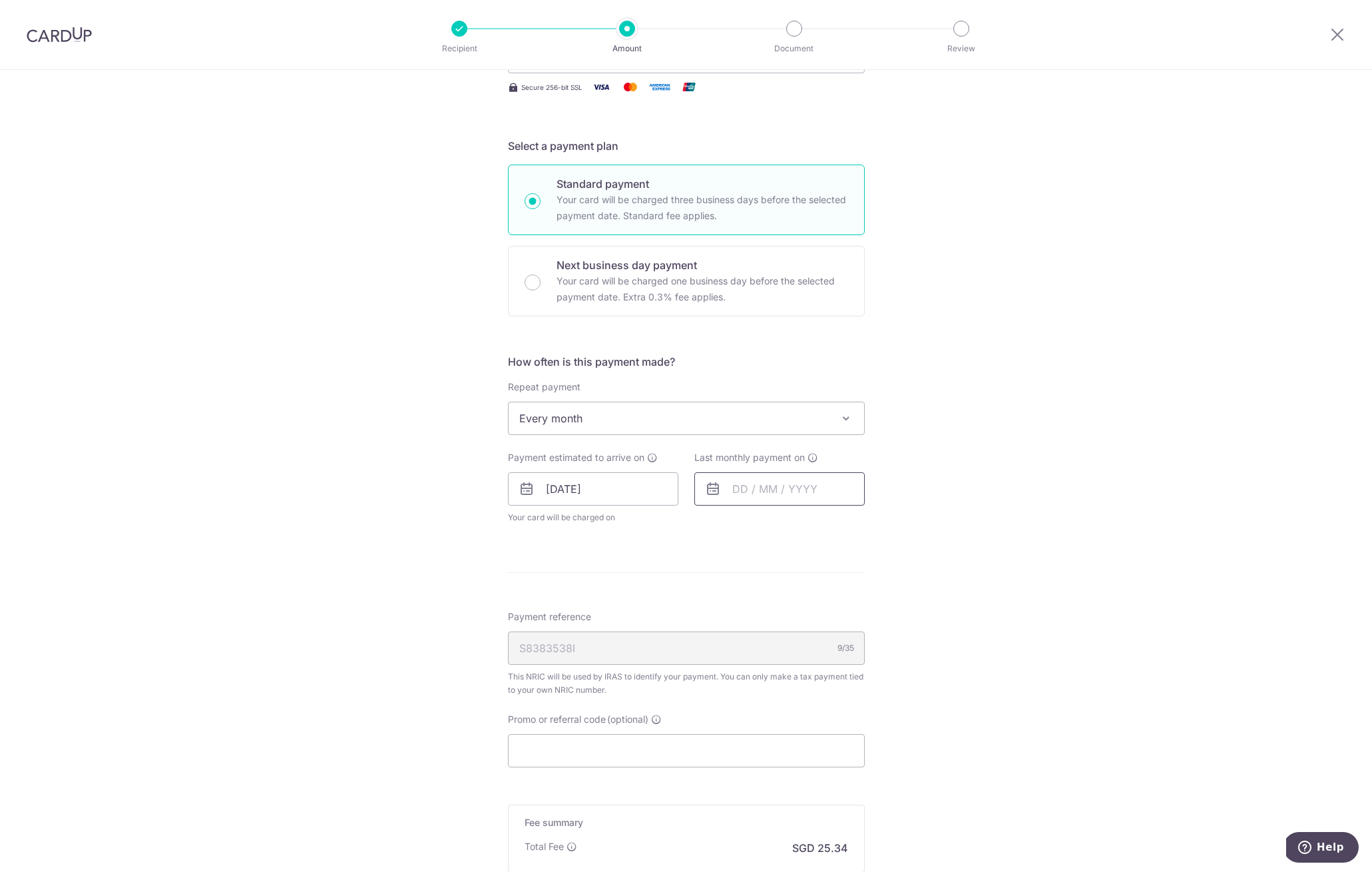
click at [766, 486] on input "text" at bounding box center [780, 489] width 171 height 33
click at [881, 523] on link "Next" at bounding box center [882, 524] width 16 height 16
click at [748, 694] on link "24" at bounding box center [748, 690] width 22 height 22
type input "24/11/2025"
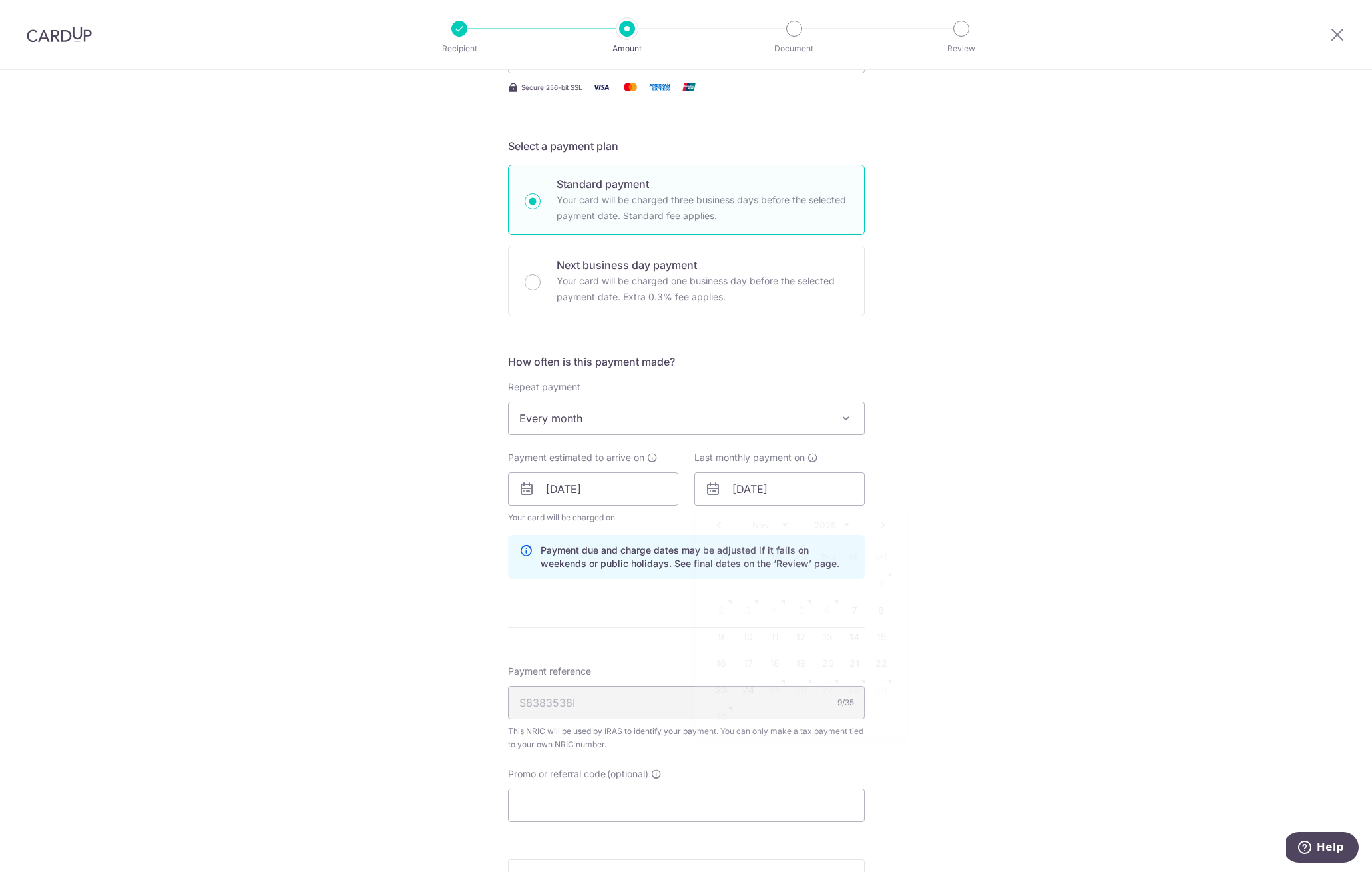
click at [1017, 654] on div "Tell us more about your payment Enter one-time or monthly payment amount SGD 97…" at bounding box center [686, 452] width 1372 height 1292
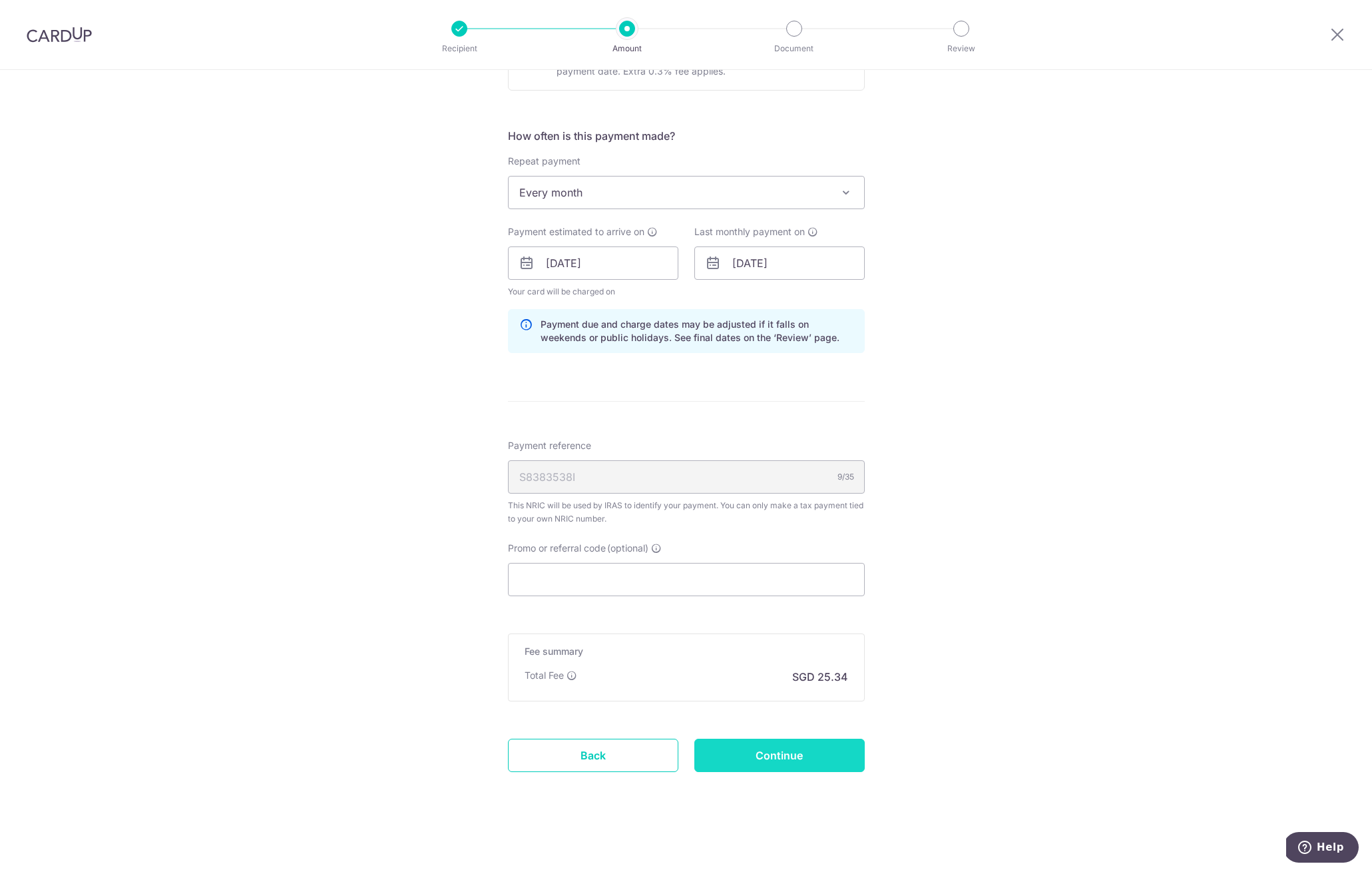
click at [783, 754] on input "Continue" at bounding box center [780, 756] width 171 height 33
type input "Update Schedule"
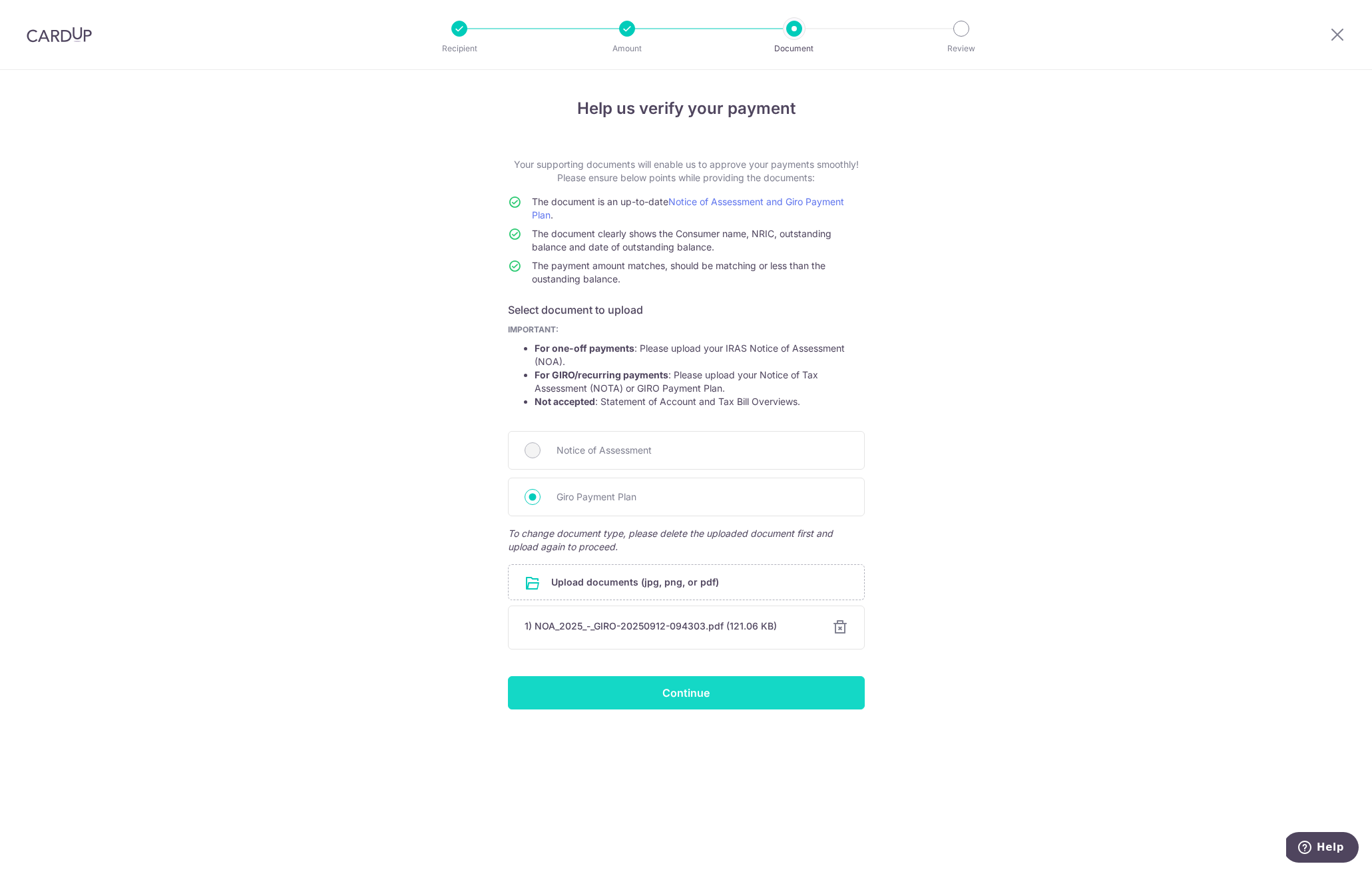
click at [785, 691] on input "Continue" at bounding box center [686, 693] width 357 height 33
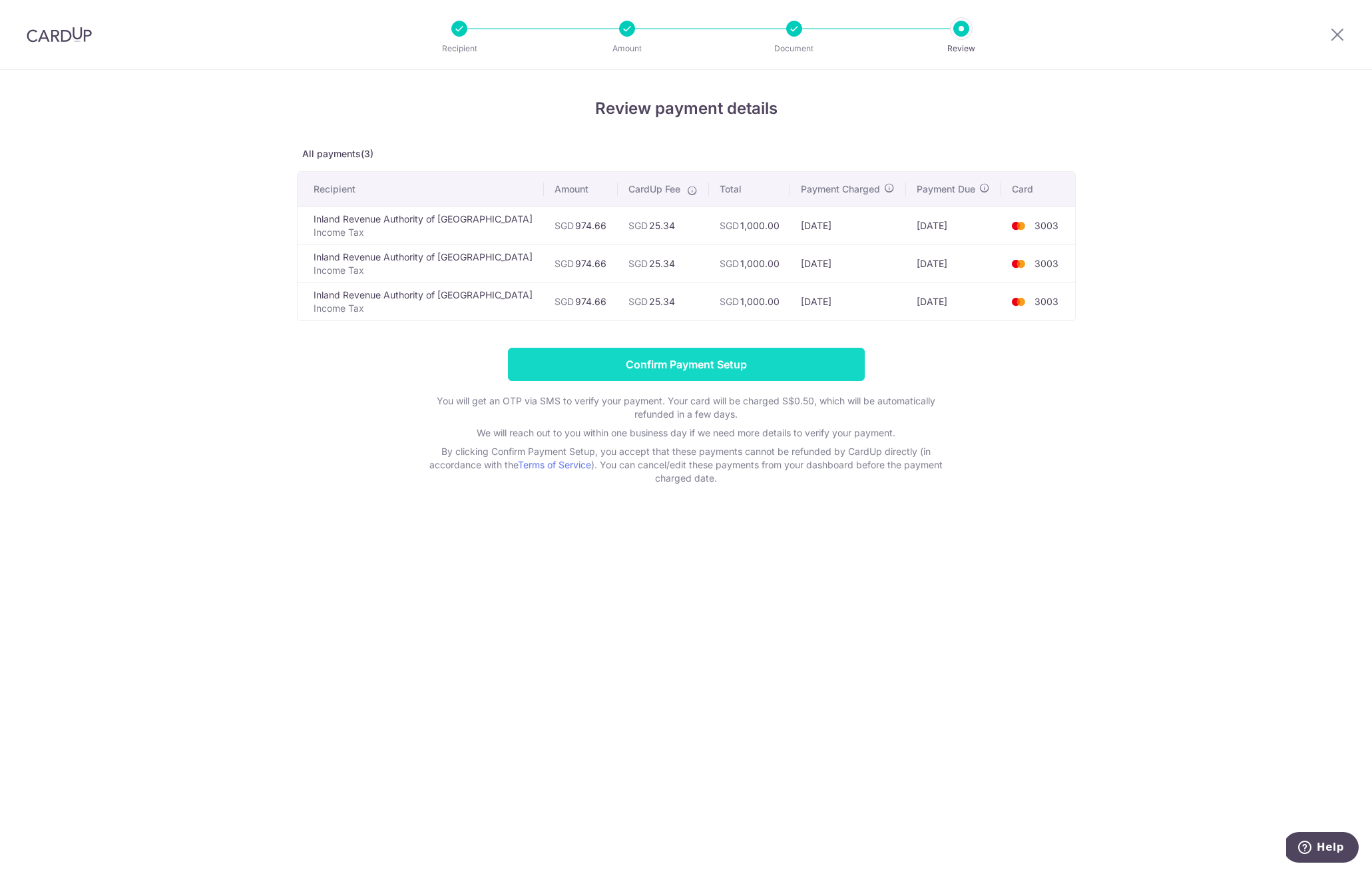
click at [691, 355] on input "Confirm Payment Setup" at bounding box center [686, 365] width 357 height 33
drag, startPoint x: 1028, startPoint y: 406, endPoint x: 776, endPoint y: 396, distance: 252.2
click at [1028, 406] on form "Confirm Payment Setup You will get an OTP via SMS to verify your payment. Your …" at bounding box center [686, 416] width 779 height 137
click at [634, 360] on form "Confirm Payment Setup You will get an OTP via SMS to verify your payment. Your …" at bounding box center [686, 416] width 779 height 137
click at [638, 362] on form "Confirm Payment Setup You will get an OTP via SMS to verify your payment. Your …" at bounding box center [686, 416] width 779 height 137
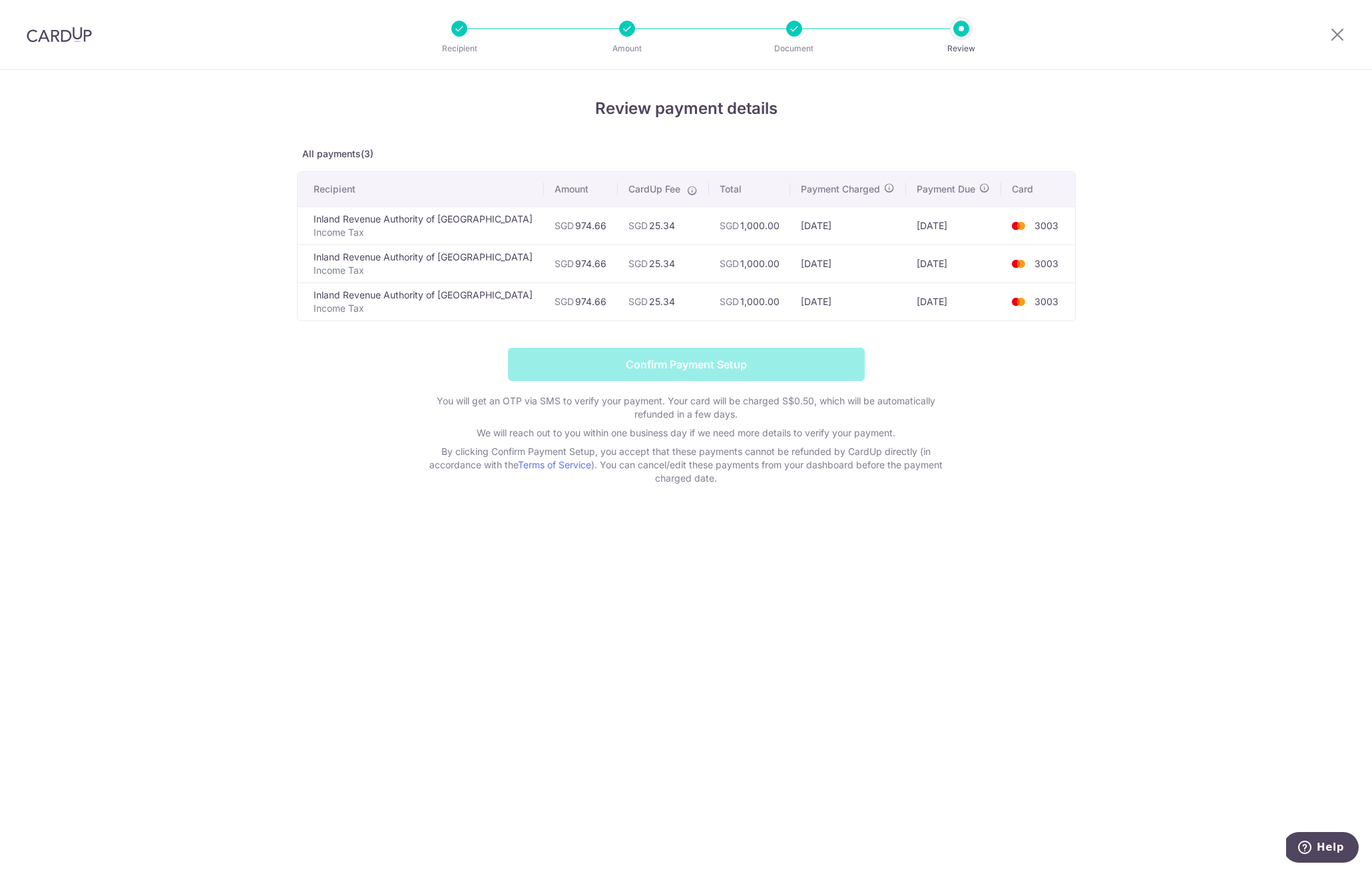
click at [529, 580] on div "Review payment details All payments(3) Recipient Amount CardUp Fee Total Paymen…" at bounding box center [686, 471] width 1372 height 802
drag, startPoint x: 691, startPoint y: 443, endPoint x: 697, endPoint y: 434, distance: 10.8
click at [693, 441] on div "You will get an OTP via SMS to verify your payment. Your card will be charged S…" at bounding box center [686, 440] width 532 height 91
click at [1339, 31] on icon at bounding box center [1337, 34] width 16 height 17
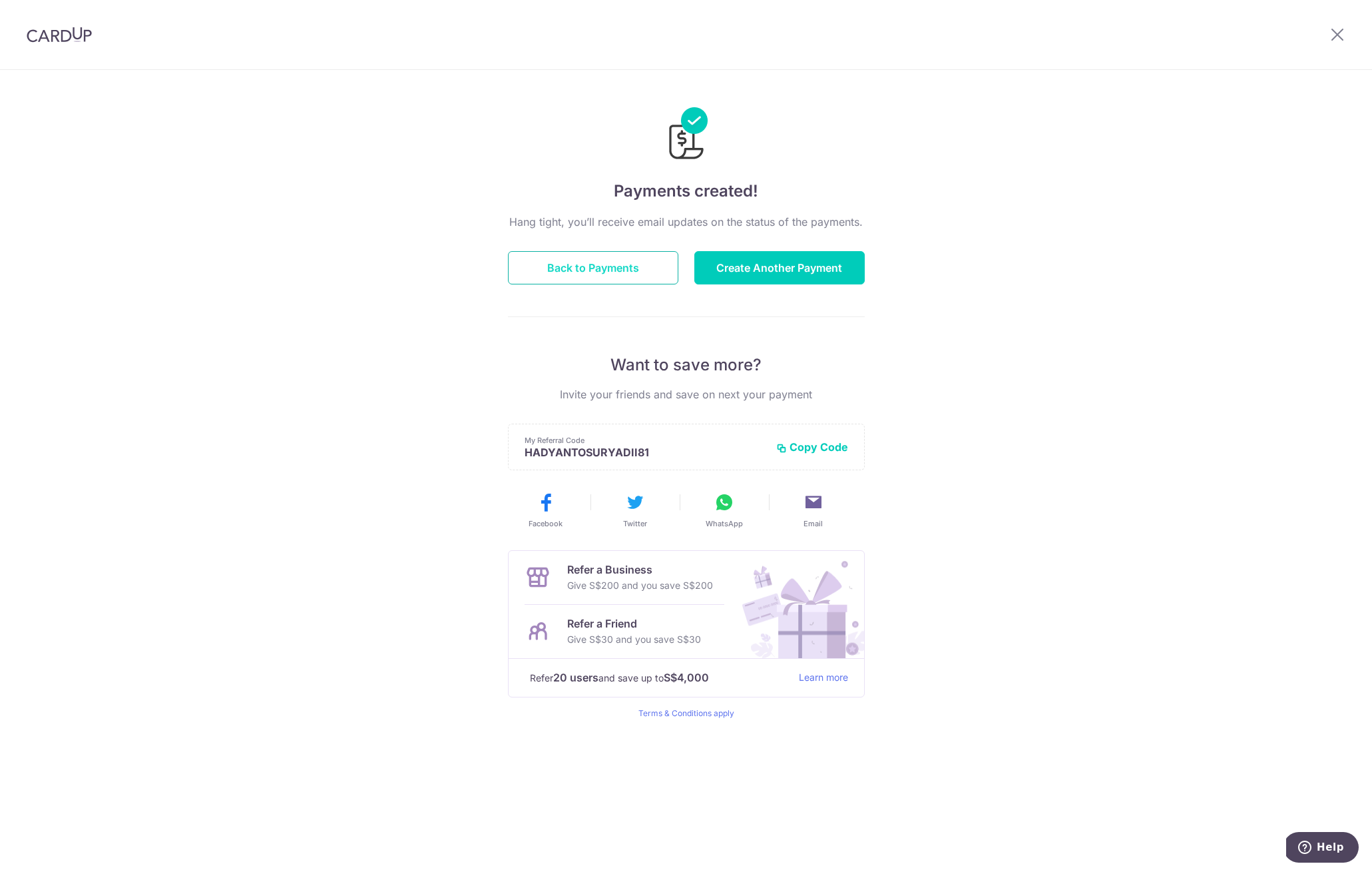
click at [559, 266] on button "Back to Payments" at bounding box center [593, 268] width 171 height 33
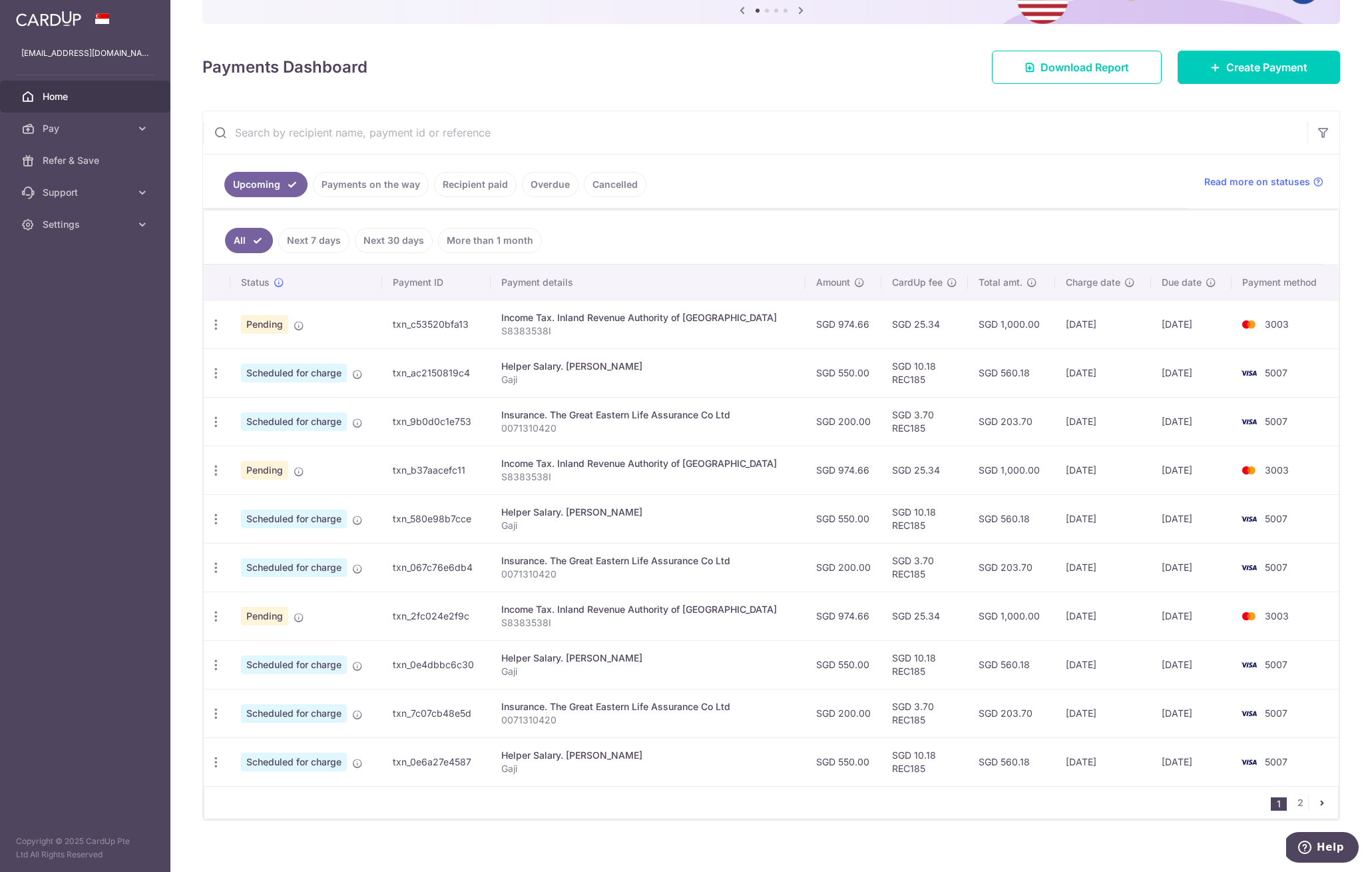
scroll to position [158, 0]
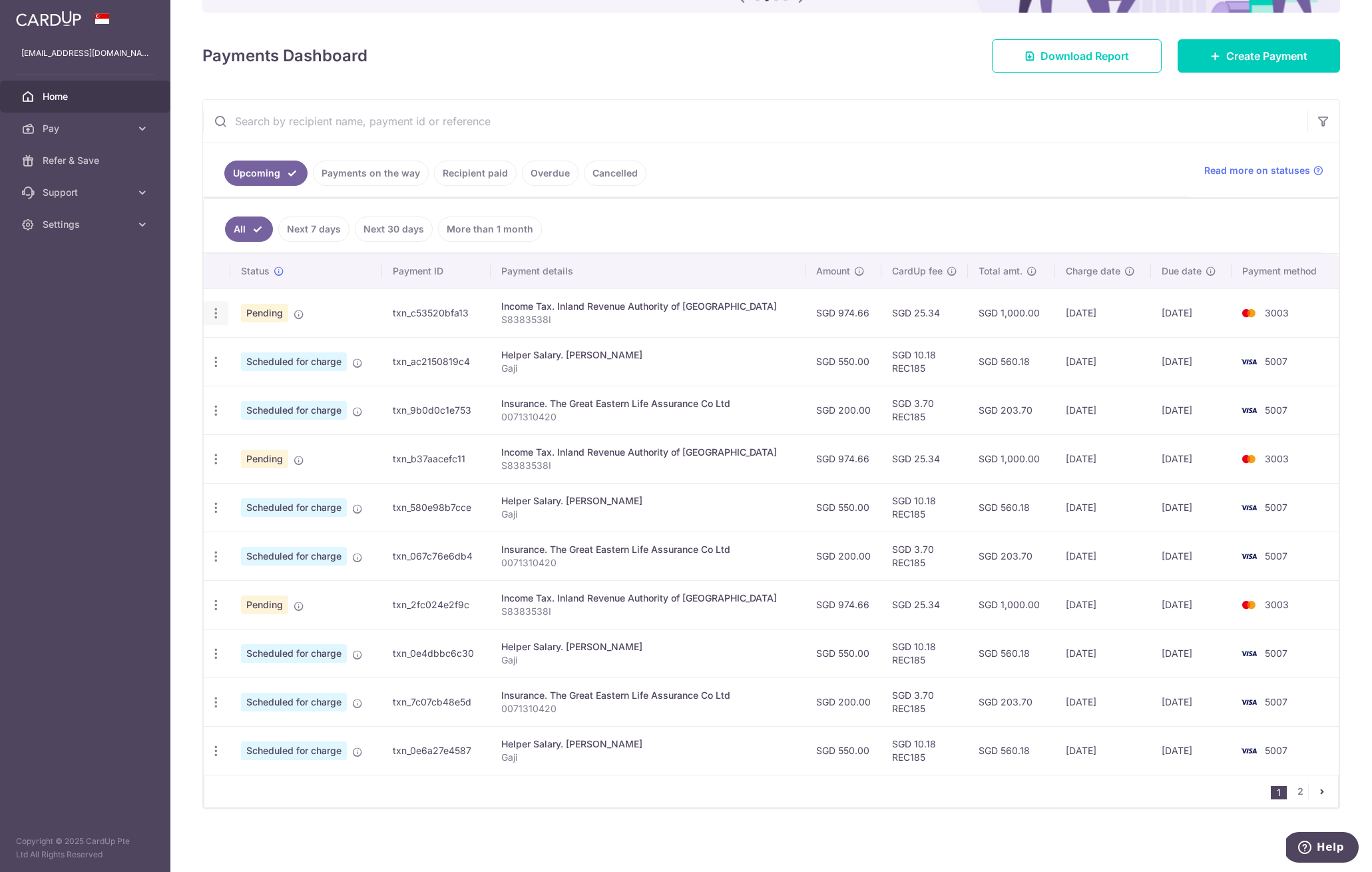
click at [215, 314] on icon "button" at bounding box center [216, 313] width 14 height 14
click at [271, 353] on span "Update payment" at bounding box center [287, 349] width 91 height 16
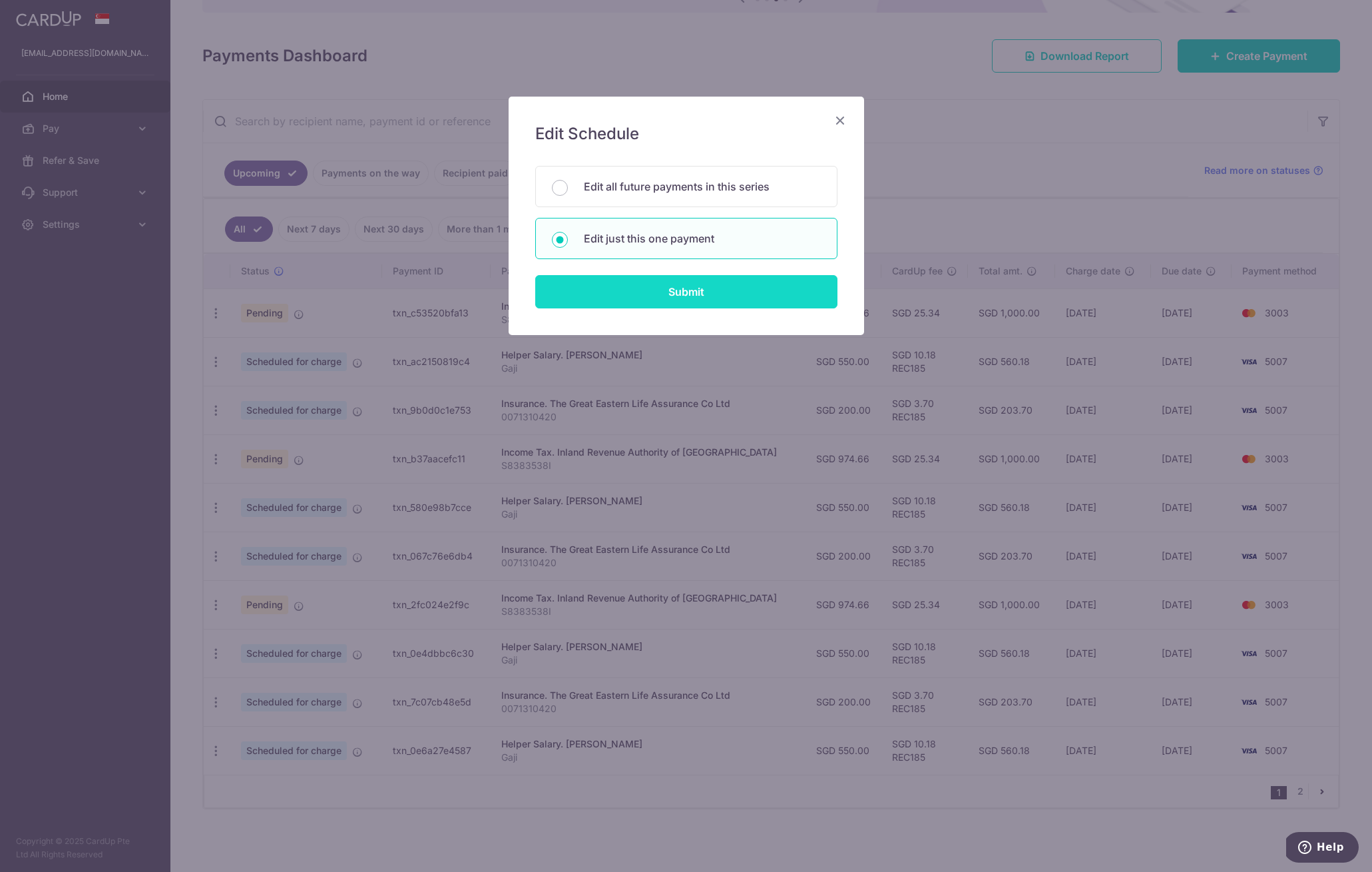
click at [739, 290] on input "Submit" at bounding box center [686, 292] width 302 height 33
radio input "true"
type input "974.66"
type input "[DATE]"
type input "S8383538I"
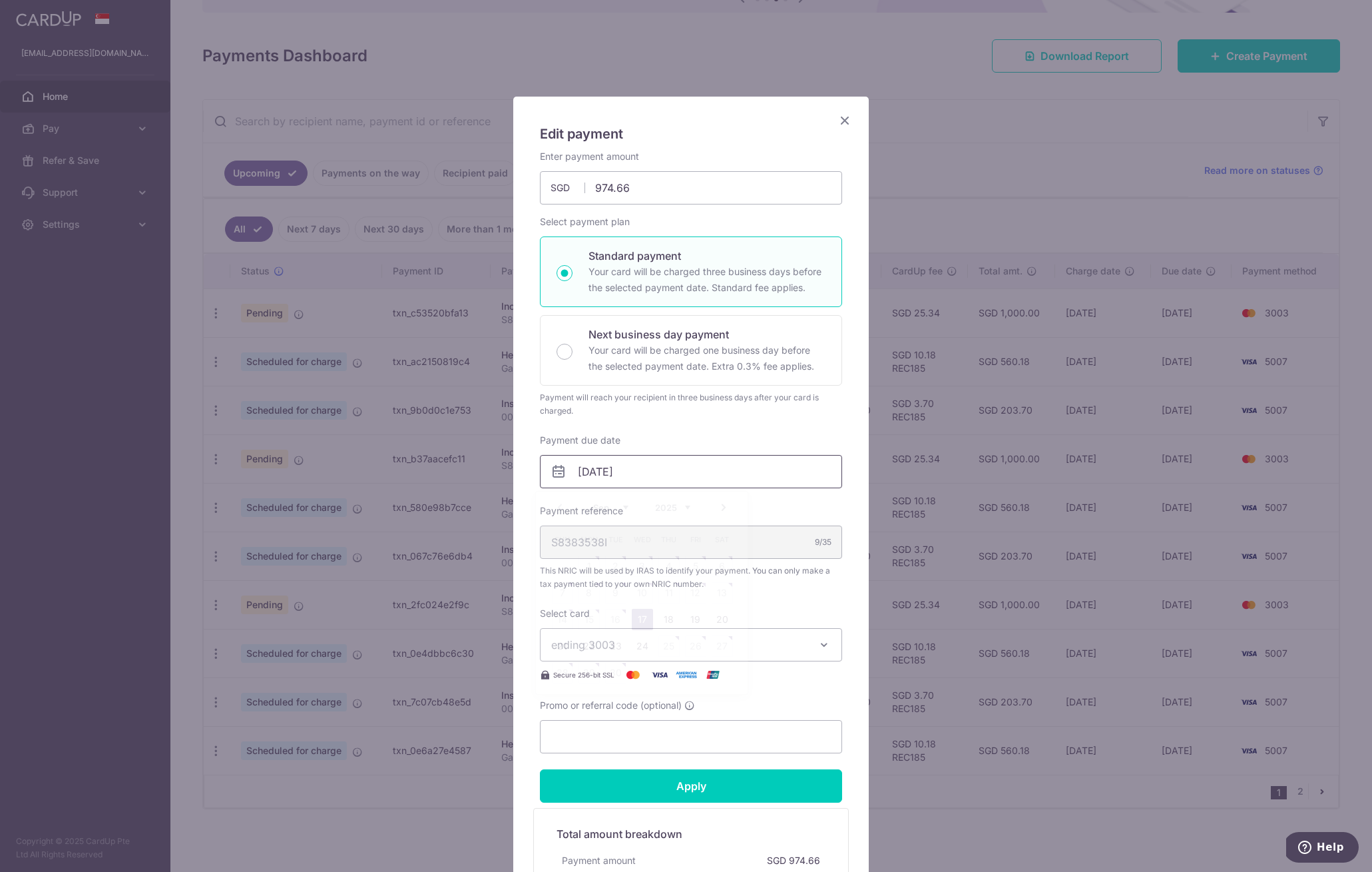
click at [676, 471] on input "[DATE]" at bounding box center [691, 472] width 302 height 33
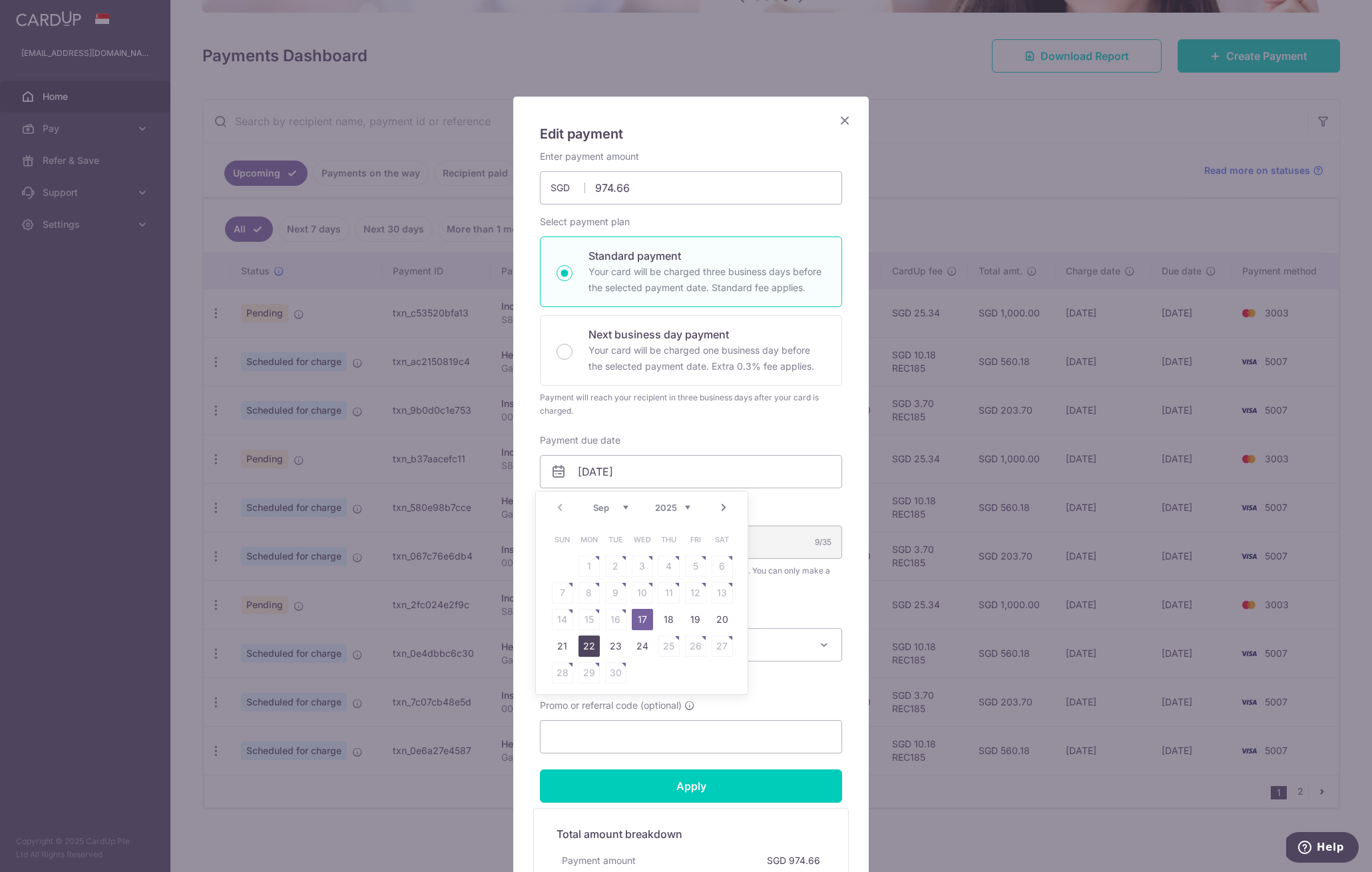
click at [587, 640] on link "22" at bounding box center [589, 645] width 22 height 22
type input "[DATE]"
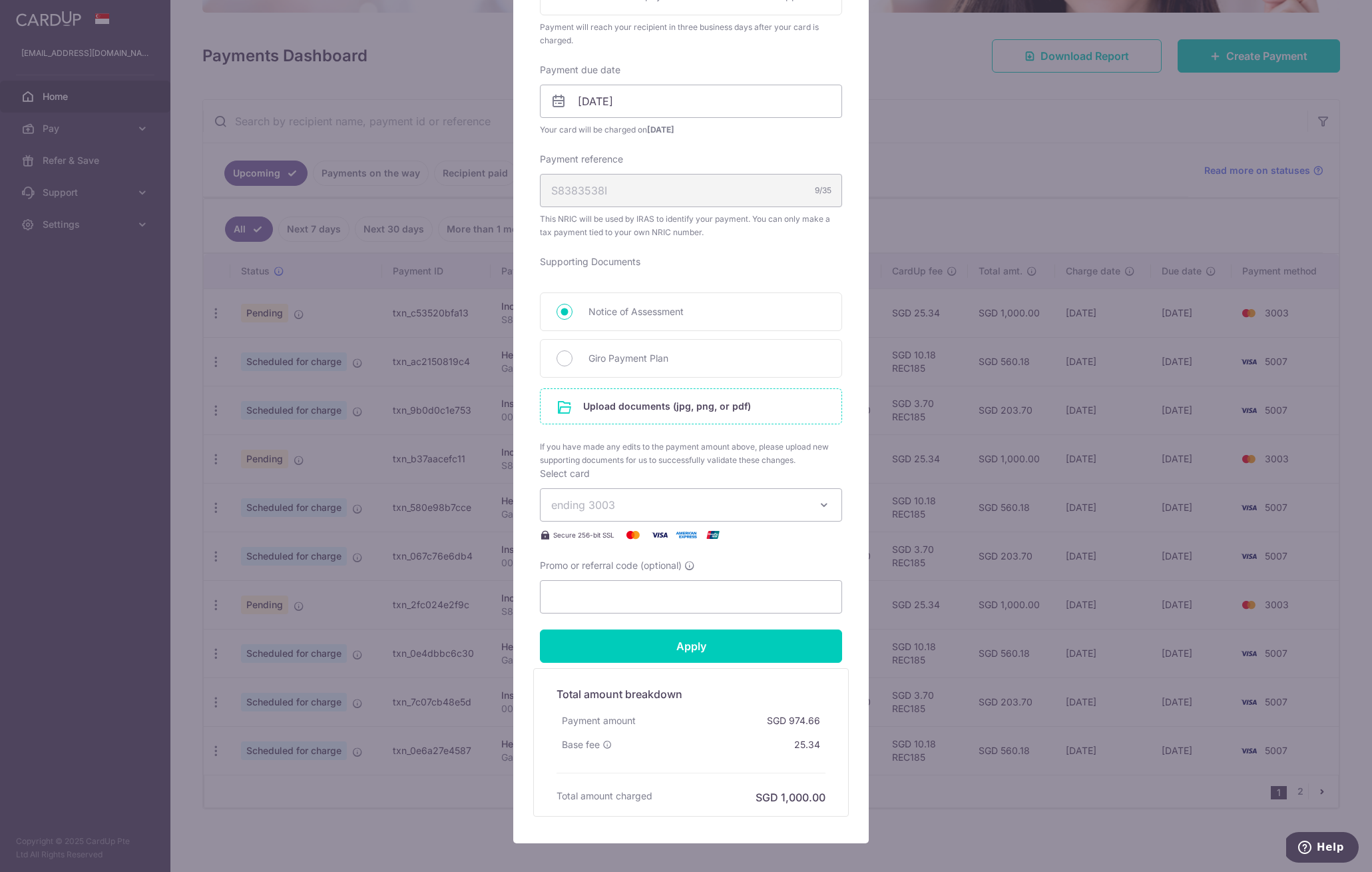
scroll to position [187, 0]
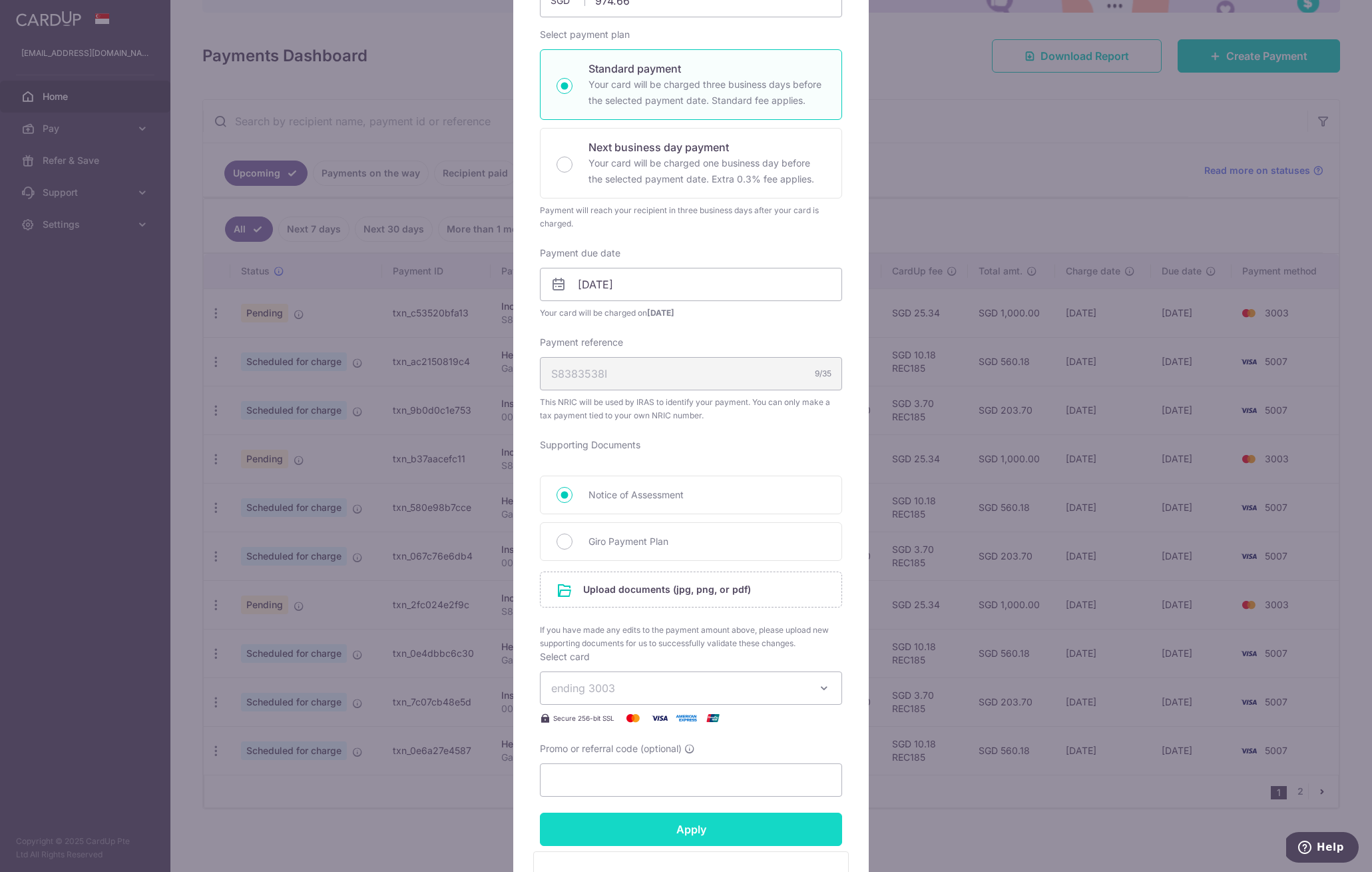
click at [679, 836] on input "Apply" at bounding box center [691, 829] width 302 height 33
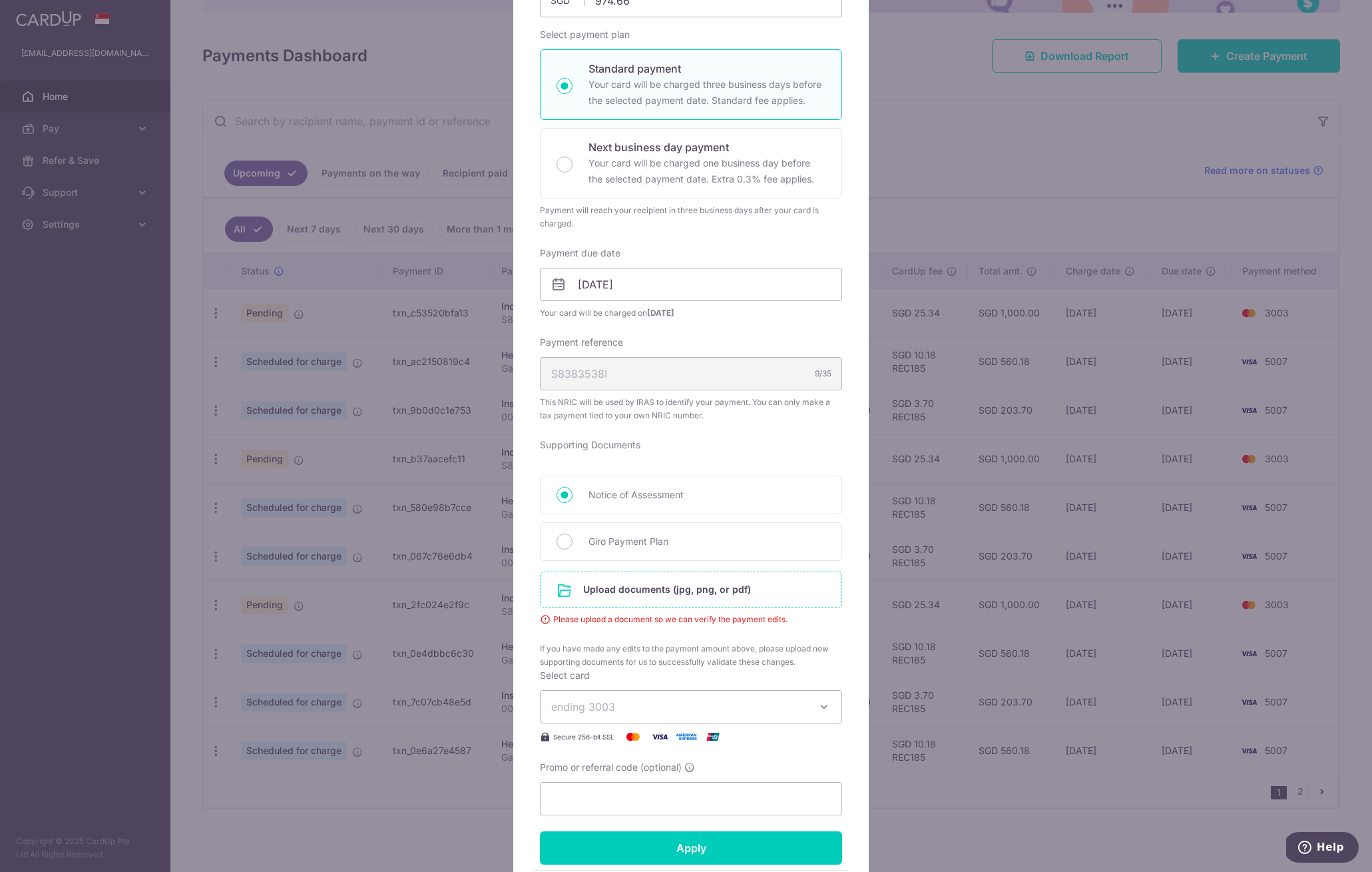
click at [704, 592] on input "file" at bounding box center [691, 590] width 301 height 35
click at [645, 546] on span "Giro Payment Plan" at bounding box center [707, 541] width 237 height 16
click at [573, 546] on input "Giro Payment Plan" at bounding box center [564, 541] width 16 height 16
radio input "true"
click at [644, 593] on input "file" at bounding box center [691, 590] width 301 height 35
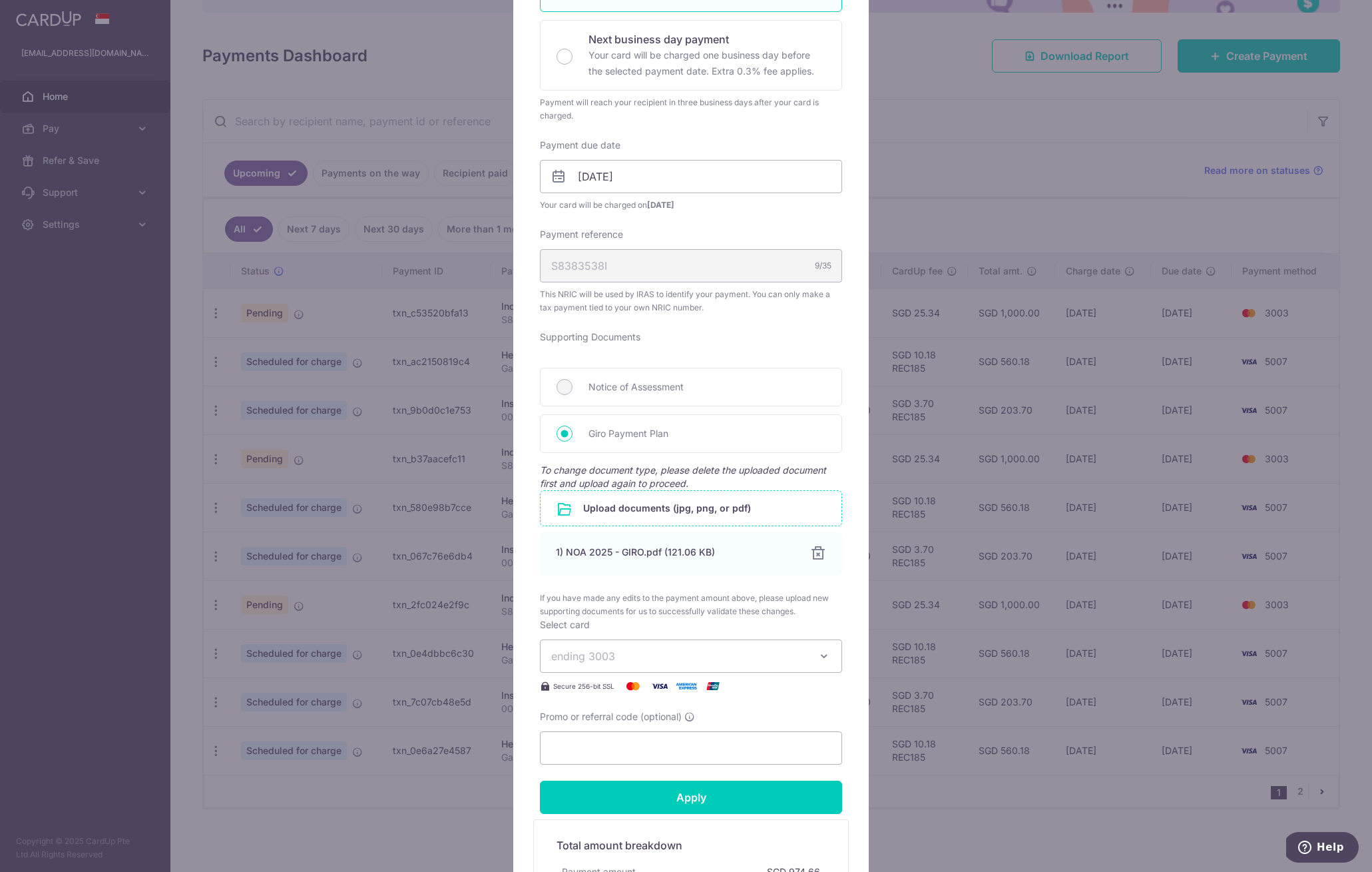
scroll to position [448, 0]
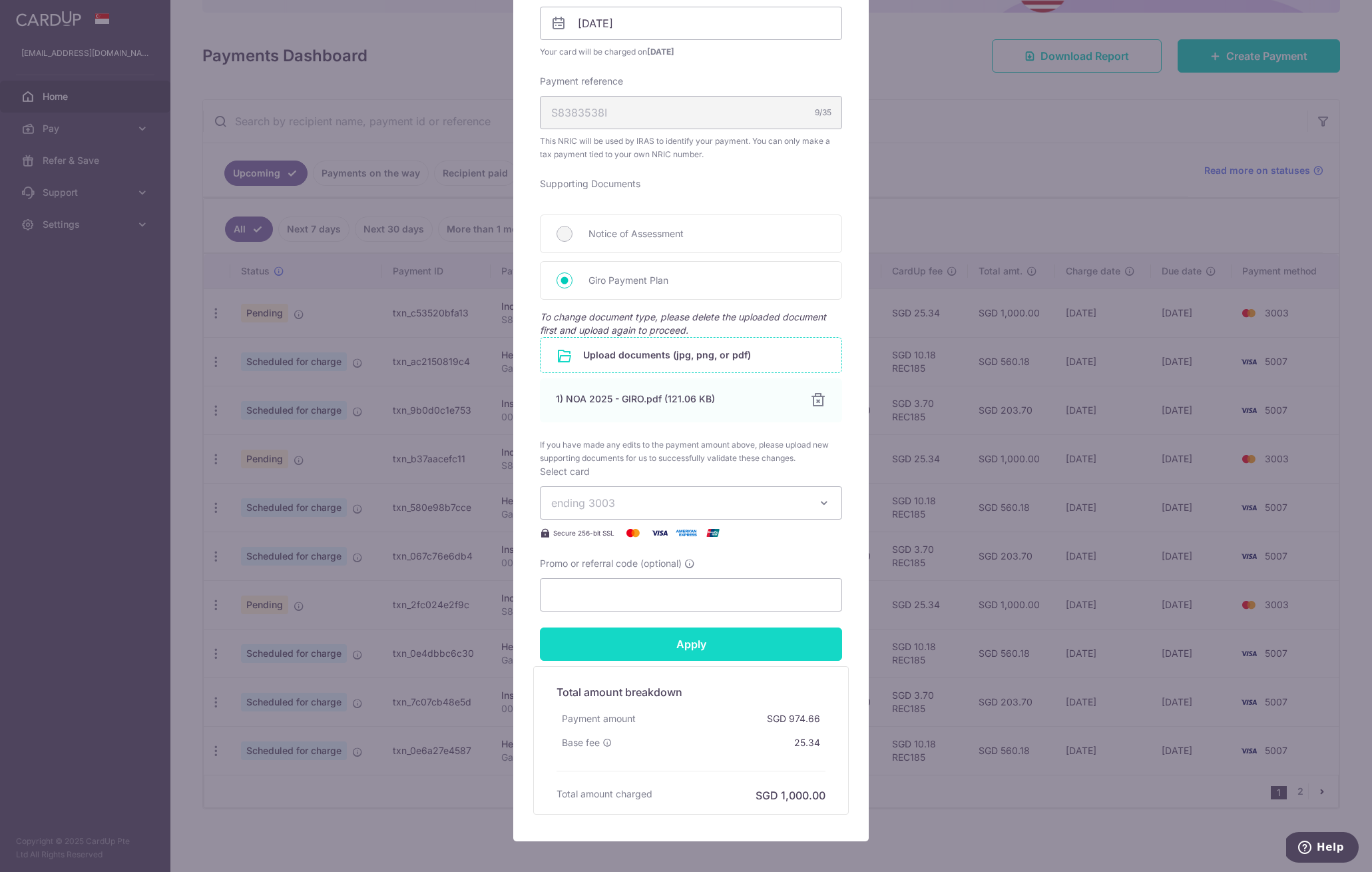
click at [718, 648] on input "Apply" at bounding box center [691, 644] width 302 height 33
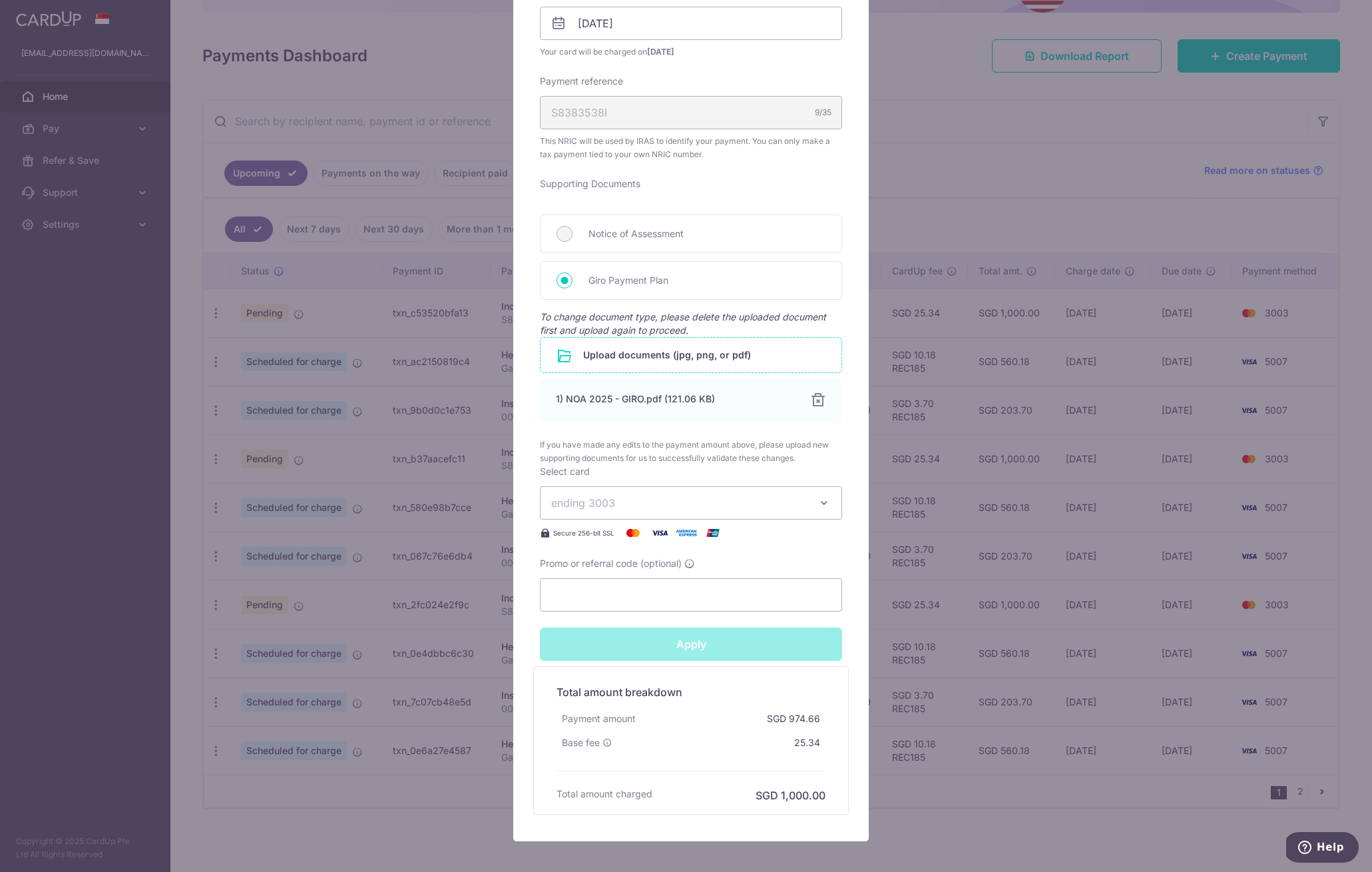
type input "Successfully Applied"
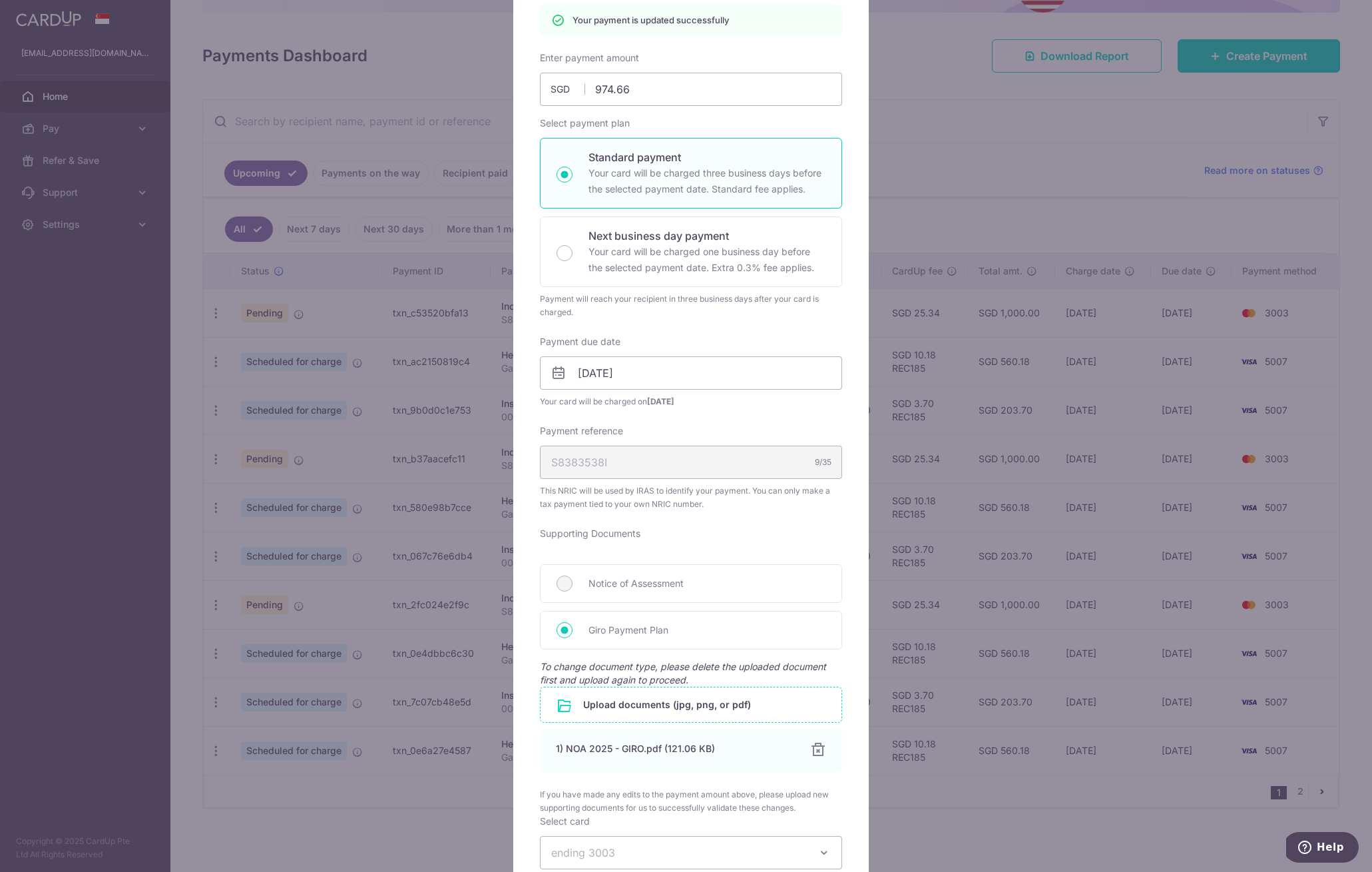
scroll to position [86, 0]
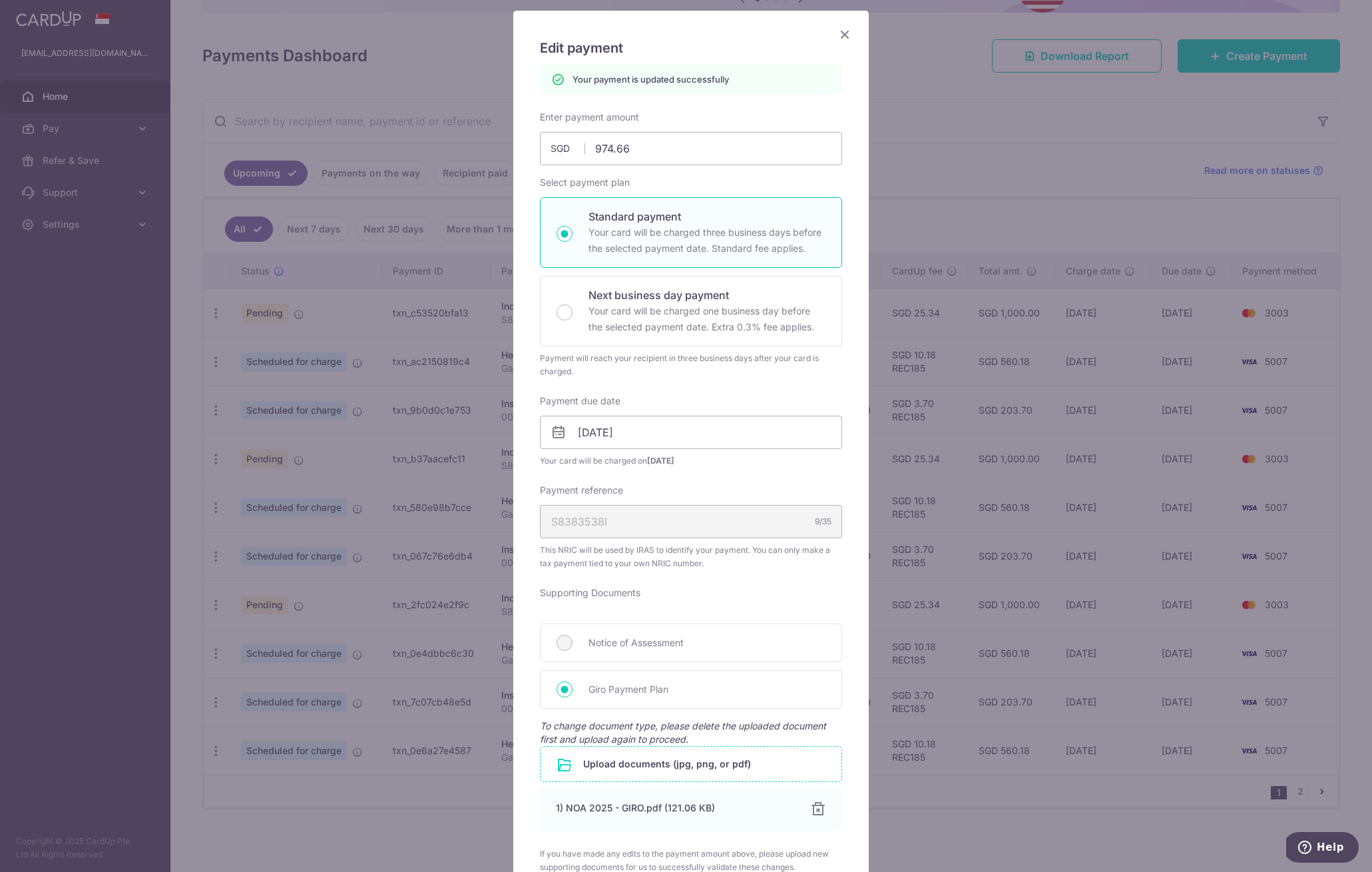
click at [838, 35] on icon "Close" at bounding box center [845, 34] width 16 height 17
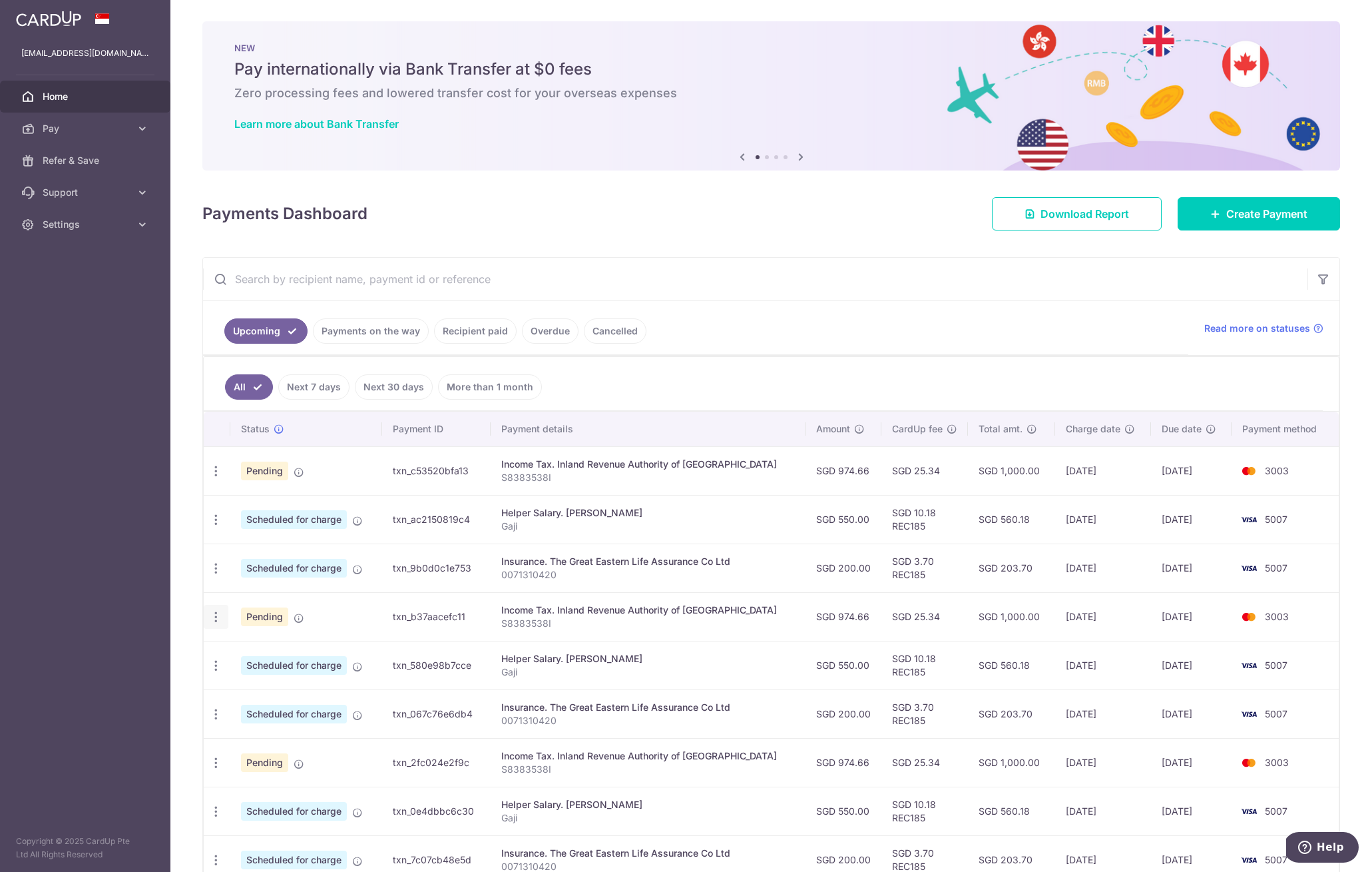
drag, startPoint x: 218, startPoint y: 620, endPoint x: 229, endPoint y: 622, distance: 11.2
click at [218, 620] on icon "button" at bounding box center [216, 617] width 14 height 14
click at [277, 655] on span "Update payment" at bounding box center [287, 653] width 91 height 16
radio input "true"
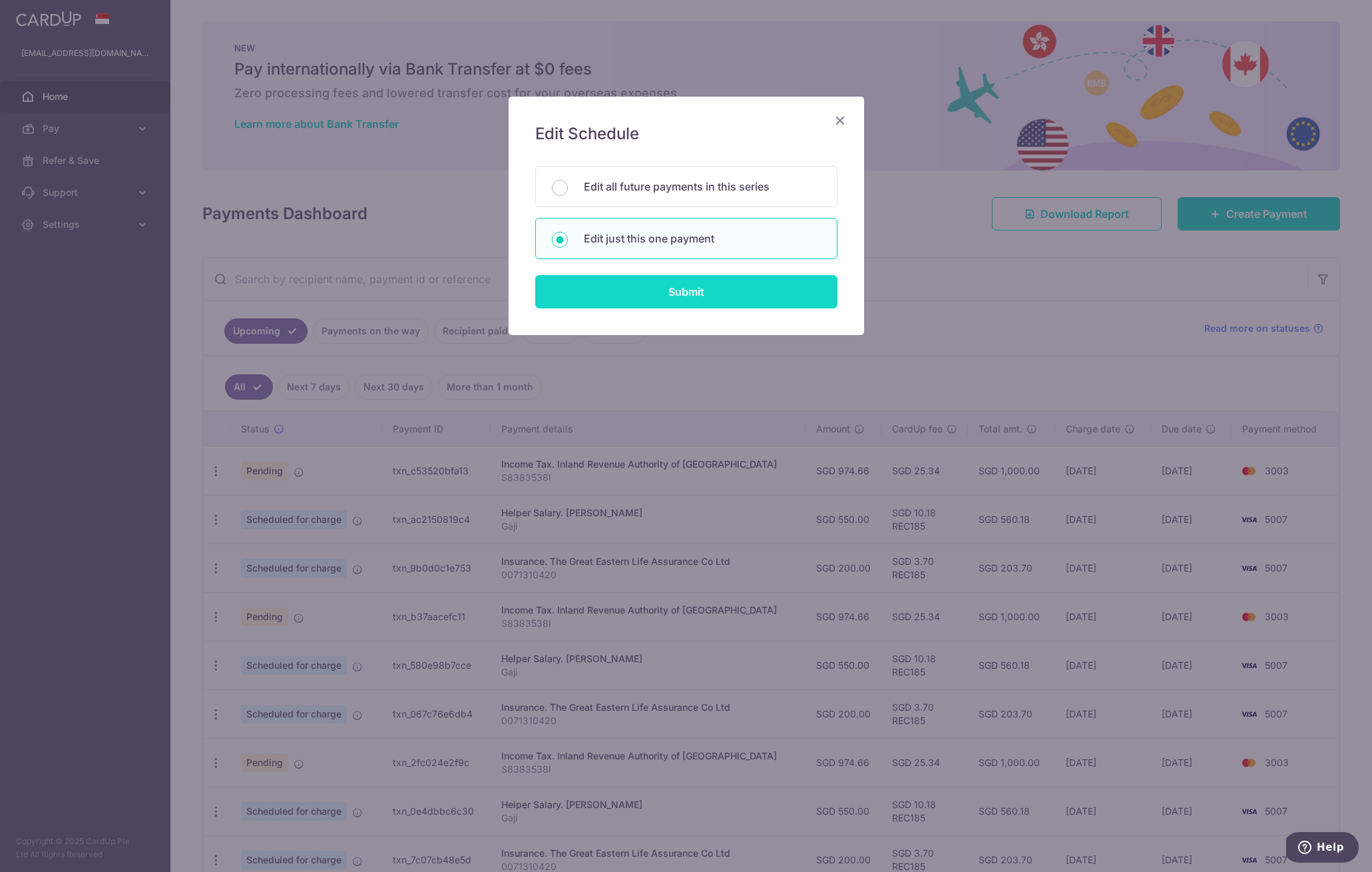
click at [675, 285] on input "Submit" at bounding box center [686, 292] width 302 height 33
radio input "true"
type input "974.66"
type input "[DATE]"
type input "S8383538I"
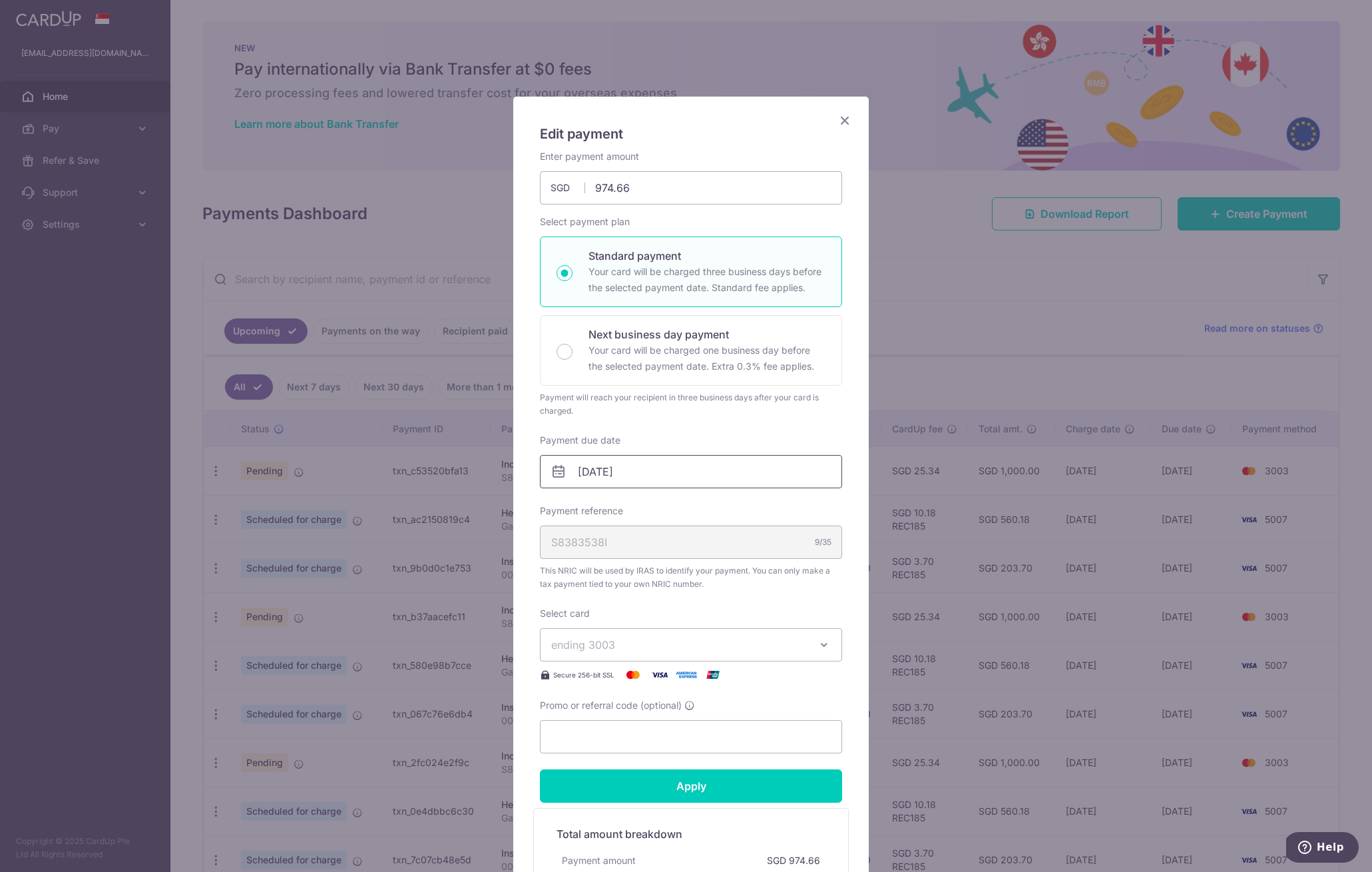
click at [658, 473] on input "[DATE]" at bounding box center [691, 472] width 302 height 33
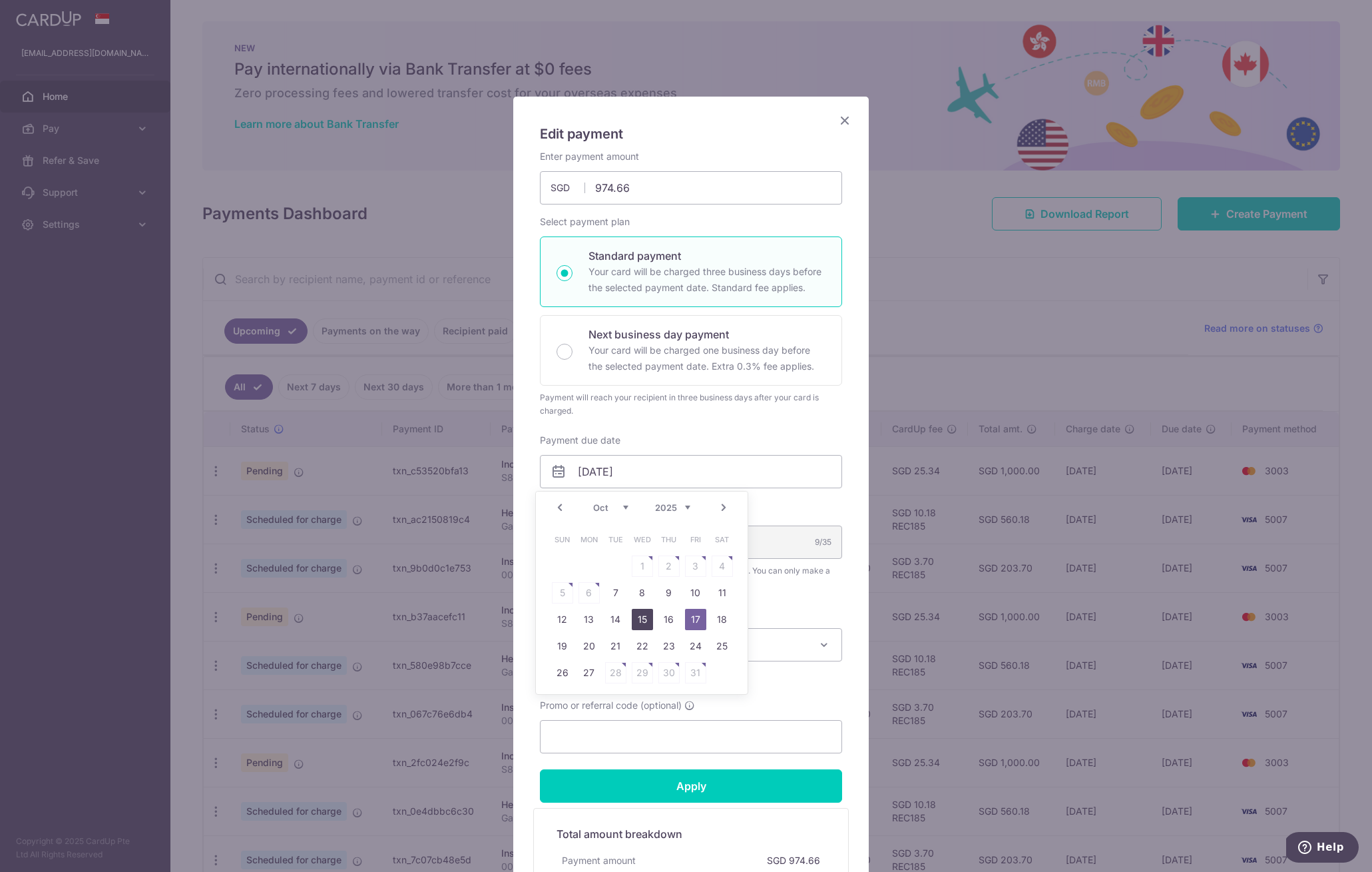
click at [634, 620] on link "15" at bounding box center [642, 619] width 22 height 22
type input "[DATE]"
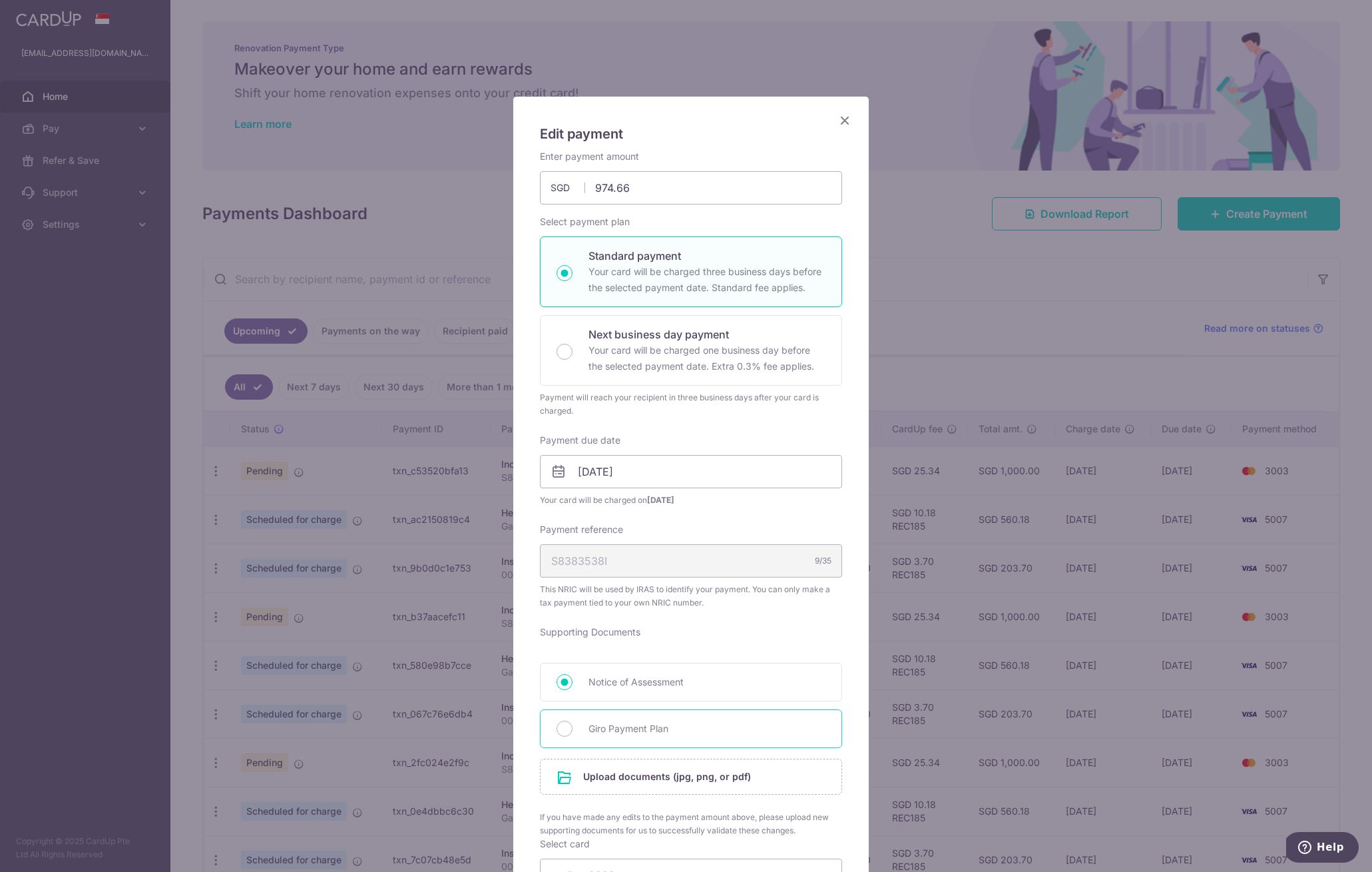
click at [617, 718] on div "Giro Payment Plan" at bounding box center [691, 728] width 302 height 38
click at [628, 739] on div "Giro Payment Plan" at bounding box center [691, 728] width 302 height 38
click at [568, 730] on div "Giro Payment Plan" at bounding box center [691, 728] width 302 height 38
click at [560, 728] on input "Giro Payment Plan" at bounding box center [564, 728] width 16 height 16
radio input "true"
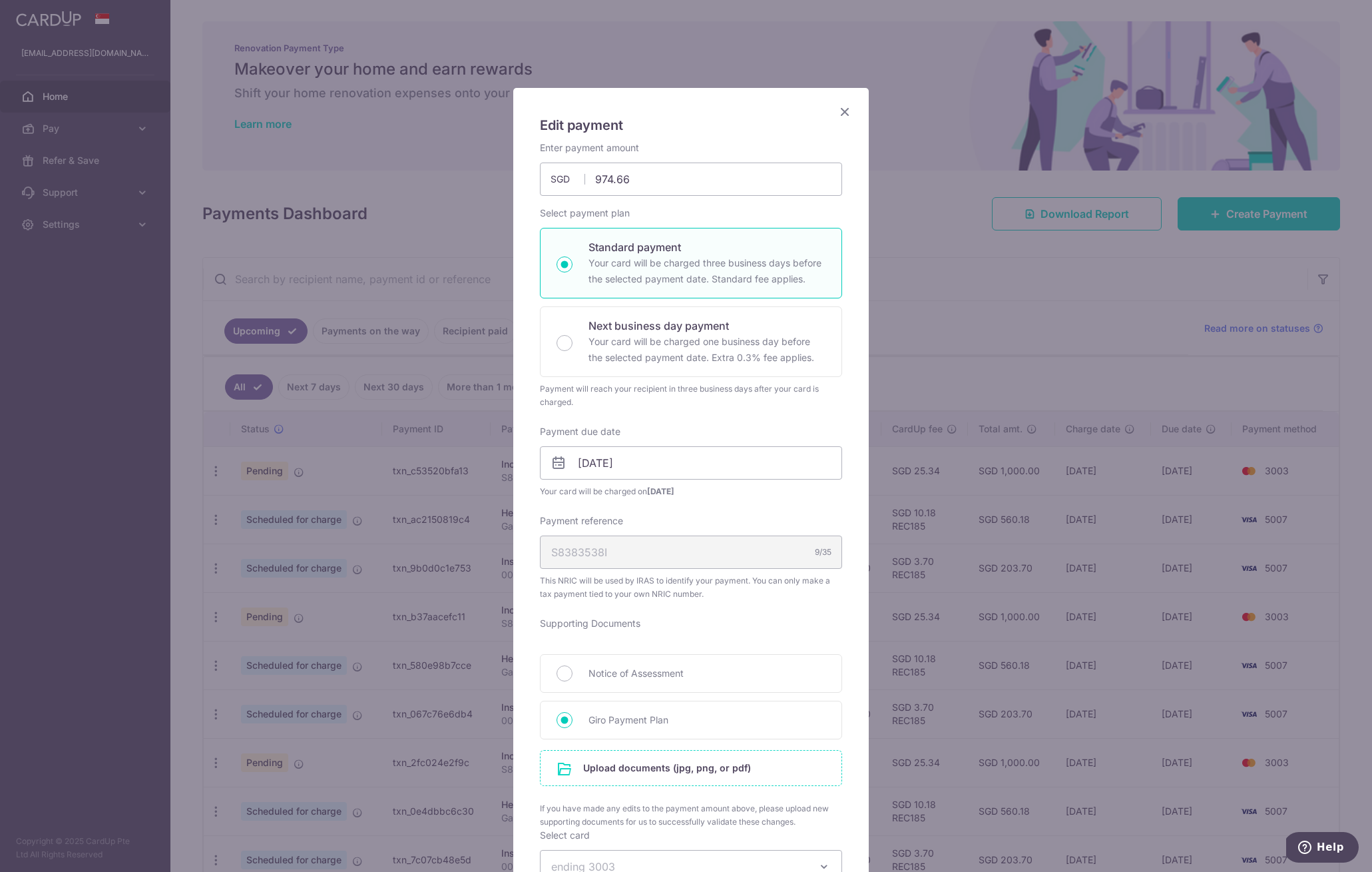
scroll to position [20, 0]
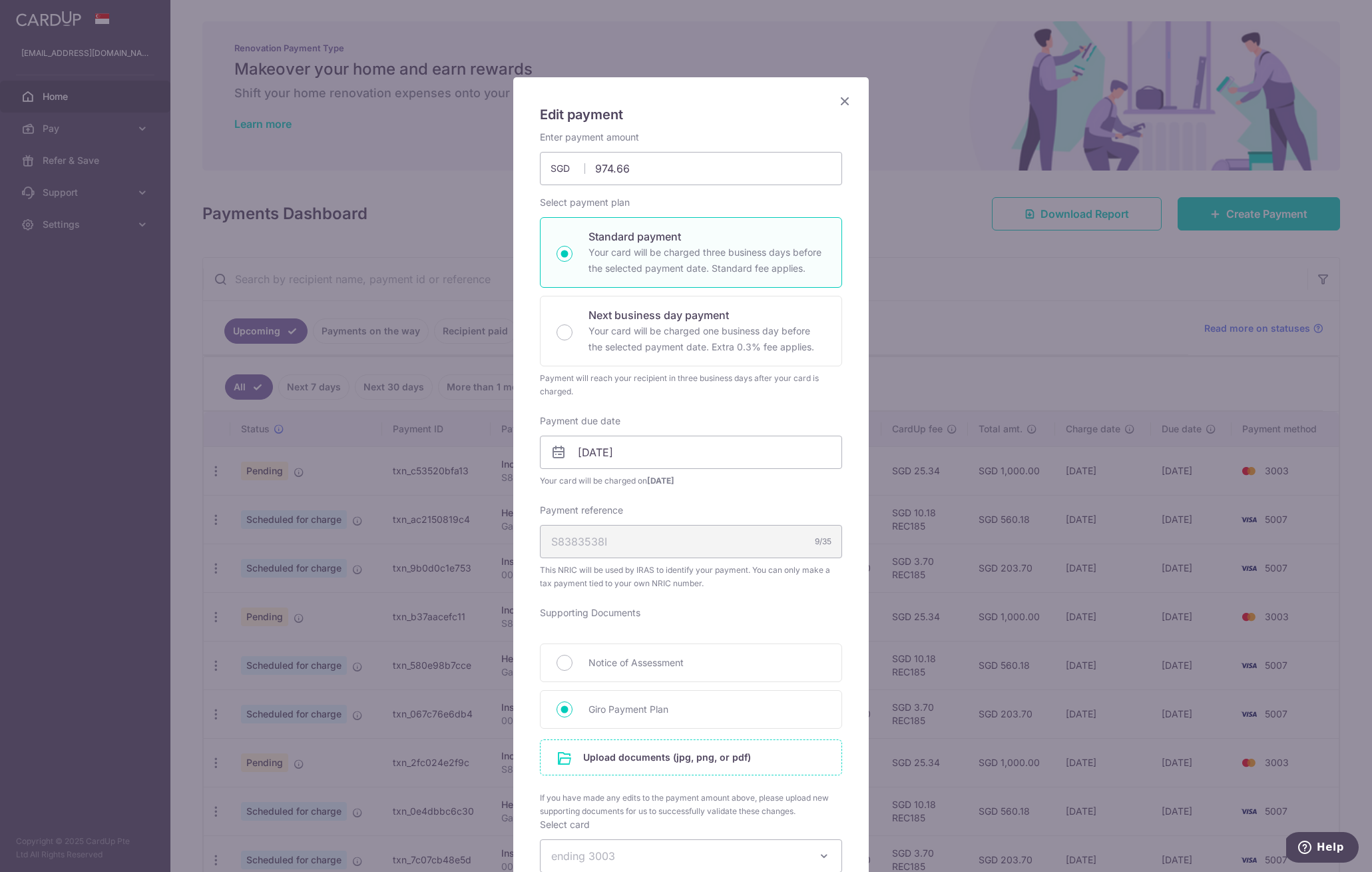
click at [661, 751] on input "file" at bounding box center [691, 757] width 301 height 35
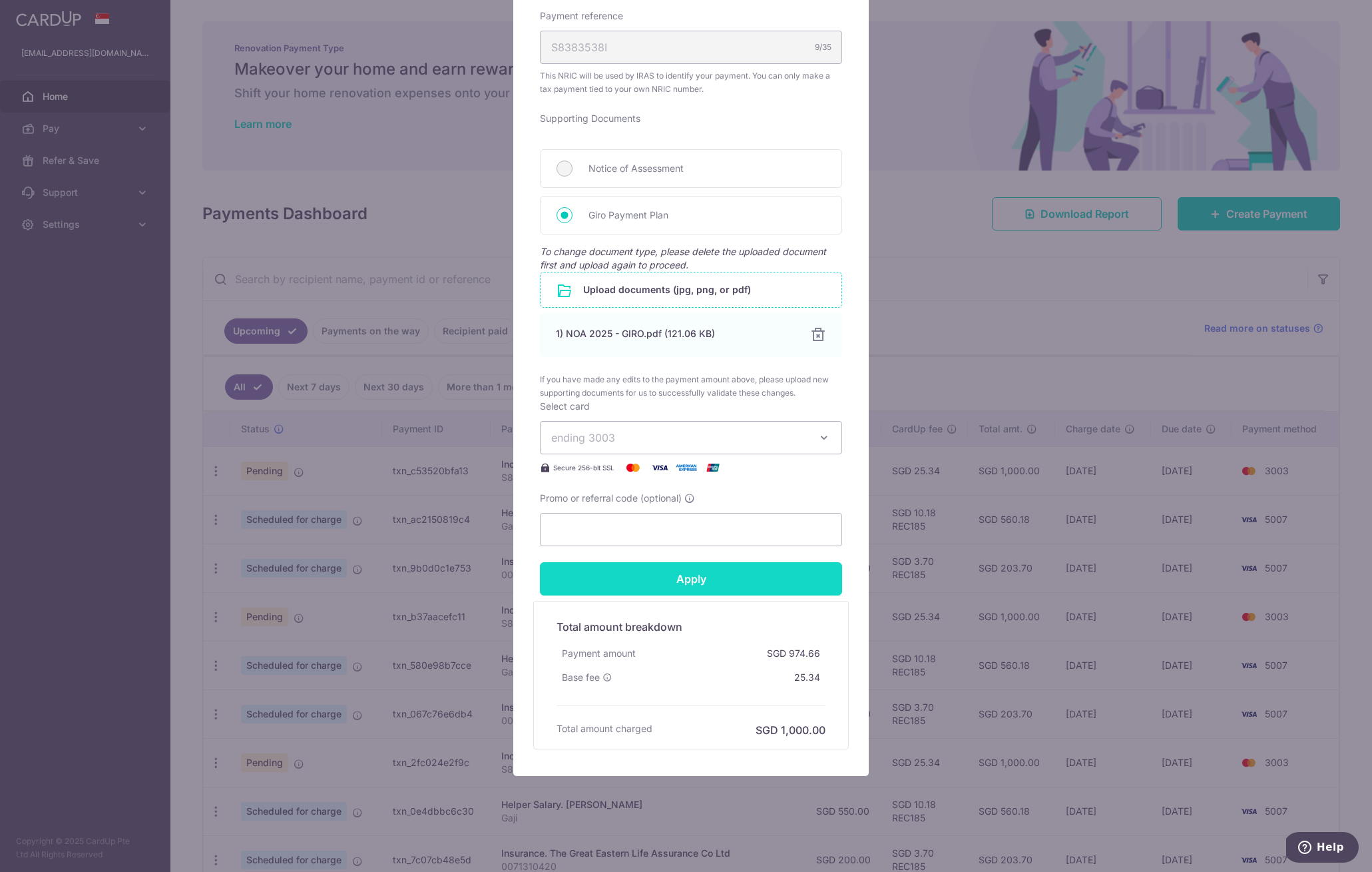
scroll to position [514, 0]
click at [685, 581] on input "Apply" at bounding box center [691, 578] width 302 height 33
type input "Successfully Applied"
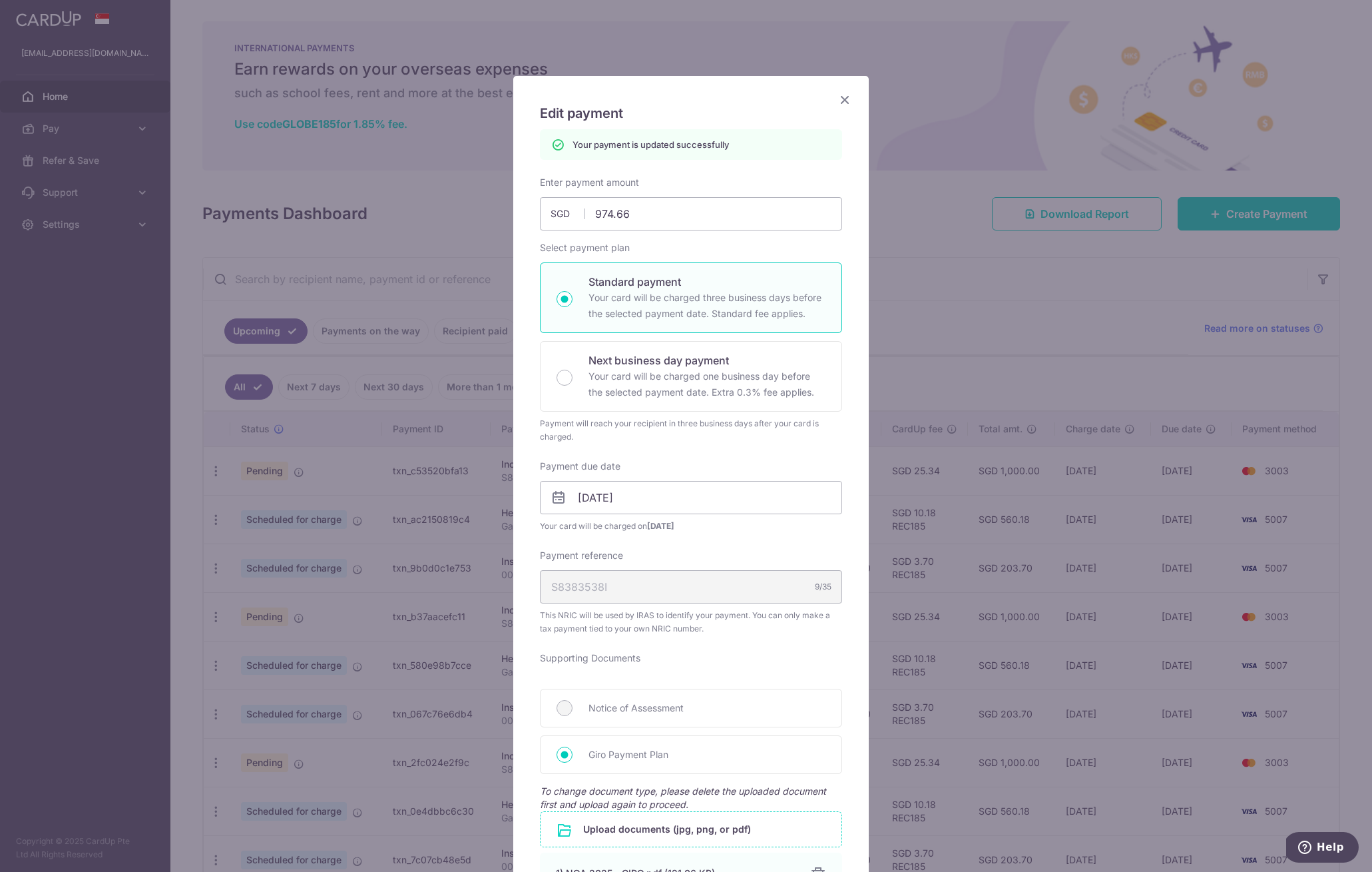
scroll to position [20, 0]
click at [838, 100] on icon "Close" at bounding box center [845, 100] width 16 height 17
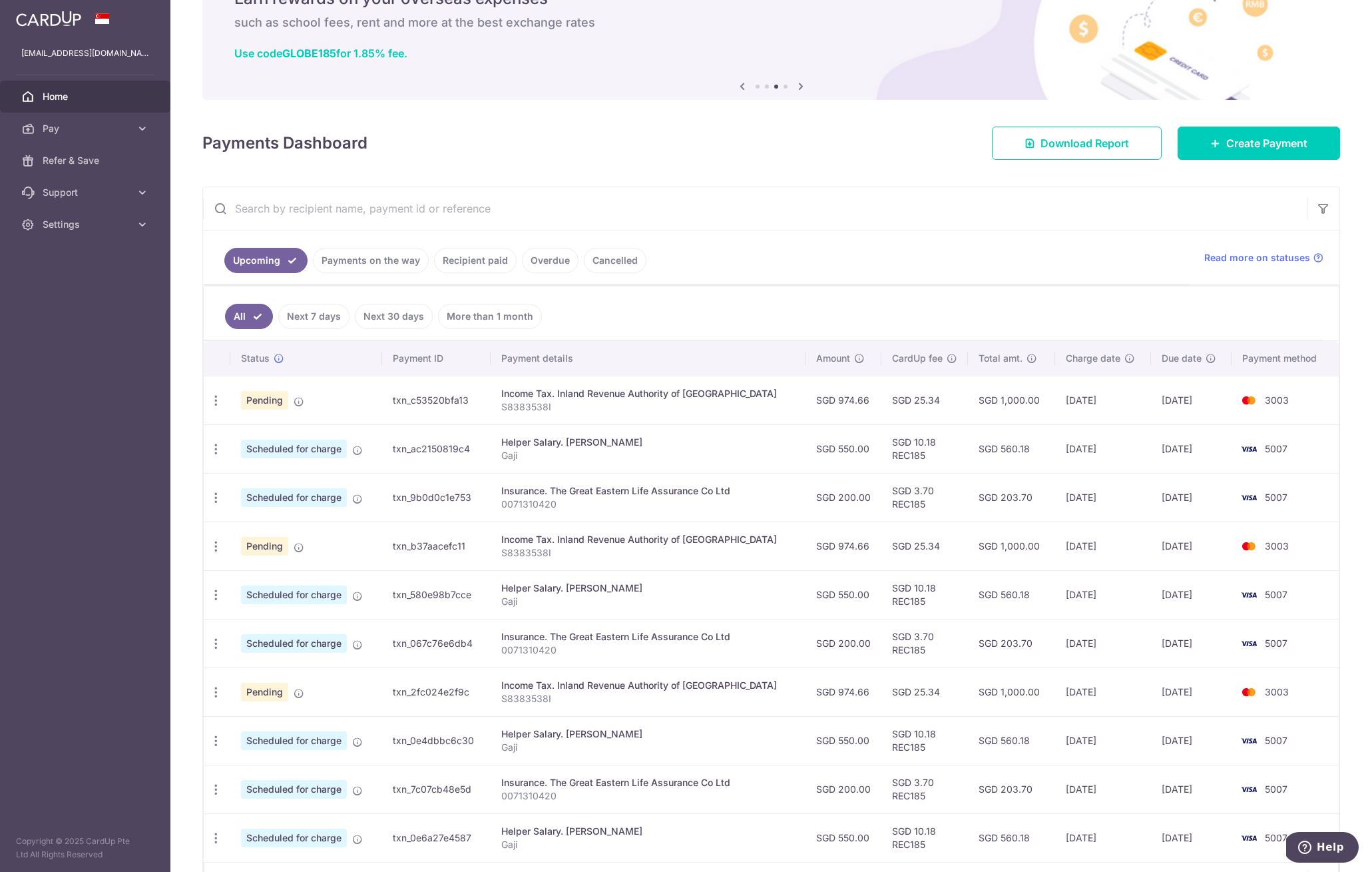
scroll to position [158, 0]
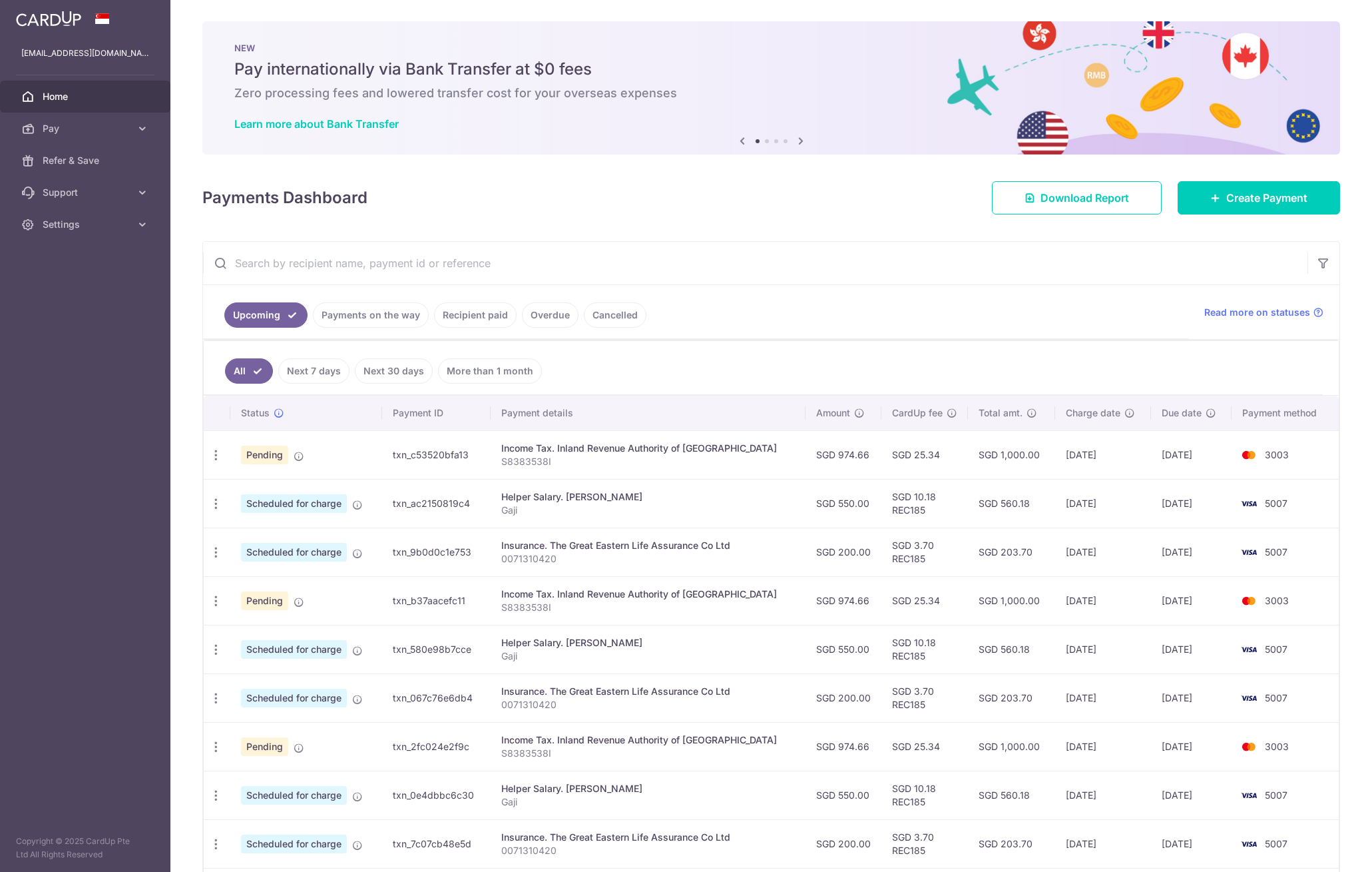
click at [212, 604] on icon "button" at bounding box center [216, 601] width 14 height 14
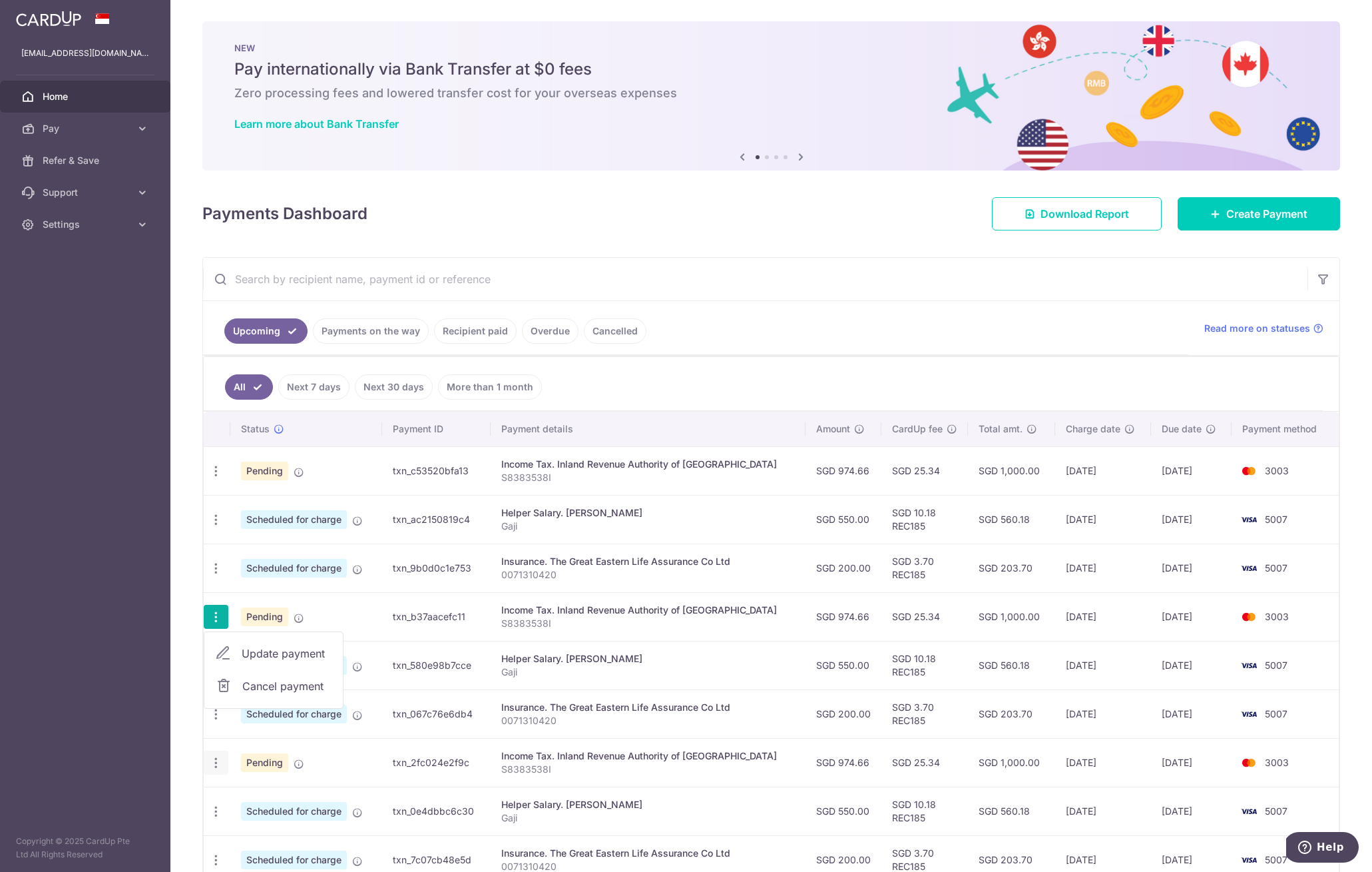
click at [222, 768] on icon "button" at bounding box center [216, 763] width 14 height 14
click at [233, 790] on link "Update payment" at bounding box center [273, 800] width 139 height 32
radio input "true"
type input "974.66"
type input "17/11/2025"
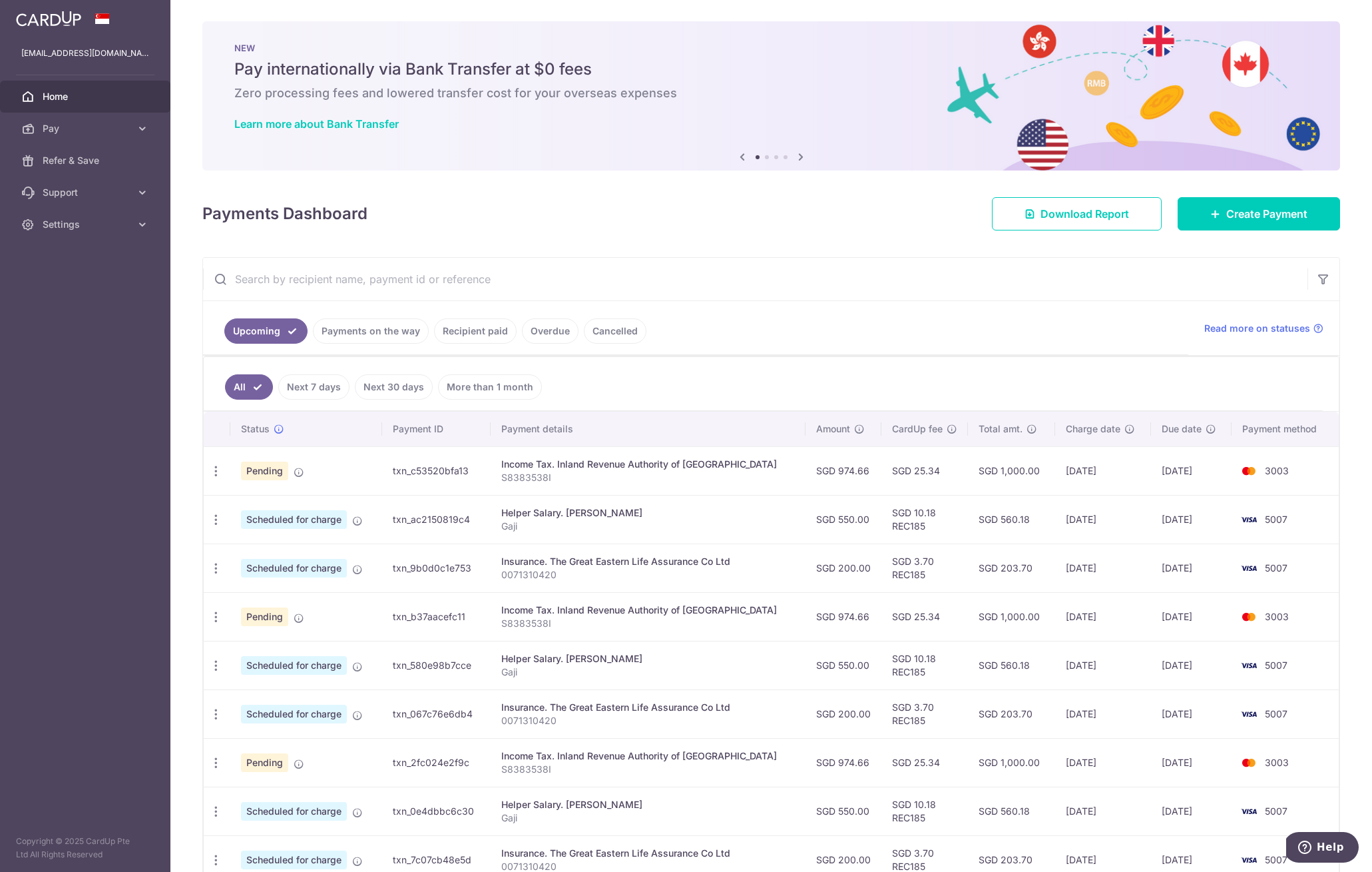
type input "S8383538I"
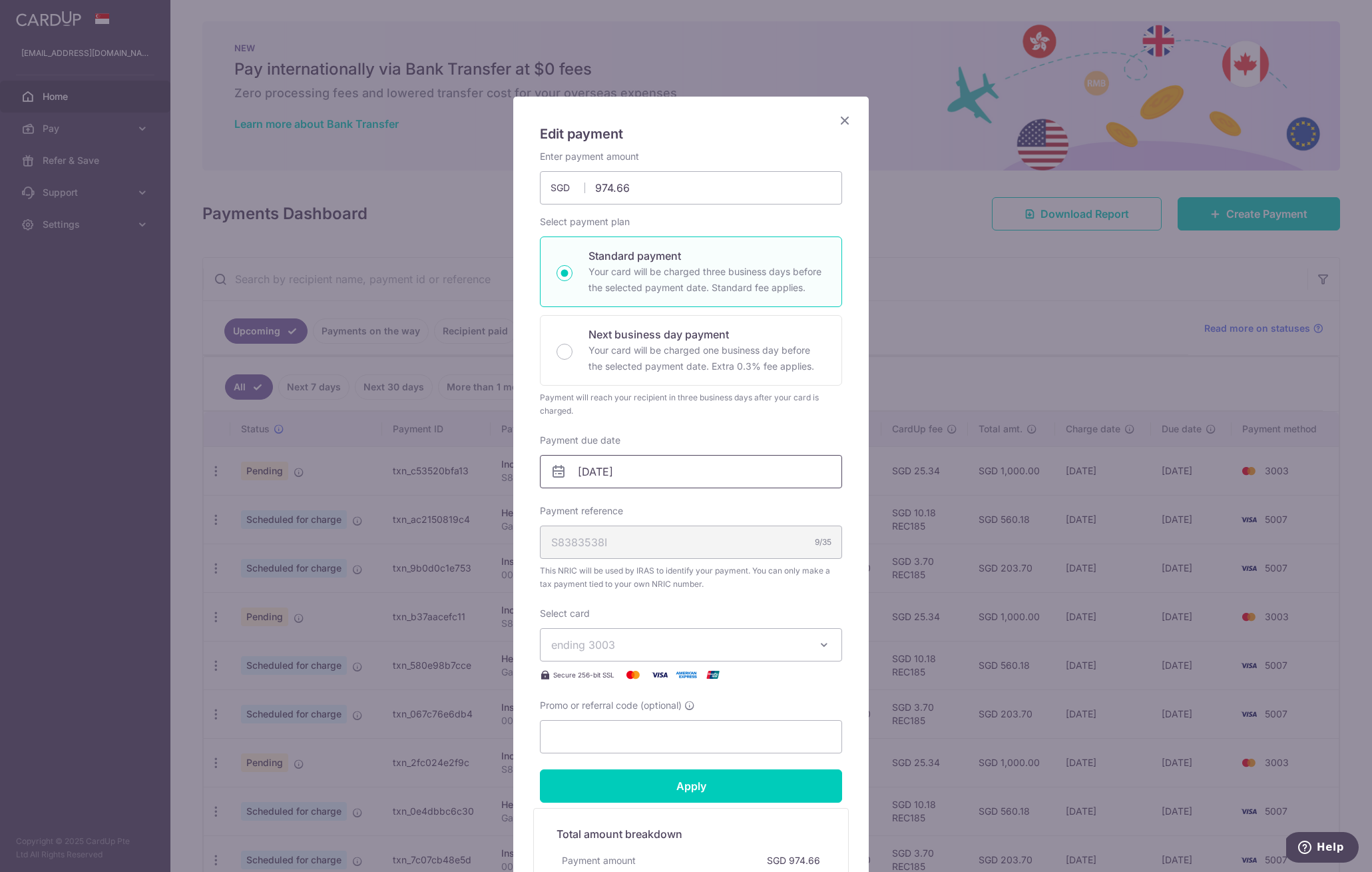
click at [631, 482] on input "17/11/2025" at bounding box center [691, 472] width 302 height 33
click at [764, 709] on div "Promo or referral code (optional)" at bounding box center [691, 726] width 302 height 54
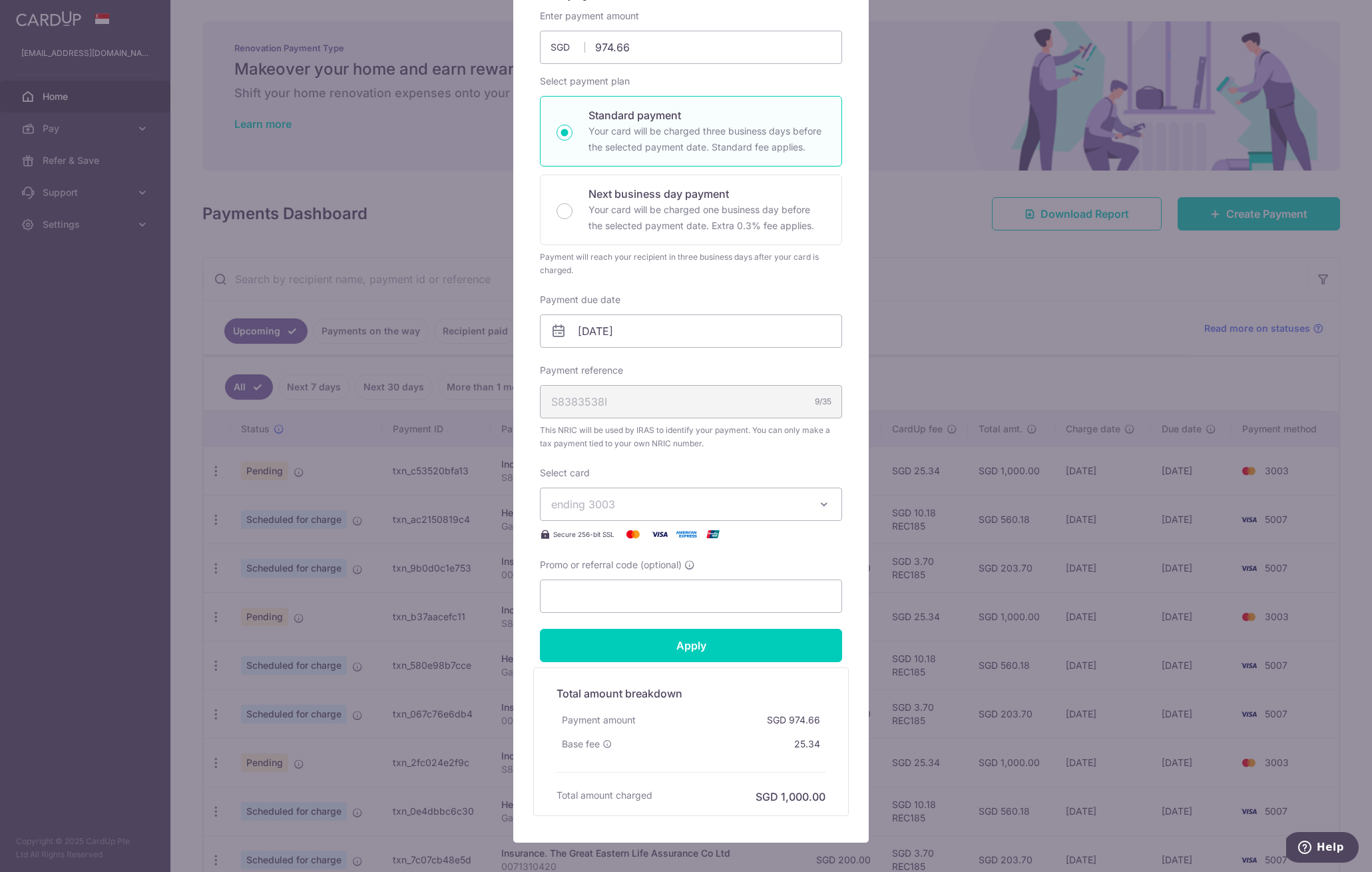
scroll to position [84, 0]
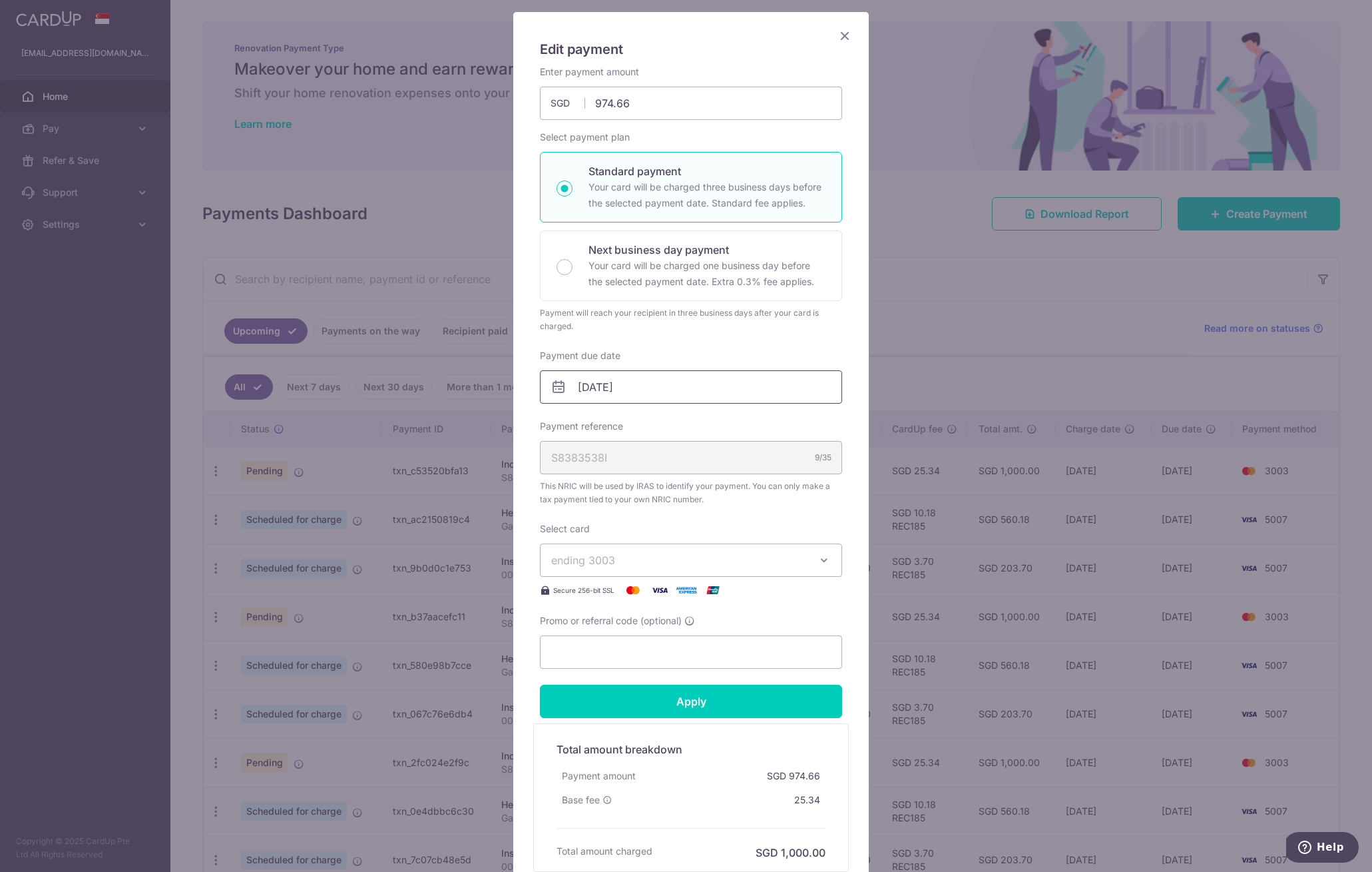
click at [624, 395] on input "17/11/2025" at bounding box center [691, 387] width 302 height 33
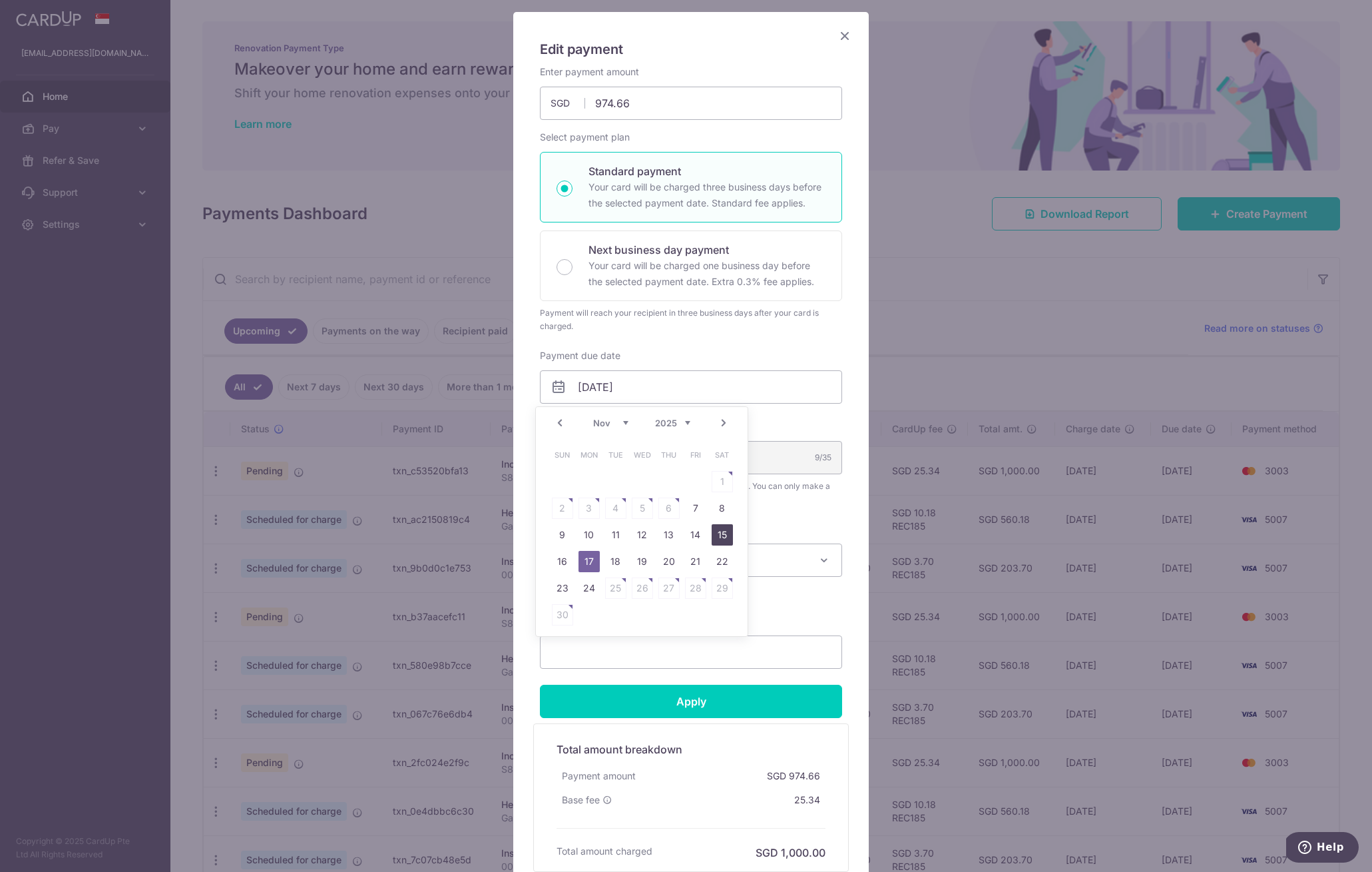
click at [726, 538] on link "15" at bounding box center [722, 535] width 22 height 22
type input "[DATE]"
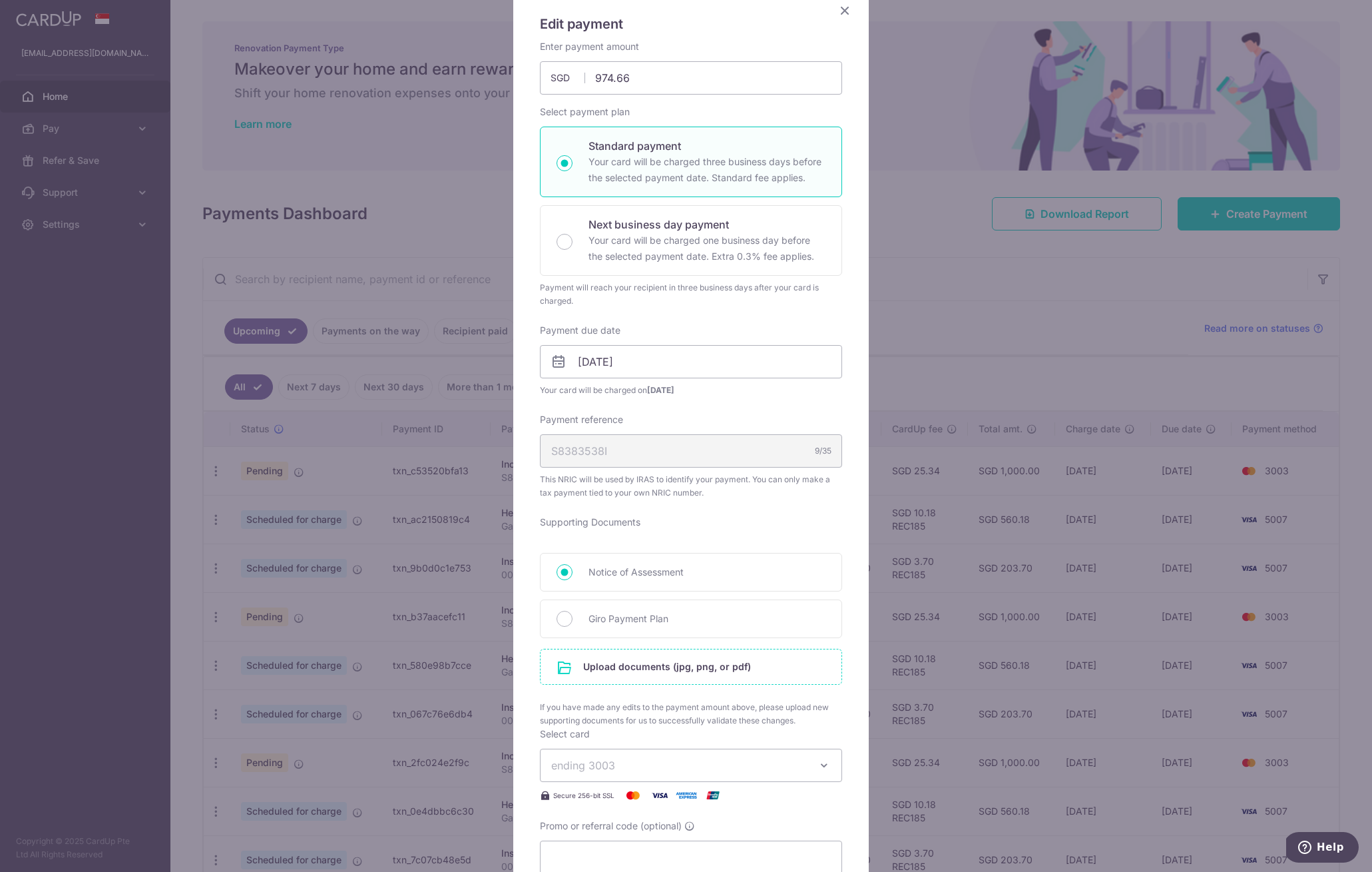
scroll to position [111, 0]
click at [677, 664] on input "file" at bounding box center [691, 666] width 301 height 35
click at [649, 616] on span "Giro Payment Plan" at bounding box center [707, 618] width 237 height 16
click at [573, 616] on input "Giro Payment Plan" at bounding box center [564, 618] width 16 height 16
radio input "true"
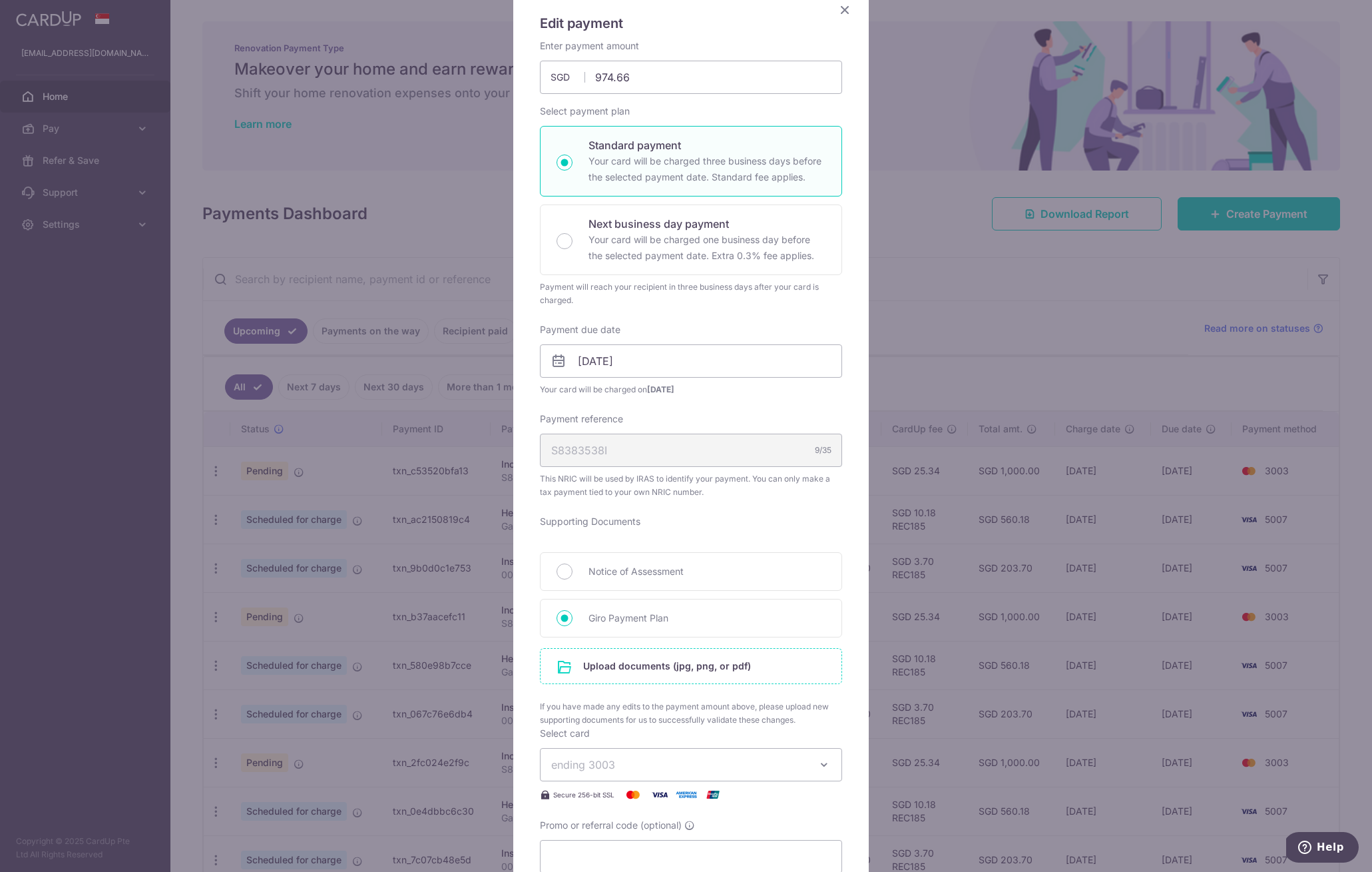
click at [660, 661] on input "file" at bounding box center [691, 666] width 301 height 35
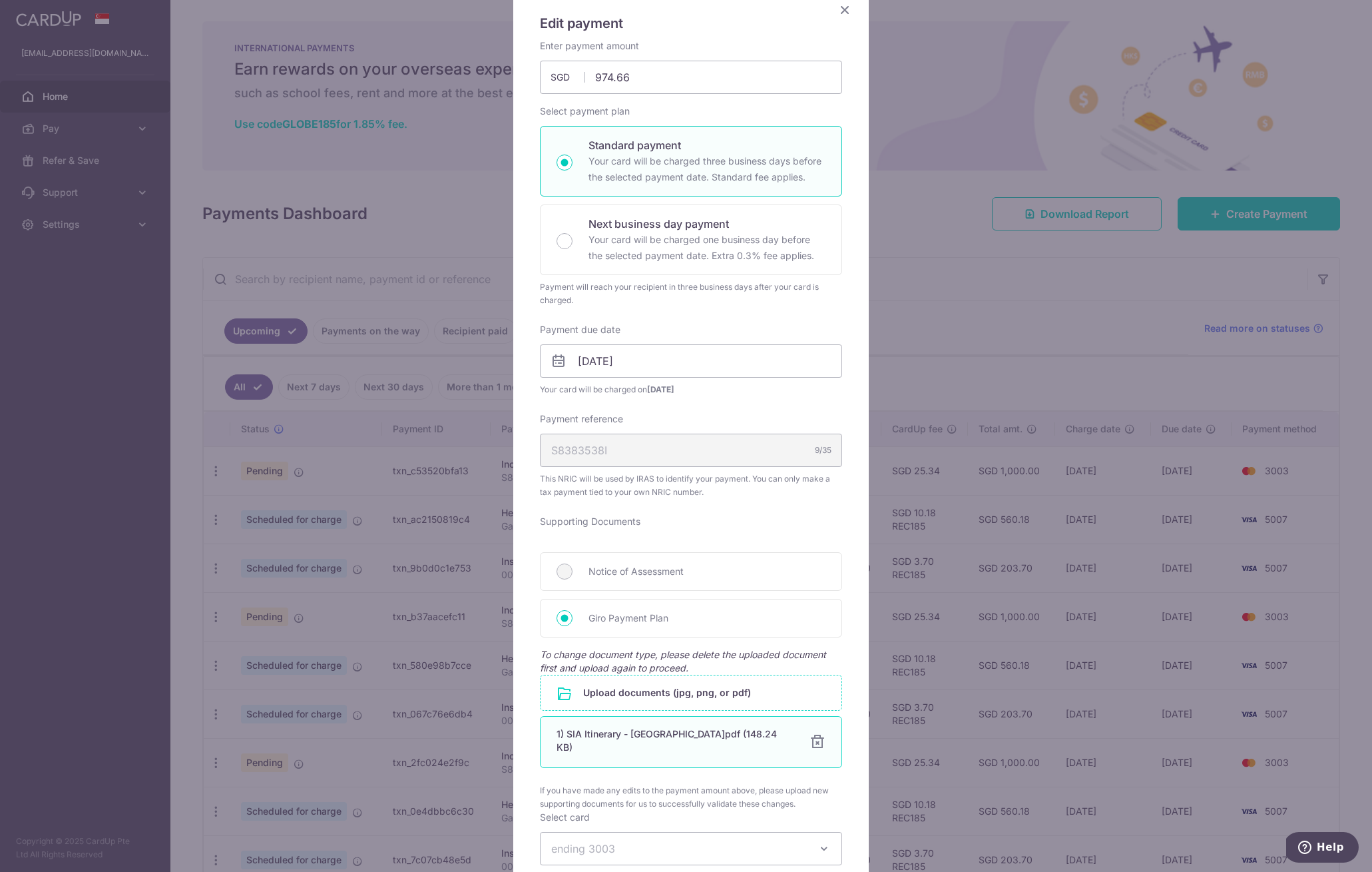
click at [813, 740] on div at bounding box center [817, 742] width 16 height 16
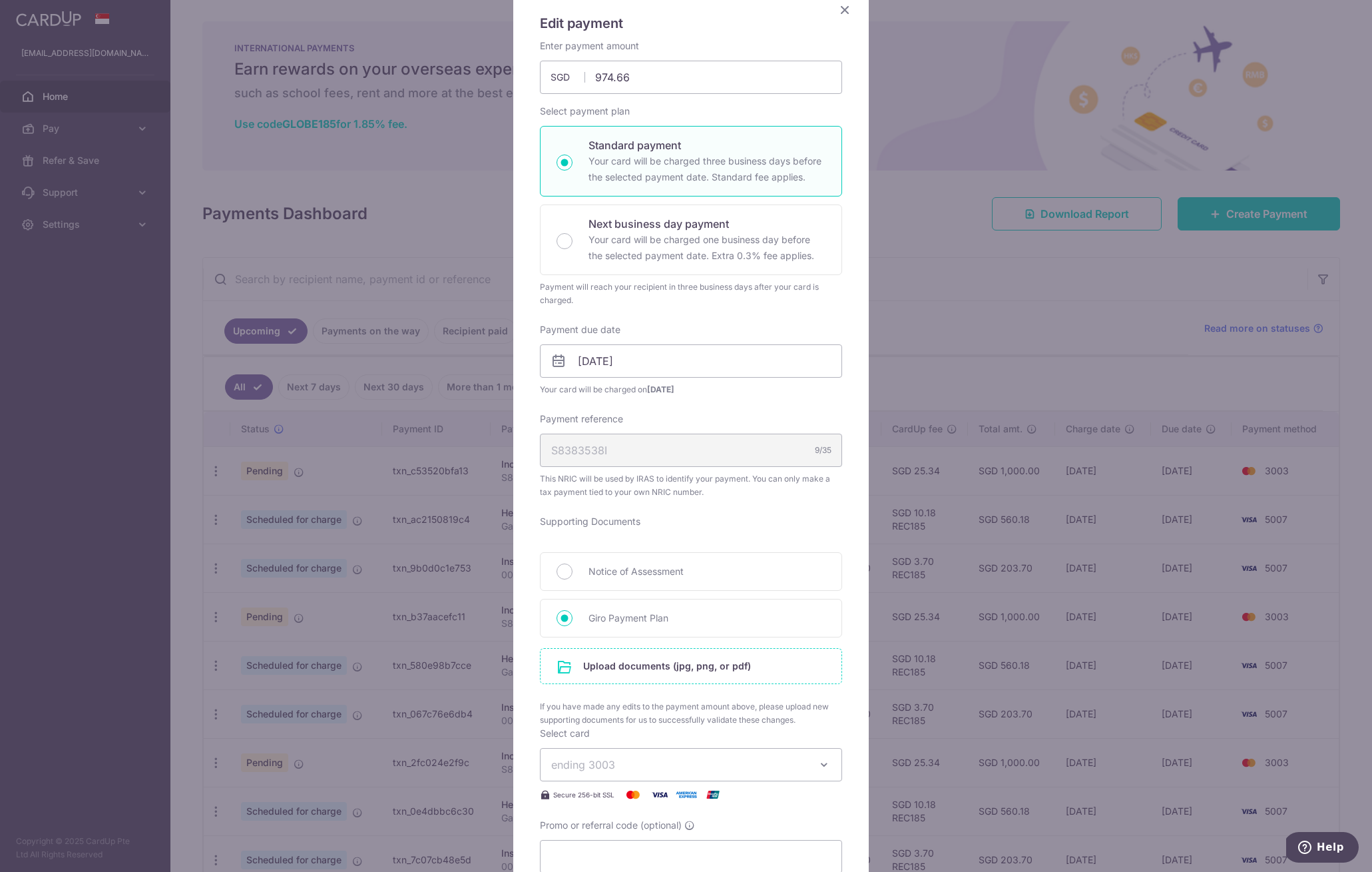
click at [674, 677] on input "file" at bounding box center [691, 666] width 301 height 35
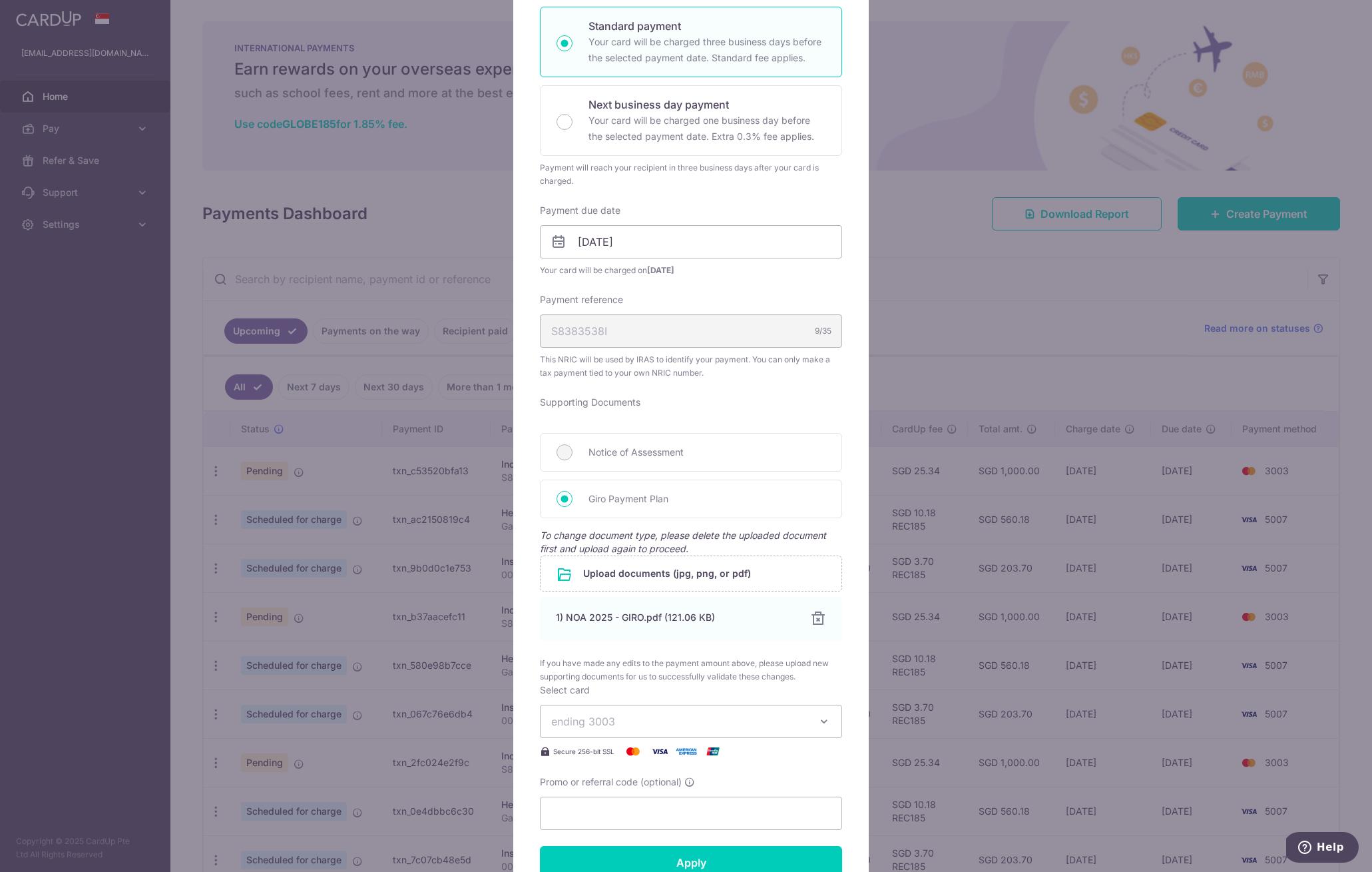
scroll to position [374, 0]
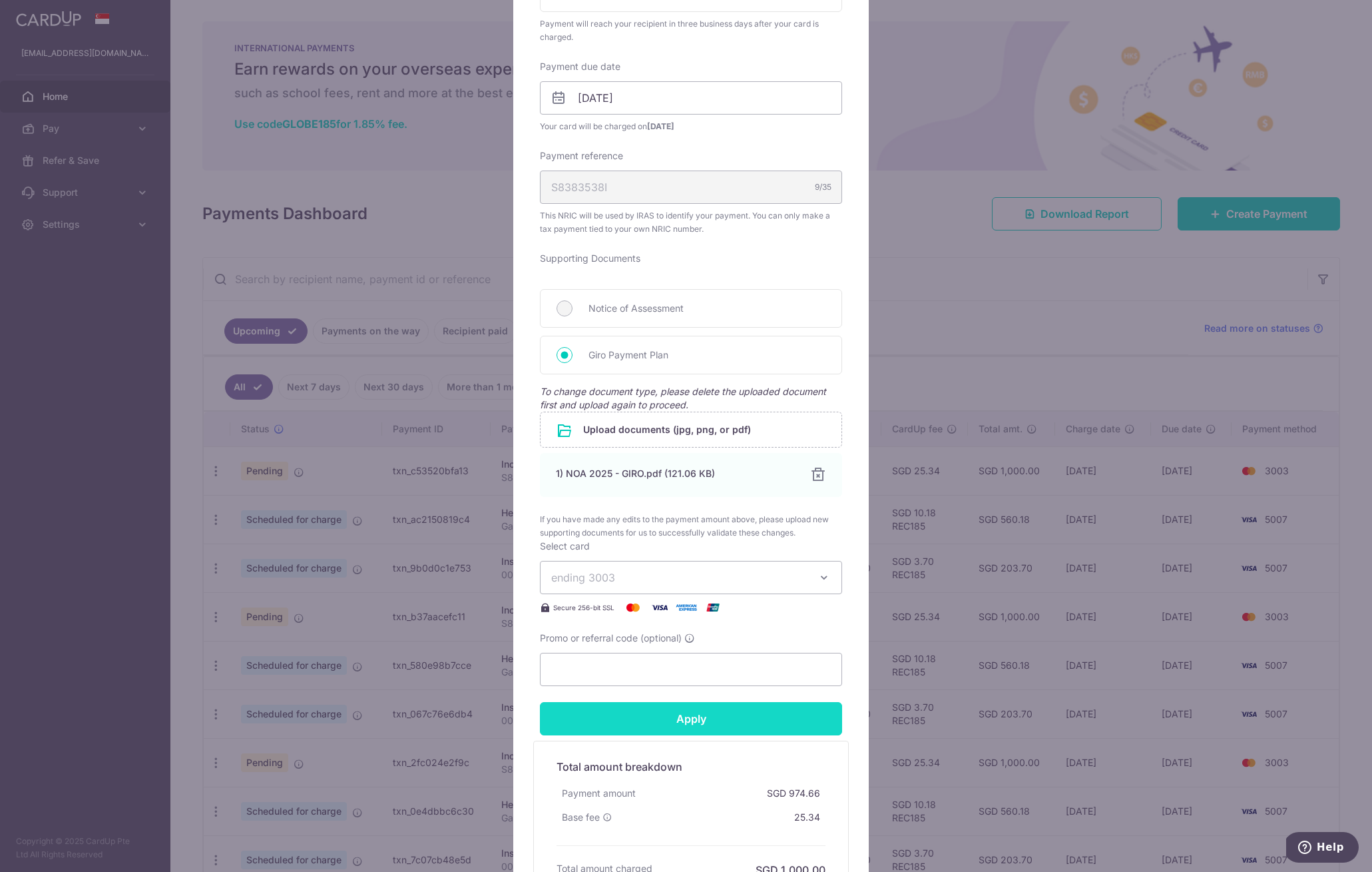
click at [624, 735] on input "Apply" at bounding box center [691, 719] width 302 height 33
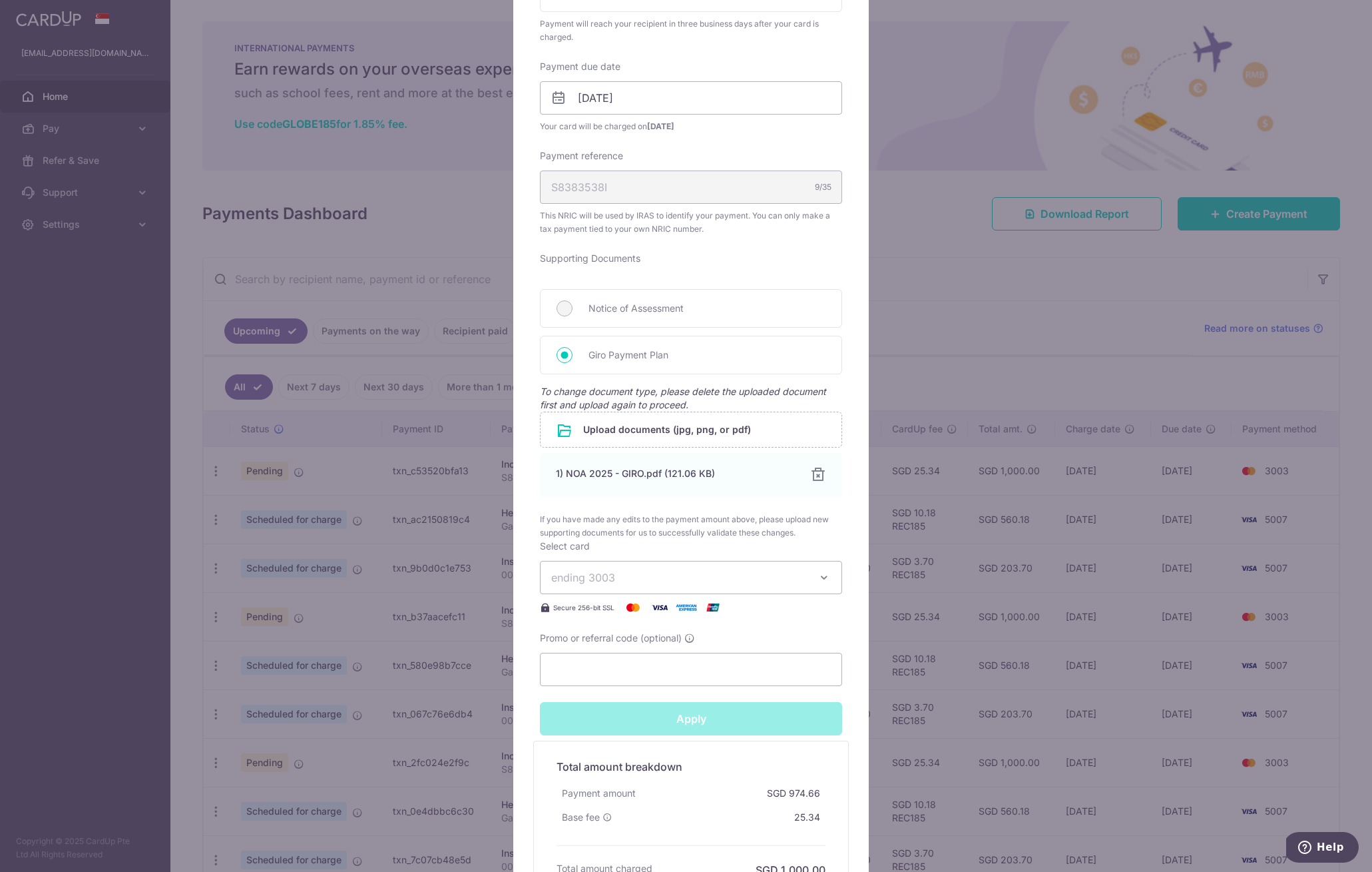
type input "Successfully Applied"
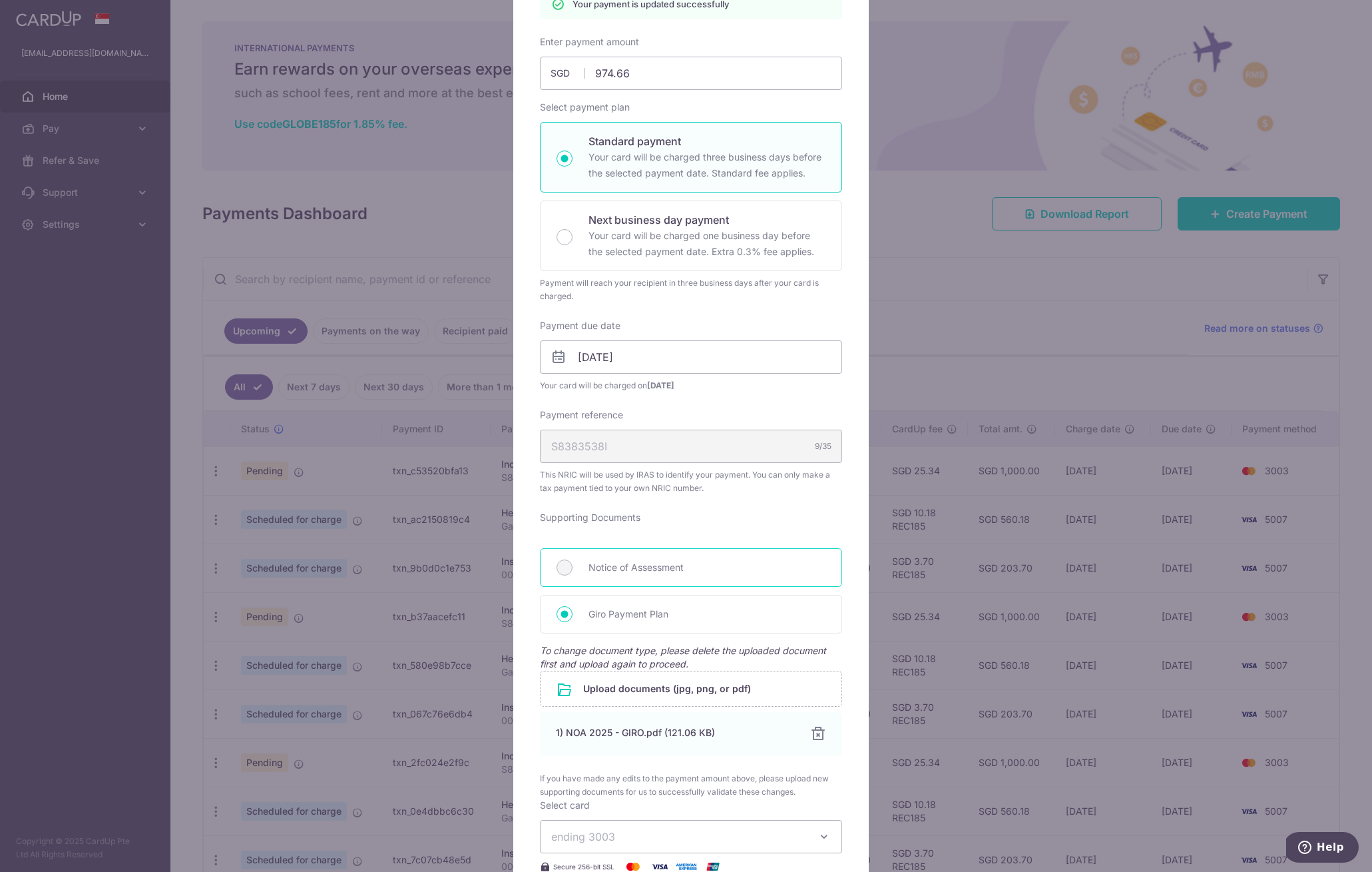
scroll to position [0, 0]
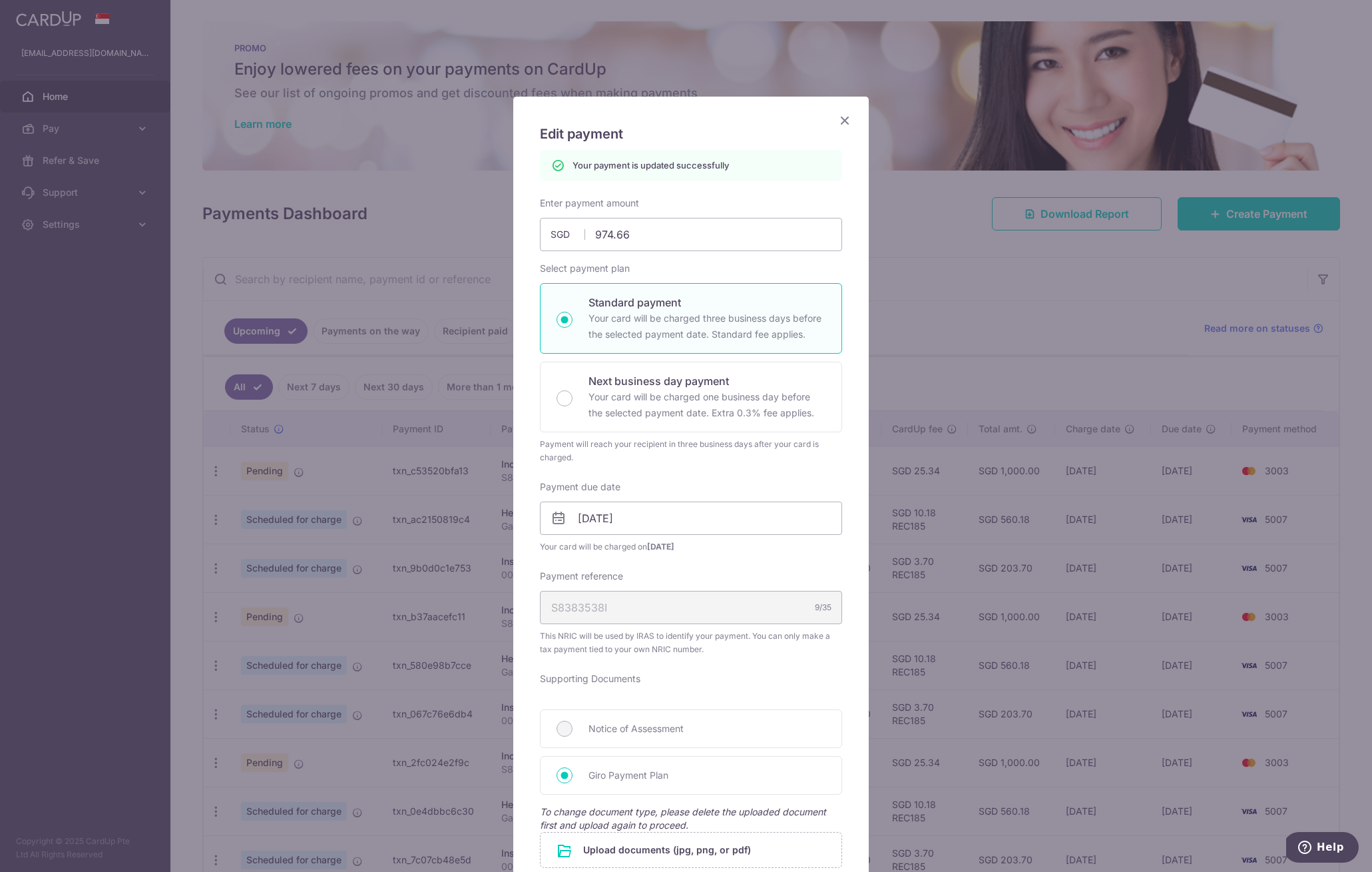
click at [842, 119] on icon "Close" at bounding box center [845, 121] width 16 height 17
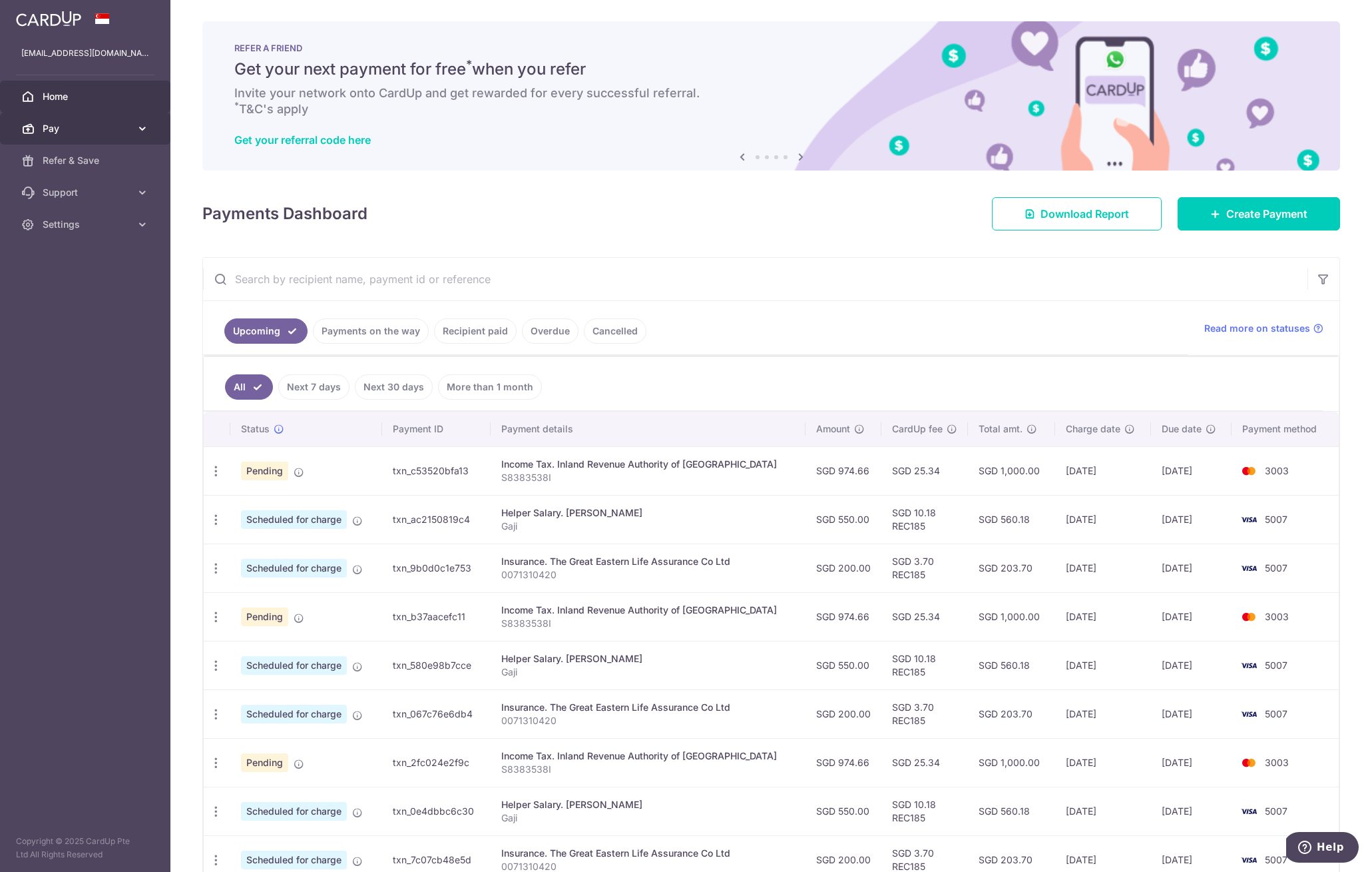
click at [84, 136] on link "Pay" at bounding box center [85, 128] width 171 height 32
click at [67, 97] on span "Home" at bounding box center [86, 96] width 88 height 13
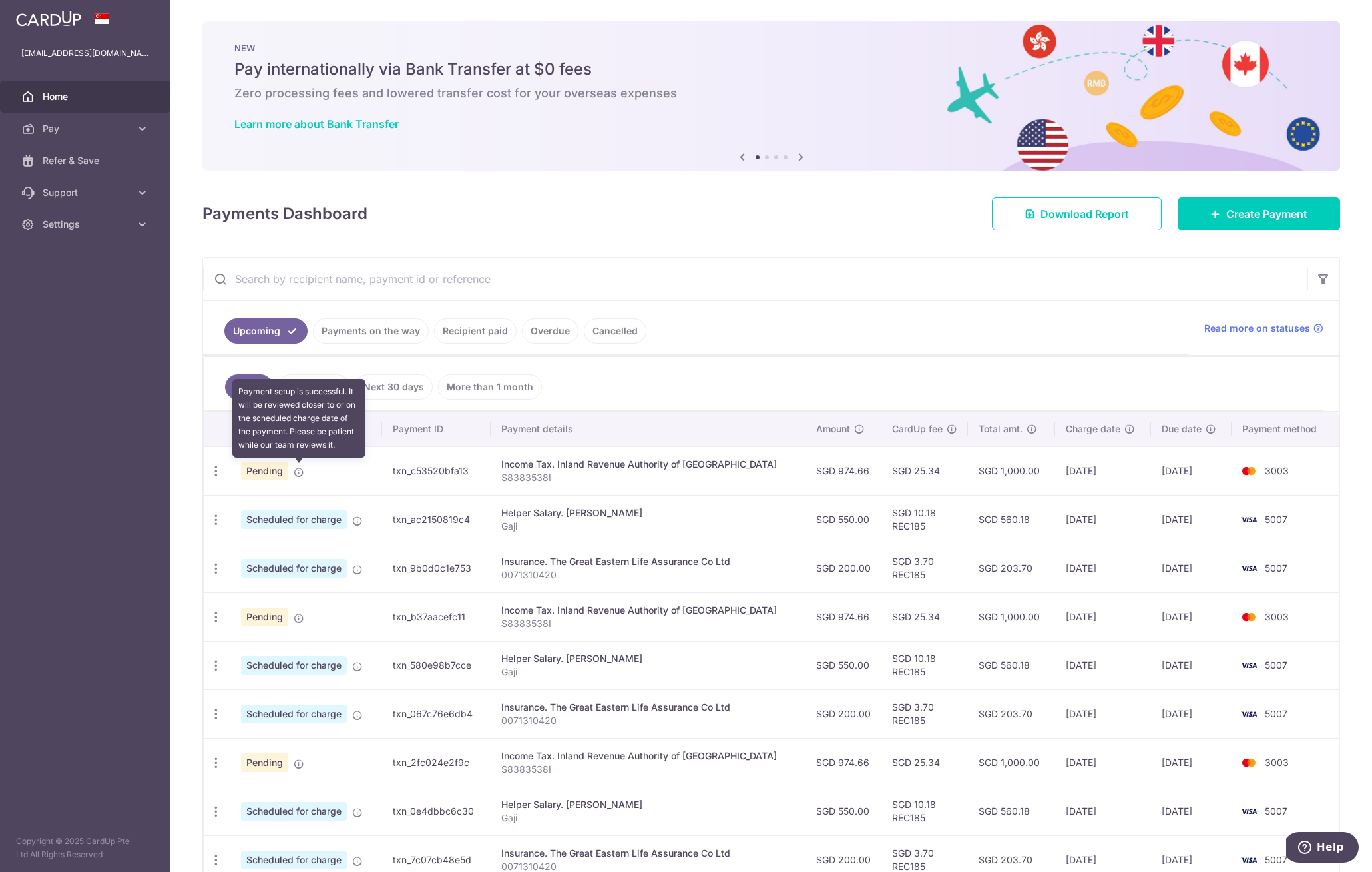
click at [301, 467] on icon at bounding box center [298, 472] width 10 height 10
